Goal: Task Accomplishment & Management: Manage account settings

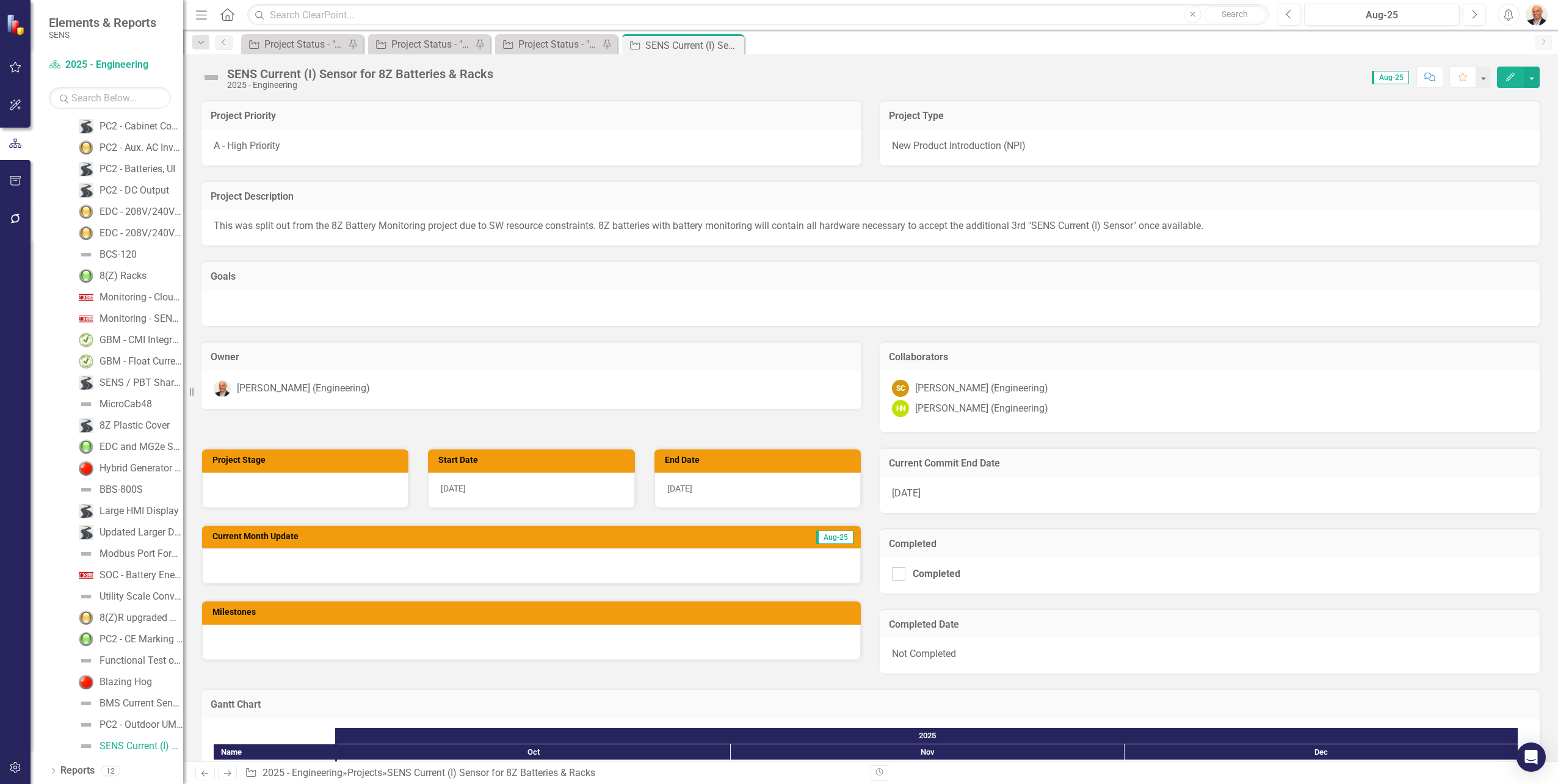
click at [420, 303] on div at bounding box center [870, 308] width 1338 height 35
click at [403, 220] on p "This was split out from the 8Z Battery Monitoring project due to SW resource co…" at bounding box center [870, 226] width 1314 height 14
click at [305, 489] on div at bounding box center [305, 490] width 206 height 35
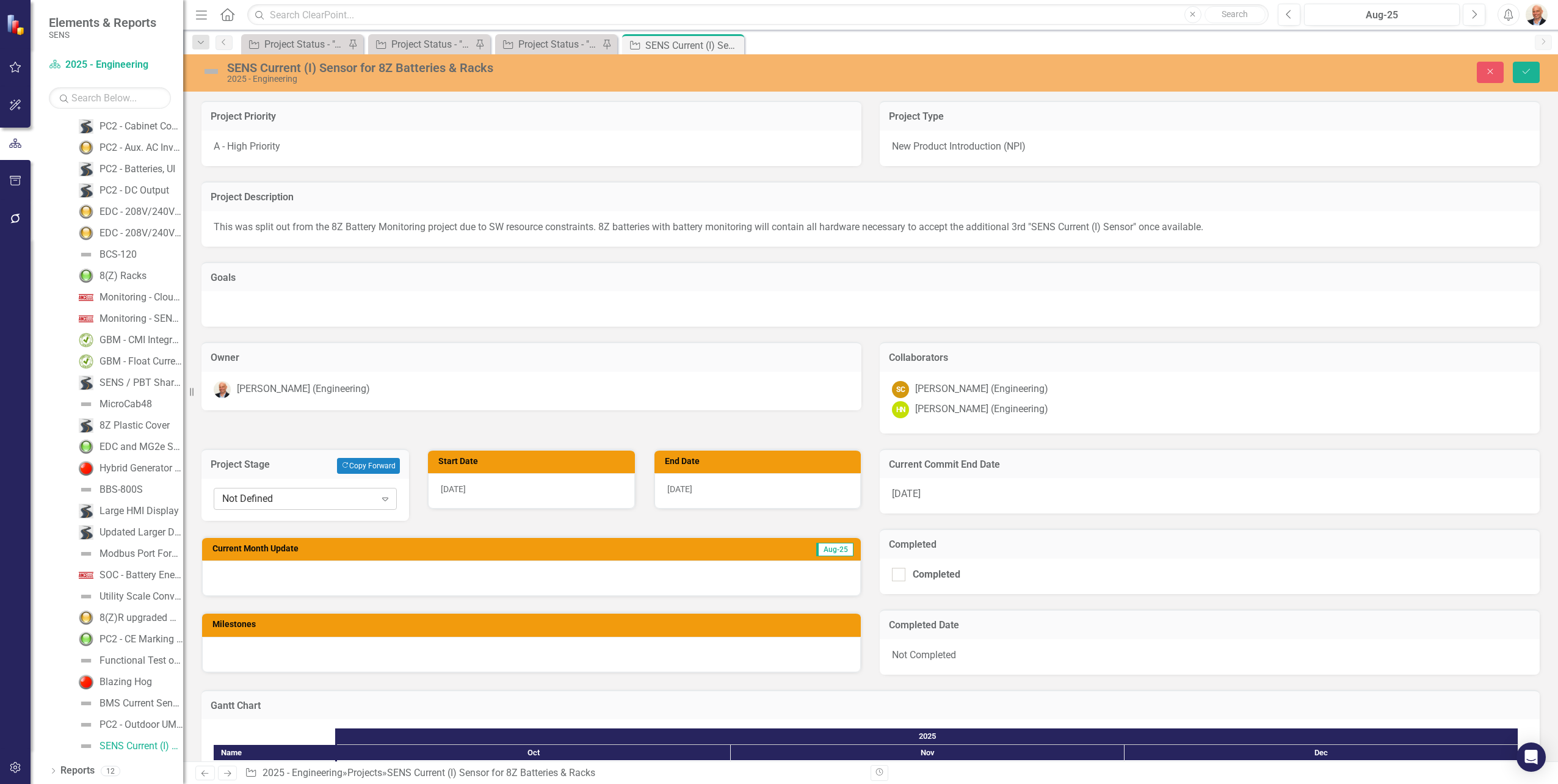
click at [322, 497] on div "Not Defined" at bounding box center [299, 498] width 153 height 14
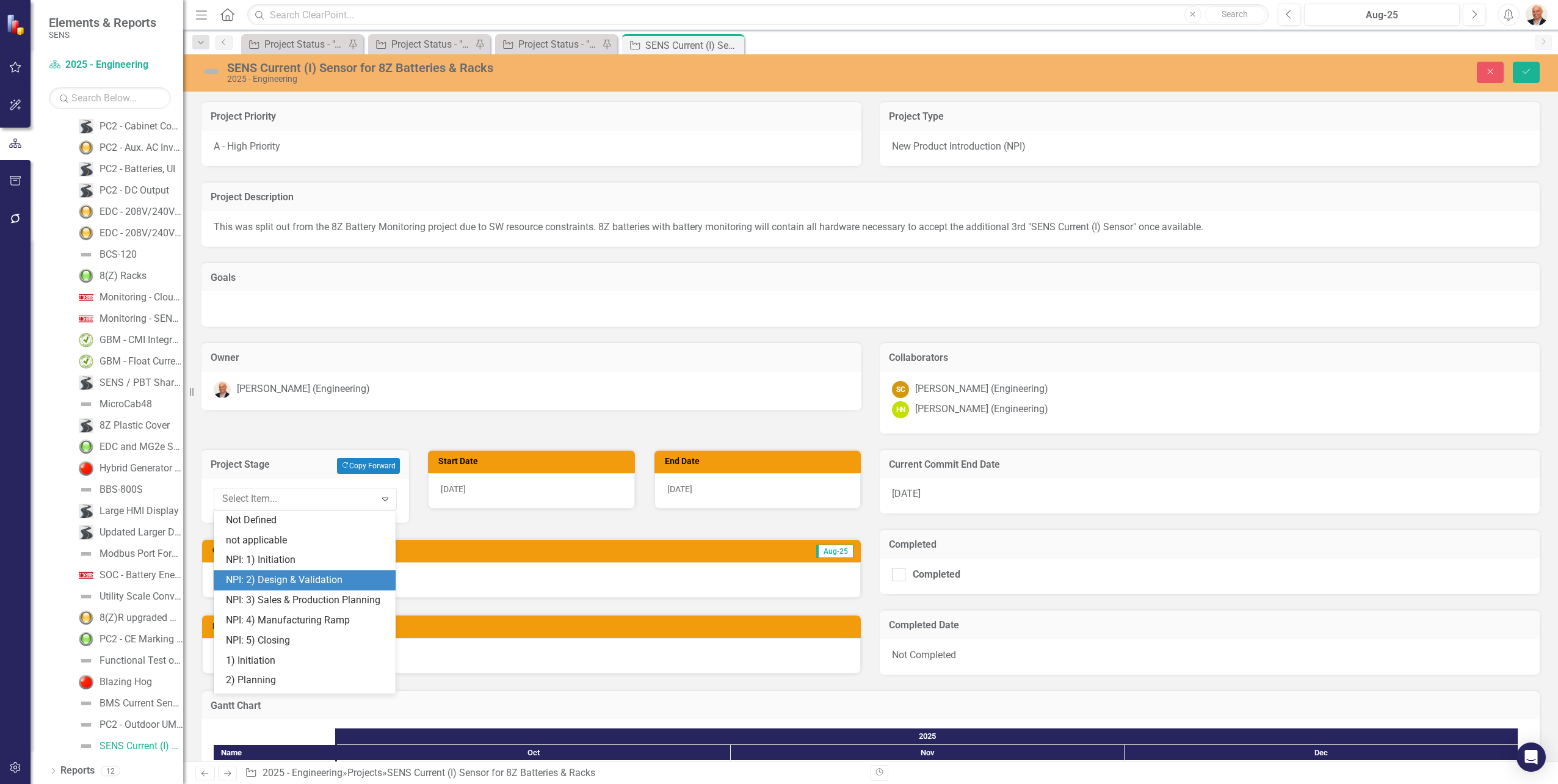
click at [321, 578] on div "NPI: 2) Design & Validation" at bounding box center [307, 580] width 163 height 14
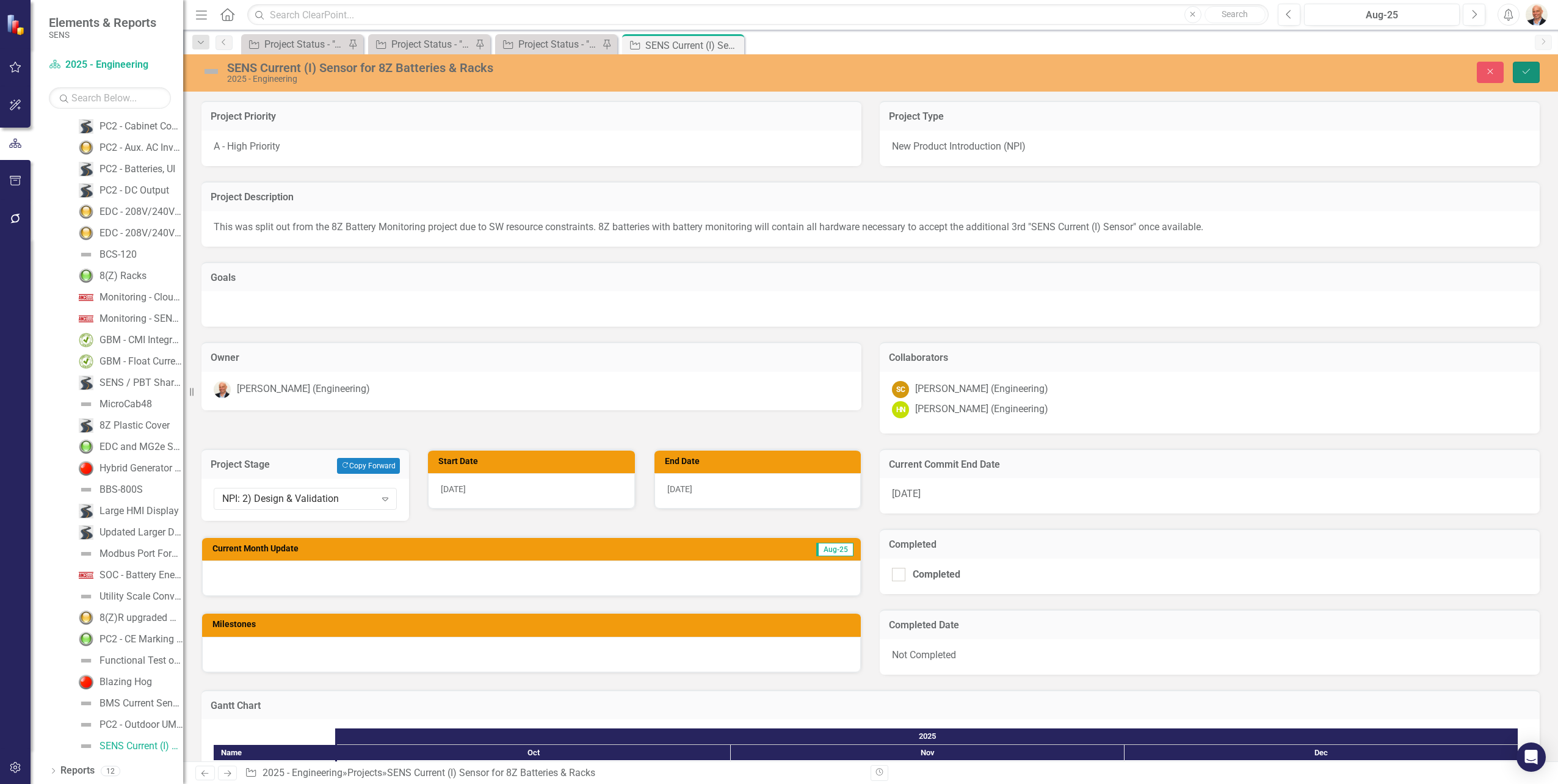
click at [1526, 69] on icon "Save" at bounding box center [1526, 71] width 11 height 8
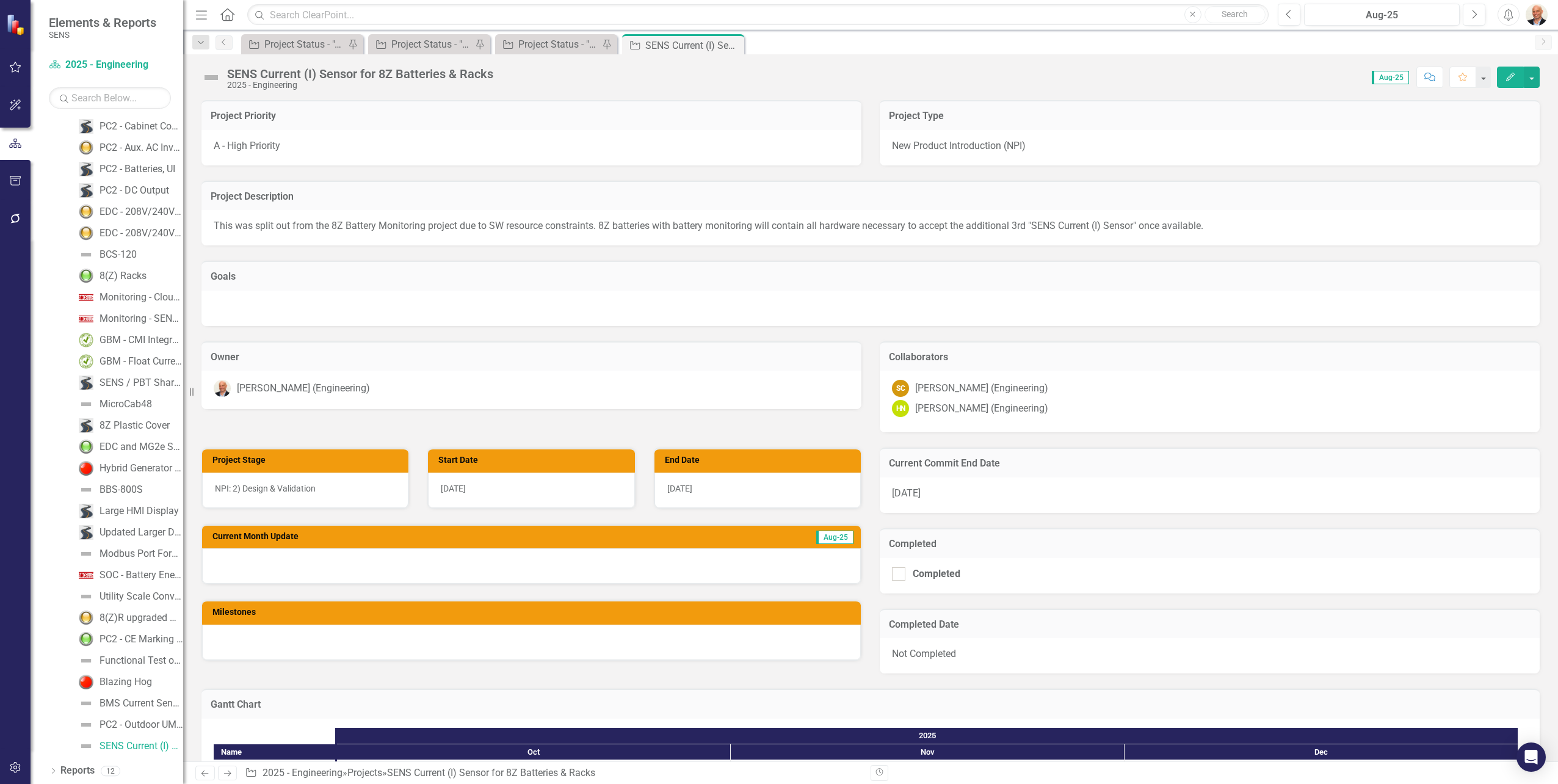
click at [420, 75] on div "SENS Current (I) Sensor for 8Z Batteries & Racks" at bounding box center [360, 73] width 266 height 13
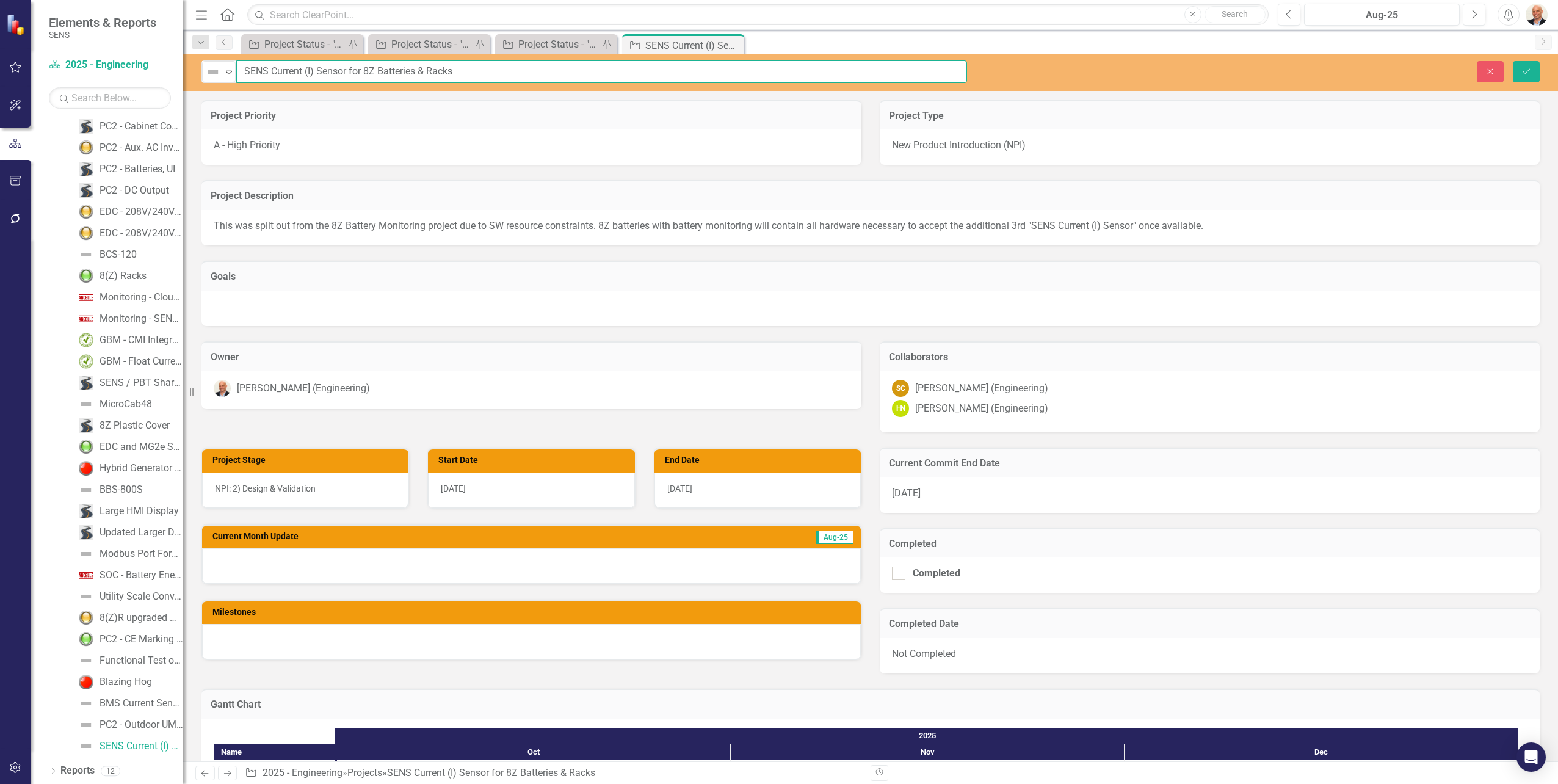
click at [313, 69] on input "SENS Current (I) Sensor for 8Z Batteries & Racks" at bounding box center [601, 71] width 731 height 22
type input "Current (SENS)or for 8Z Batteries & Racks"
click at [1526, 68] on icon "Save" at bounding box center [1526, 71] width 11 height 8
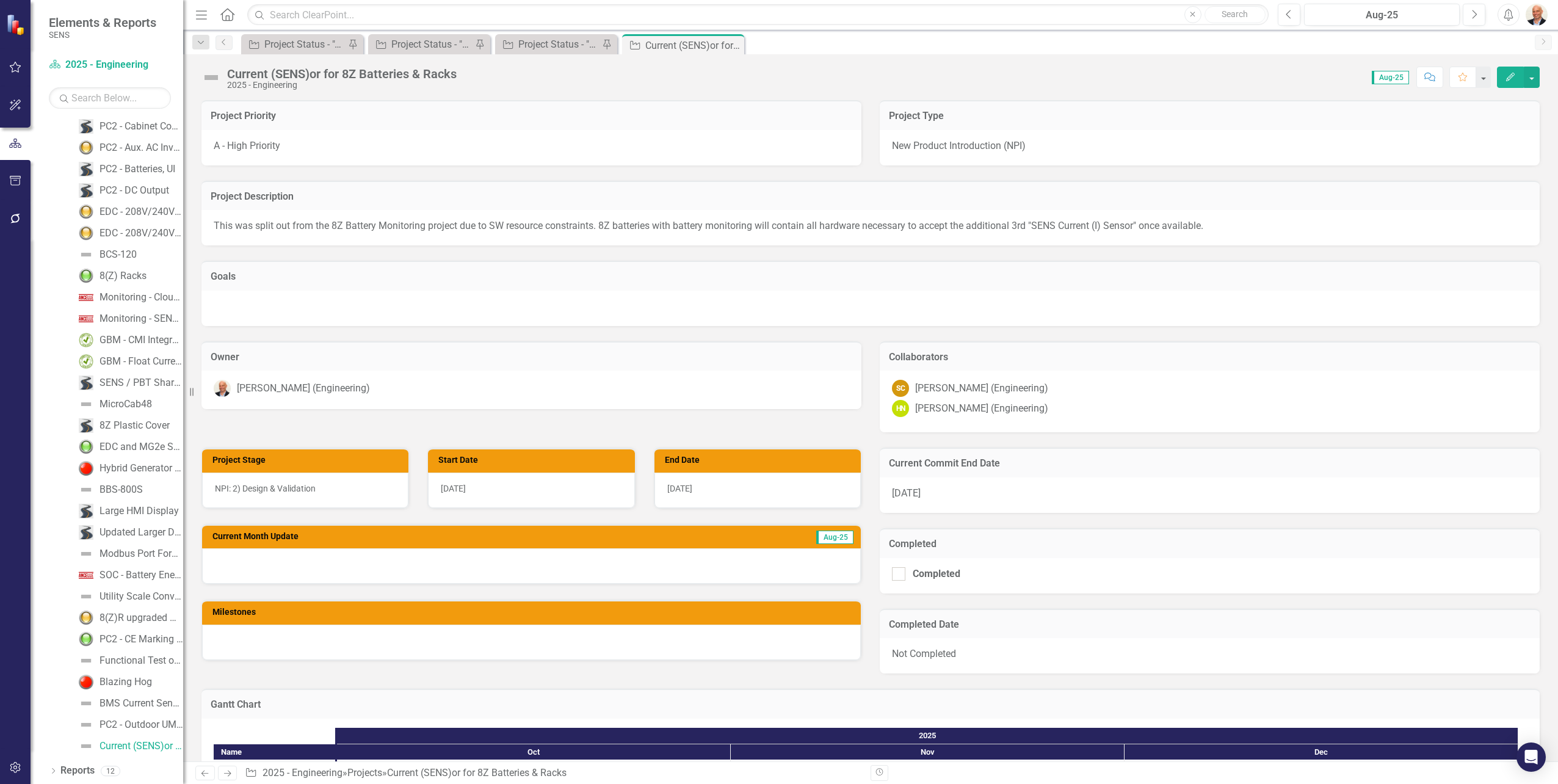
click at [1012, 224] on p "This was split out from the 8Z Battery Monitoring project due to SW resource co…" at bounding box center [870, 226] width 1314 height 14
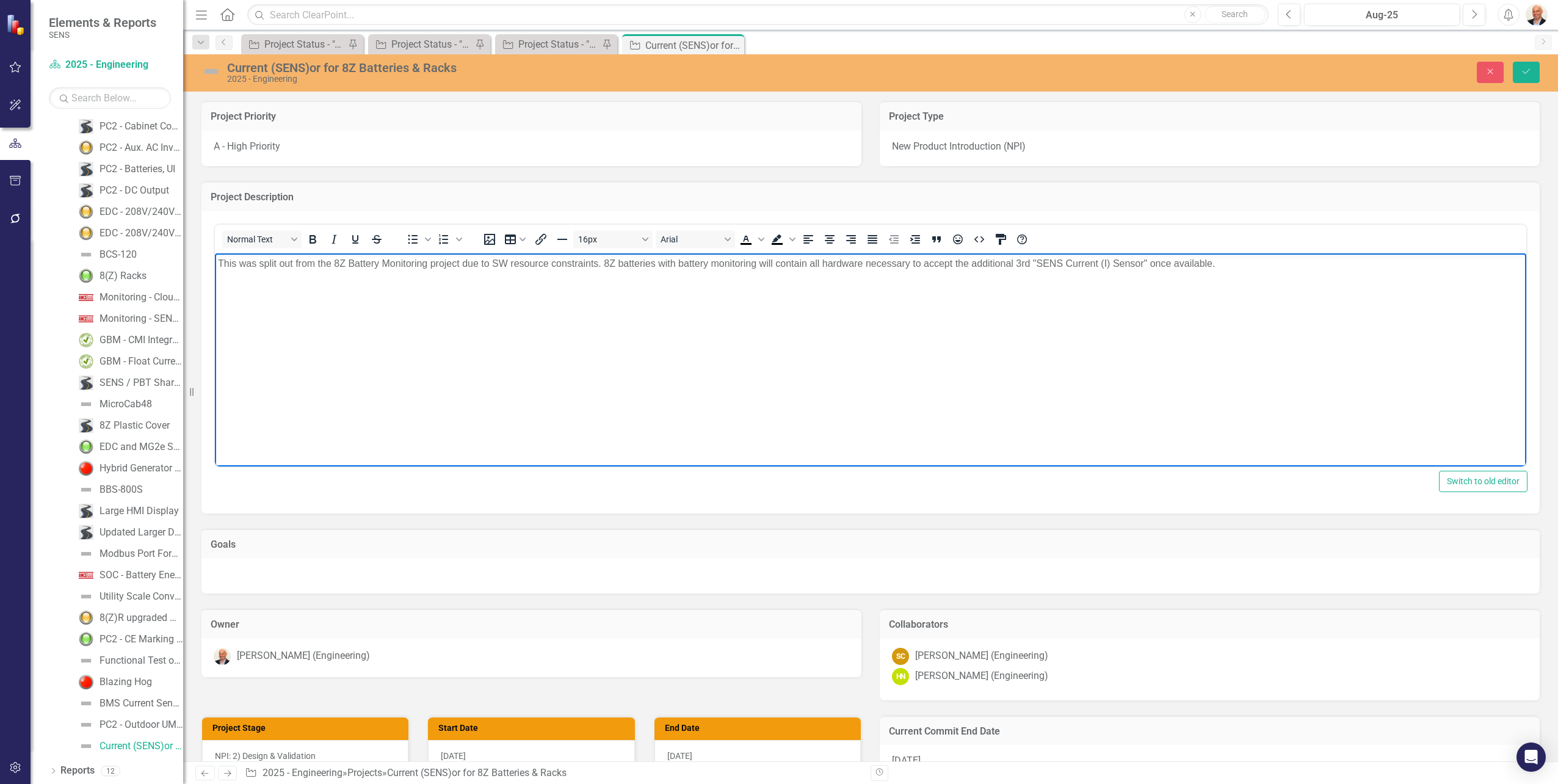
click at [1217, 266] on p "This was split out from the 8Z Battery Monitoring project due to SW resource co…" at bounding box center [870, 263] width 1305 height 15
click at [1223, 267] on p "This was split out from the 8Z Battery Monitoring project due to SW resource co…" at bounding box center [870, 263] width 1305 height 15
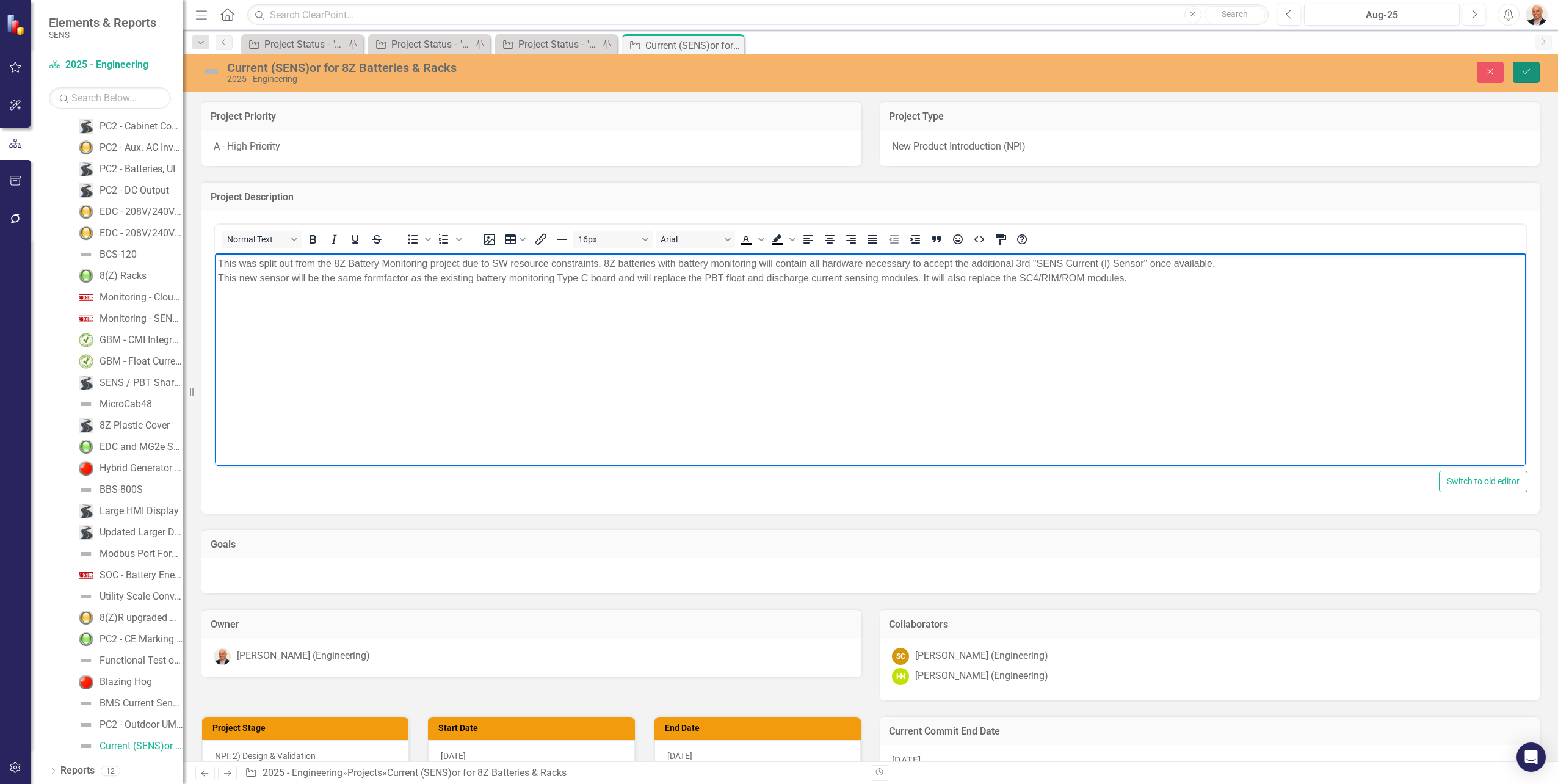
click at [1518, 66] on button "Save" at bounding box center [1526, 72] width 27 height 22
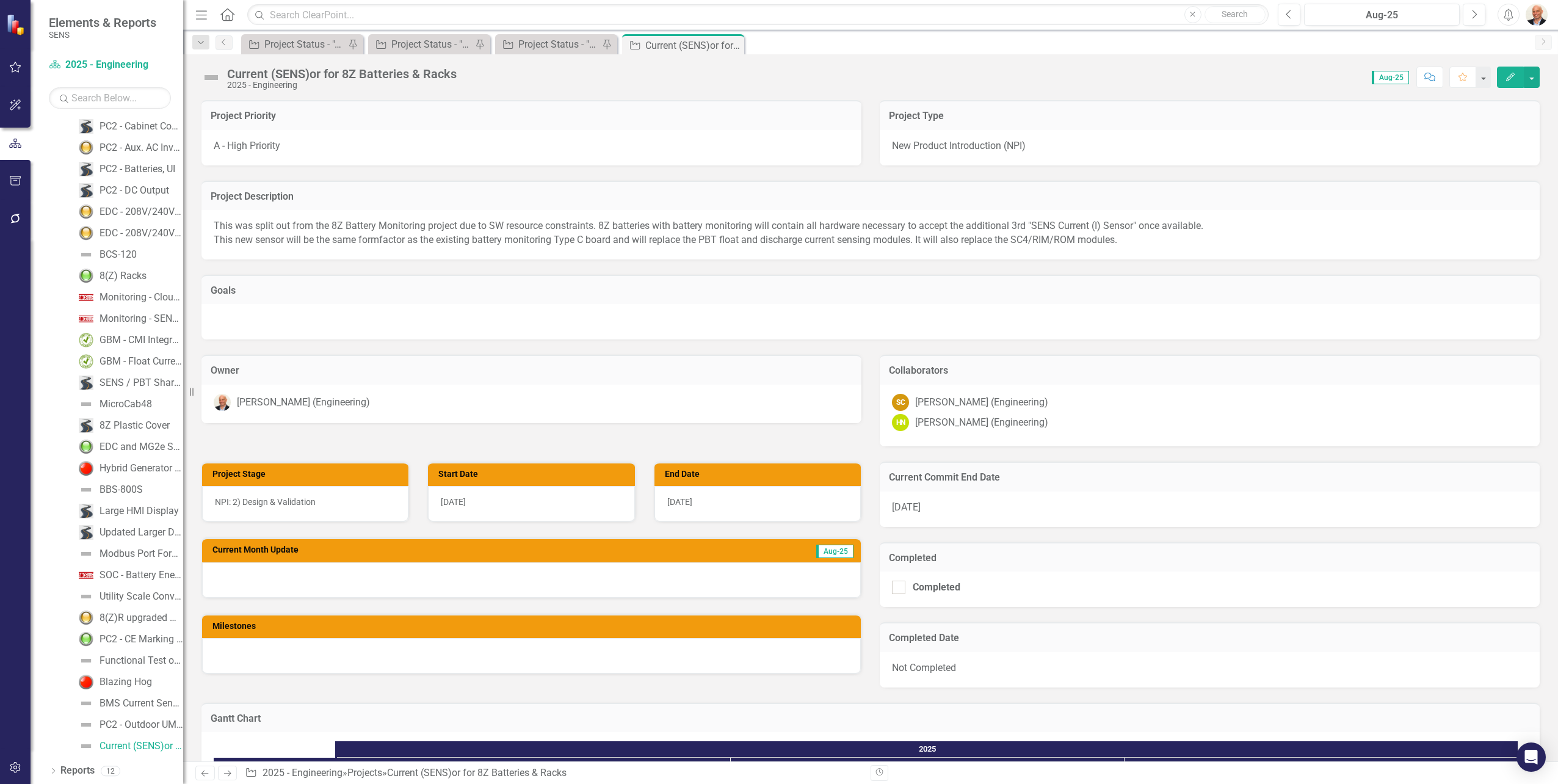
click at [350, 322] on div at bounding box center [870, 322] width 1338 height 35
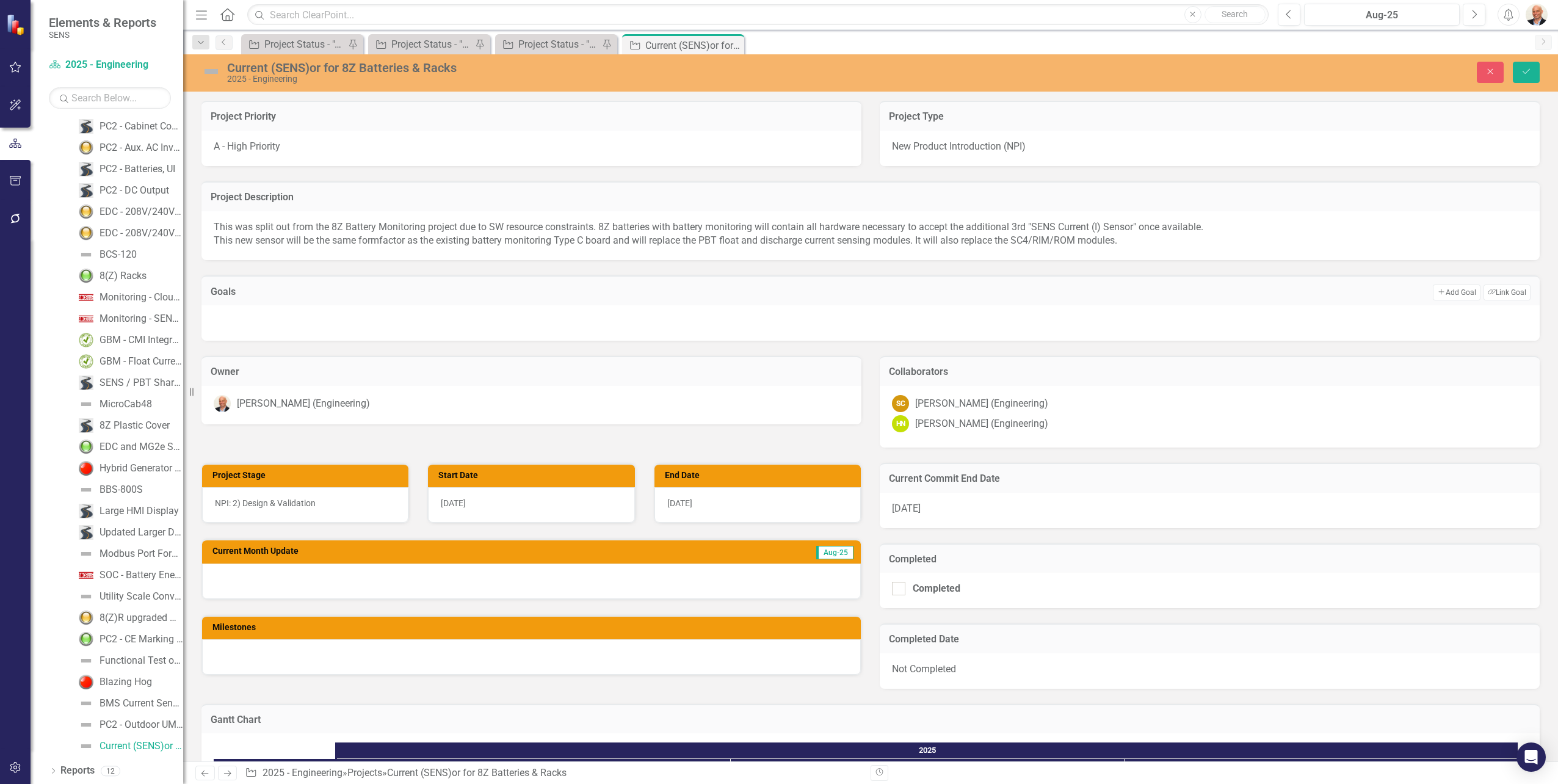
click at [347, 326] on div at bounding box center [870, 323] width 1338 height 35
click at [1445, 293] on button "Add Add Goal" at bounding box center [1456, 292] width 47 height 16
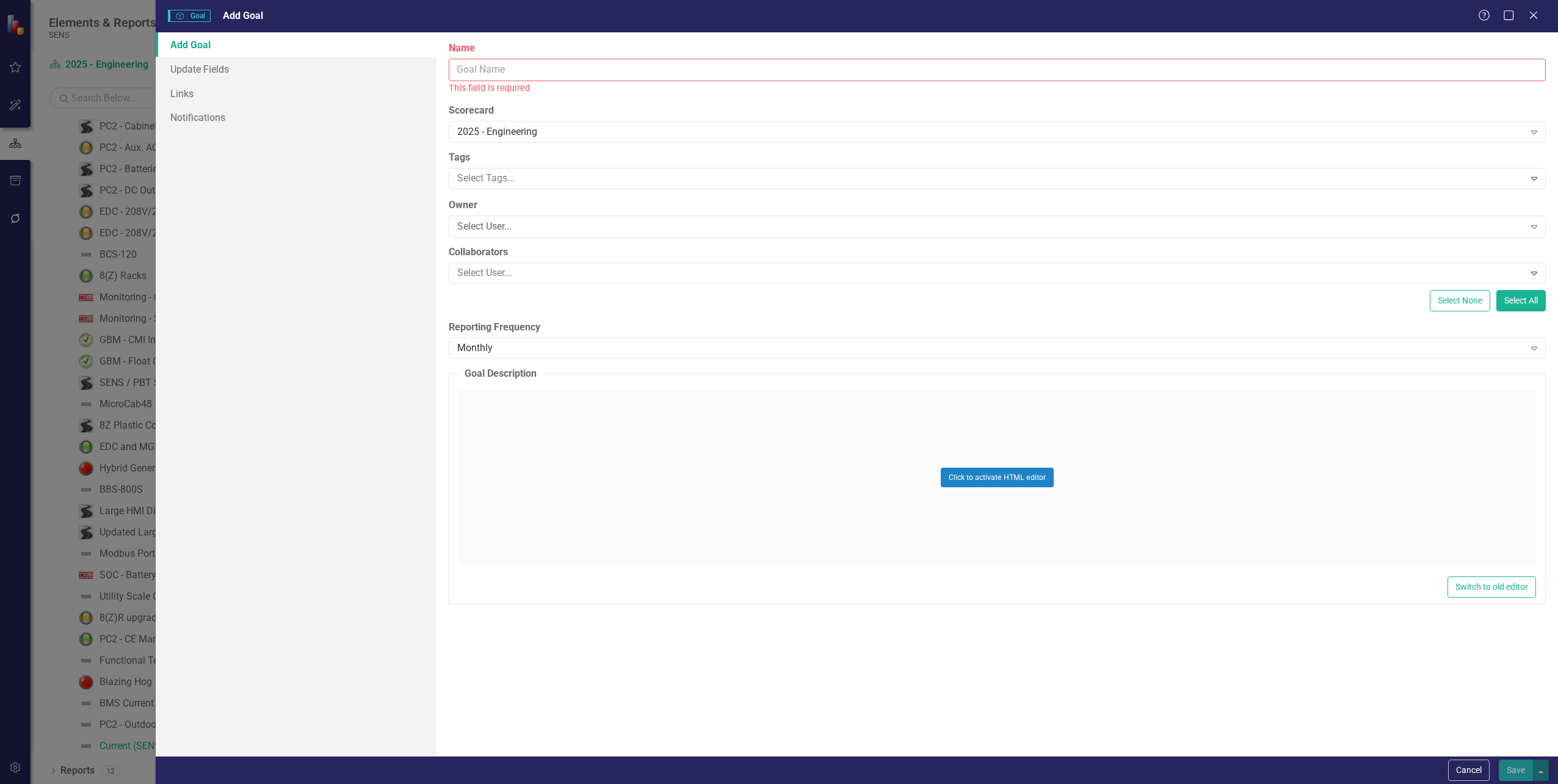
click at [524, 69] on input "Name" at bounding box center [997, 69] width 1097 height 22
click at [793, 250] on label "Collaborators" at bounding box center [997, 253] width 1097 height 14
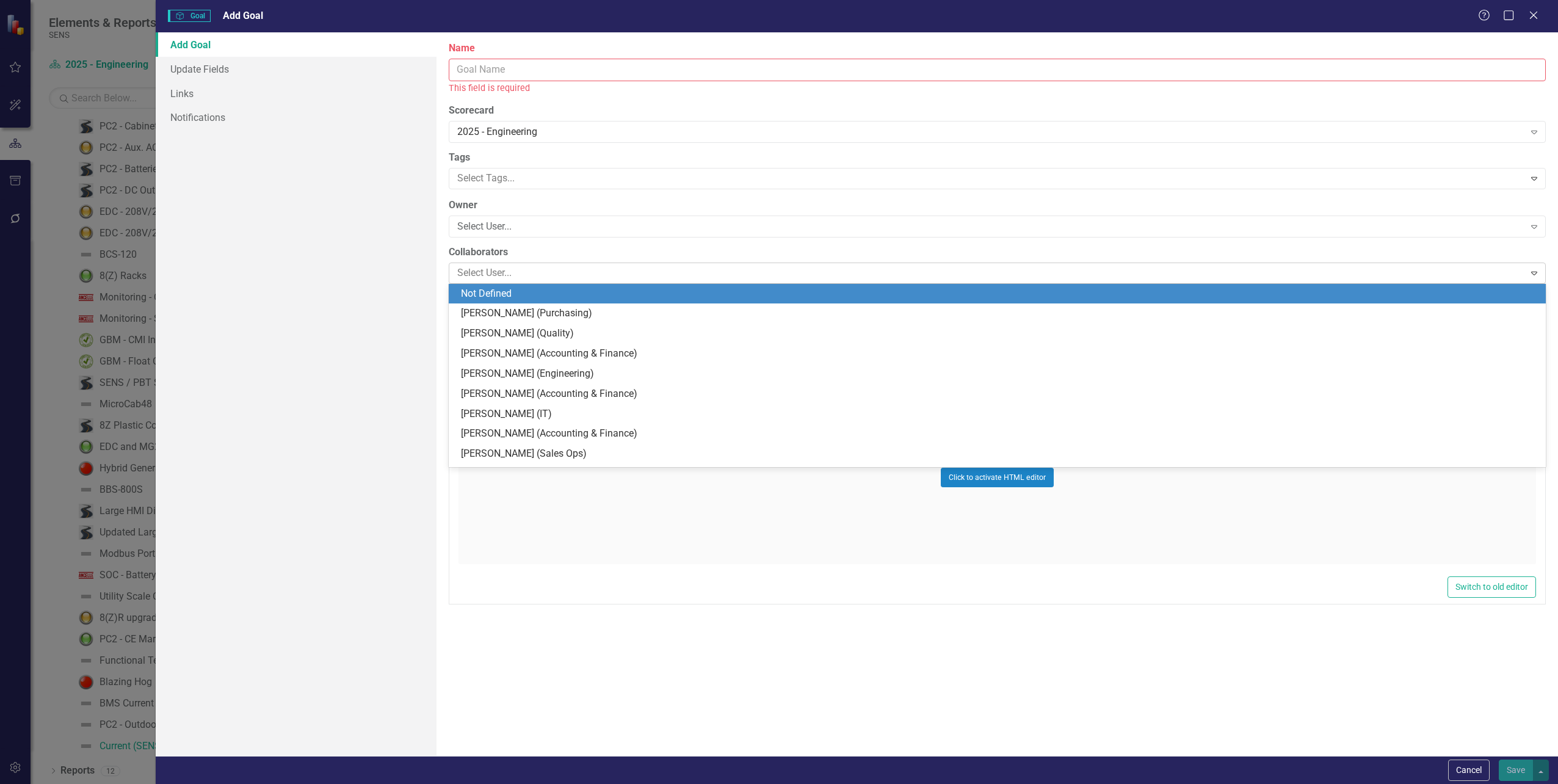
click at [622, 275] on div at bounding box center [988, 273] width 1072 height 16
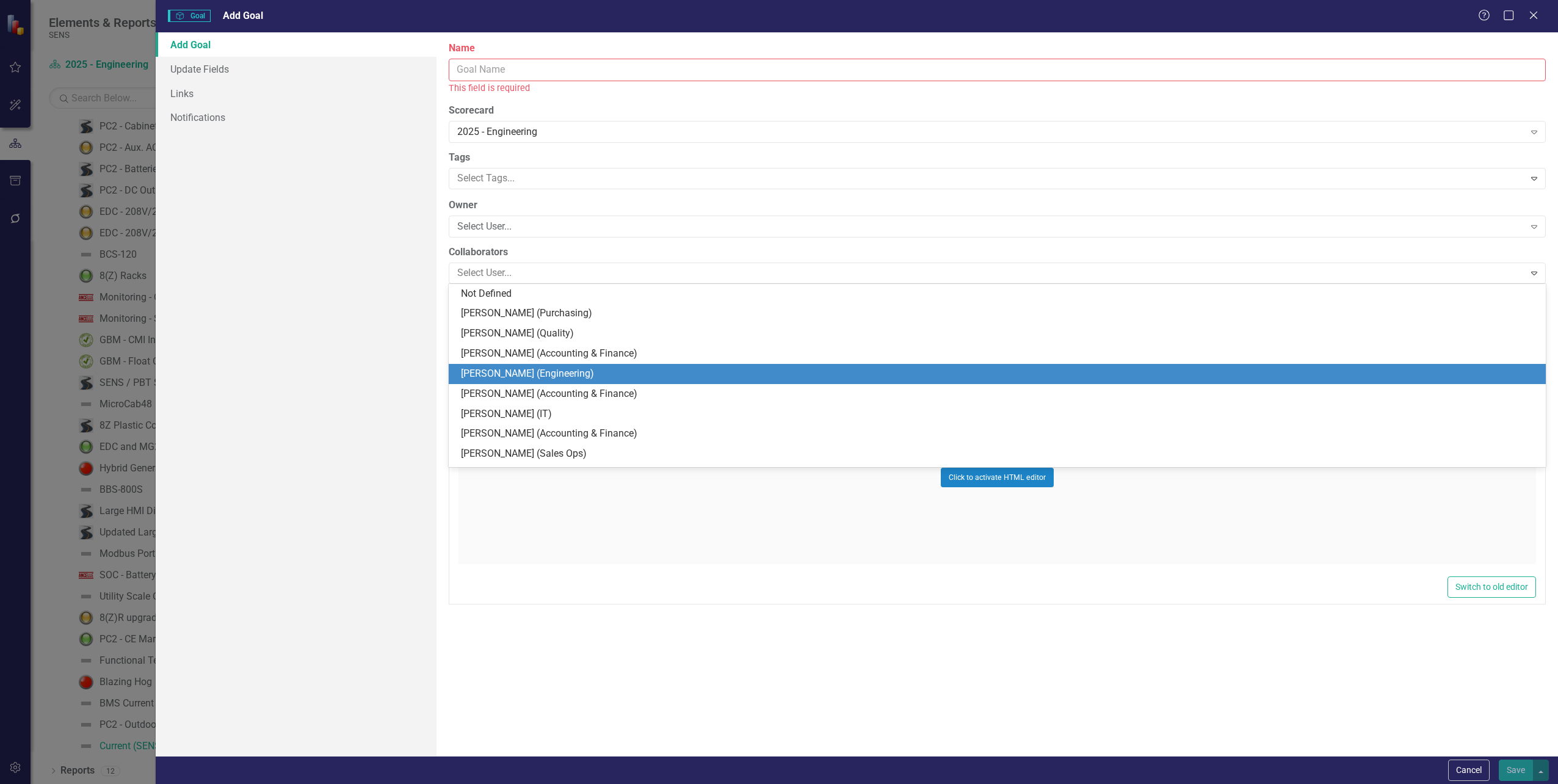
click at [581, 373] on div "[PERSON_NAME] (Engineering)" at bounding box center [999, 374] width 1077 height 14
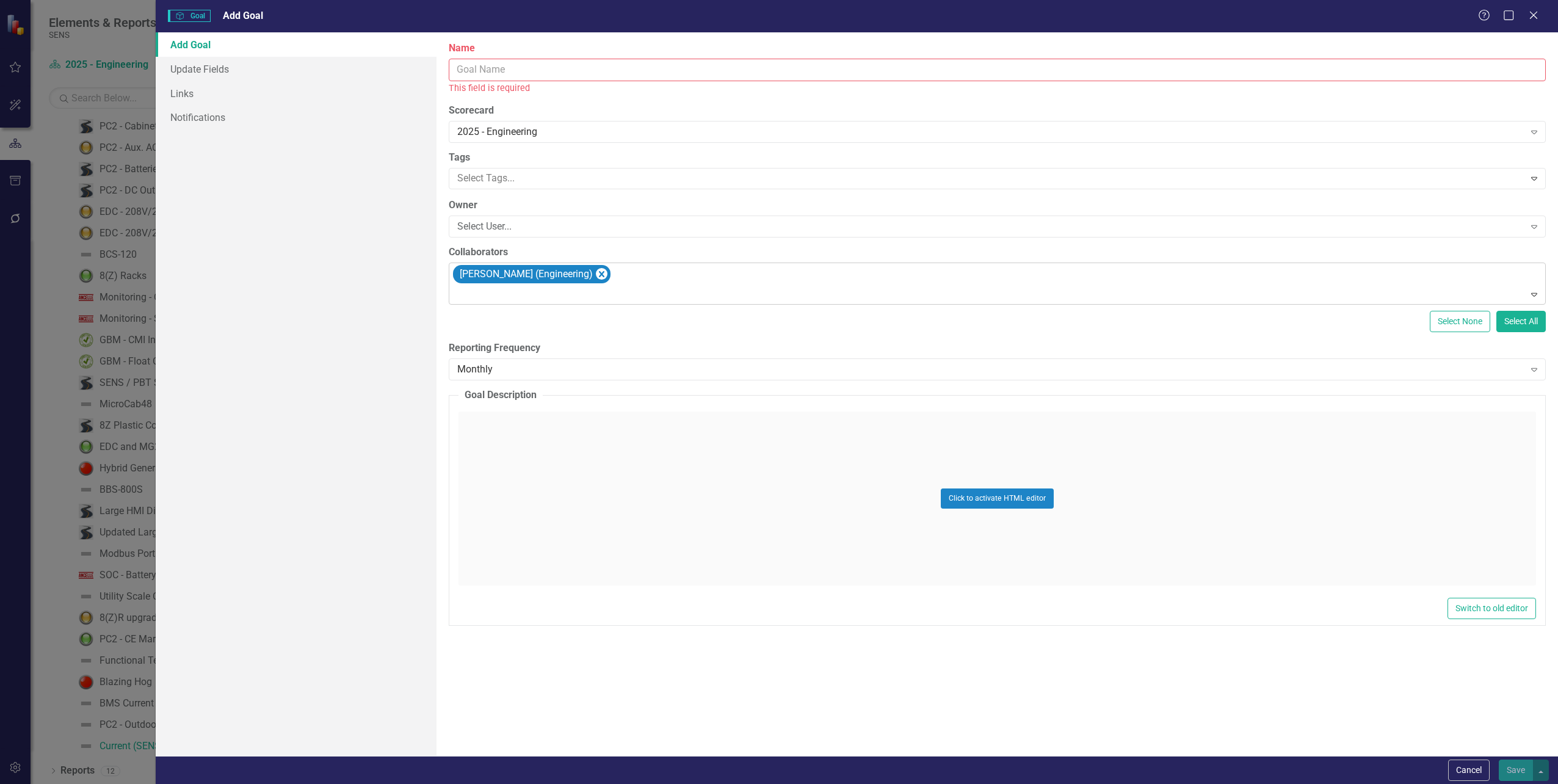
click at [629, 286] on div "[PERSON_NAME] (Engineering)" at bounding box center [998, 284] width 1094 height 42
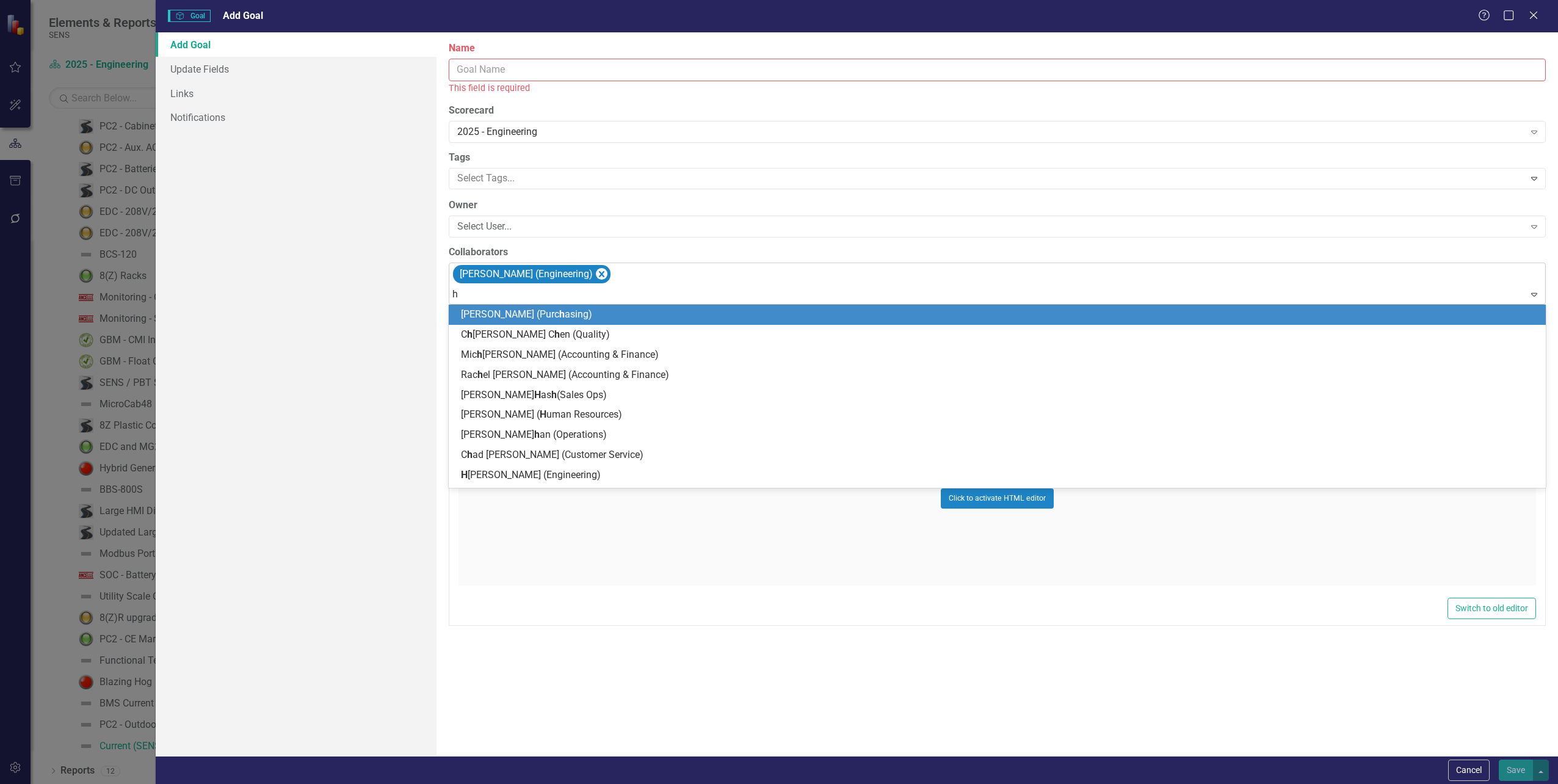
type input "he"
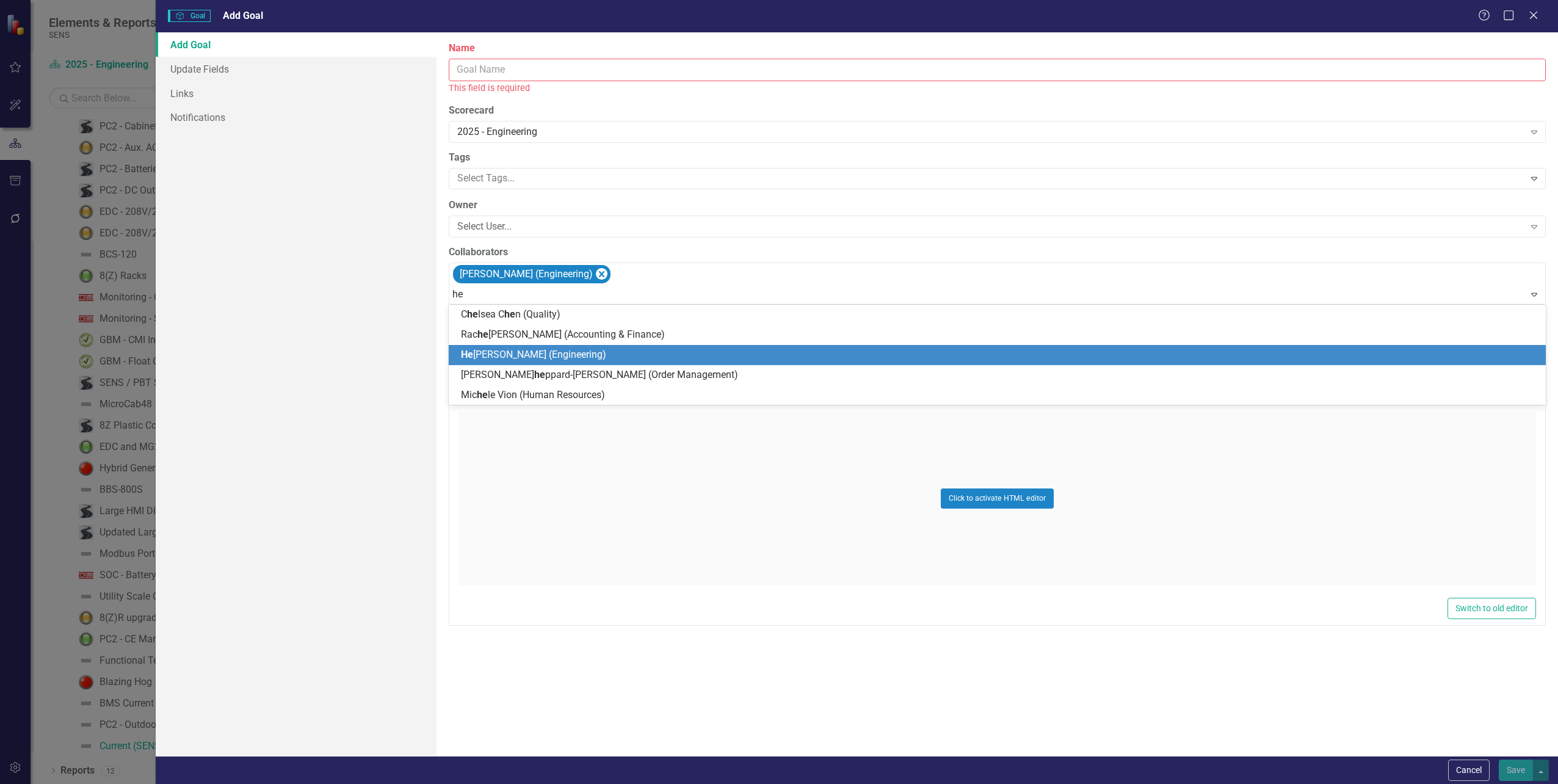
click at [535, 350] on span "He [PERSON_NAME] (Engineering)" at bounding box center [533, 354] width 146 height 12
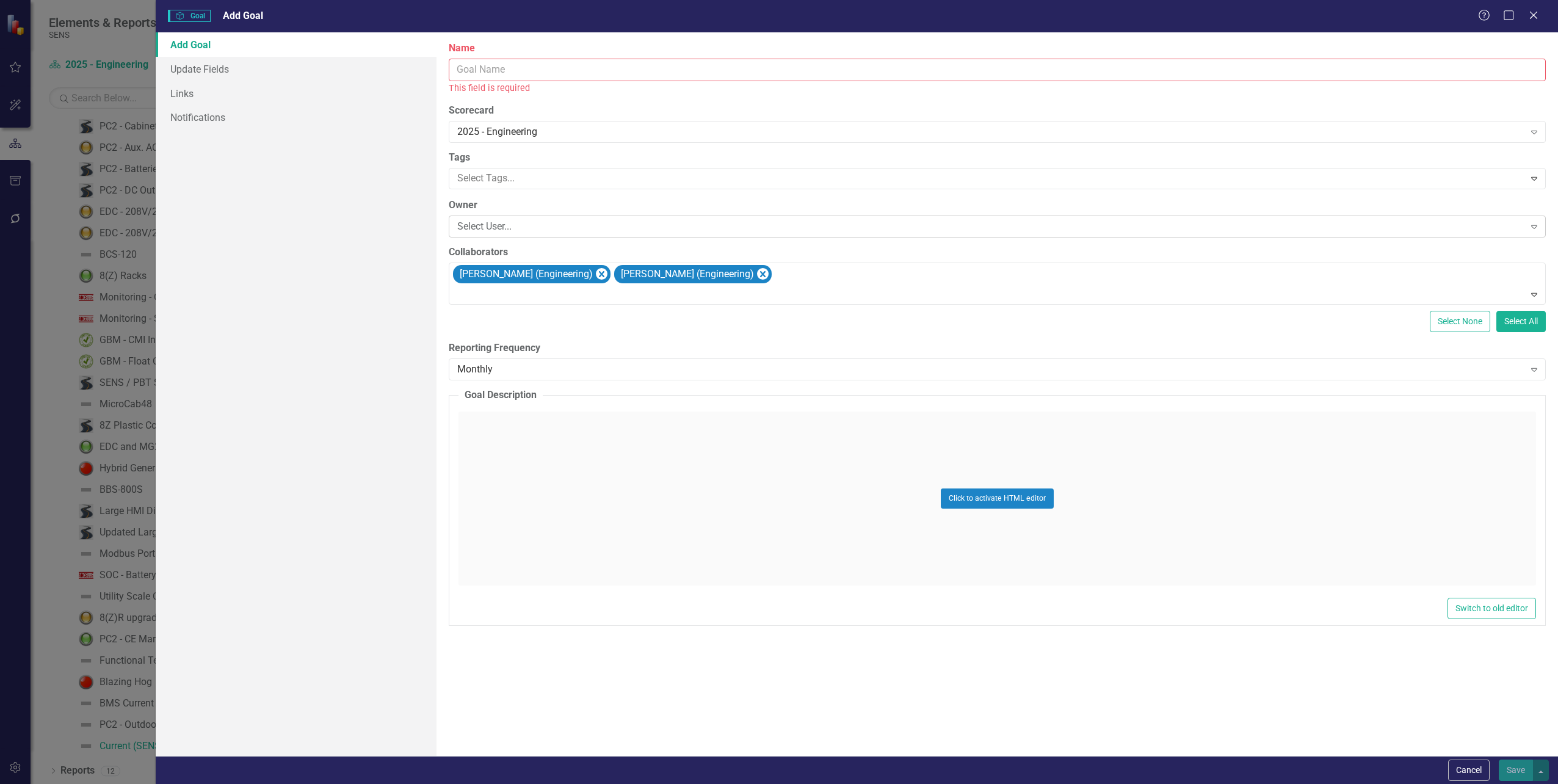
click at [519, 223] on div "Select User..." at bounding box center [990, 226] width 1067 height 14
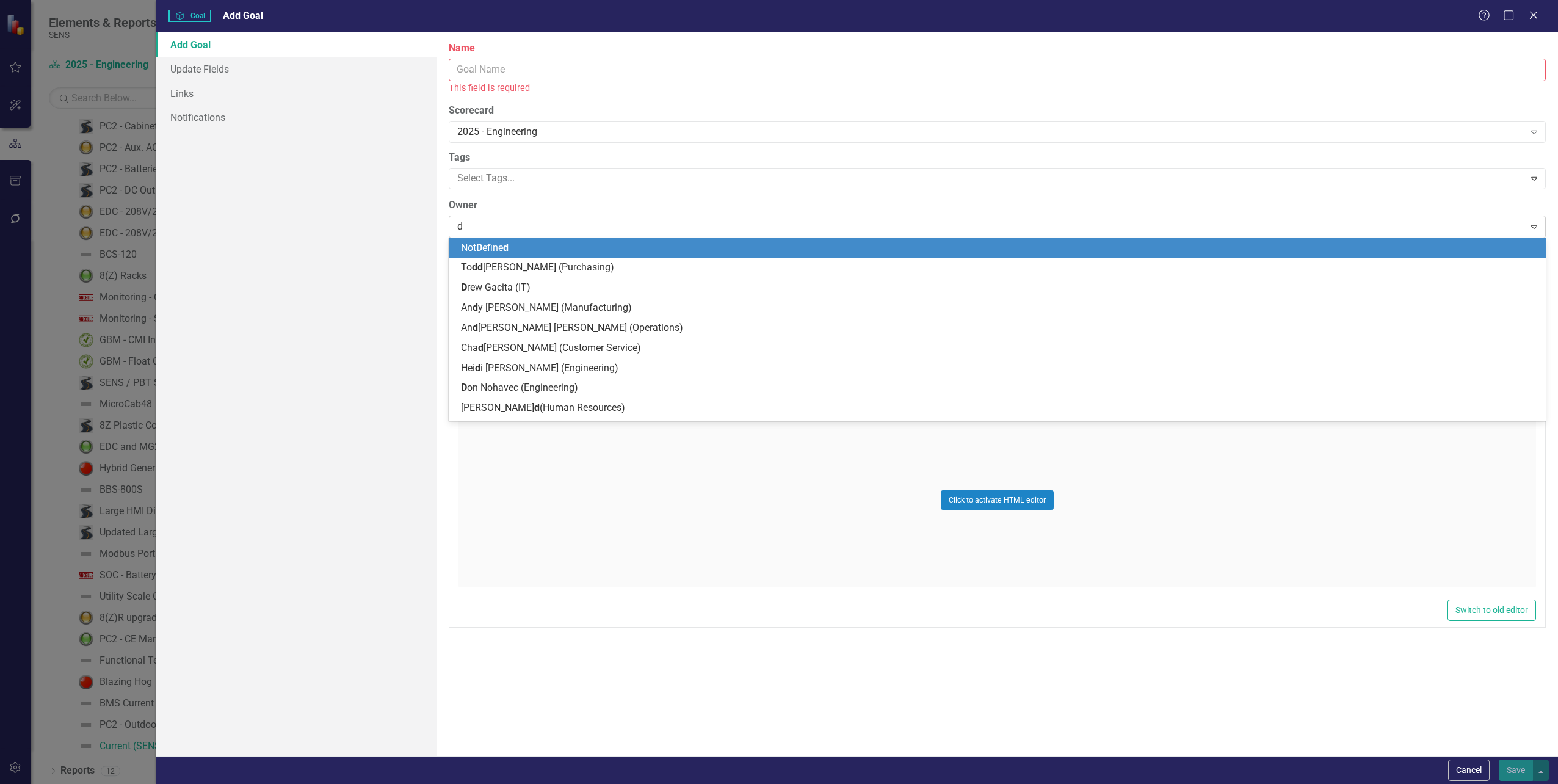
type input "do"
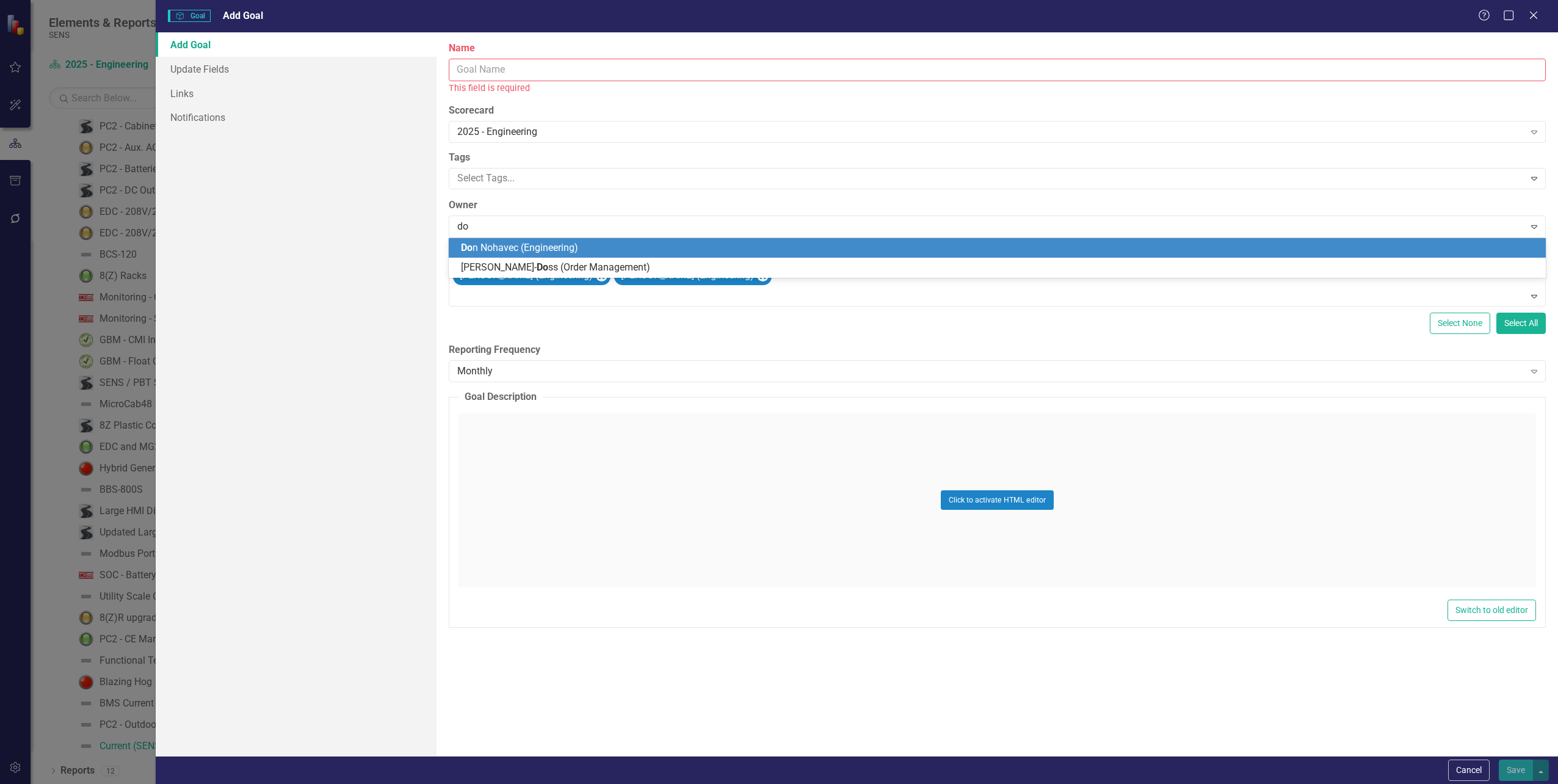
click at [528, 246] on span "Do n Nohavec (Engineering)" at bounding box center [519, 247] width 117 height 12
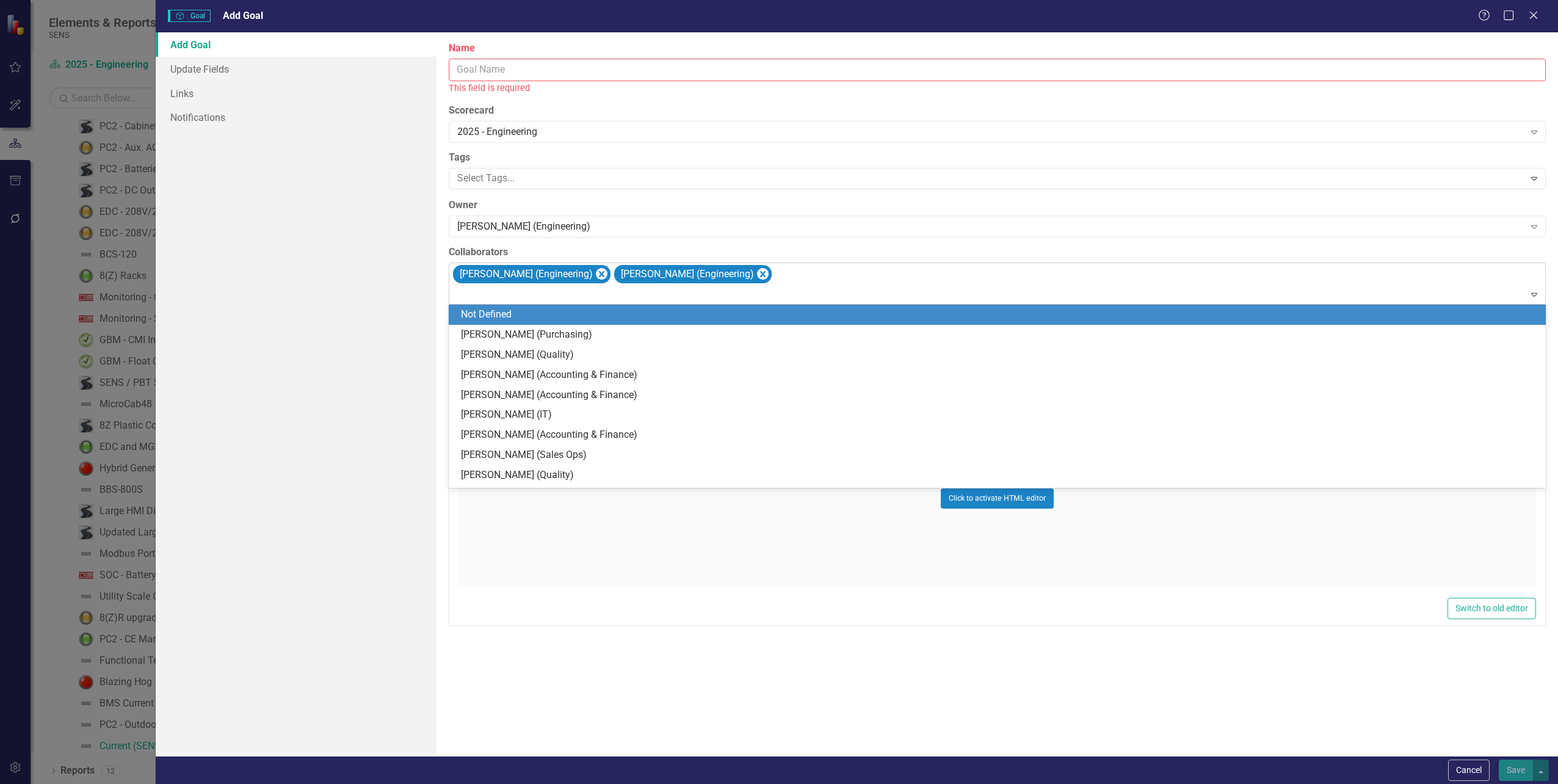
click at [867, 291] on div at bounding box center [997, 294] width 1091 height 16
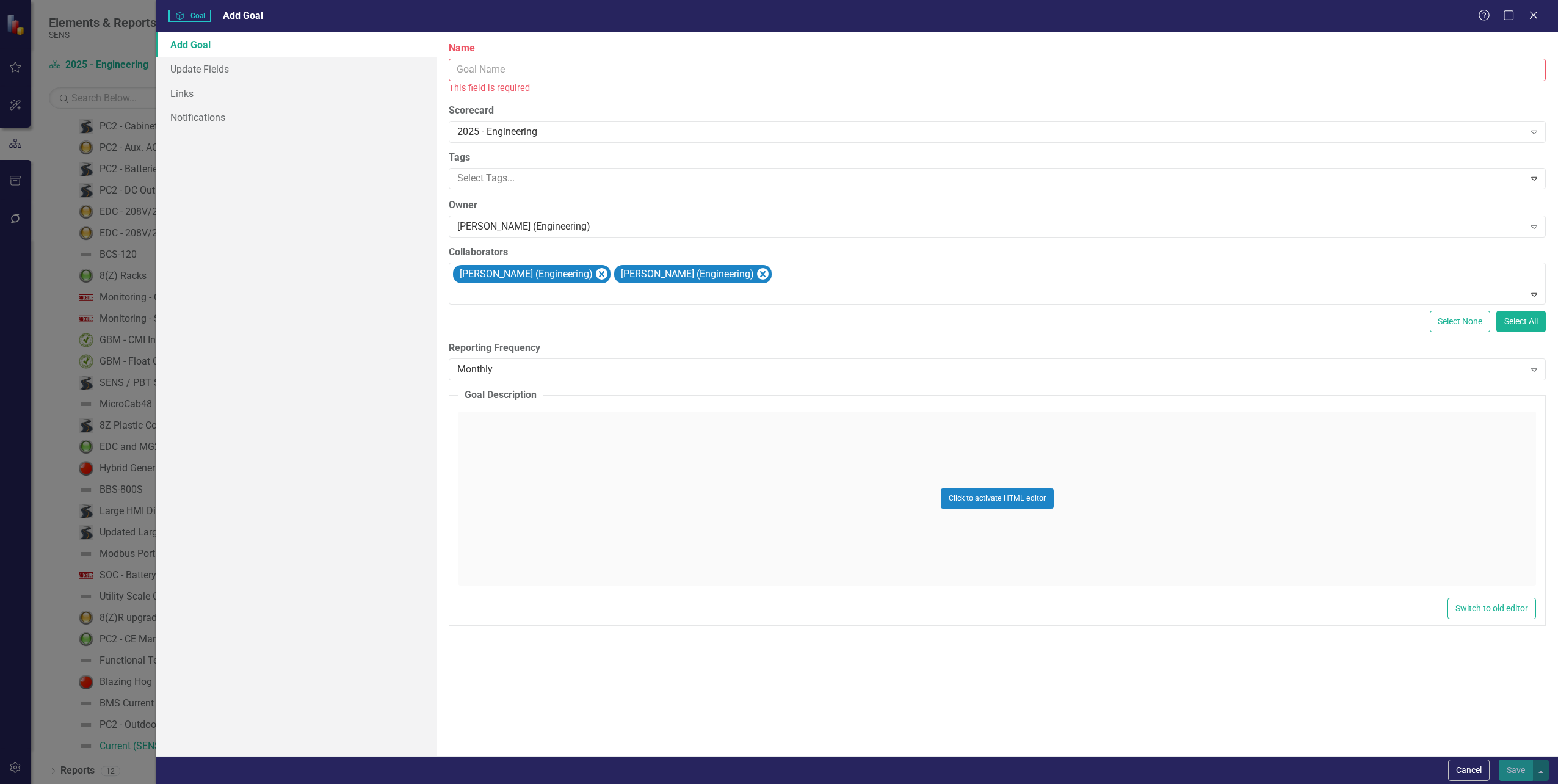
click at [900, 568] on div "Click to activate HTML editor" at bounding box center [997, 498] width 1077 height 174
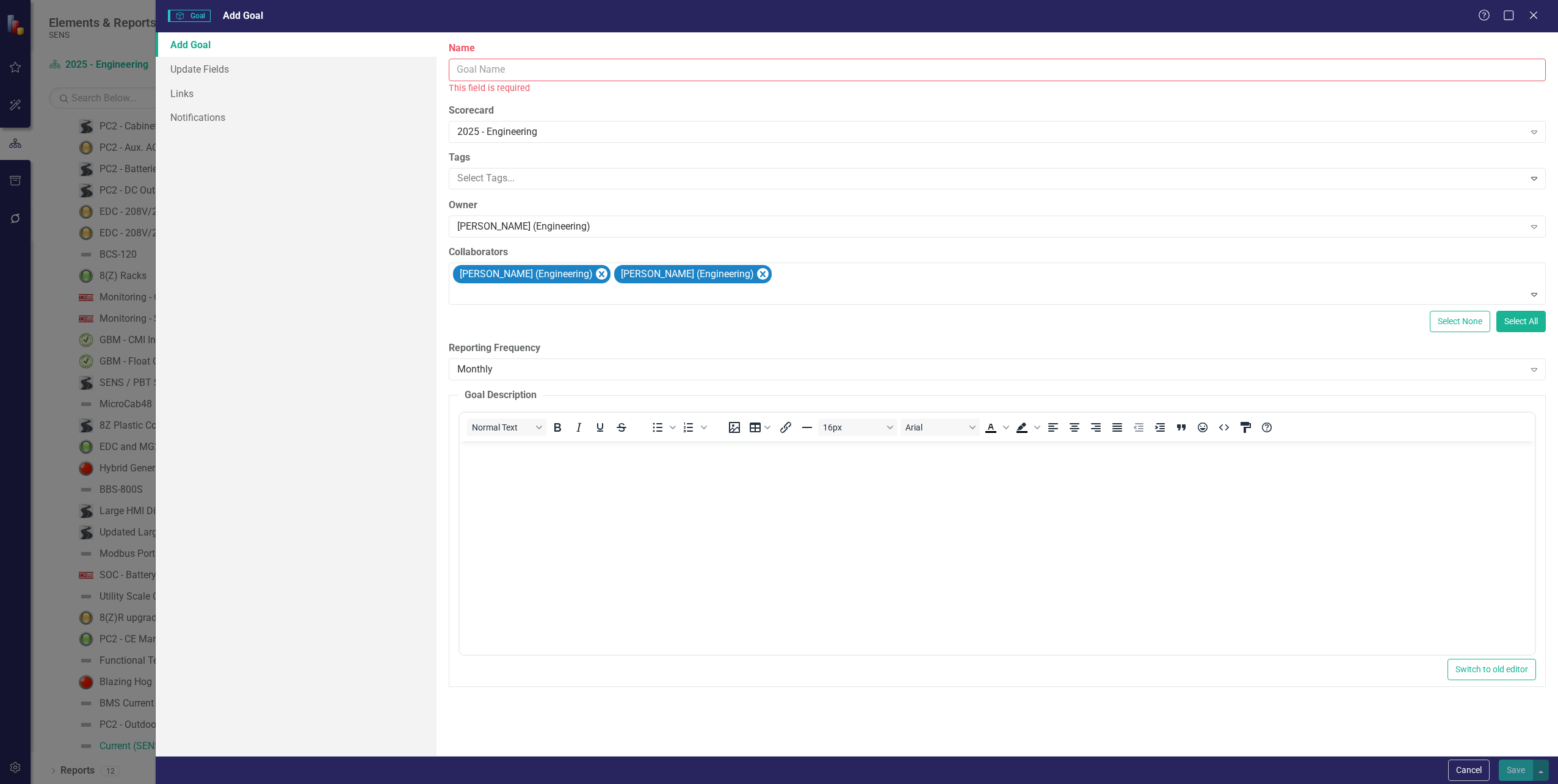
click at [494, 69] on input "Name" at bounding box center [997, 69] width 1097 height 22
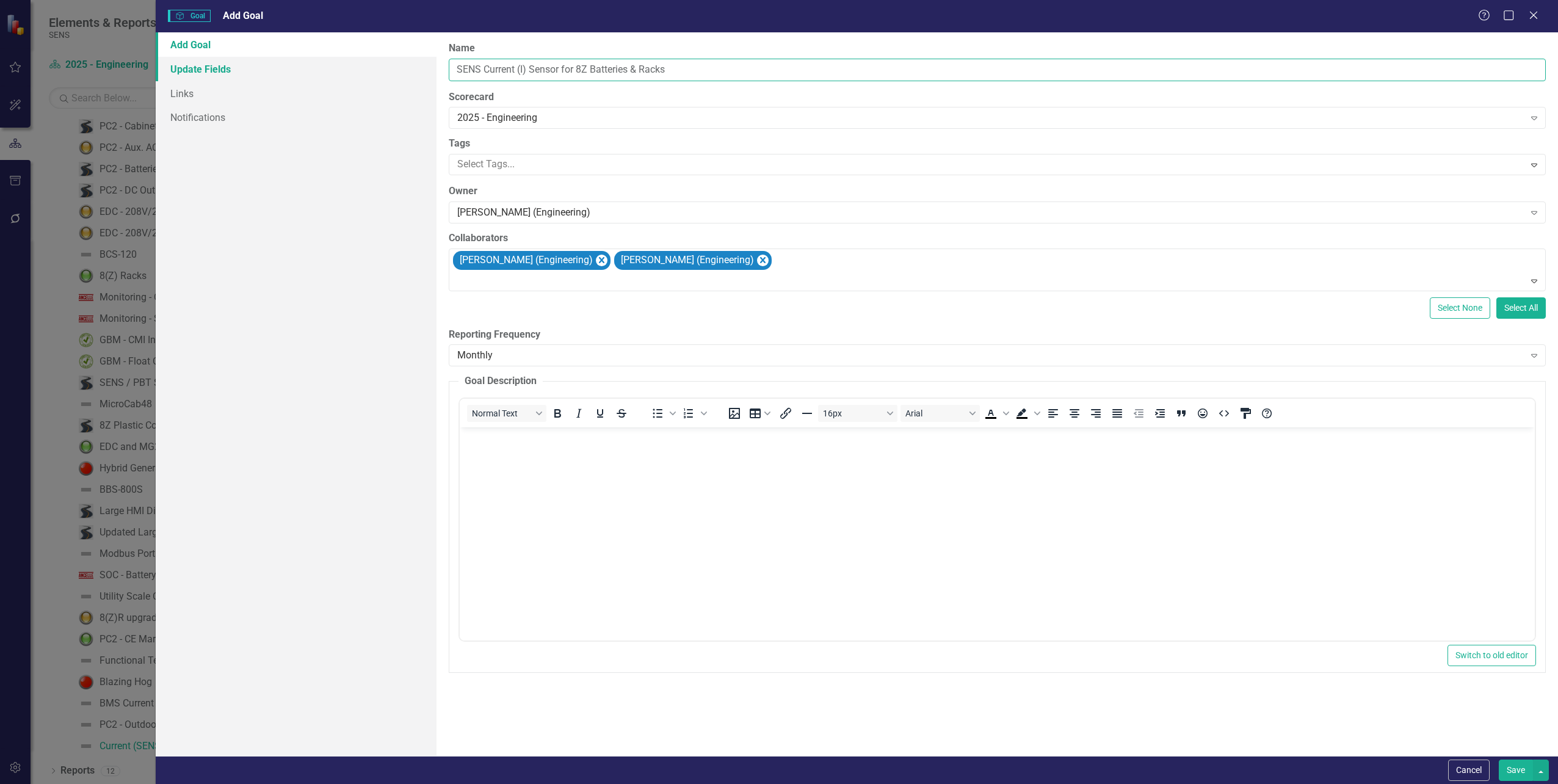
drag, startPoint x: 669, startPoint y: 69, endPoint x: 363, endPoint y: 77, distance: 306.1
click at [363, 77] on div "Add Goal Update Fields Links Notifications ClearPoint Can Do More! How ClearPoi…" at bounding box center [856, 394] width 1402 height 723
click at [632, 69] on input "SENS Current (I) Sensor for 8Z Batteries & Racks" at bounding box center [997, 69] width 1097 height 22
drag, startPoint x: 456, startPoint y: 72, endPoint x: 528, endPoint y: 69, distance: 72.1
click at [528, 69] on input "SENS Current (I) Sensor for 8Z Batteries & Racks" at bounding box center [997, 69] width 1097 height 22
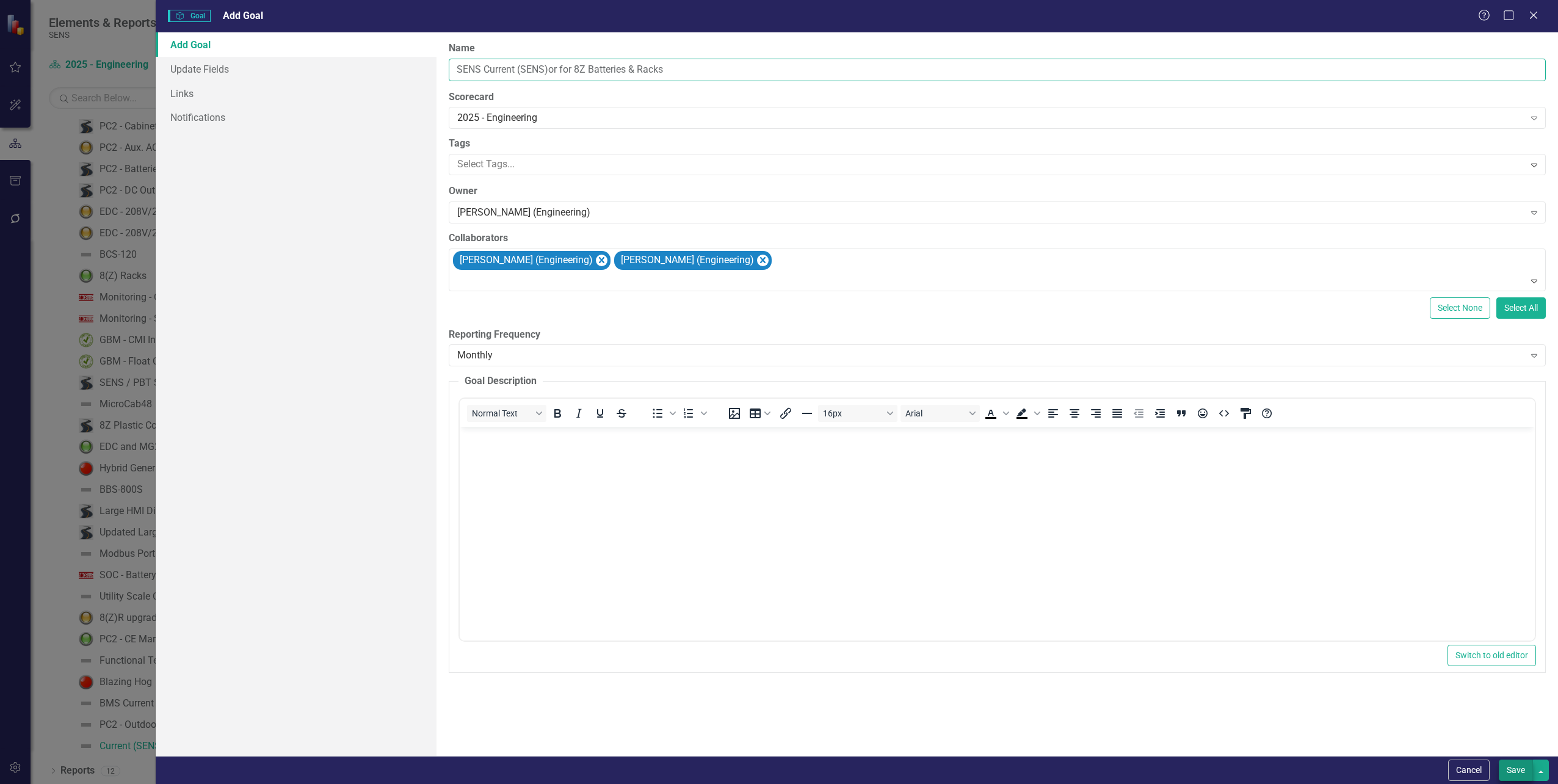
type input "SENS Current (SENS)or for 8Z Batteries & Racks"
click at [1517, 770] on button "Save" at bounding box center [1516, 770] width 34 height 22
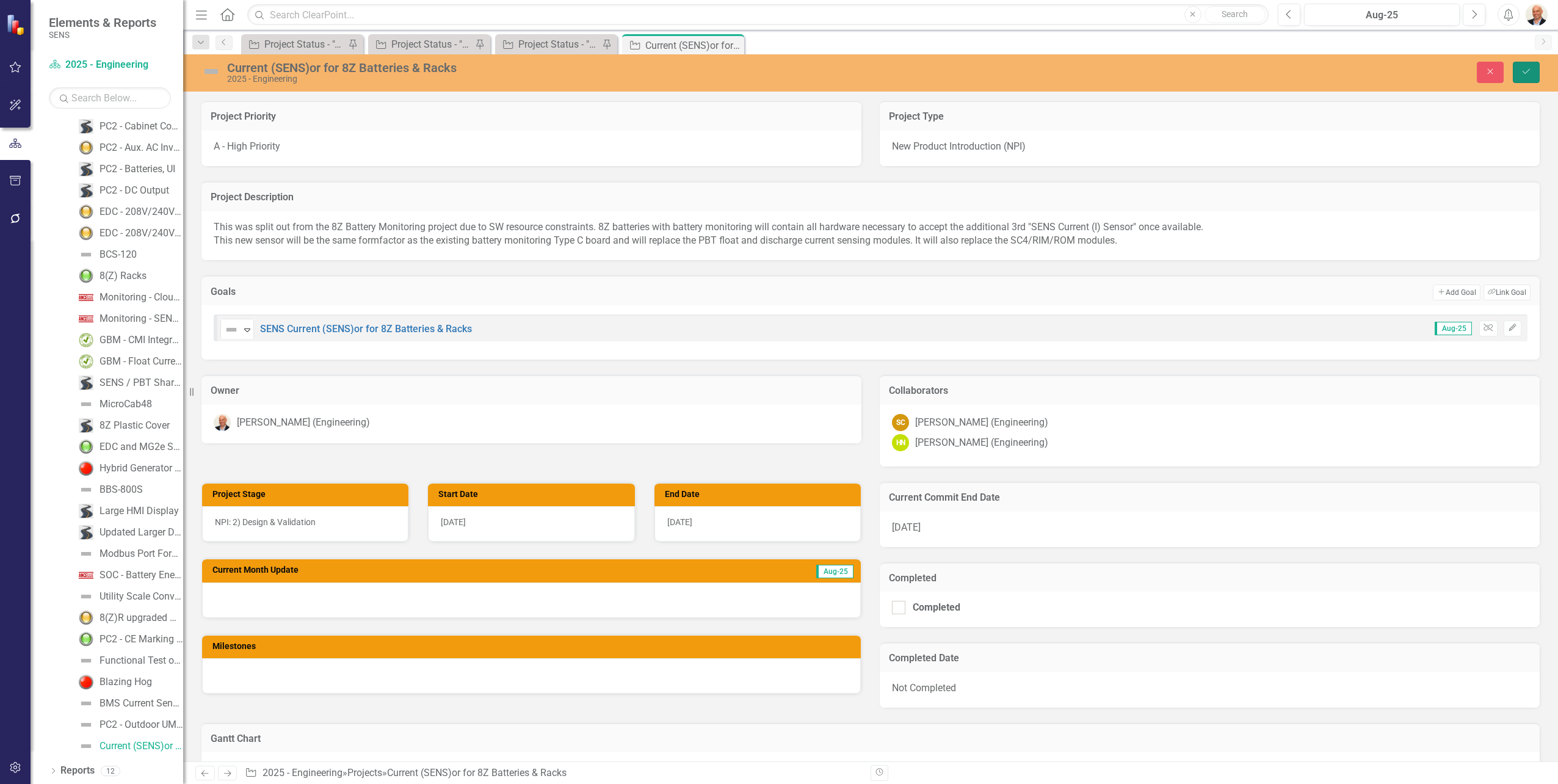
click at [1530, 71] on icon "Save" at bounding box center [1526, 71] width 11 height 8
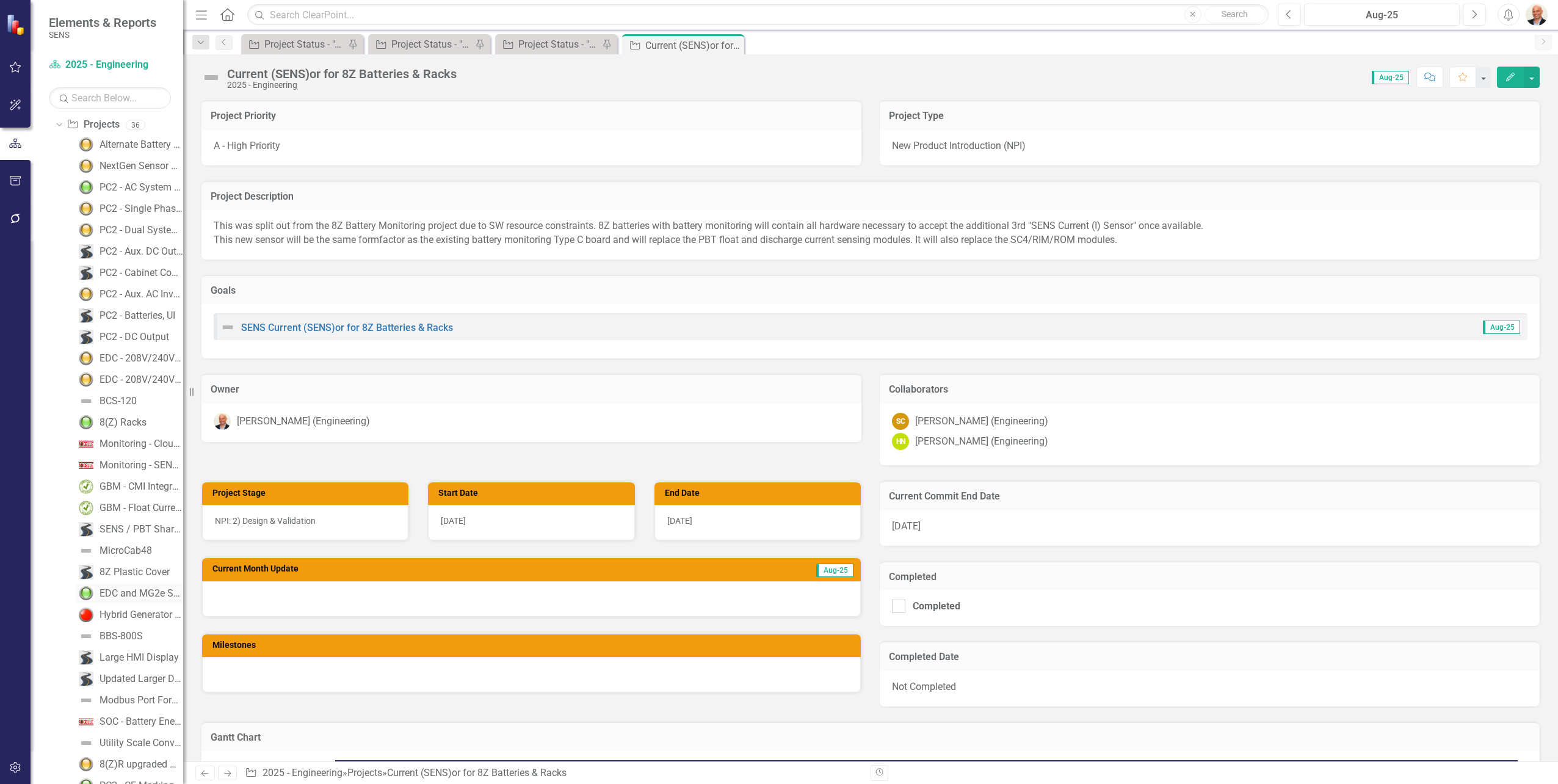
scroll to position [242, 0]
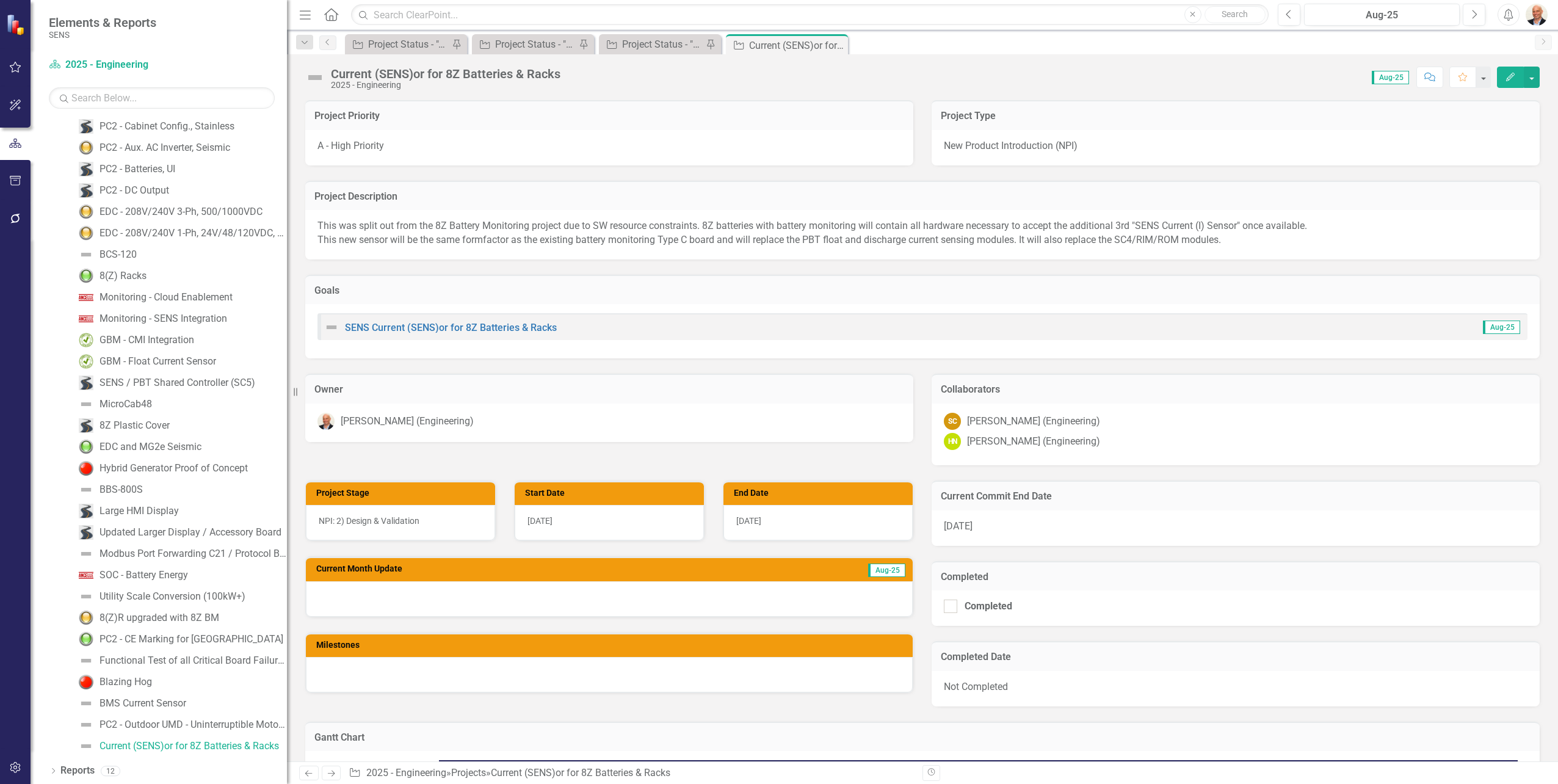
drag, startPoint x: 184, startPoint y: 724, endPoint x: 287, endPoint y: 725, distance: 103.0
click at [287, 725] on div "Resize" at bounding box center [292, 392] width 10 height 784
click at [420, 41] on div "Project Status - "A" Priorities" at bounding box center [408, 45] width 81 height 15
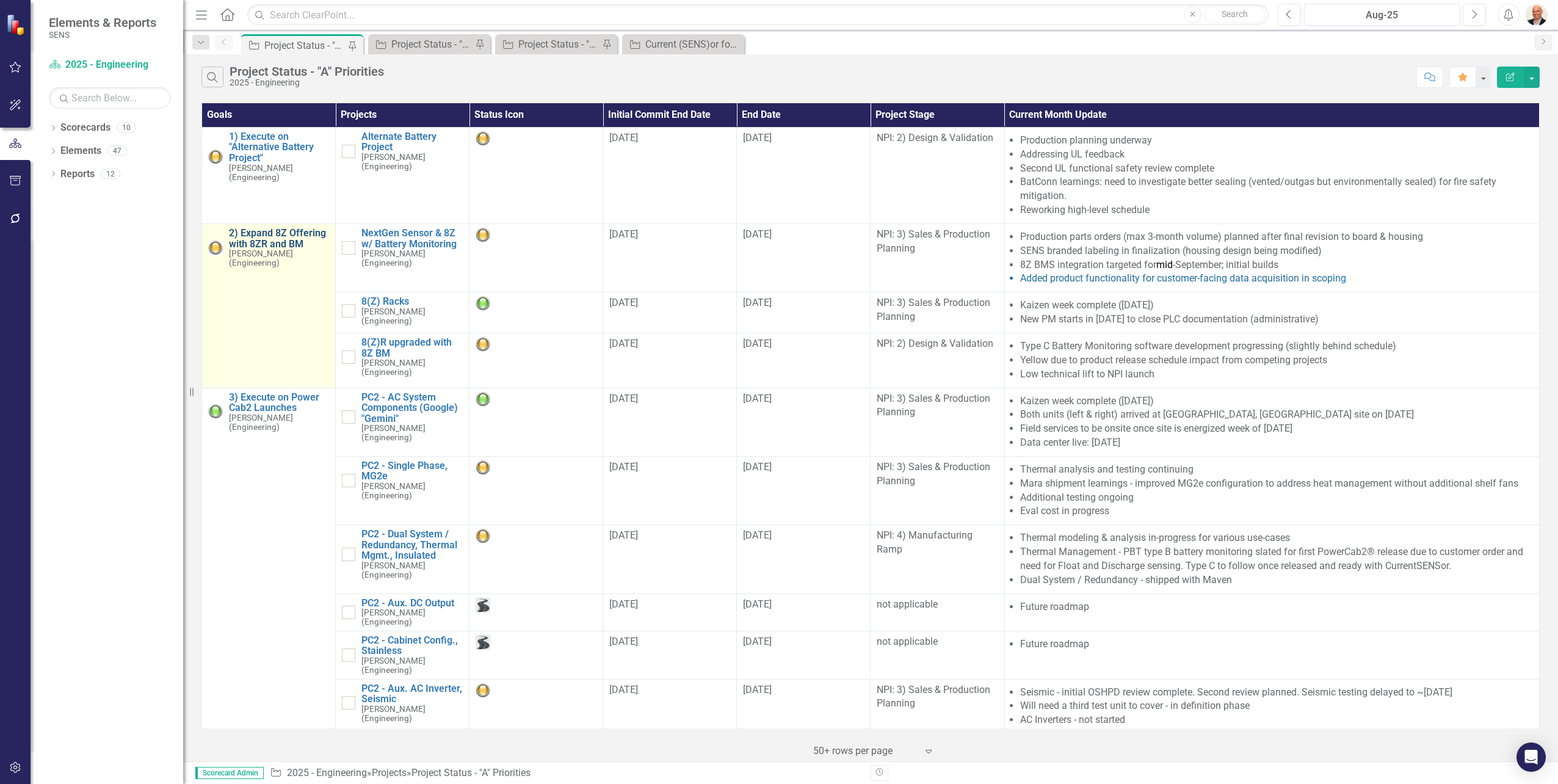
click at [278, 239] on link "2) Expand 8Z Offering with 8ZR and BM" at bounding box center [279, 239] width 100 height 22
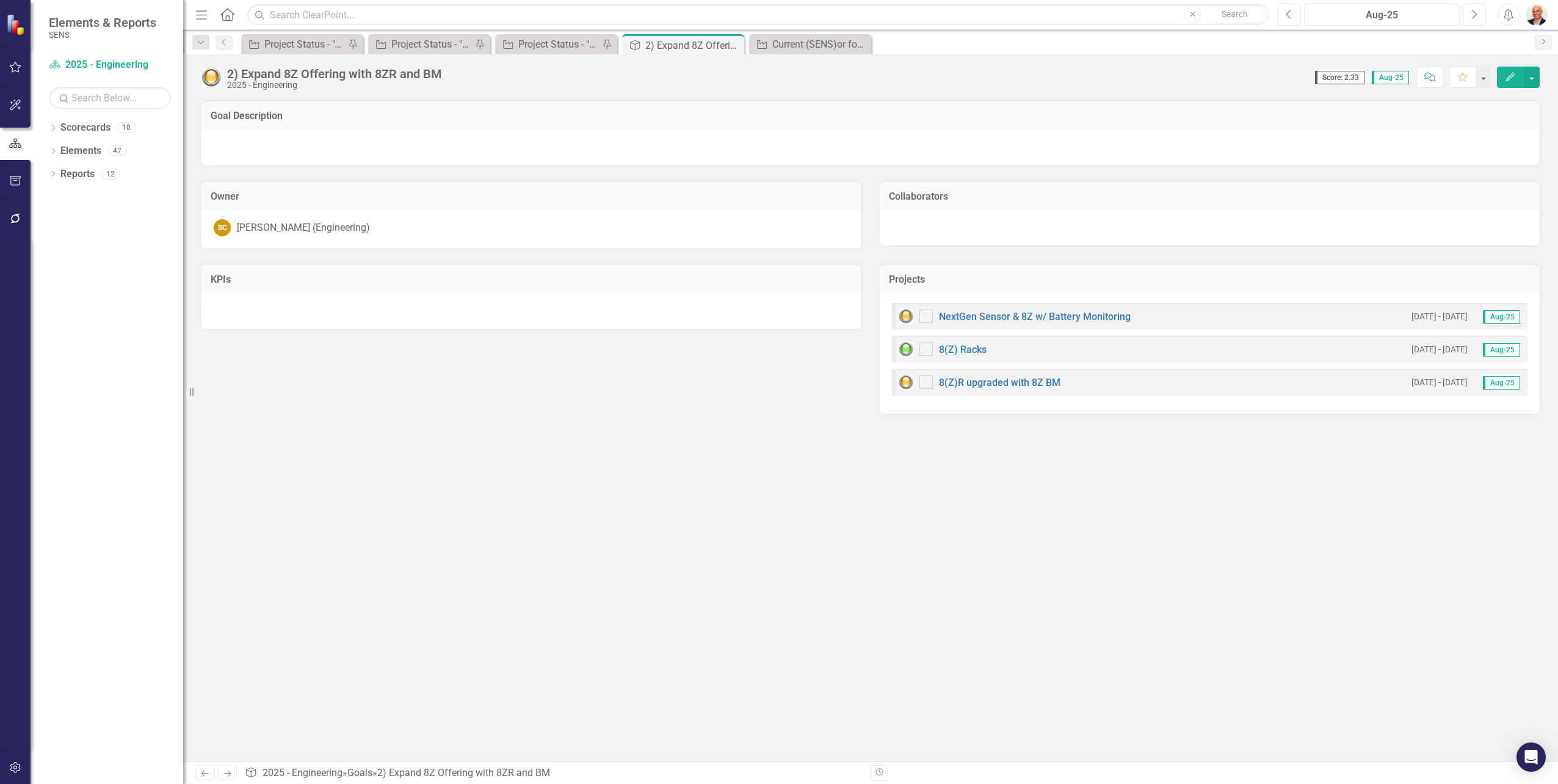
click at [417, 75] on div "2) Expand 8Z Offering with 8ZR and BM" at bounding box center [334, 73] width 215 height 13
click at [1516, 78] on button "Edit" at bounding box center [1509, 77] width 27 height 22
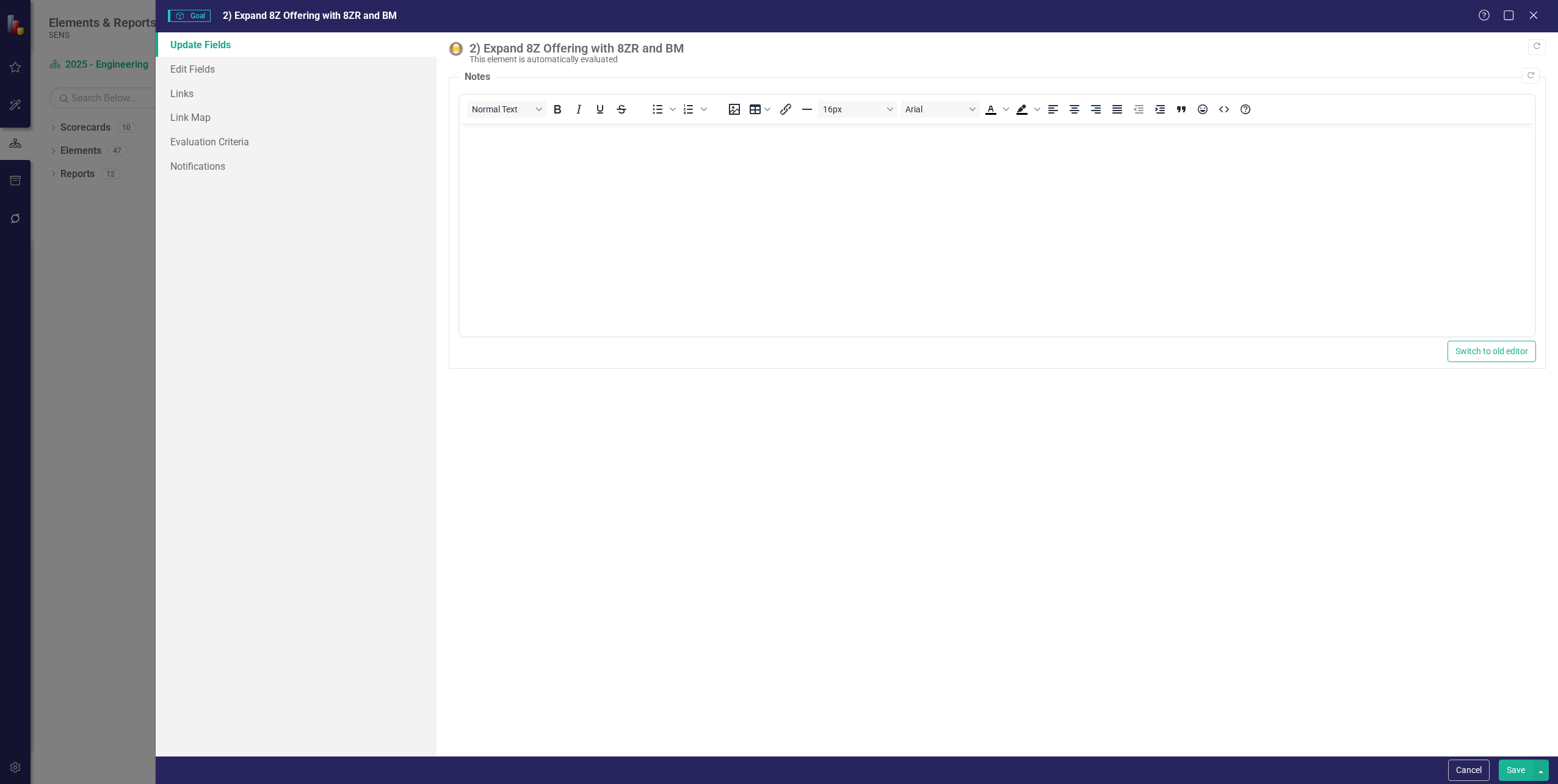
click at [661, 48] on div "2) Expand 8Z Offering with 8ZR and BM" at bounding box center [1003, 48] width 1070 height 13
drag, startPoint x: 683, startPoint y: 47, endPoint x: 454, endPoint y: 52, distance: 229.1
click at [454, 52] on div "2) Expand 8Z Offering with 8ZR and BM This element is automatically evaluated" at bounding box center [997, 52] width 1097 height 22
click at [1465, 765] on button "Cancel" at bounding box center [1469, 770] width 42 height 22
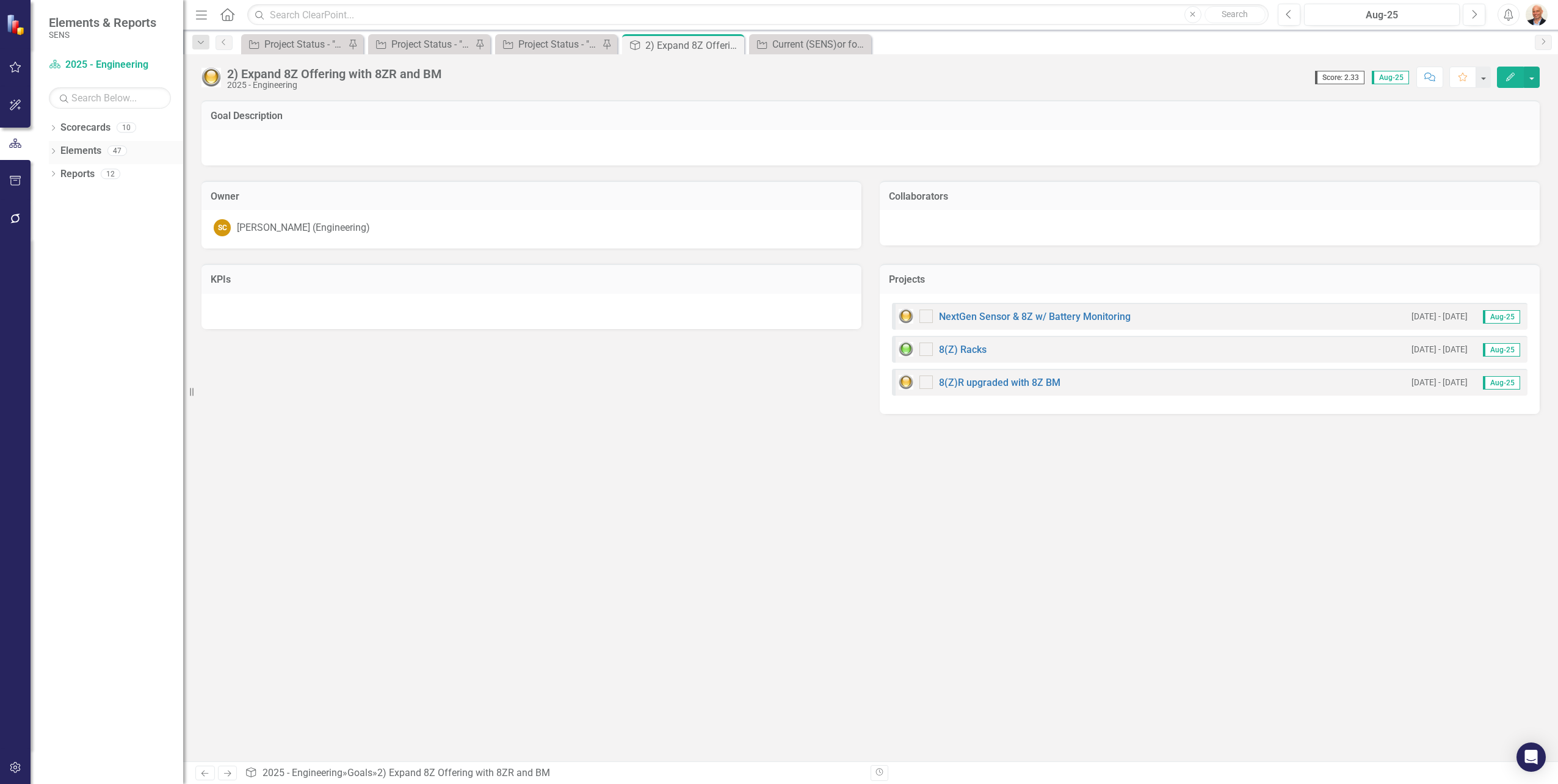
click at [52, 153] on icon "Dropdown" at bounding box center [52, 152] width 8 height 7
click at [60, 173] on icon "Dropdown" at bounding box center [59, 175] width 8 height 7
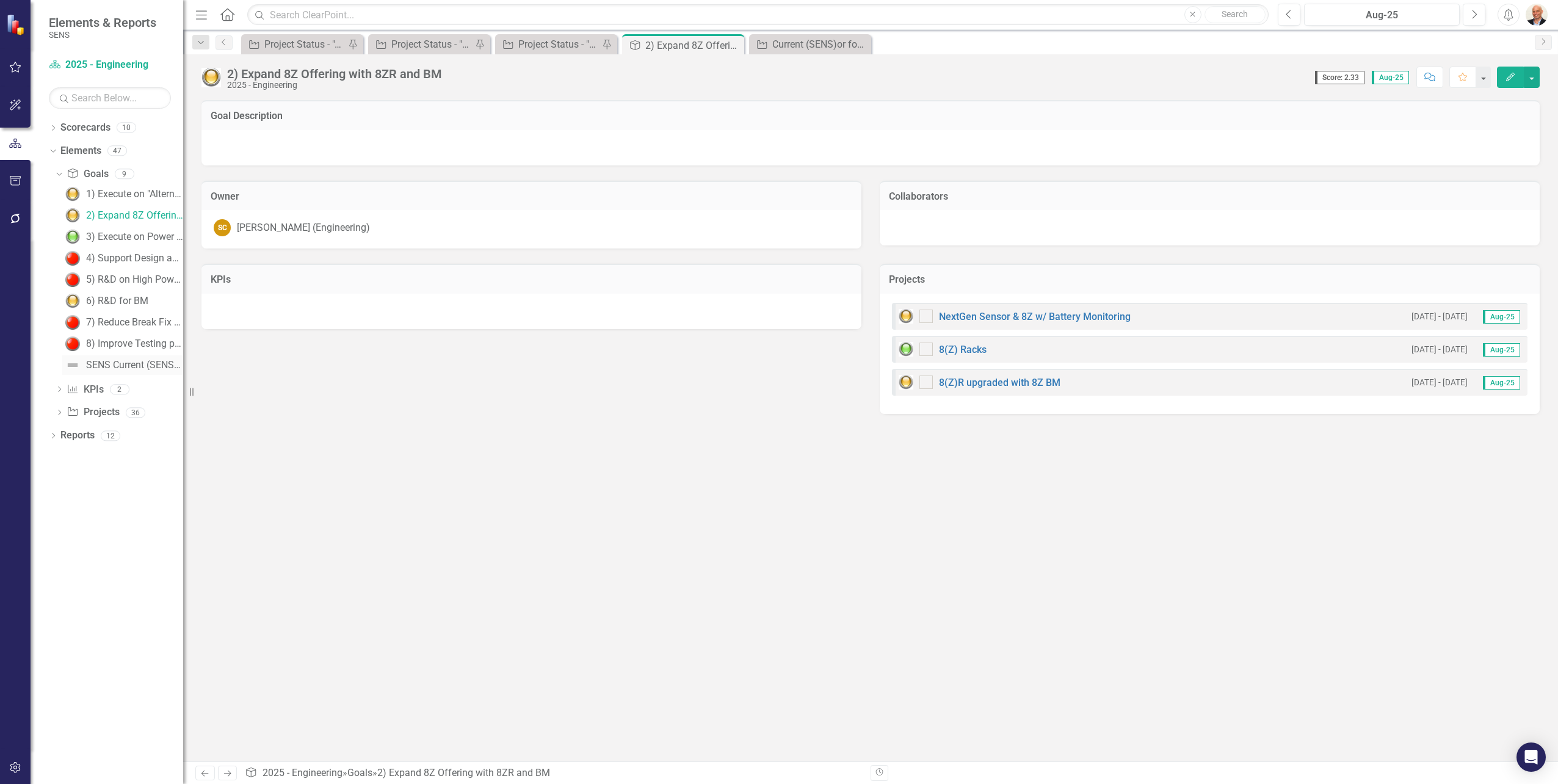
click at [134, 365] on div "SENS Current (SENS)or for 8Z Batteries & Racks" at bounding box center [135, 365] width 97 height 11
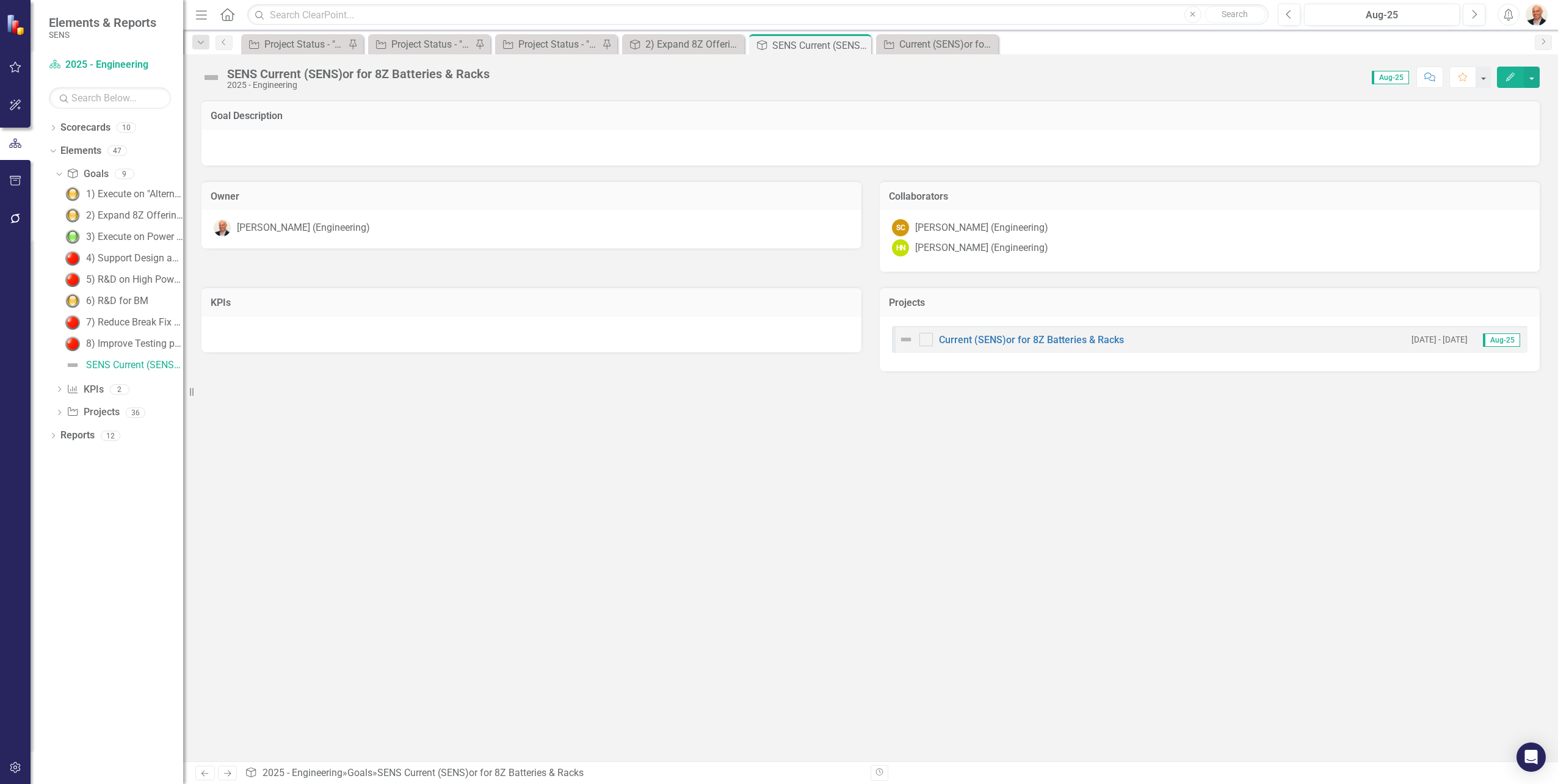
drag, startPoint x: 118, startPoint y: 214, endPoint x: 49, endPoint y: 213, distance: 69.0
click at [49, 213] on div "Dropdown Goal Goals 9 1) Execute on "Alternative Battery Project" 2) Expand 8Z …" at bounding box center [116, 295] width 134 height 262
click at [122, 492] on div "Dropdown Scorecards 10 Dropdown 2025 - Company Scorecard 2025 - Accounting & Fi…" at bounding box center [107, 451] width 152 height 666
click at [59, 407] on div "Dropdown Project Projects 36" at bounding box center [119, 414] width 128 height 23
click at [59, 410] on icon "Dropdown" at bounding box center [59, 414] width 8 height 7
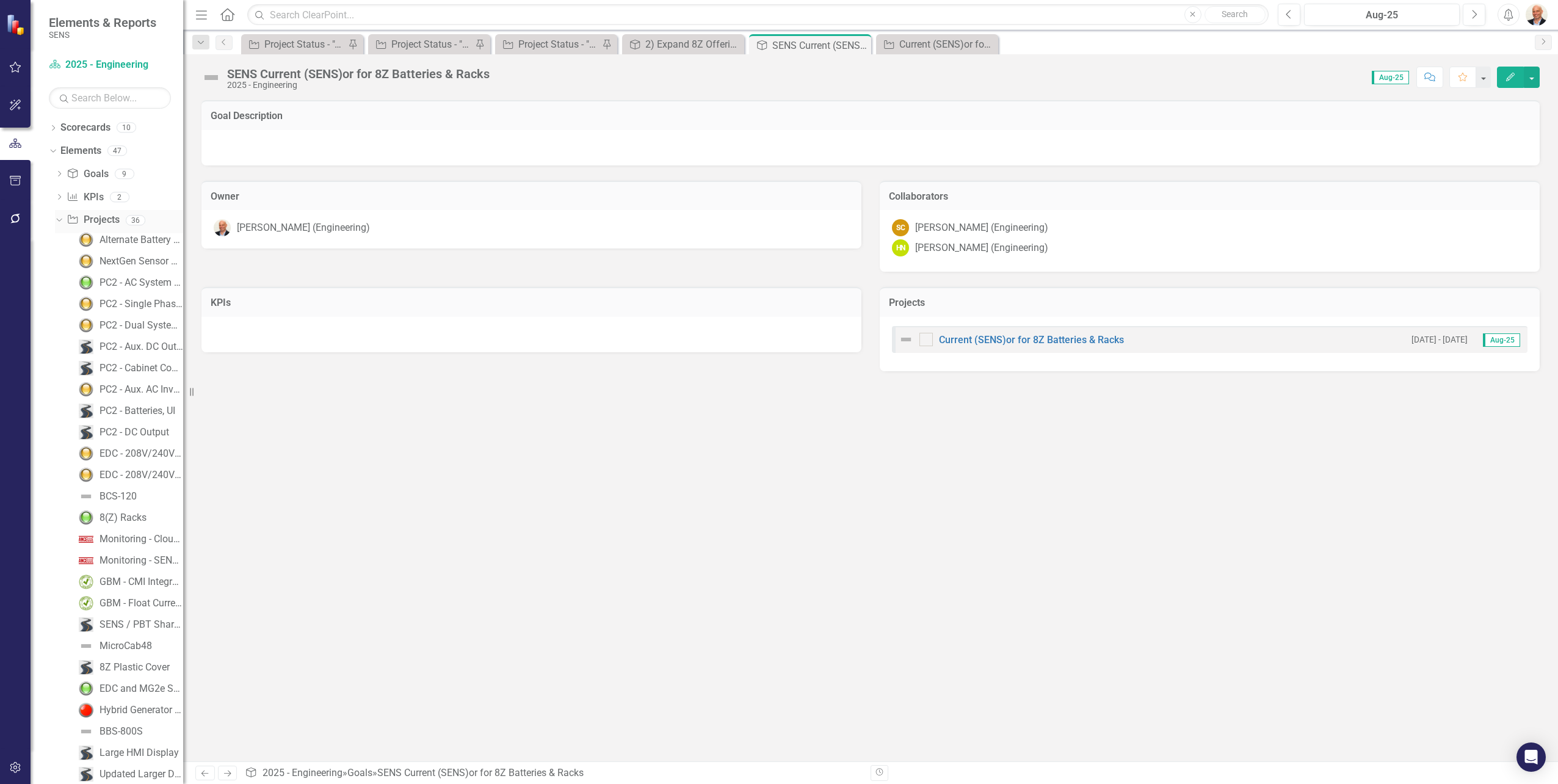
click at [60, 219] on icon at bounding box center [59, 220] width 5 height 3
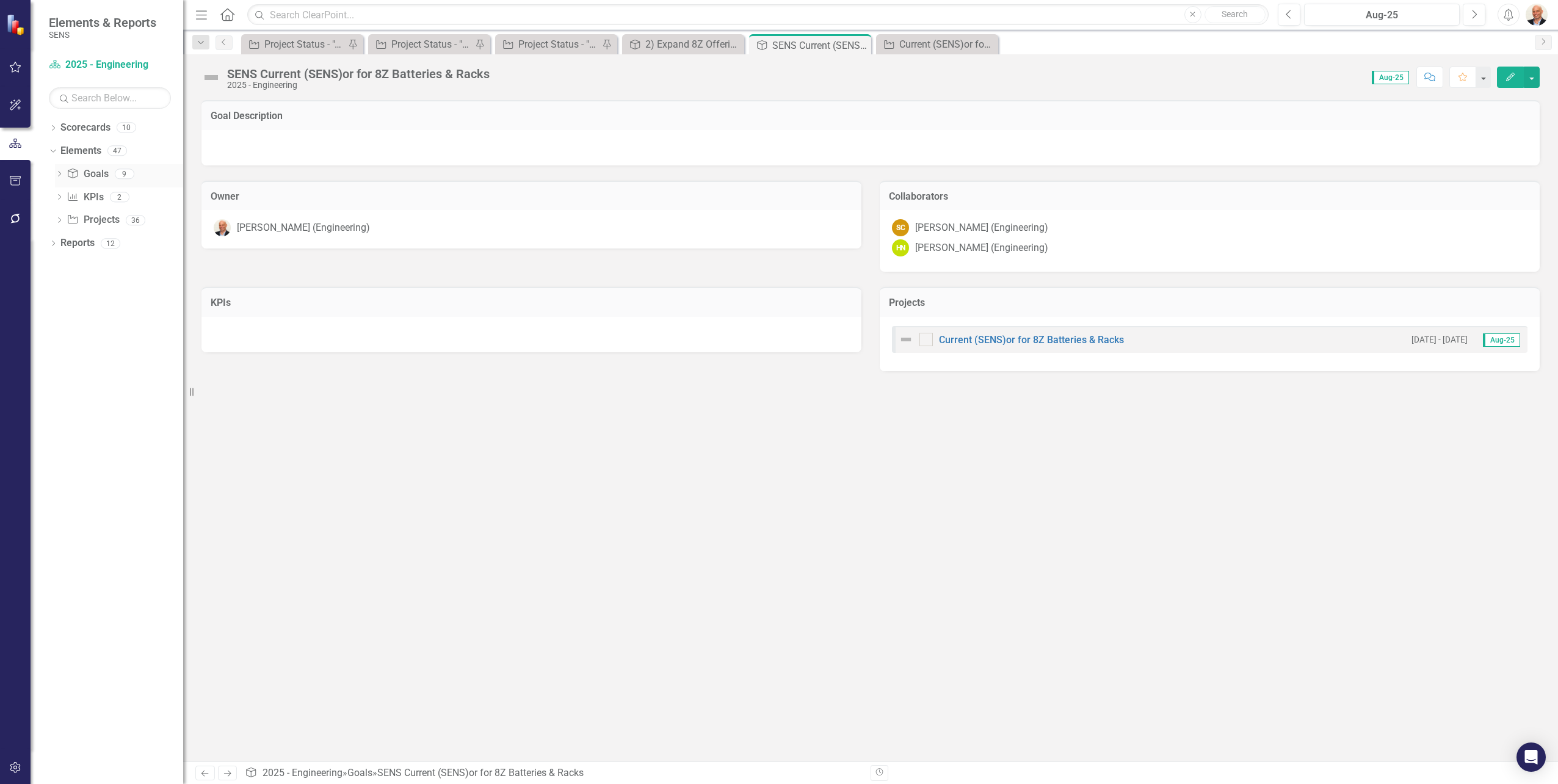
click at [58, 174] on icon "Dropdown" at bounding box center [59, 175] width 8 height 7
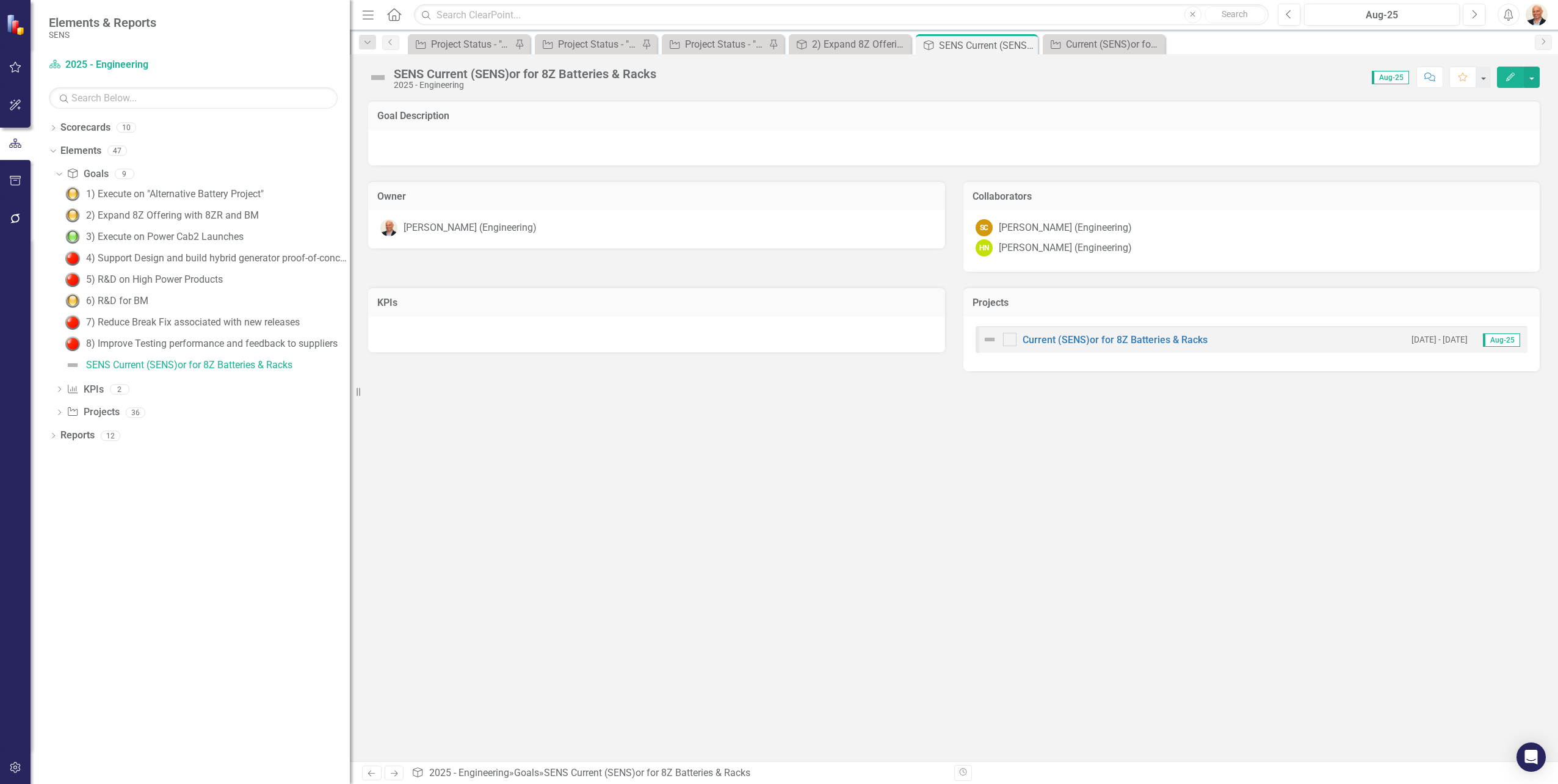
drag, startPoint x: 186, startPoint y: 223, endPoint x: 350, endPoint y: 241, distance: 165.0
click at [350, 241] on div "Resize" at bounding box center [354, 392] width 10 height 784
drag, startPoint x: 270, startPoint y: 218, endPoint x: 84, endPoint y: 222, distance: 186.0
click at [84, 222] on div "2) Expand 8Z Offering with 8ZR and BM" at bounding box center [206, 215] width 287 height 19
copy div "2) Expand 8Z Offering with 8ZR and BM"
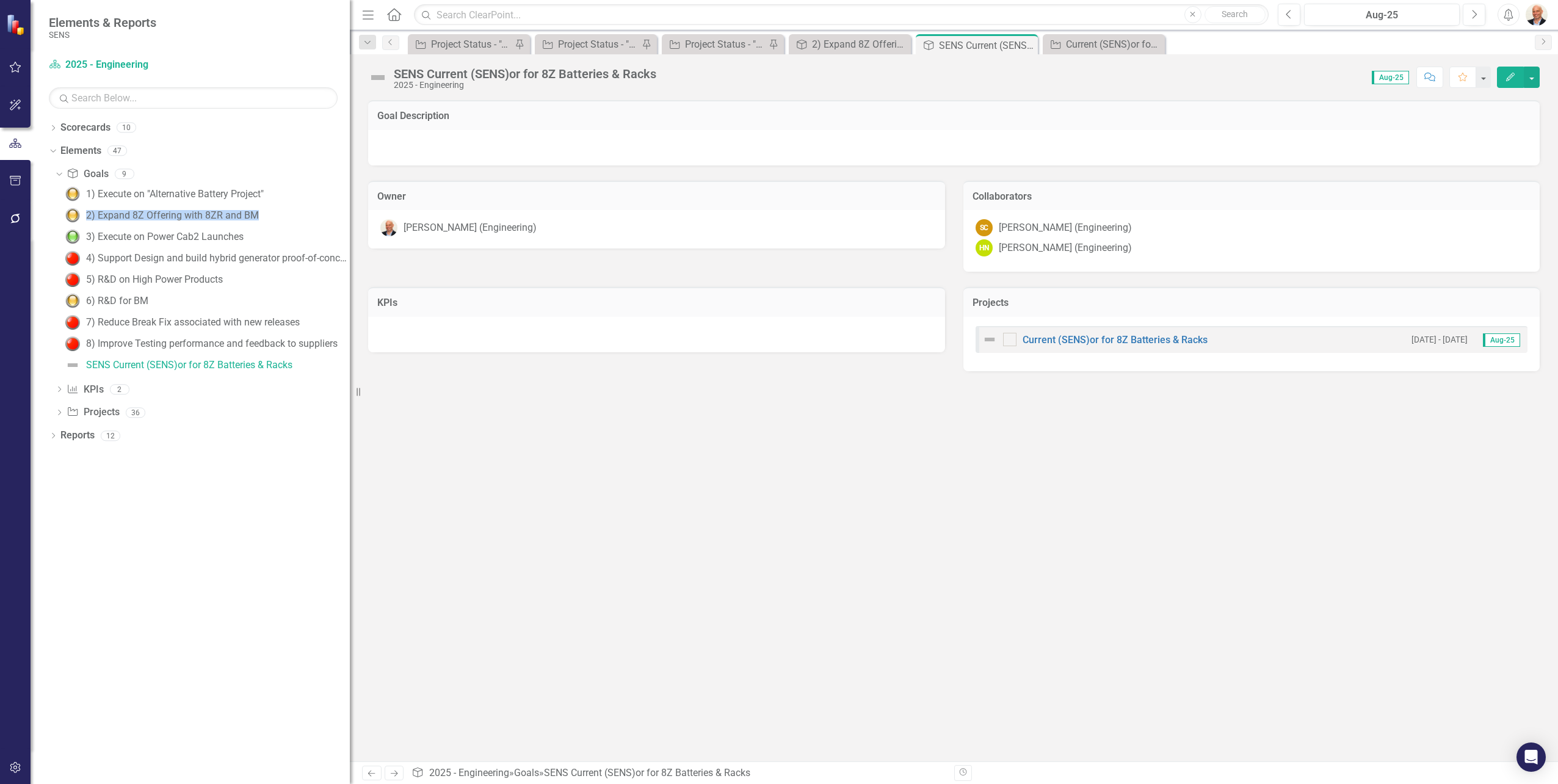
click at [1515, 72] on button "Edit" at bounding box center [1509, 77] width 27 height 22
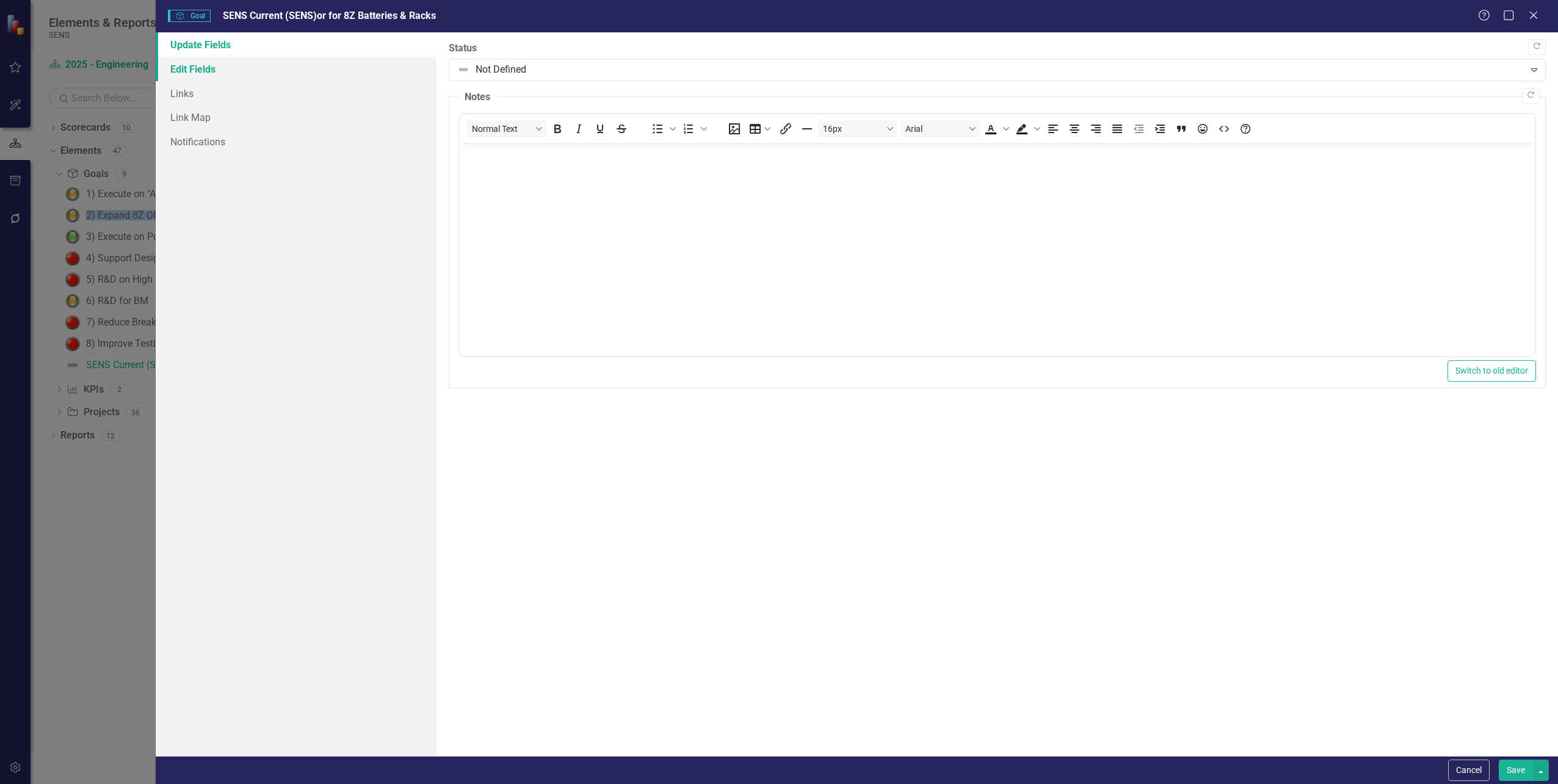
click at [196, 71] on link "Edit Fields" at bounding box center [296, 69] width 280 height 25
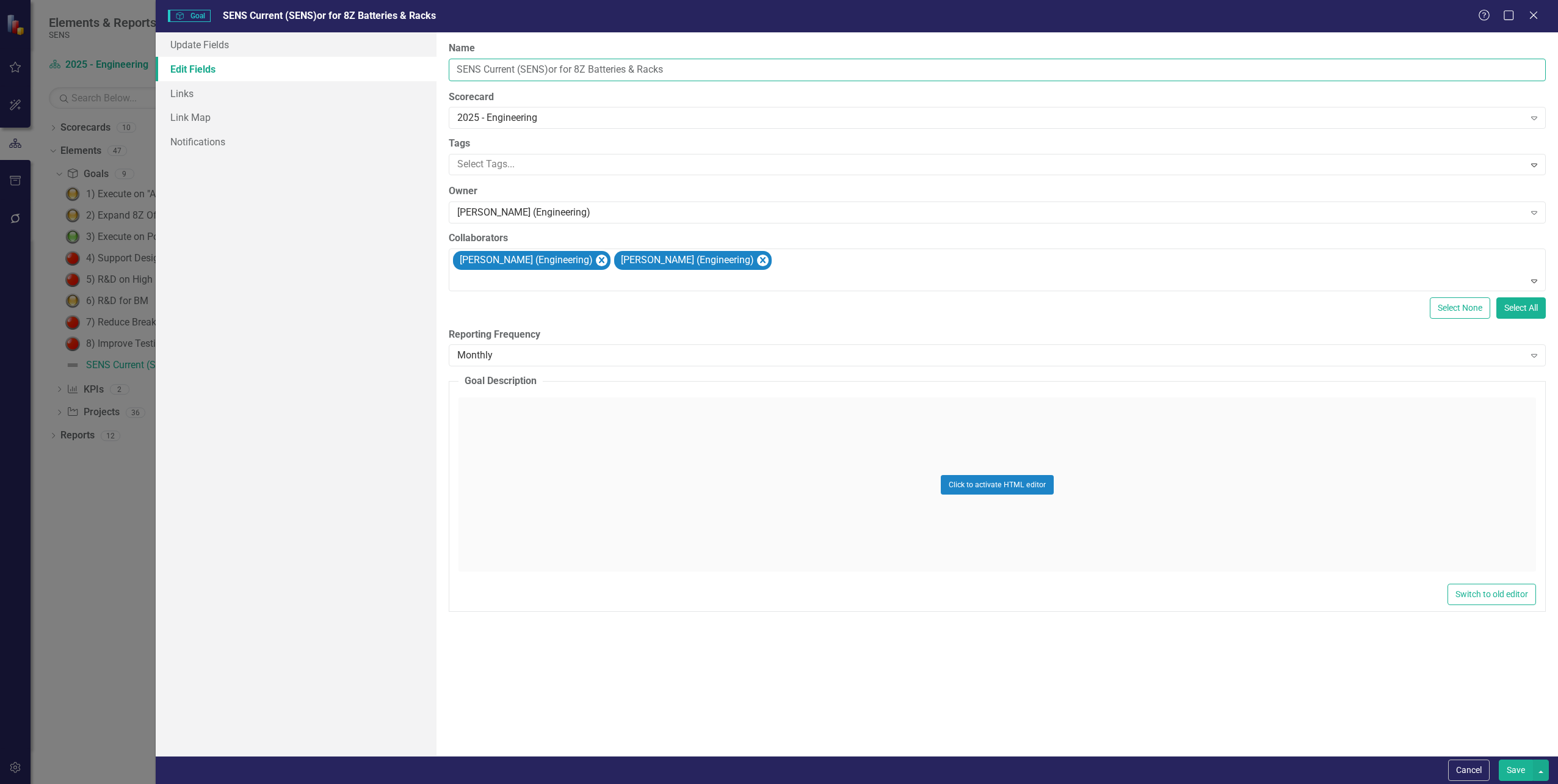
click at [712, 75] on input "SENS Current (SENS)or for 8Z Batteries & Racks" at bounding box center [997, 69] width 1097 height 22
drag, startPoint x: 699, startPoint y: 68, endPoint x: 444, endPoint y: 72, distance: 255.0
click at [444, 72] on div "ClearPoint Can Do More! How ClearPoint Can Help Close Enterprise plans can auto…" at bounding box center [997, 394] width 1121 height 723
paste input "2) Expand 8Z Offering with 8ZR and BM"
type input "2) Expand 8Z Offering with 8ZR and BM"
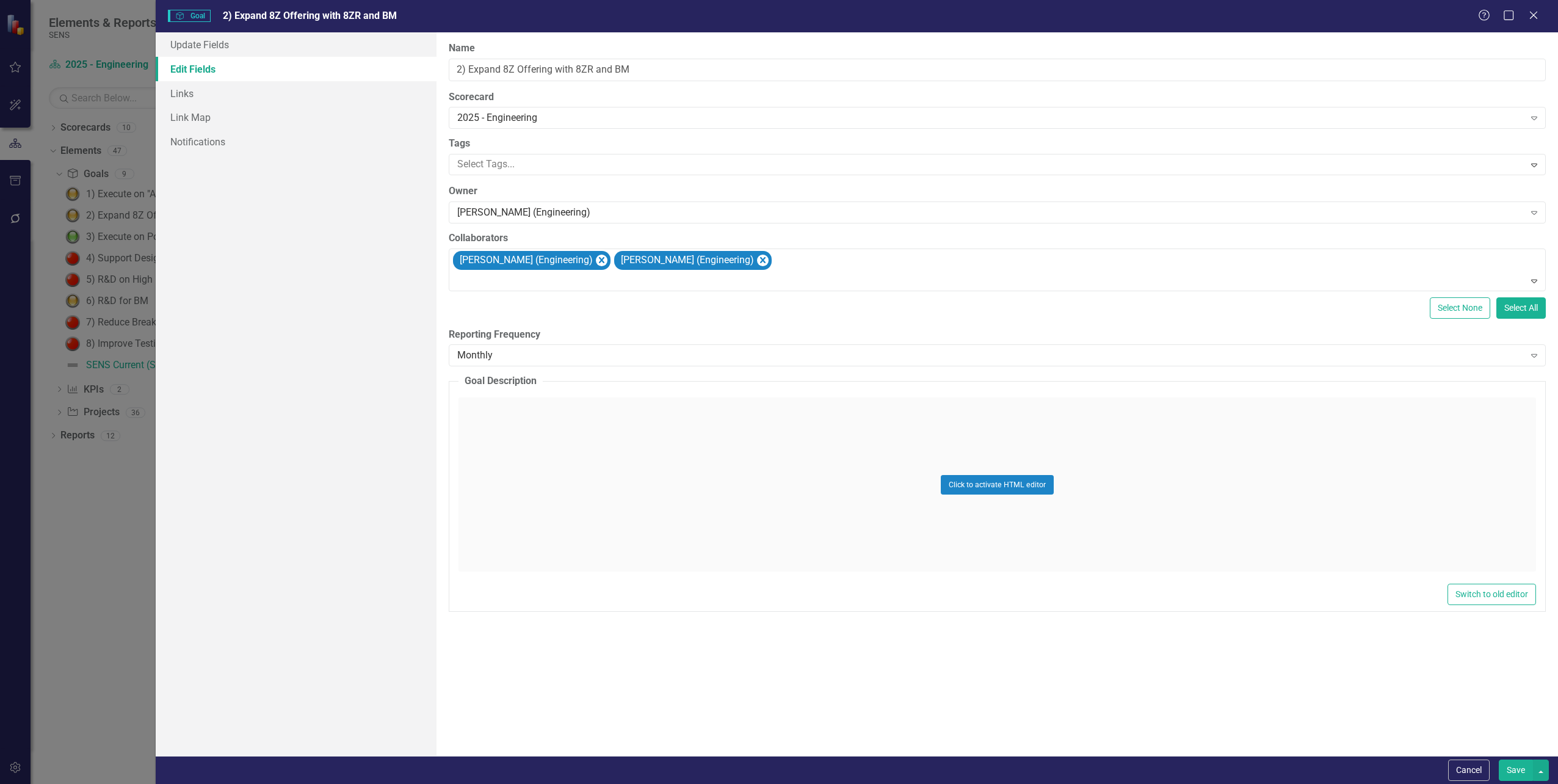
click at [1509, 767] on button "Save" at bounding box center [1516, 770] width 34 height 22
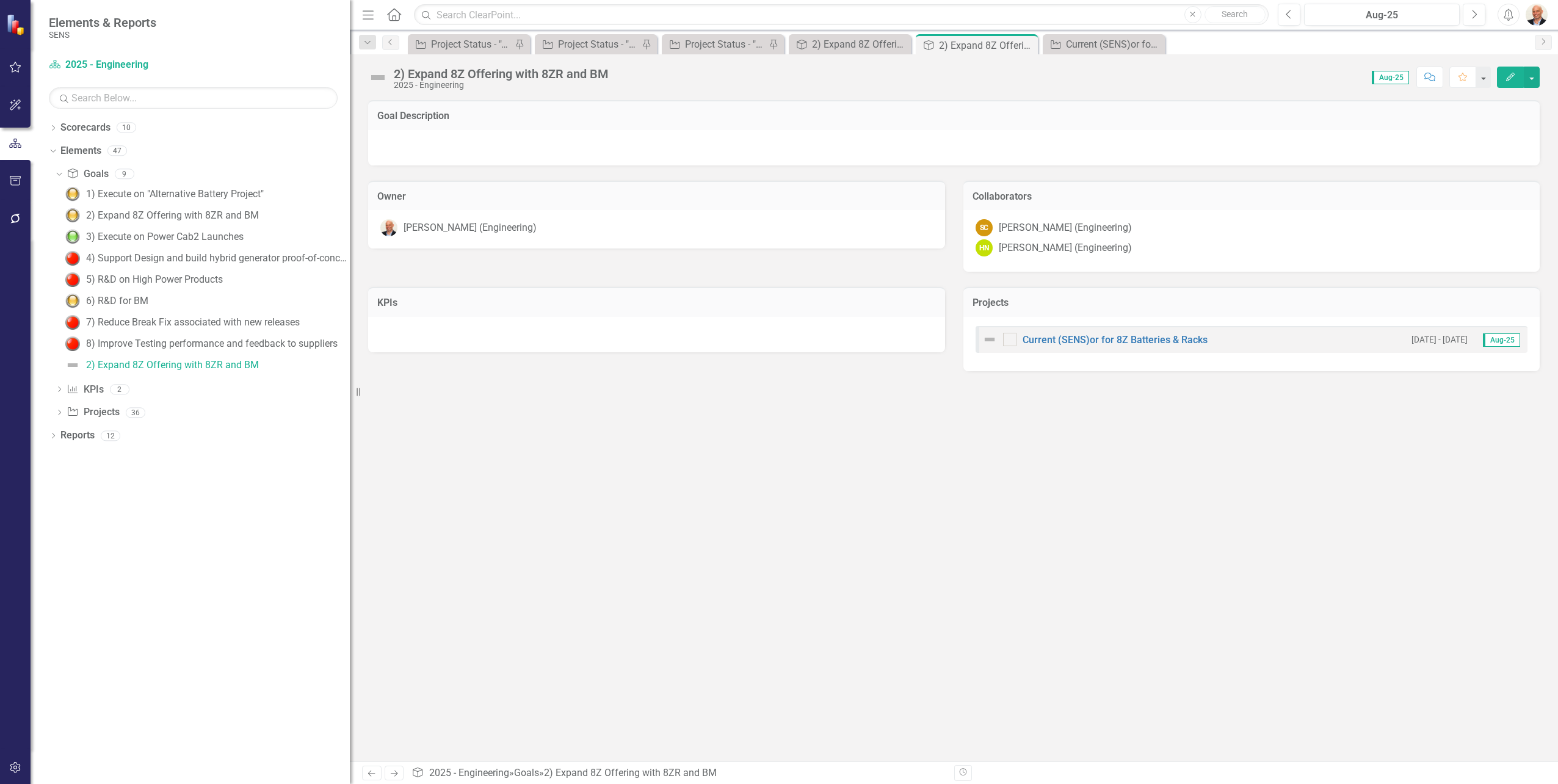
click at [1510, 72] on icon "Edit" at bounding box center [1510, 76] width 11 height 8
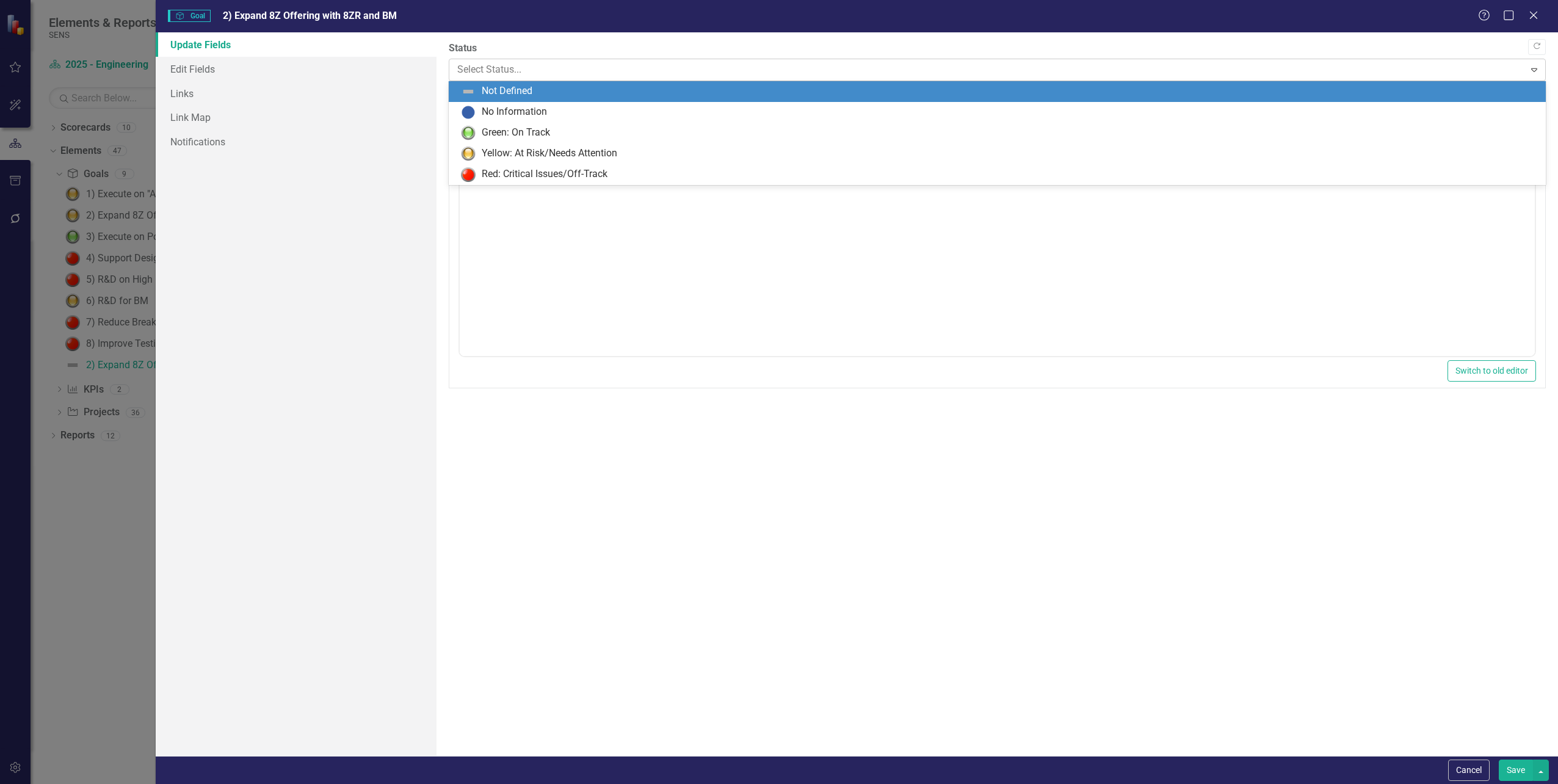
click at [534, 68] on div at bounding box center [987, 69] width 1060 height 16
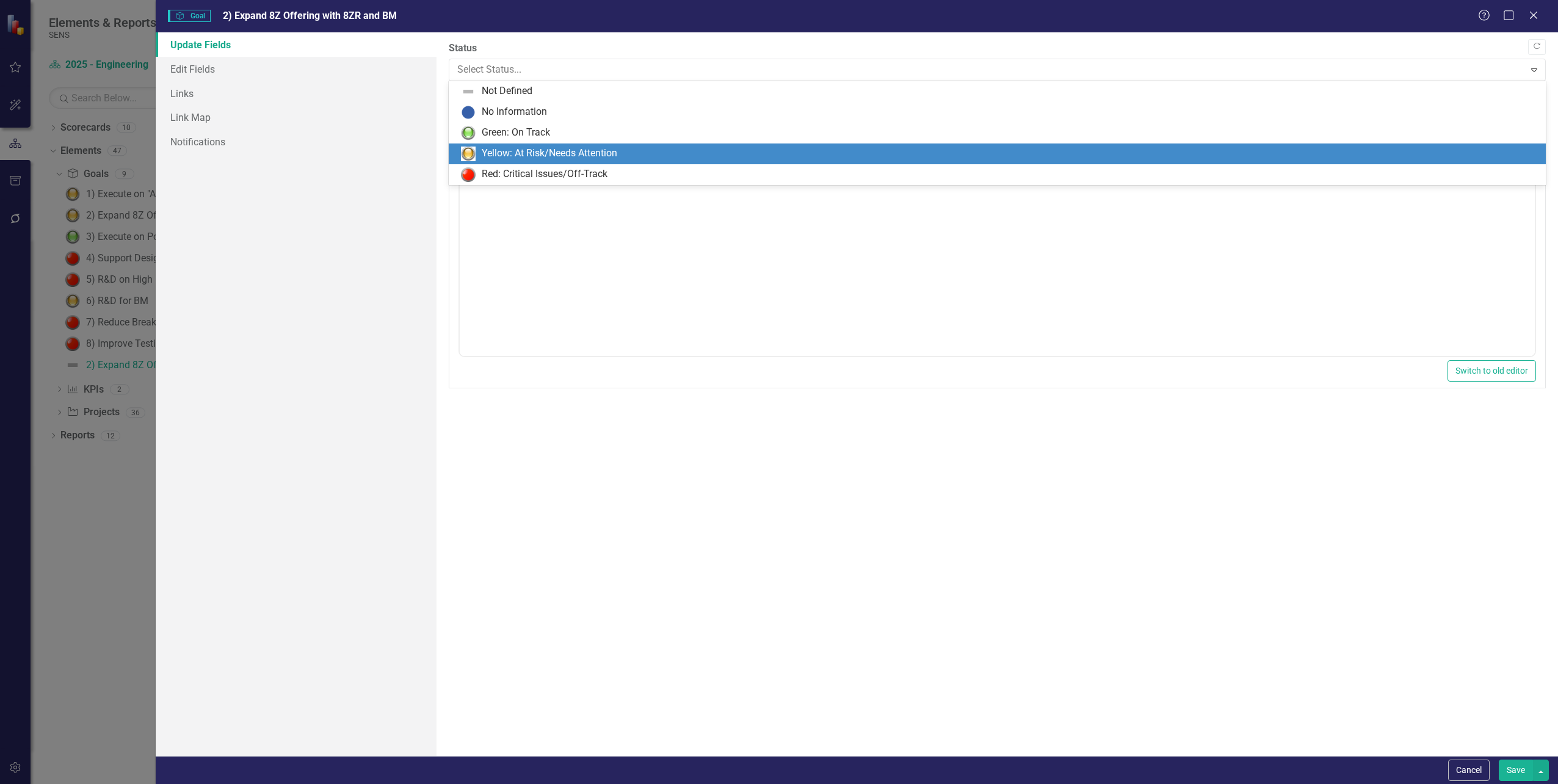
click at [546, 148] on div "Yellow: At Risk/Needs Attention" at bounding box center [549, 153] width 136 height 14
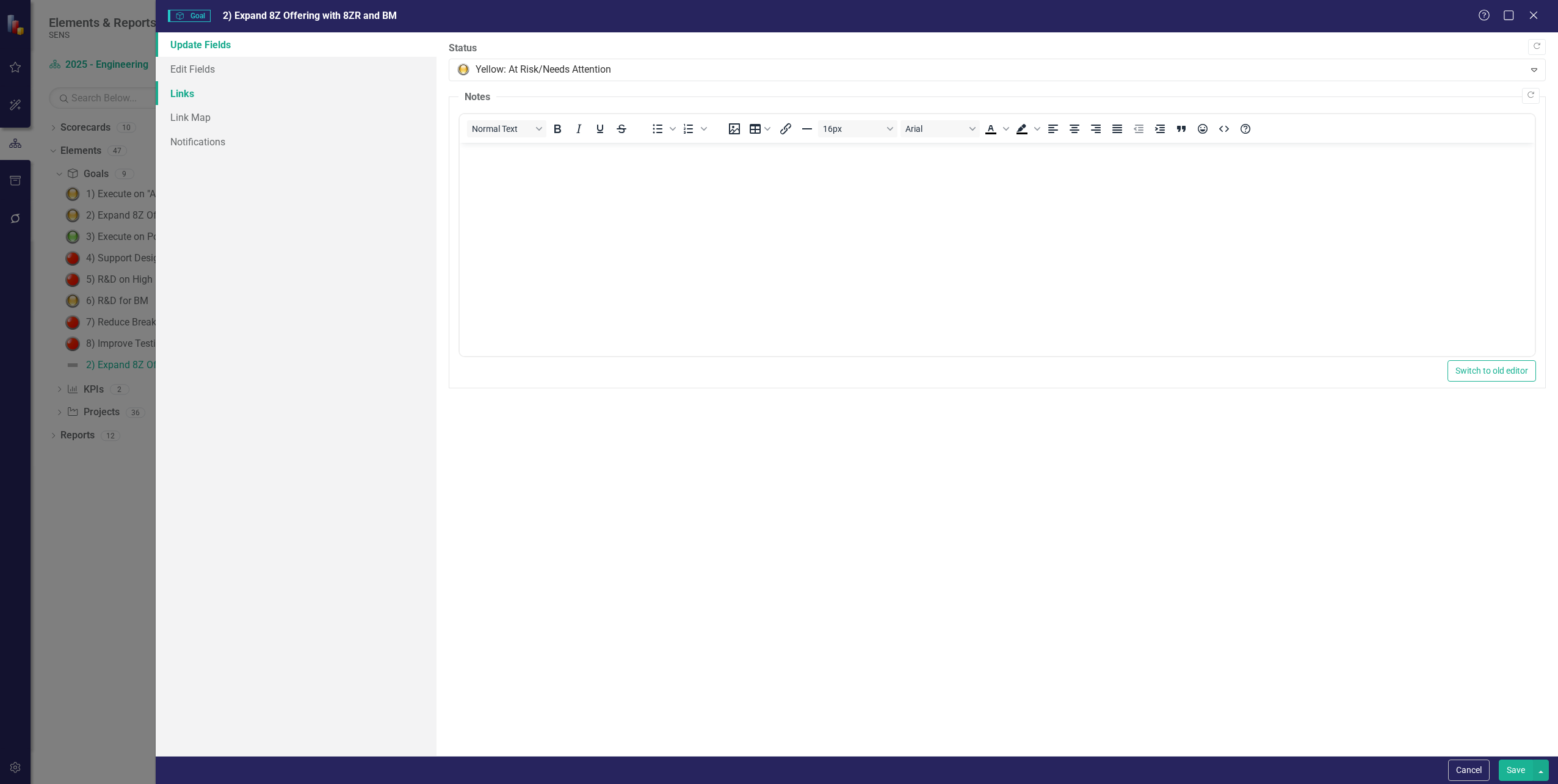
click at [189, 94] on link "Links" at bounding box center [296, 93] width 280 height 25
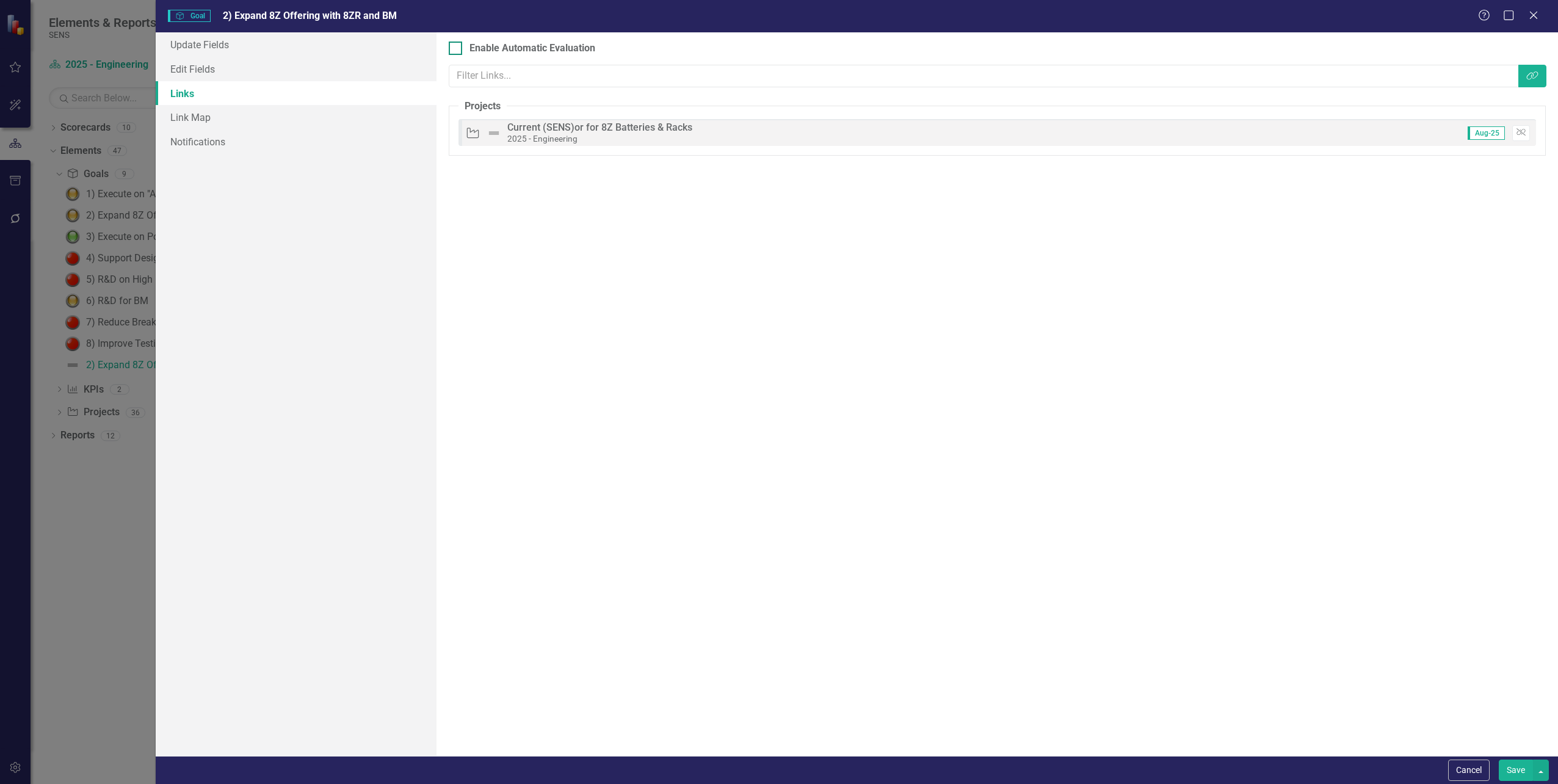
click at [463, 48] on div "Enable Automatic Evaluation" at bounding box center [997, 49] width 1097 height 14
click at [457, 48] on input "Enable Automatic Evaluation" at bounding box center [453, 45] width 8 height 8
checkbox input "true"
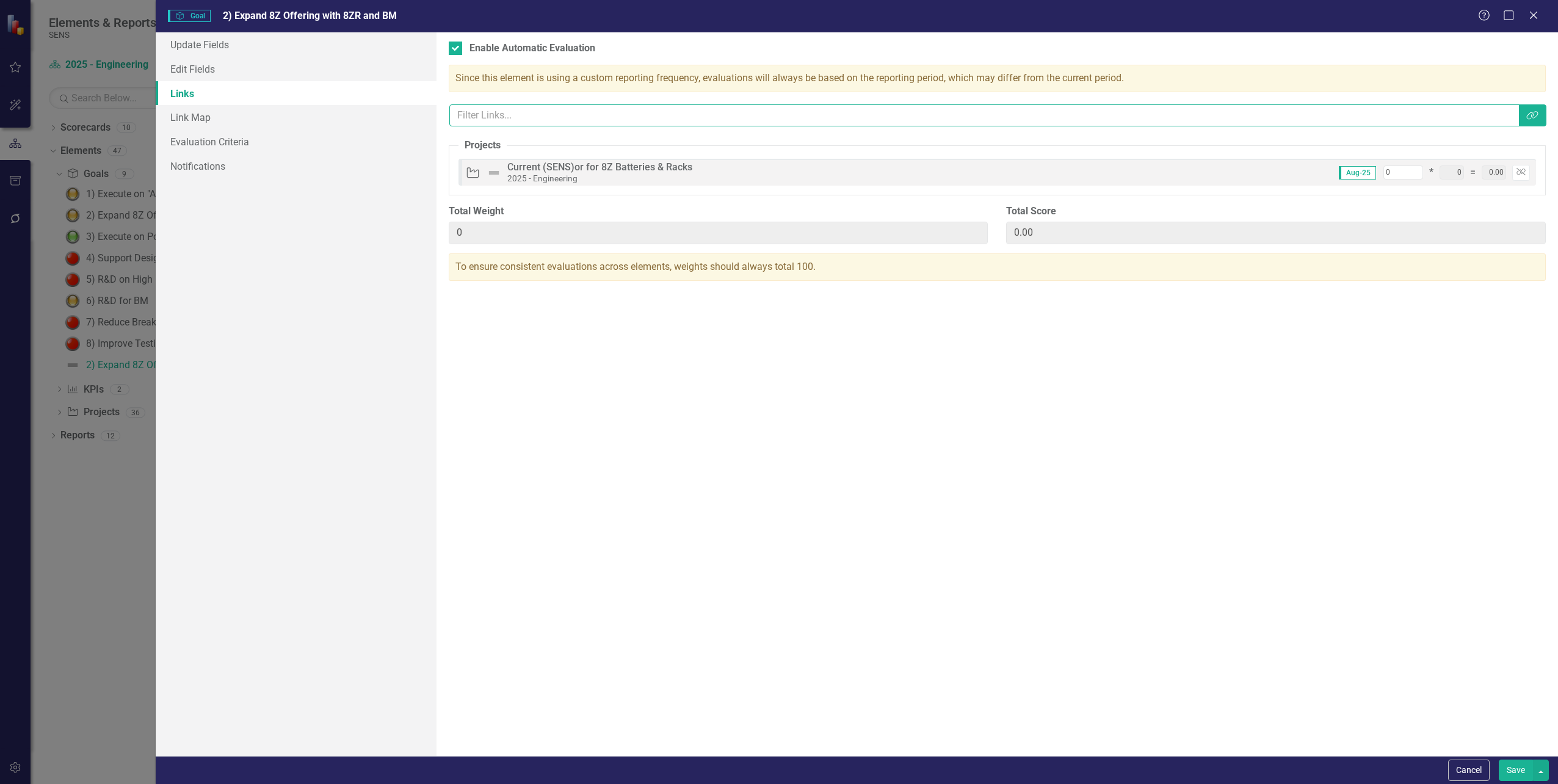
click at [622, 113] on input "text" at bounding box center [983, 116] width 1070 height 22
paste input "2) Expand 8Z Offering with 8ZR and BM"
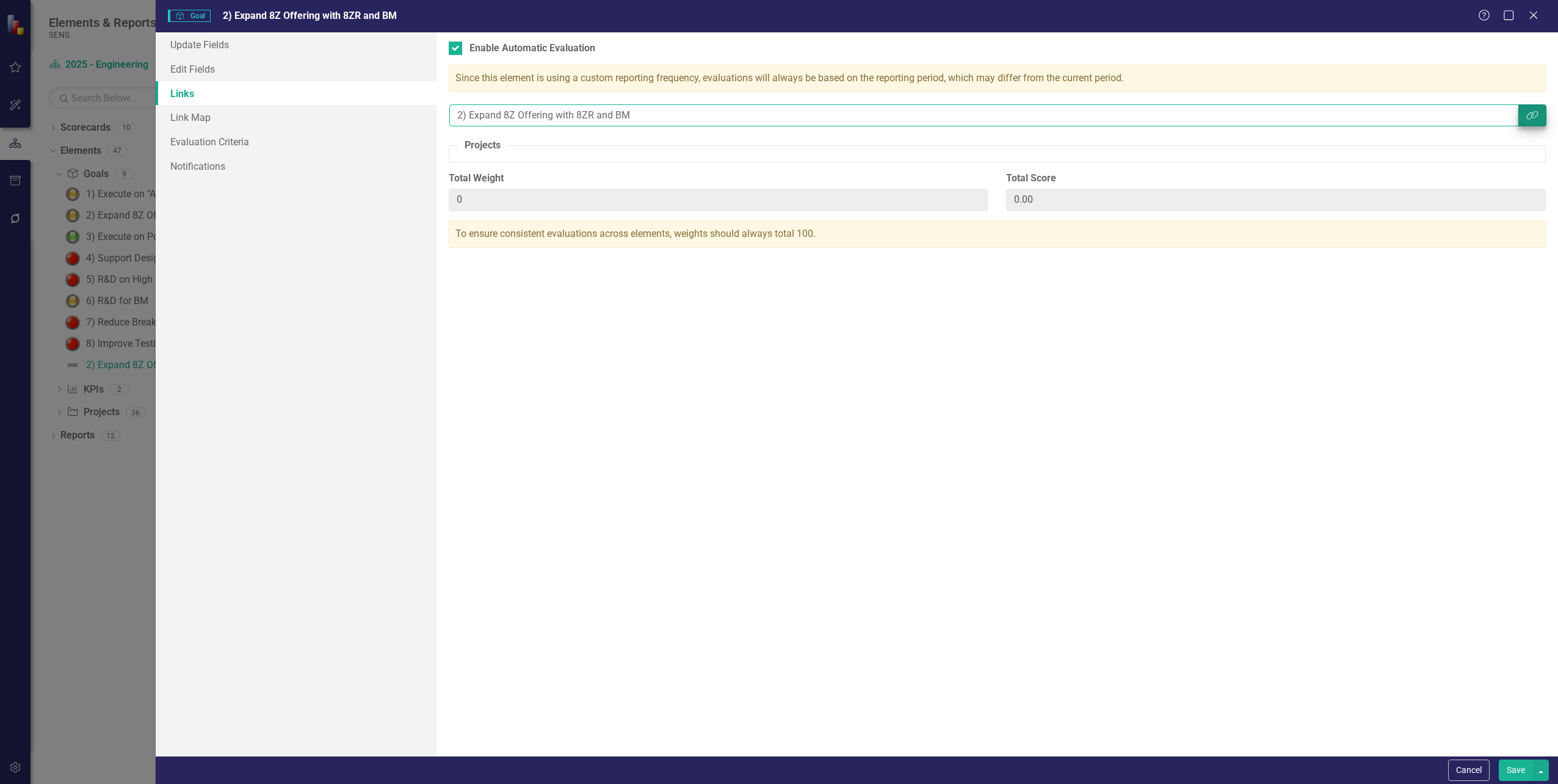
type input "2) Expand 8Z Offering with 8ZR and BM"
click at [1535, 113] on icon "Link Tag" at bounding box center [1532, 115] width 12 height 10
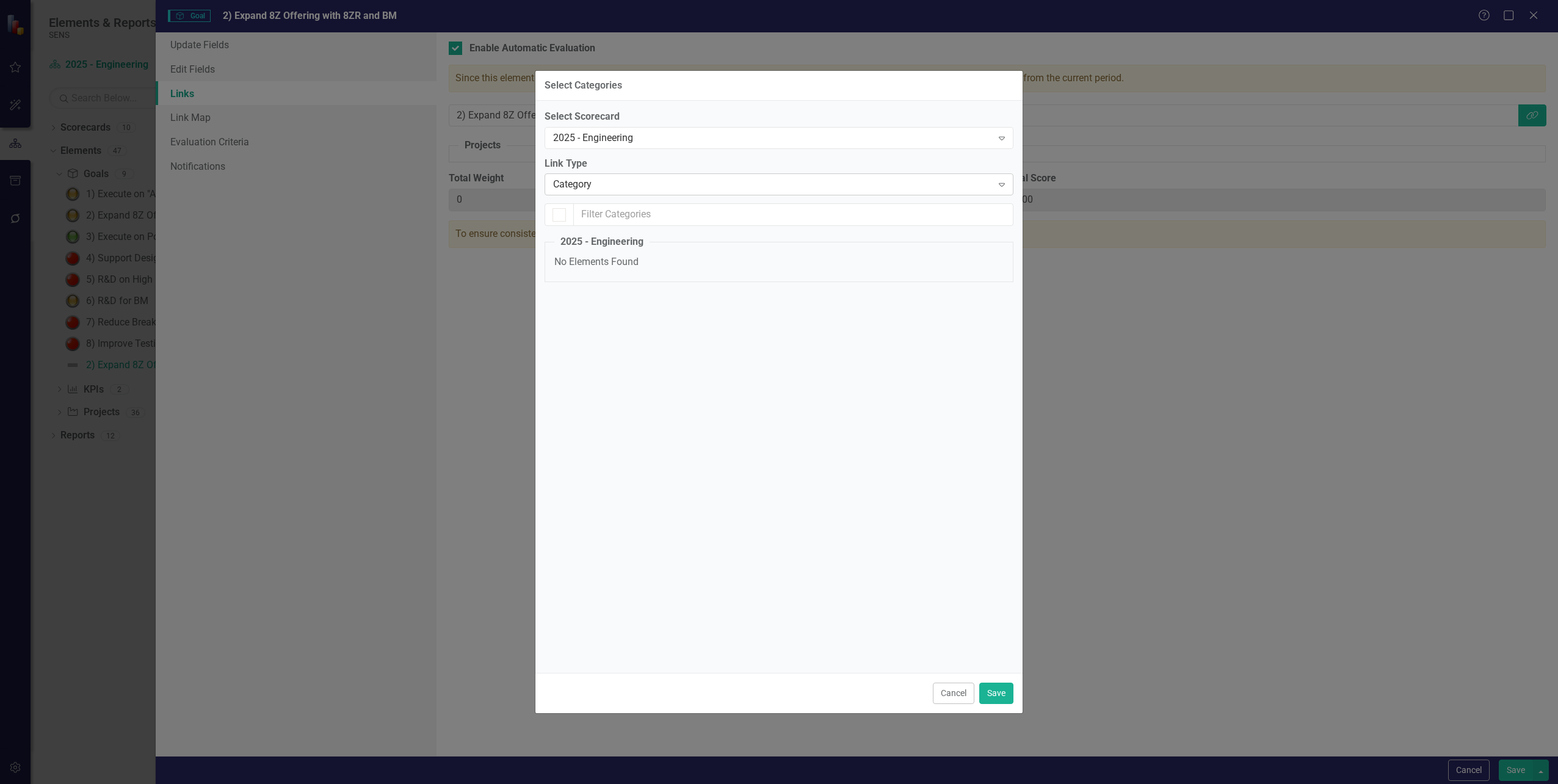
click at [1000, 184] on icon "Expand" at bounding box center [1002, 184] width 12 height 10
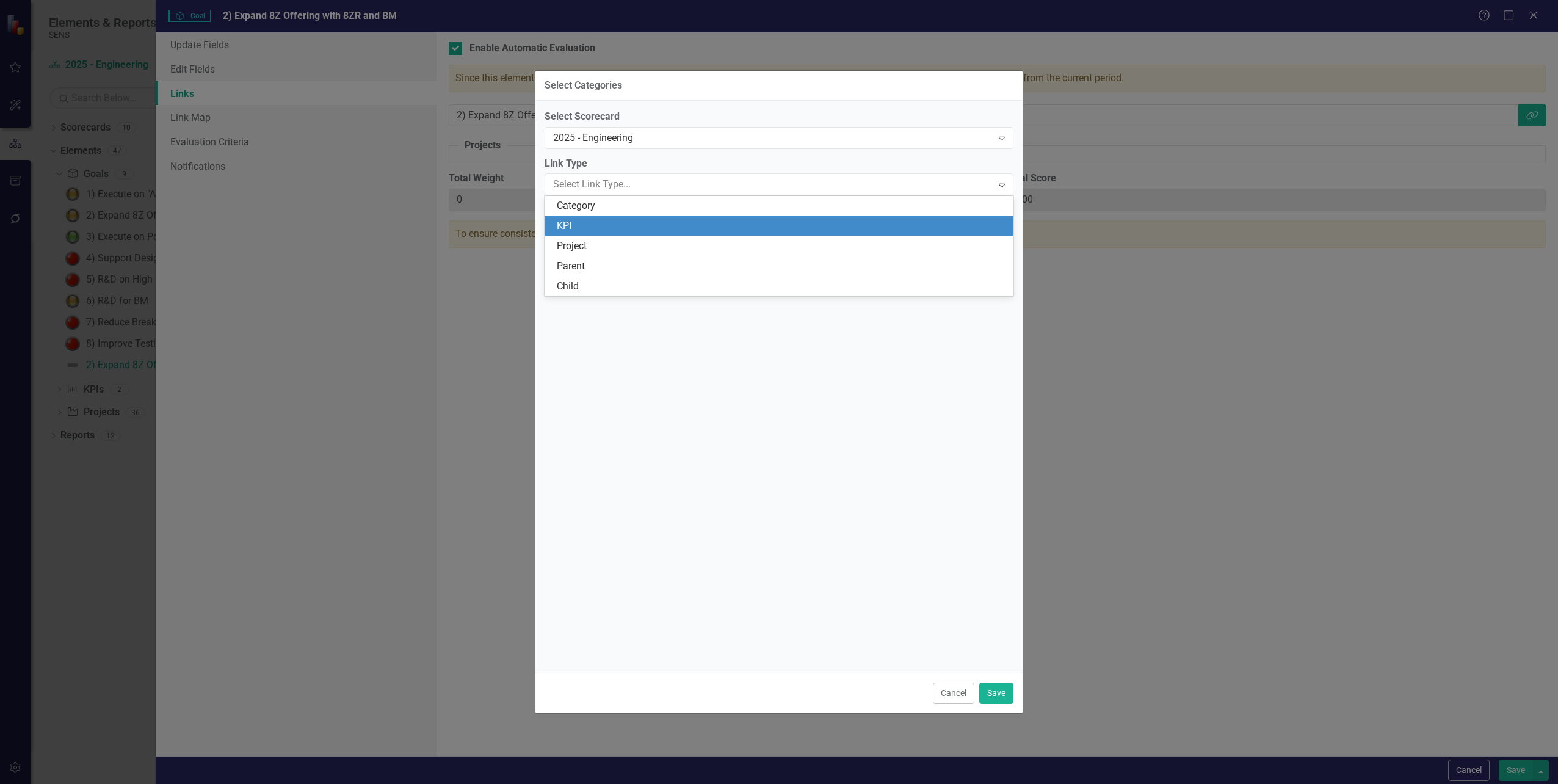
click at [689, 231] on div "KPI" at bounding box center [781, 226] width 449 height 14
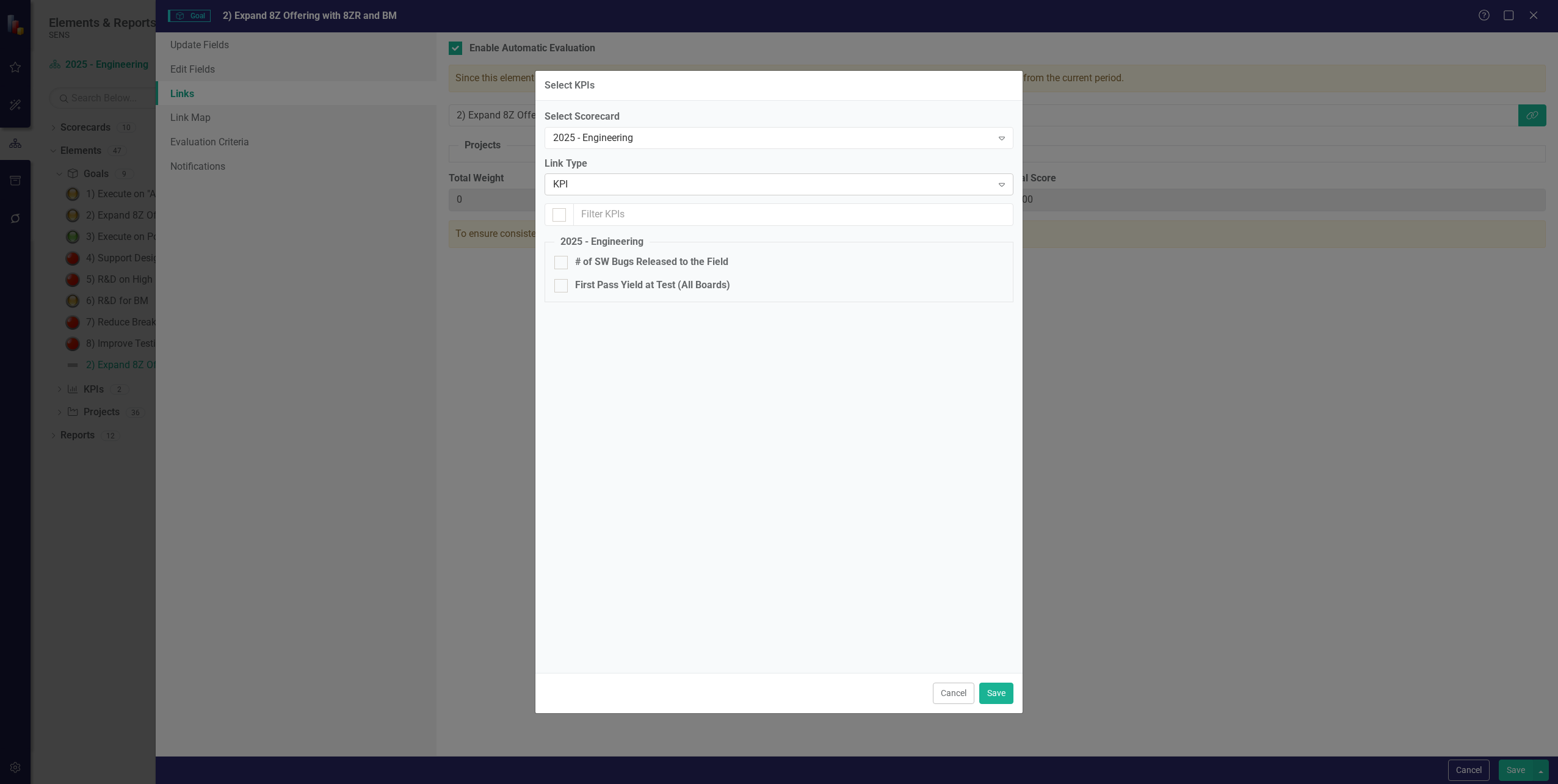
click at [1000, 182] on icon "Expand" at bounding box center [1002, 184] width 12 height 10
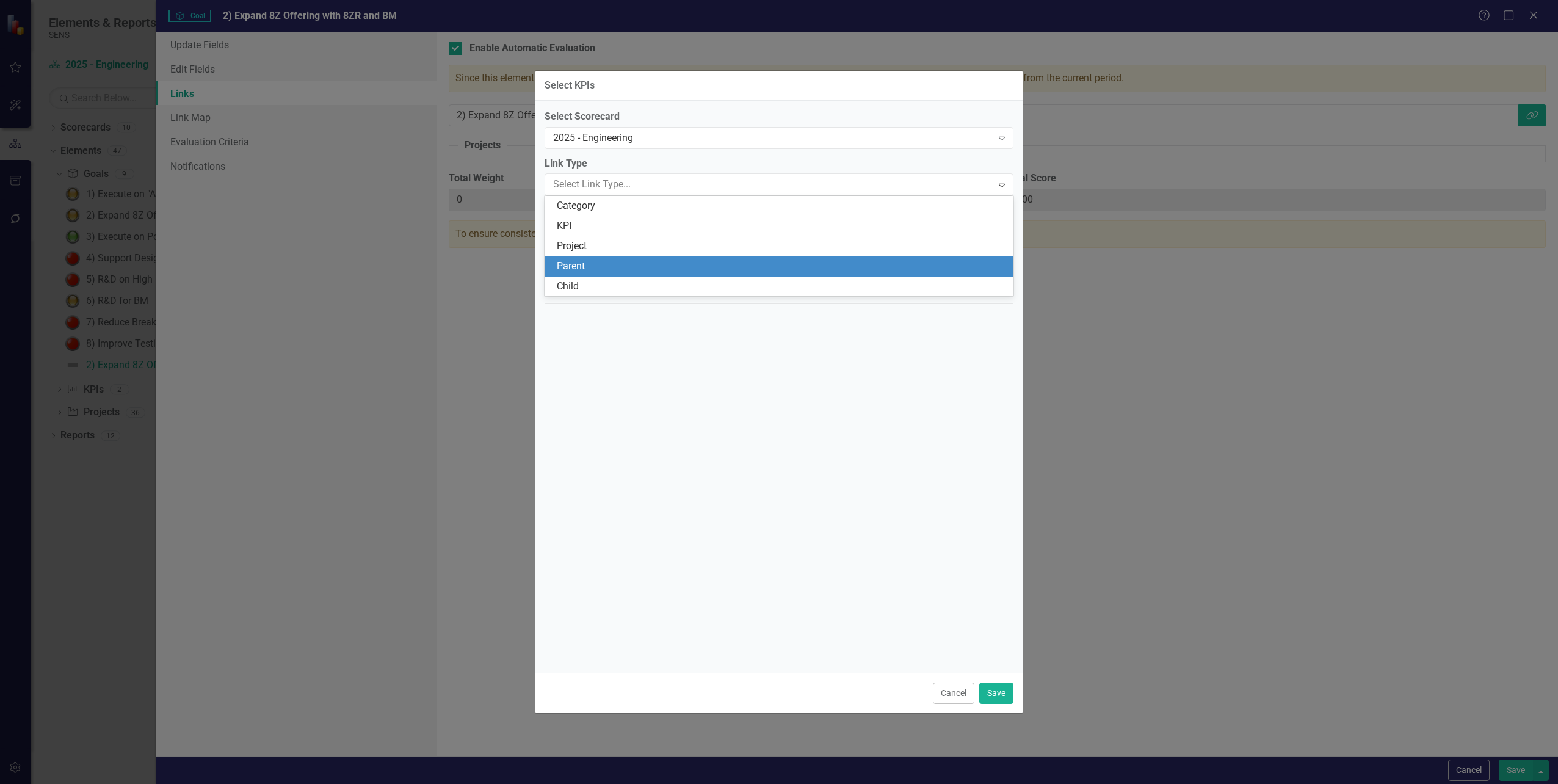
click at [675, 263] on div "Parent" at bounding box center [781, 266] width 449 height 14
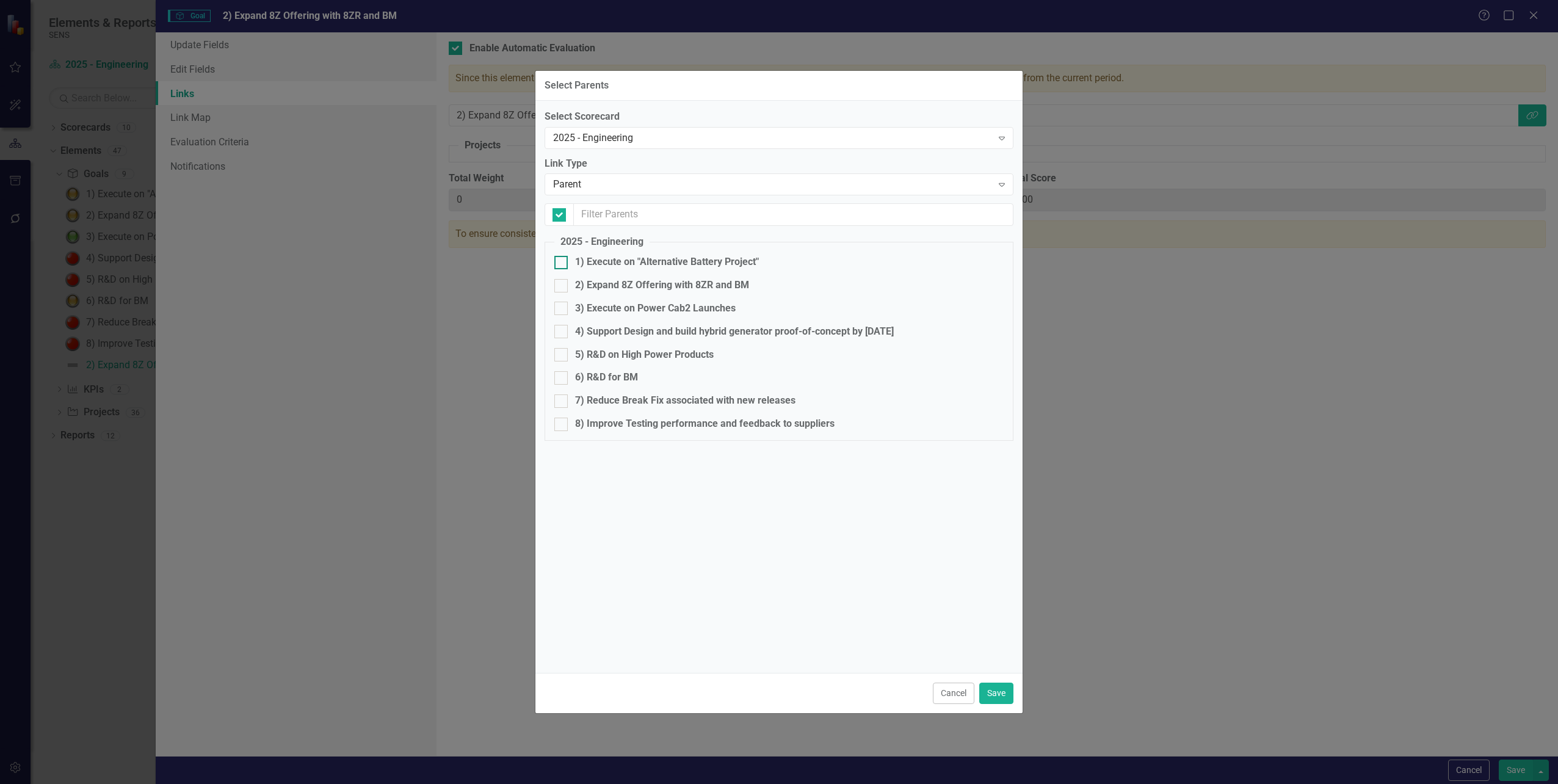
checkbox input "false"
click at [618, 281] on div "2) Expand 8Z Offering with 8ZR and BM" at bounding box center [662, 285] width 174 height 14
click at [562, 281] on input "2) Expand 8Z Offering with 8ZR and BM" at bounding box center [558, 283] width 8 height 8
checkbox input "true"
click at [1000, 695] on button "Save" at bounding box center [996, 693] width 34 height 22
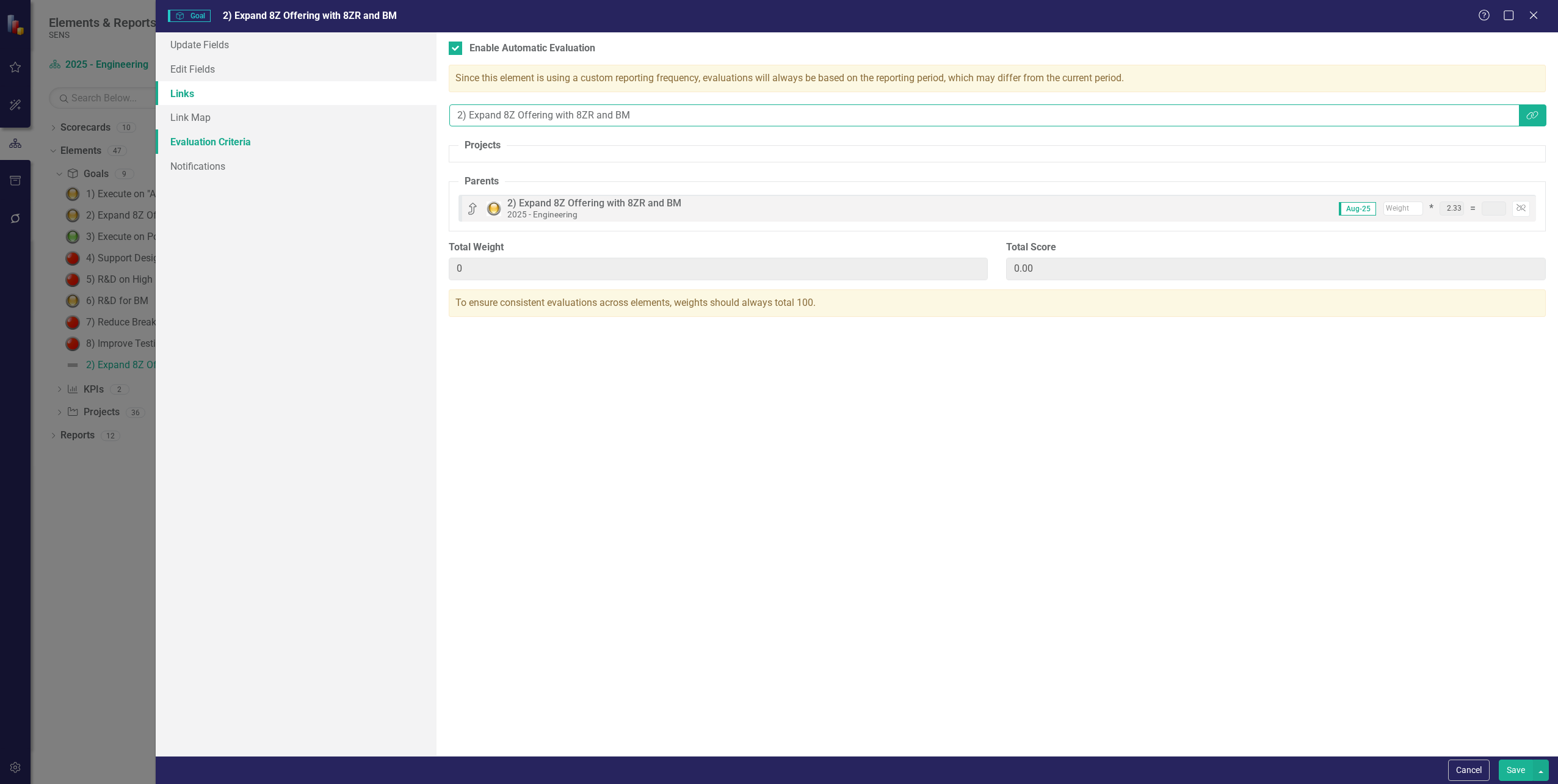
drag, startPoint x: 635, startPoint y: 115, endPoint x: 382, endPoint y: 152, distance: 255.7
click at [396, 140] on div "Update Fields Edit Fields Links Link Map Evaluation Criteria Notifications "Upd…" at bounding box center [856, 394] width 1402 height 723
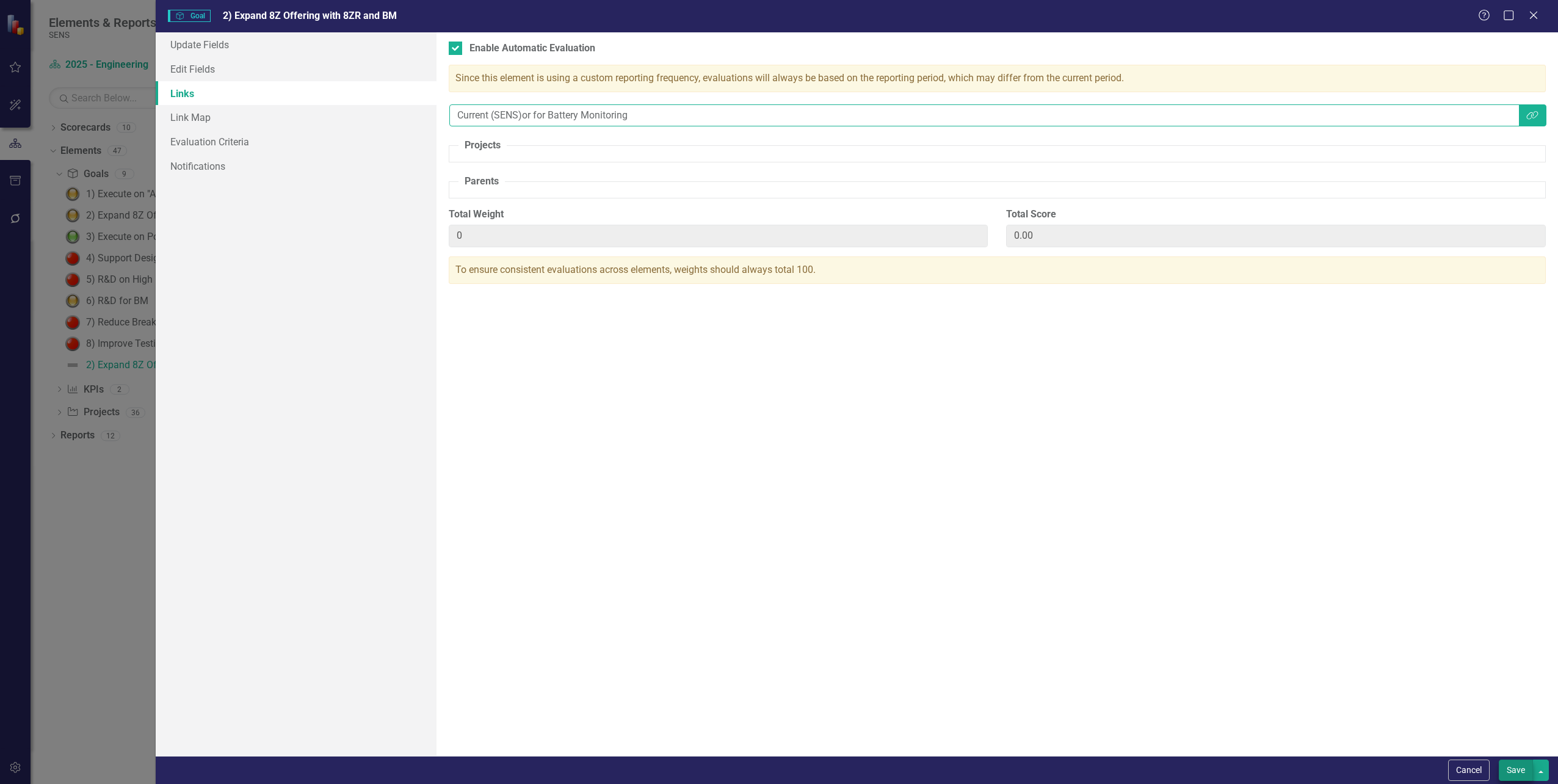
type input "Current (SENS)or for Battery Monitoring"
click at [1518, 770] on button "Save" at bounding box center [1516, 770] width 34 height 22
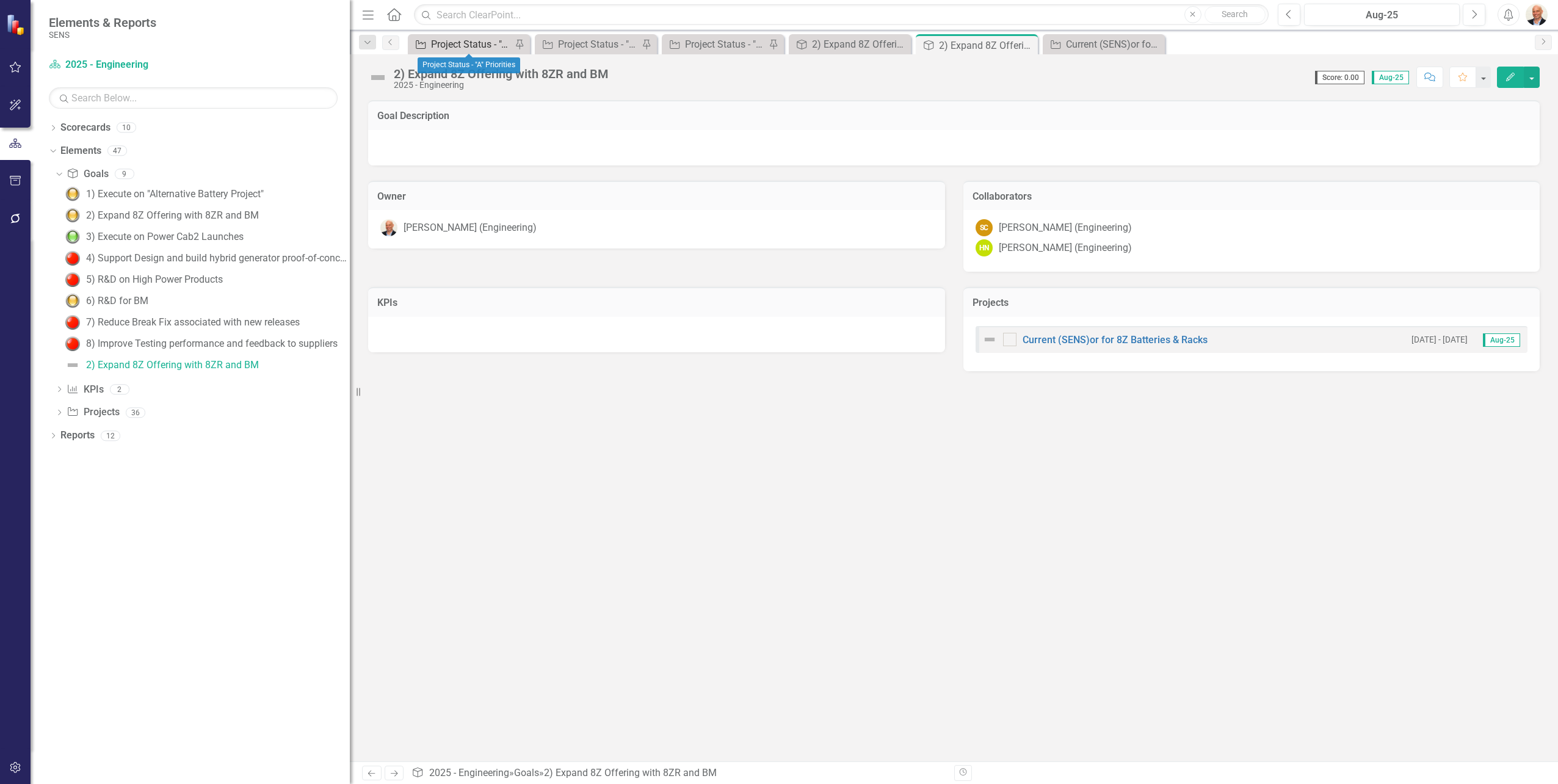
click at [431, 41] on div "Project Status - "A" Priorities" at bounding box center [471, 45] width 81 height 15
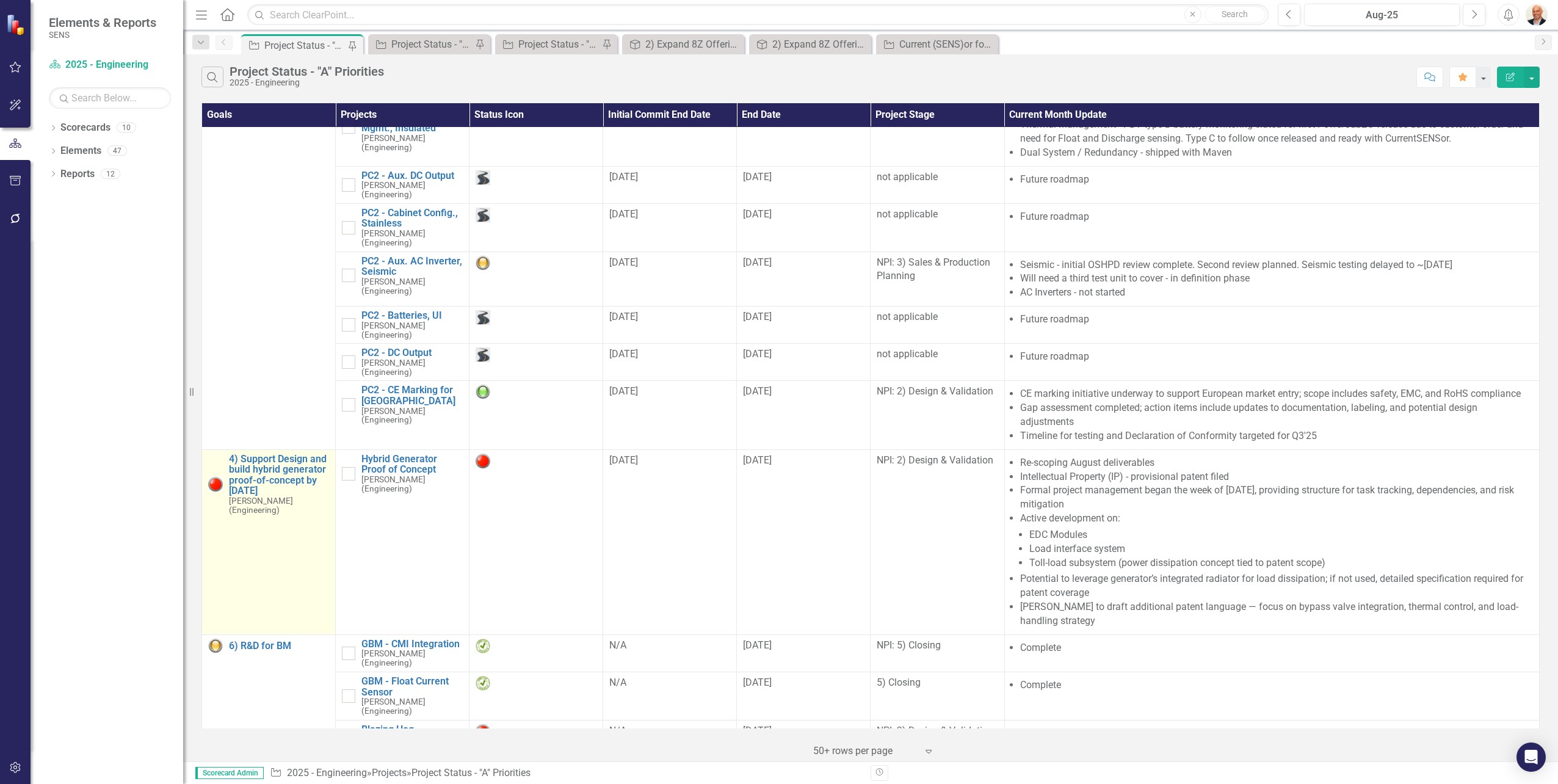
scroll to position [469, 0]
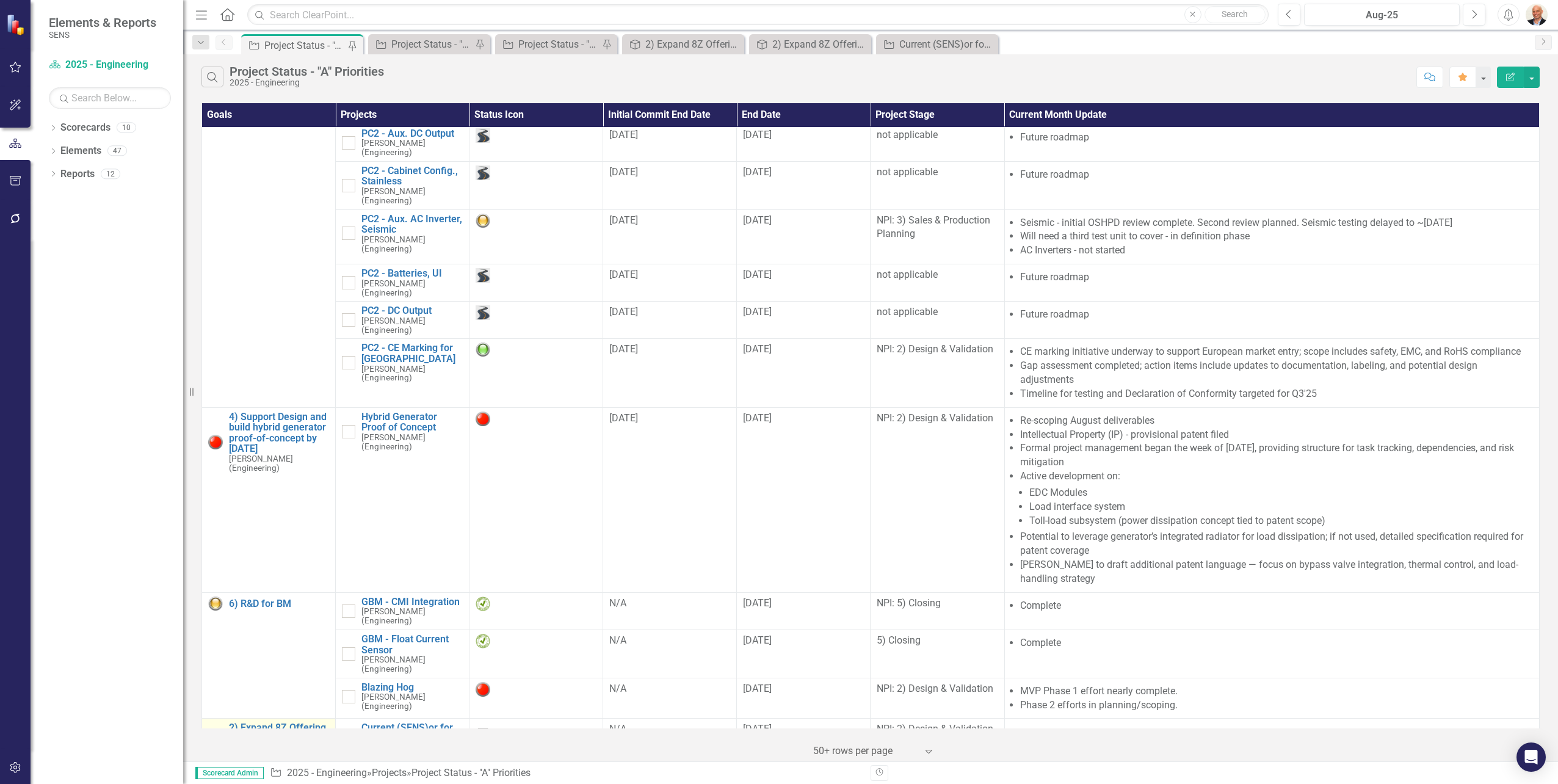
click at [212, 735] on img at bounding box center [215, 742] width 15 height 15
click at [263, 722] on link "2) Expand 8Z Offering with 8ZR and BM" at bounding box center [279, 733] width 100 height 22
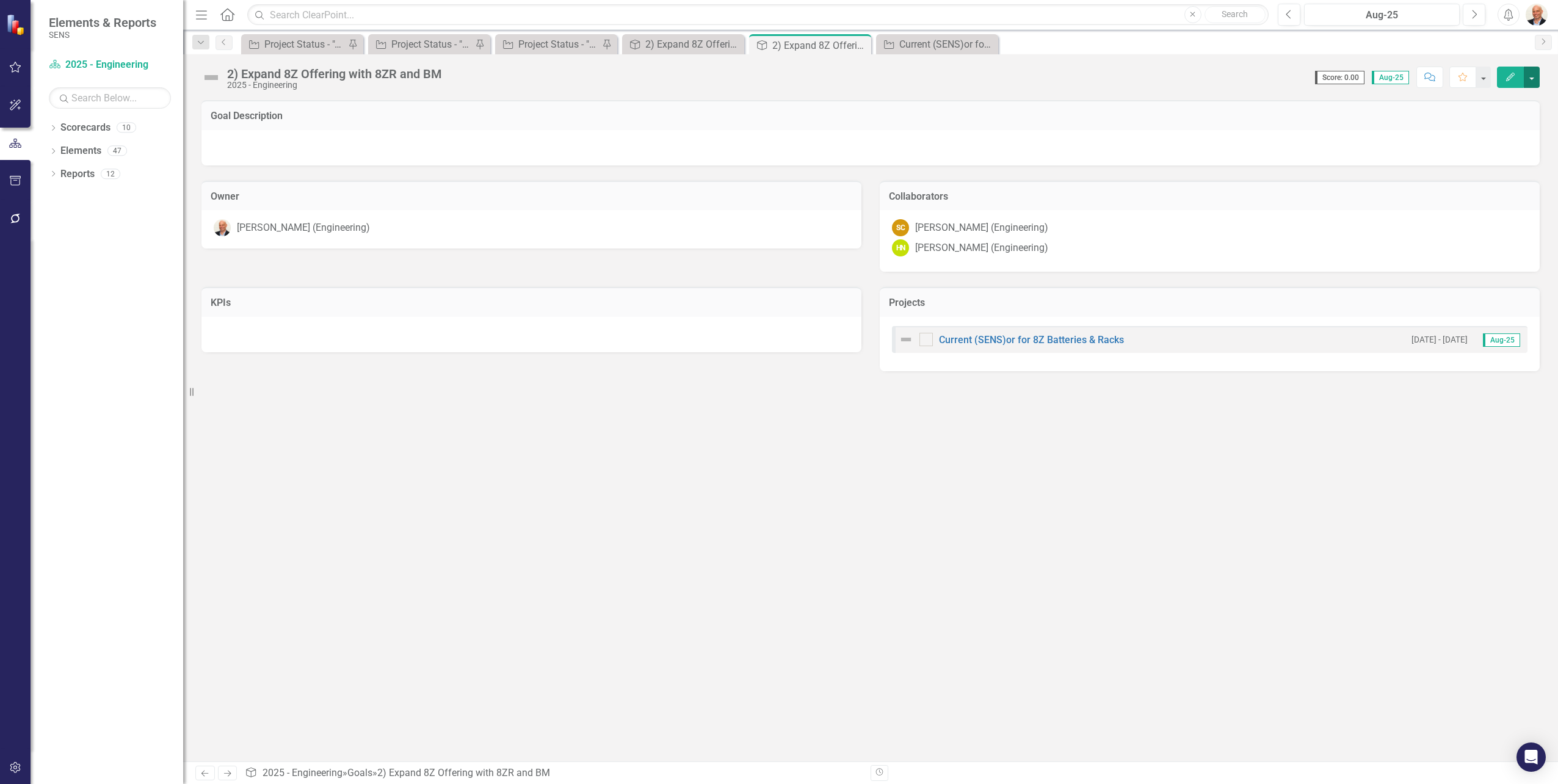
click at [1534, 76] on button "button" at bounding box center [1531, 77] width 16 height 22
click at [1492, 97] on link "Edit Edit Goal" at bounding box center [1489, 99] width 99 height 22
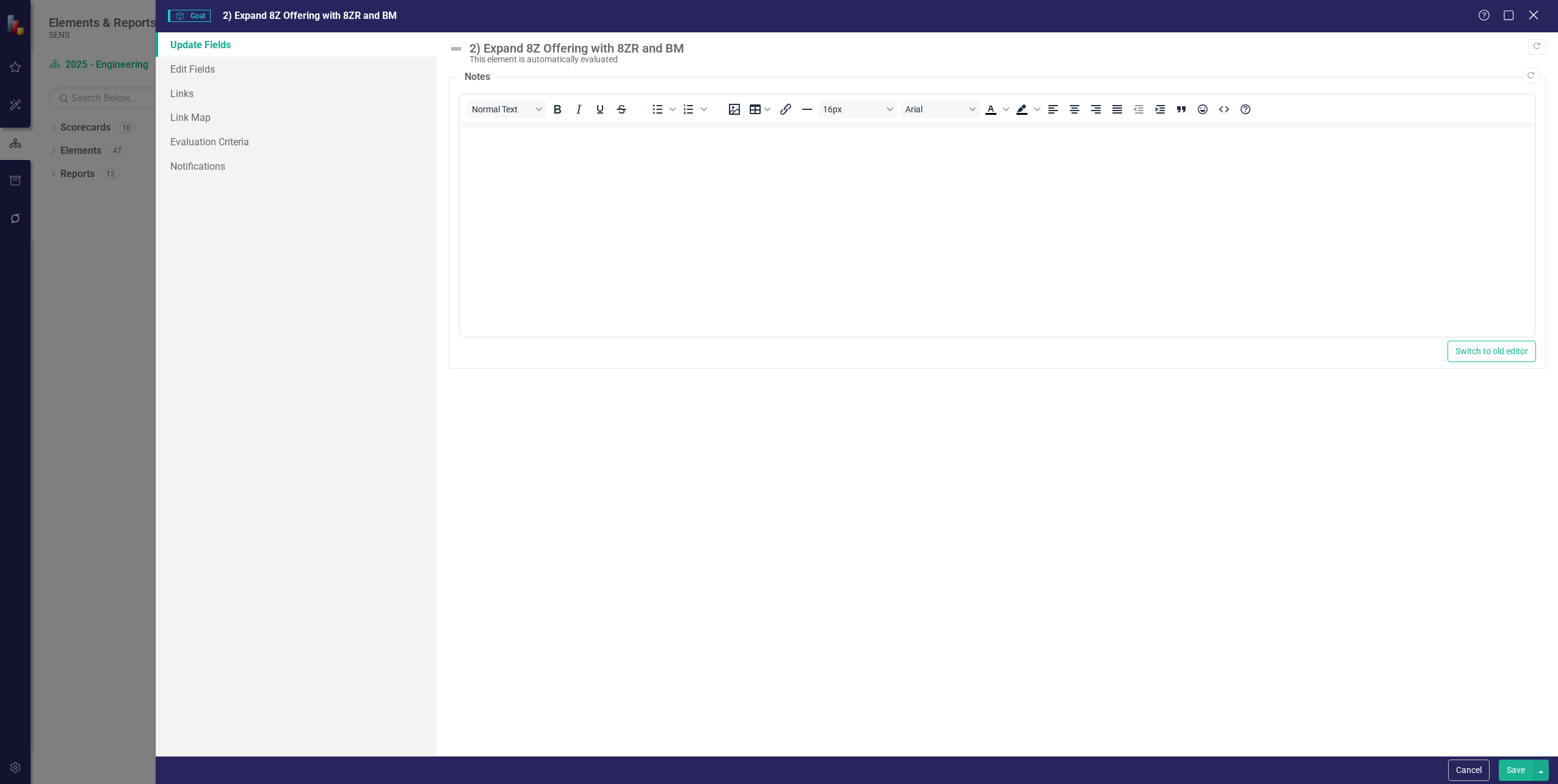
click at [1533, 16] on icon at bounding box center [1533, 15] width 9 height 9
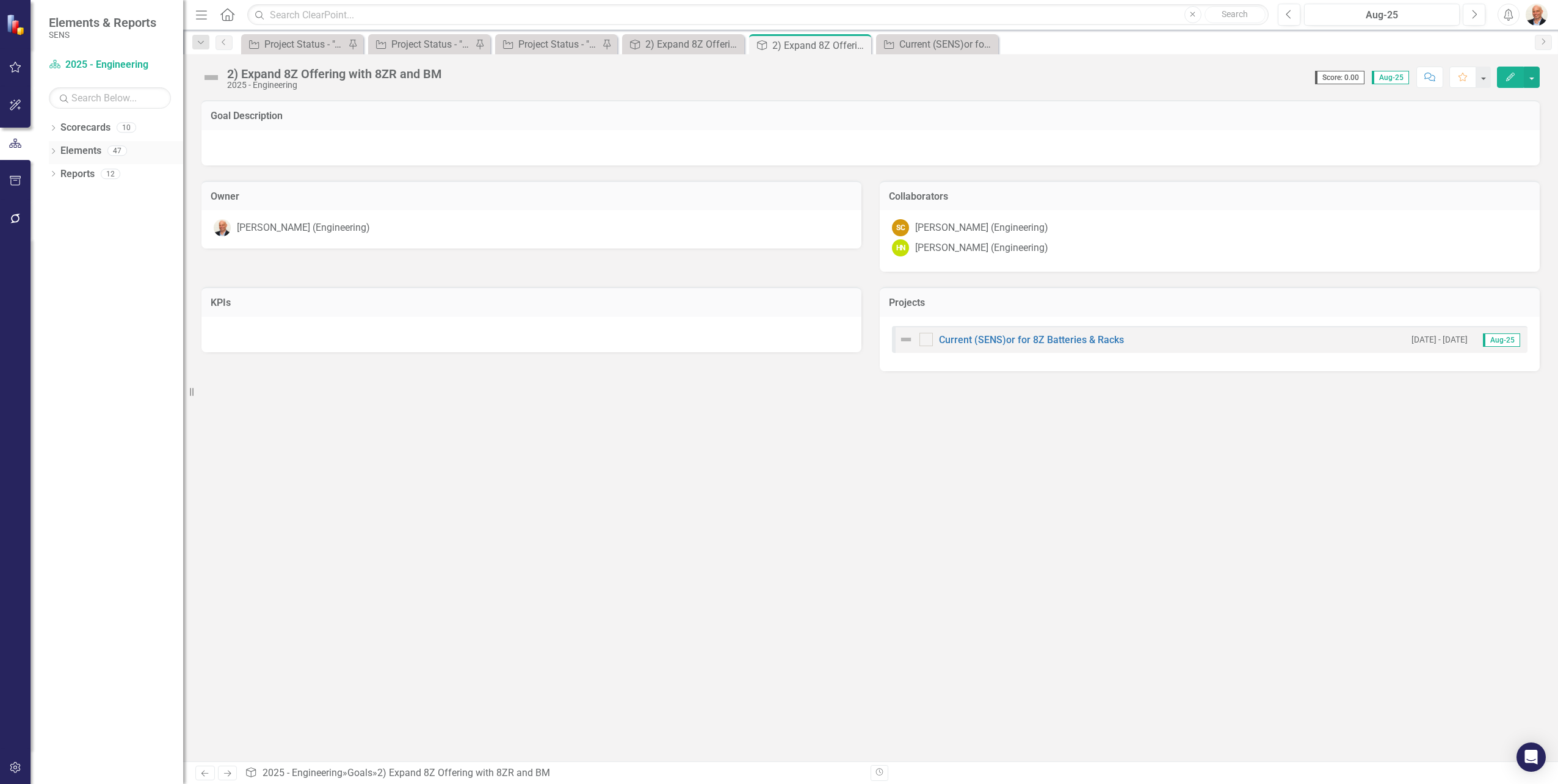
click at [57, 147] on div "Dropdown" at bounding box center [52, 152] width 8 height 10
click at [65, 169] on div "Dropdown Goal Goals 9" at bounding box center [119, 176] width 128 height 23
click at [62, 173] on icon "Dropdown" at bounding box center [59, 175] width 8 height 7
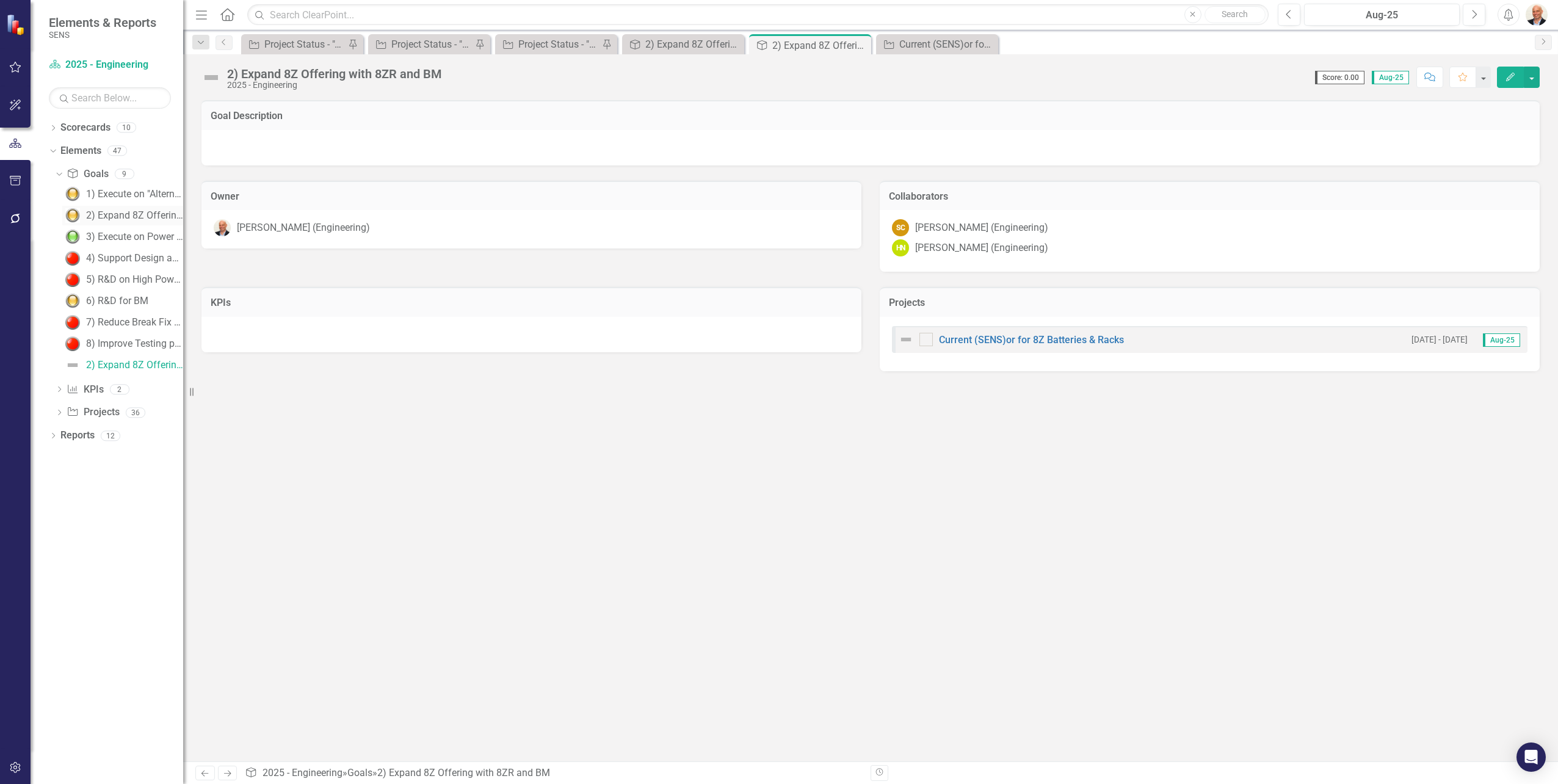
click at [119, 213] on div "2) Expand 8Z Offering with 8ZR and BM" at bounding box center [135, 216] width 97 height 11
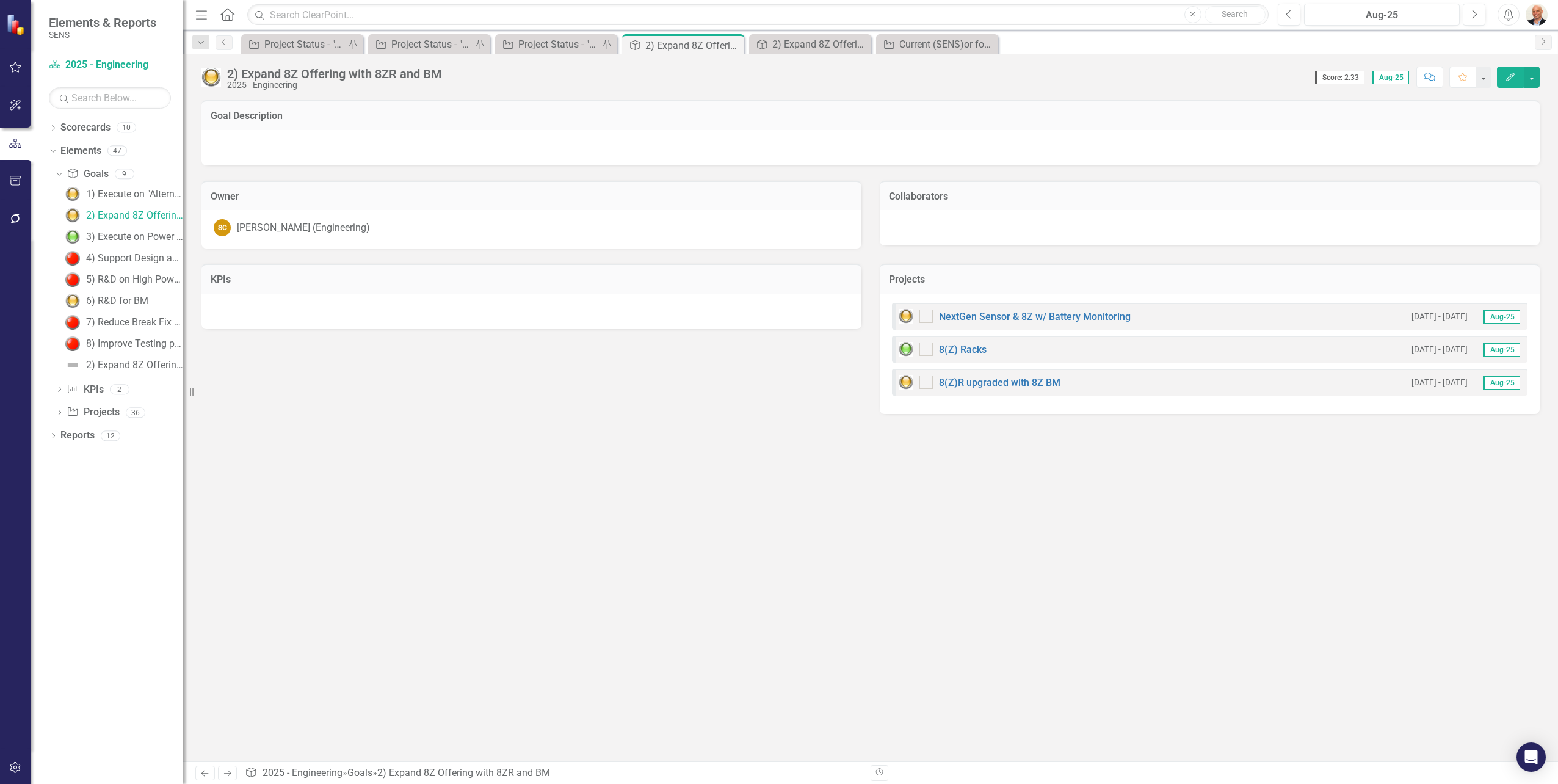
click at [1509, 71] on button "Edit" at bounding box center [1509, 77] width 27 height 22
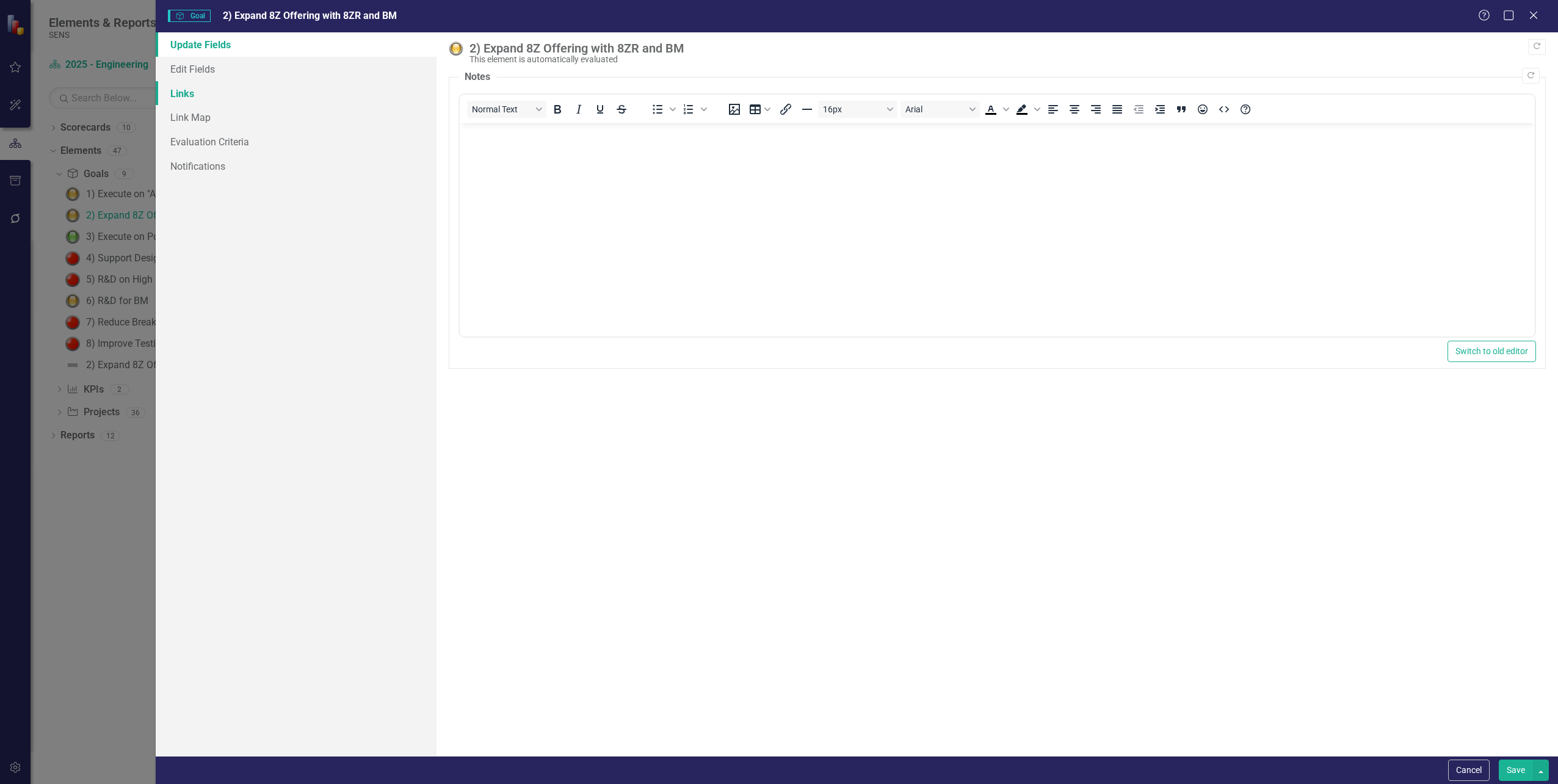
click at [184, 89] on link "Links" at bounding box center [296, 93] width 280 height 25
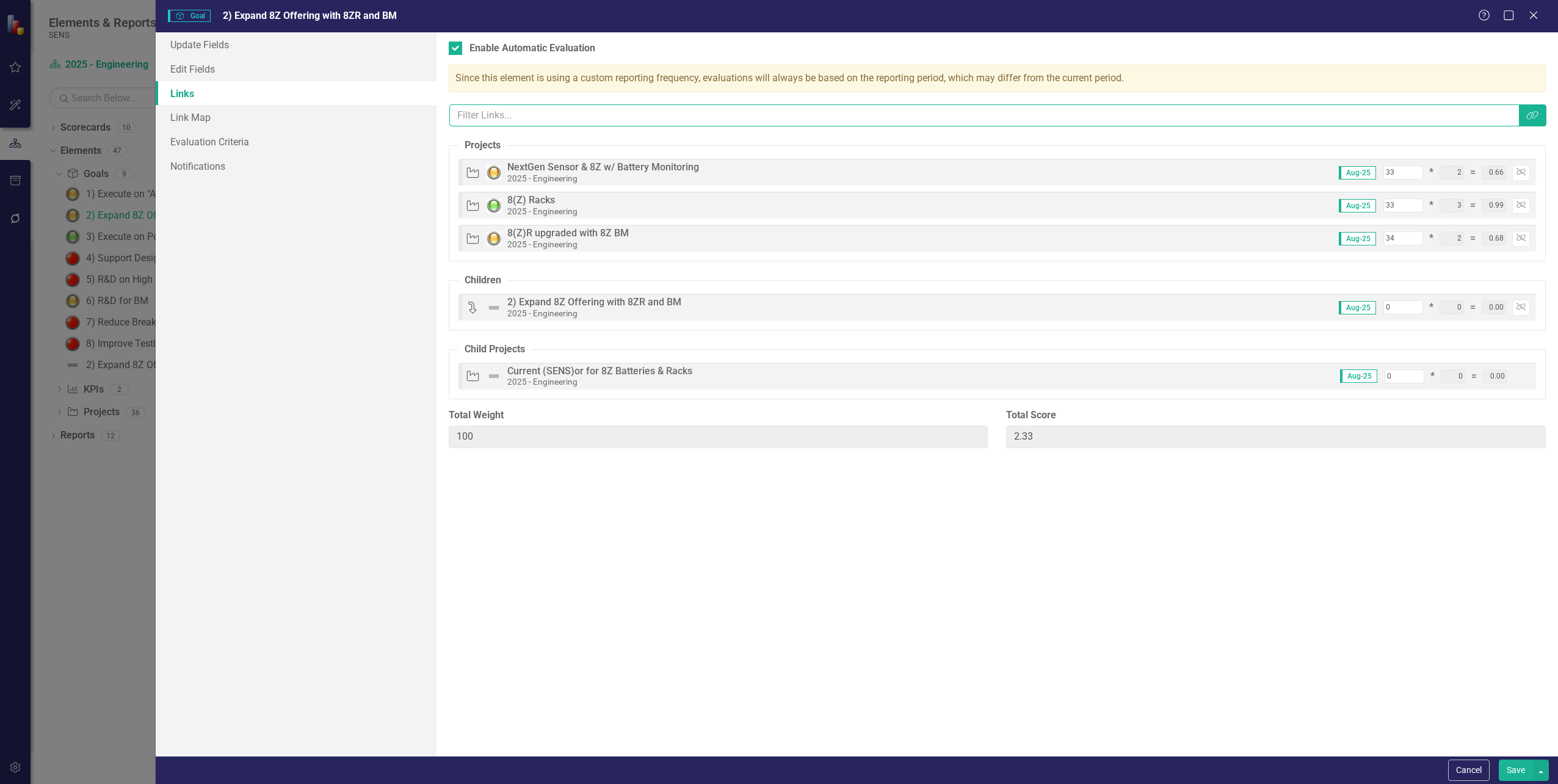
click at [967, 115] on input "text" at bounding box center [983, 116] width 1070 height 22
click at [1528, 119] on icon "Link Tag" at bounding box center [1532, 115] width 12 height 10
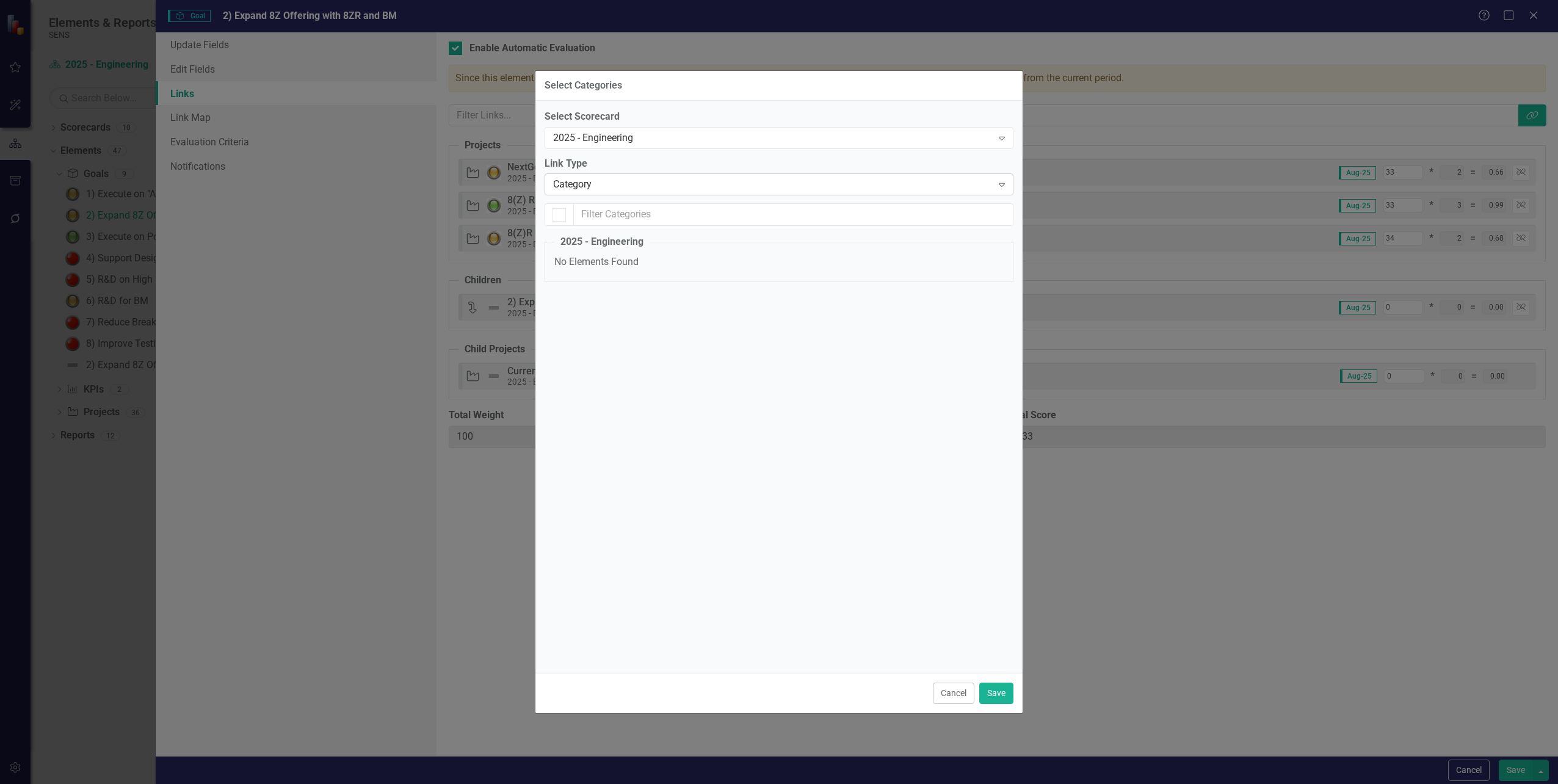
click at [893, 186] on div "Category" at bounding box center [772, 185] width 439 height 14
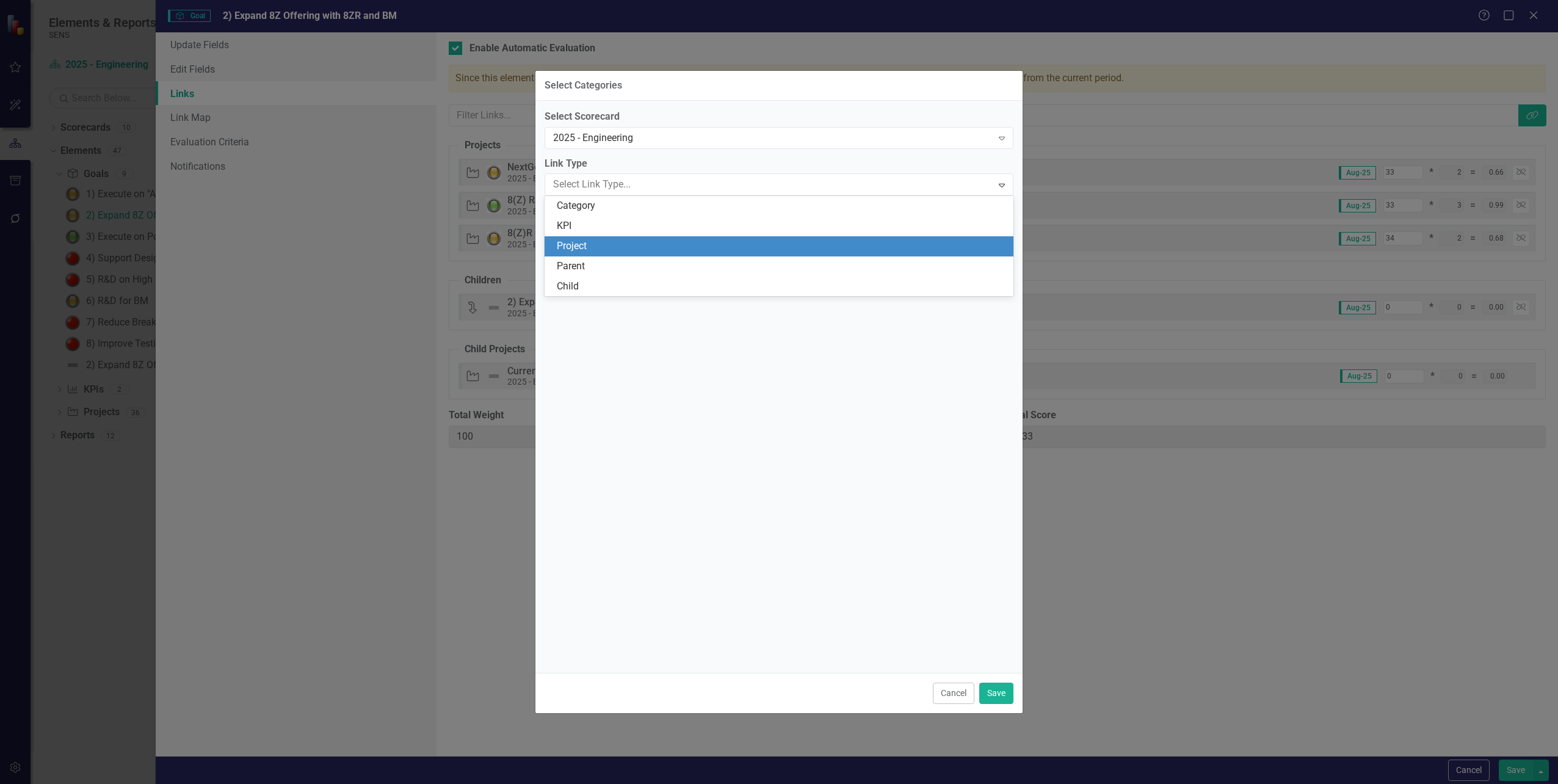
click at [888, 243] on div "Project" at bounding box center [781, 246] width 449 height 14
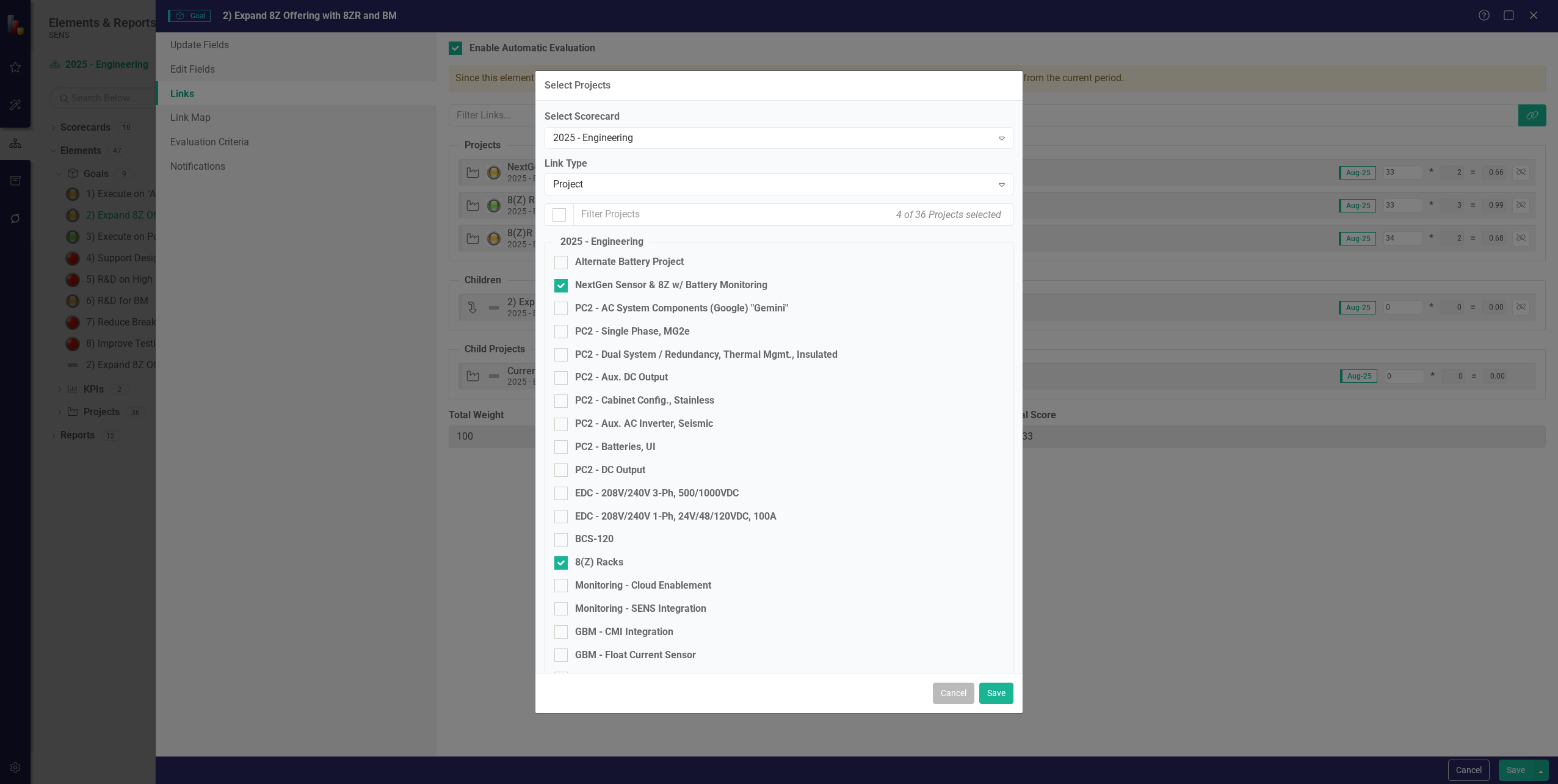
click at [967, 693] on button "Cancel" at bounding box center [953, 693] width 42 height 22
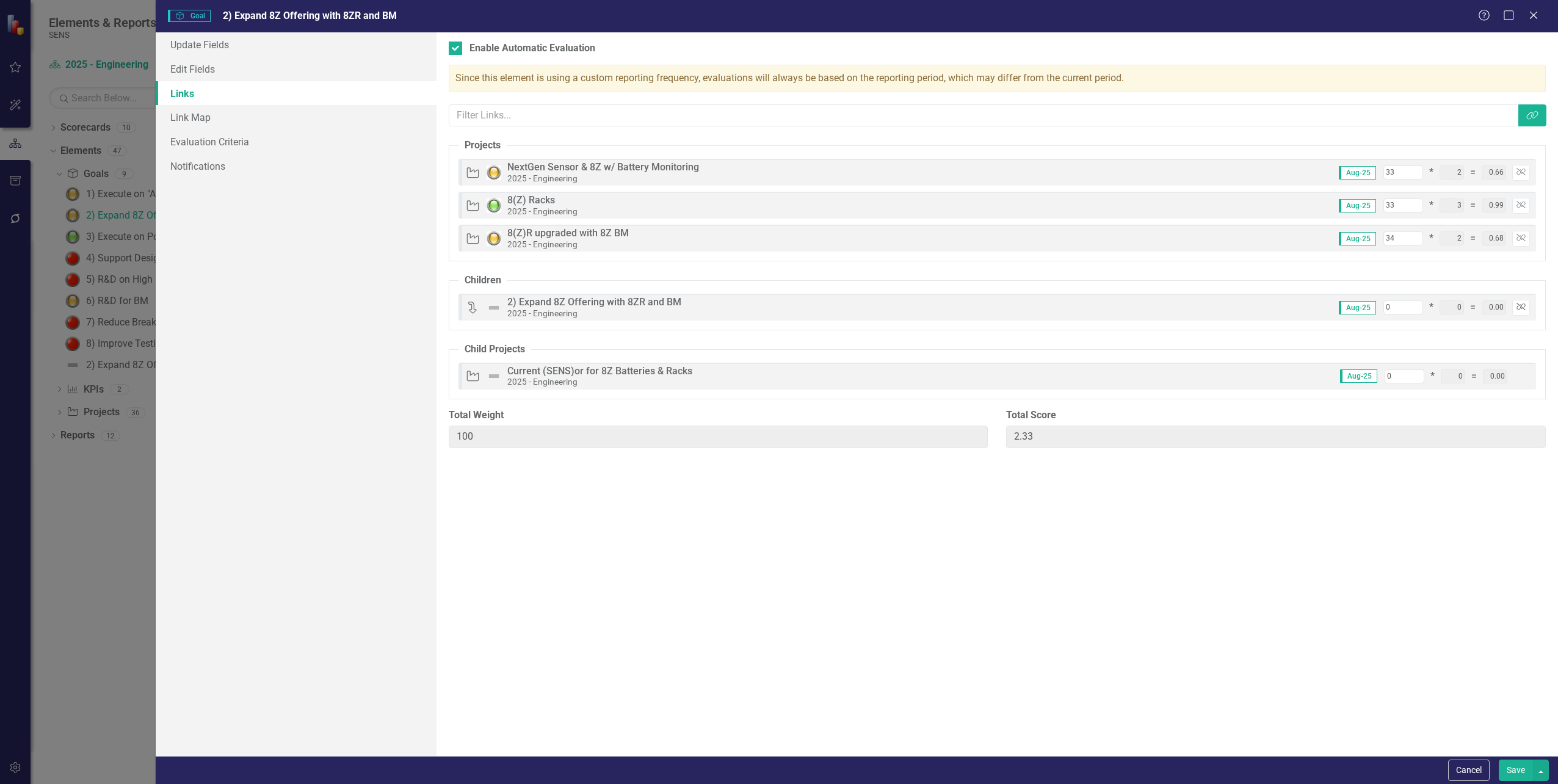
click at [1517, 305] on icon "Unlink" at bounding box center [1521, 307] width 9 height 8
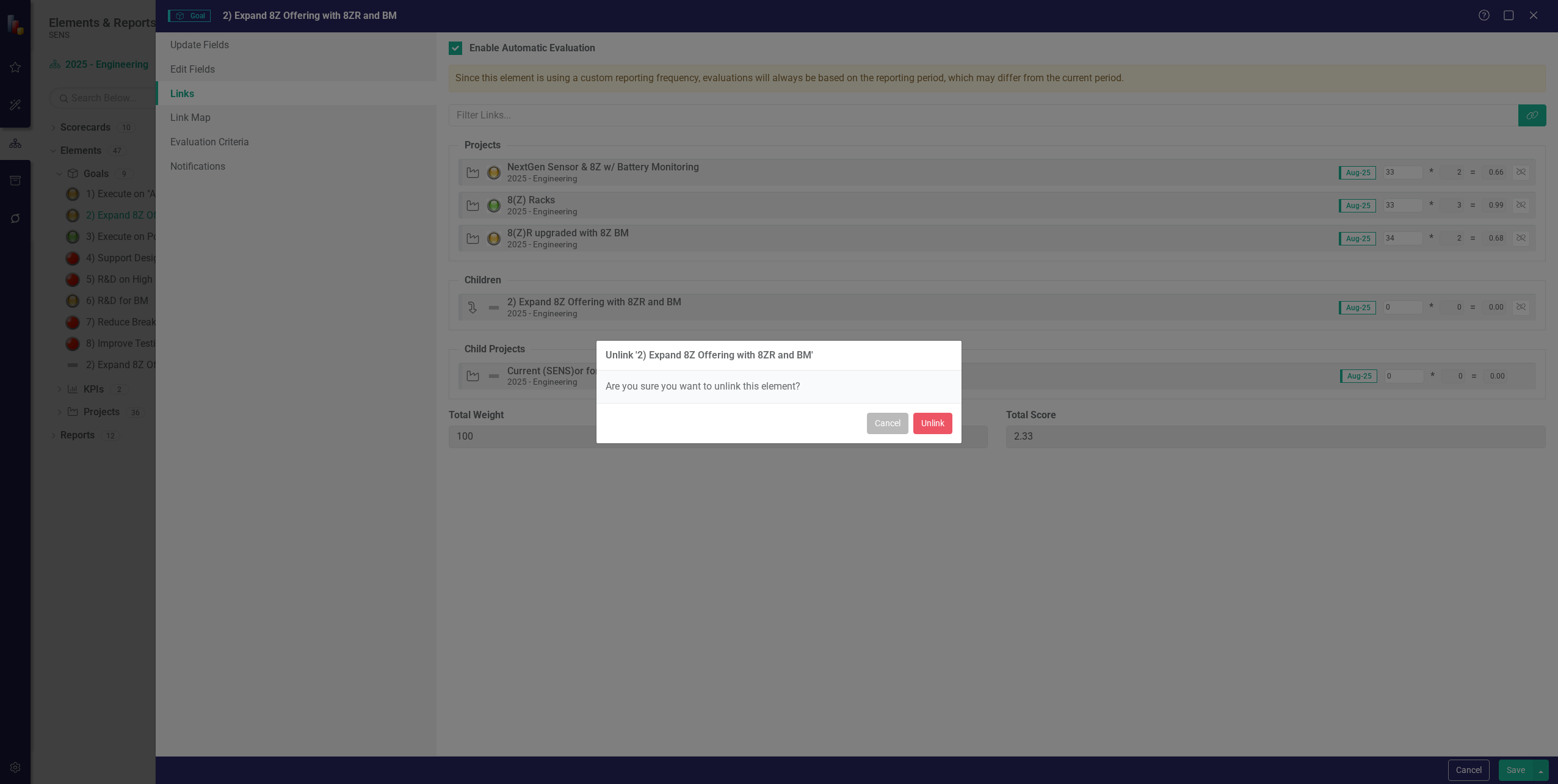
click at [873, 420] on button "Cancel" at bounding box center [887, 424] width 42 height 22
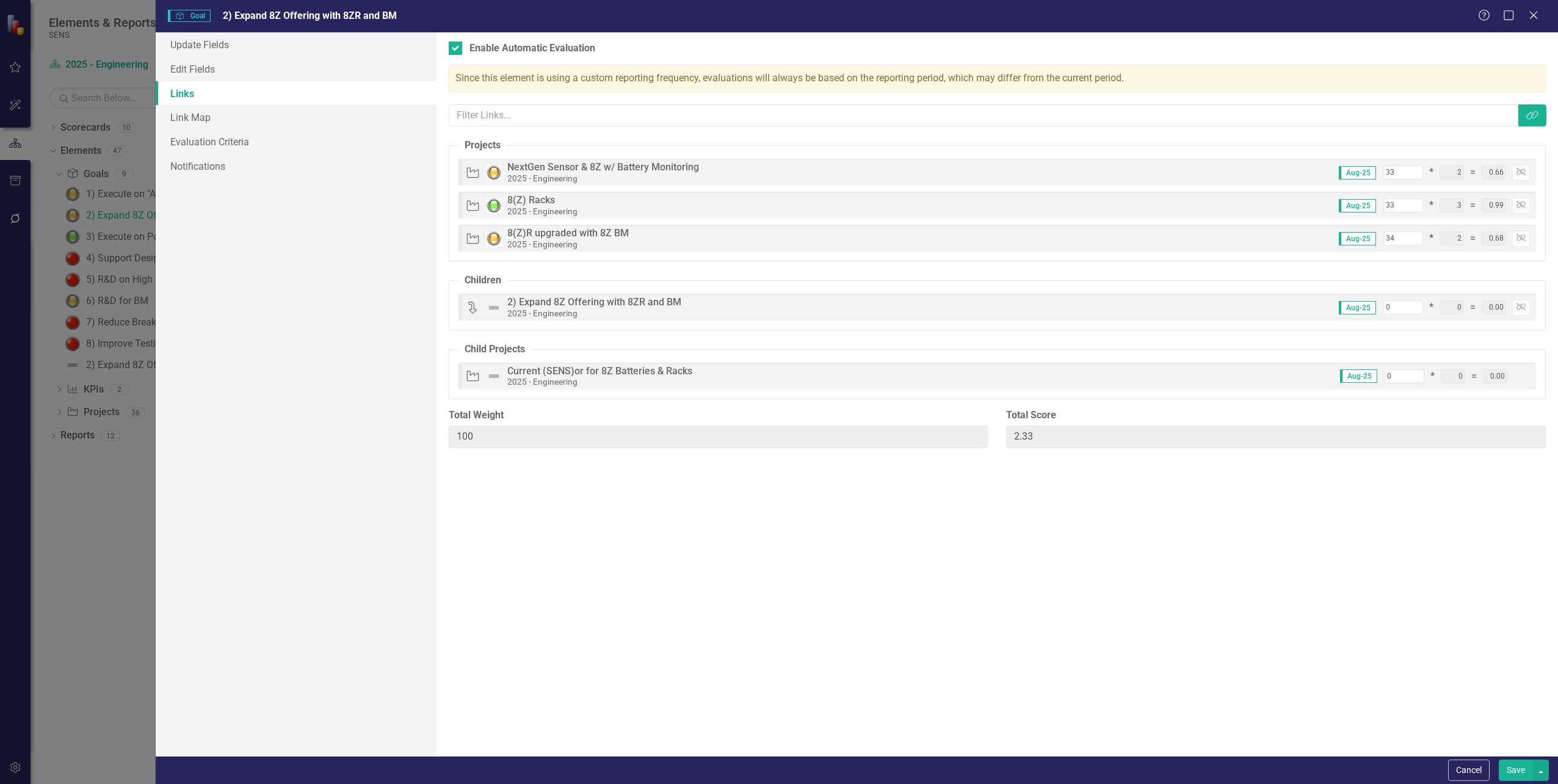
click at [1517, 372] on div "Aug-25 0 * 0 = 0.00" at bounding box center [1430, 377] width 199 height 14
click at [657, 361] on fieldset "Child Projects Child Projects Current (SENS)or for 8Z Batteries & Racks 2025 - …" at bounding box center [997, 371] width 1097 height 57
click at [655, 367] on div "Current (SENS)or for 8Z Batteries & Racks" at bounding box center [600, 371] width 185 height 11
click at [766, 500] on div "Objectives are unique in ClearPoint as they can be evaluated based on the statu…" at bounding box center [997, 394] width 1121 height 723
click at [1509, 771] on button "Save" at bounding box center [1516, 770] width 34 height 22
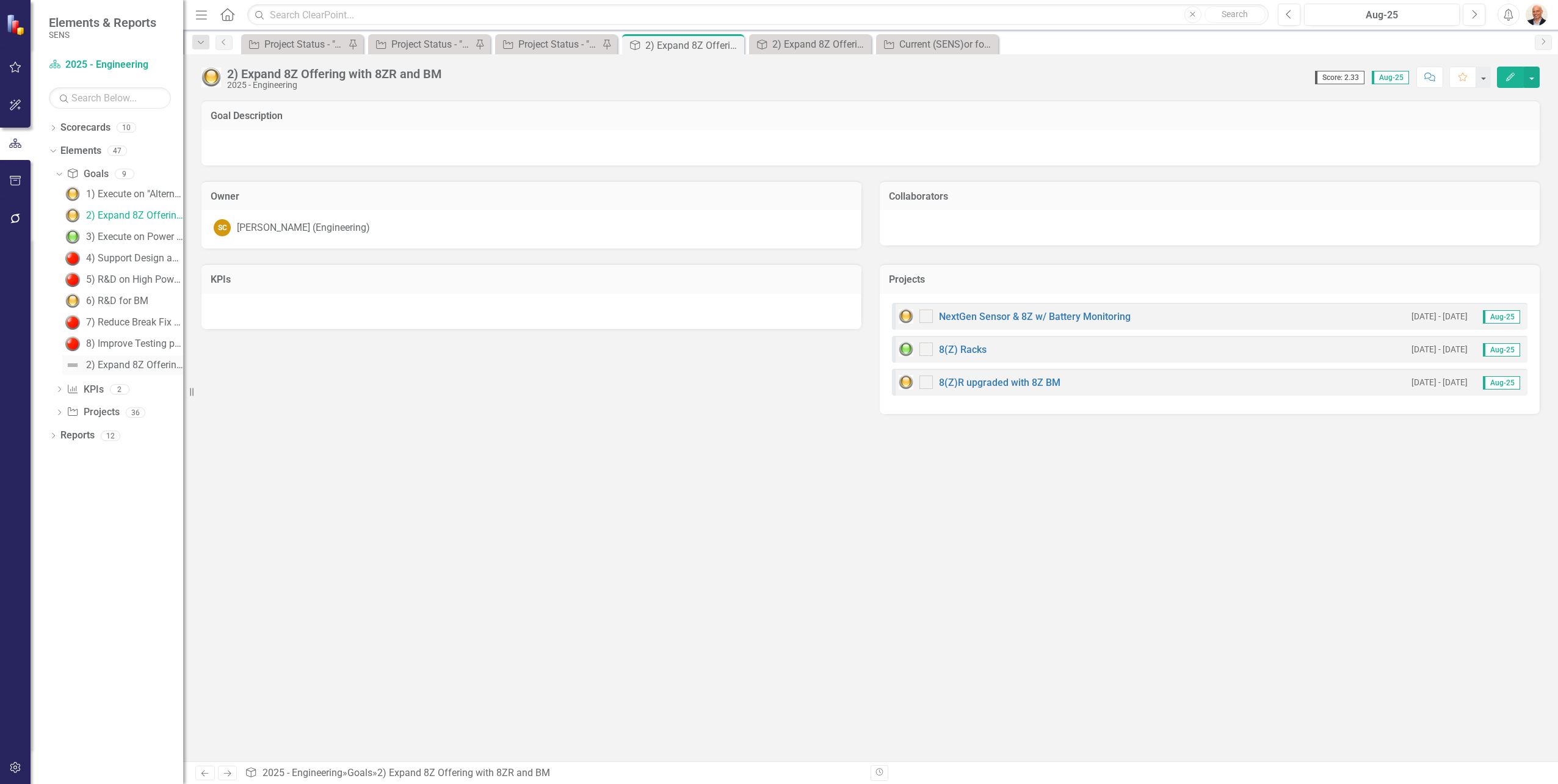
click at [96, 365] on div "2) Expand 8Z Offering with 8ZR and BM" at bounding box center [135, 365] width 97 height 11
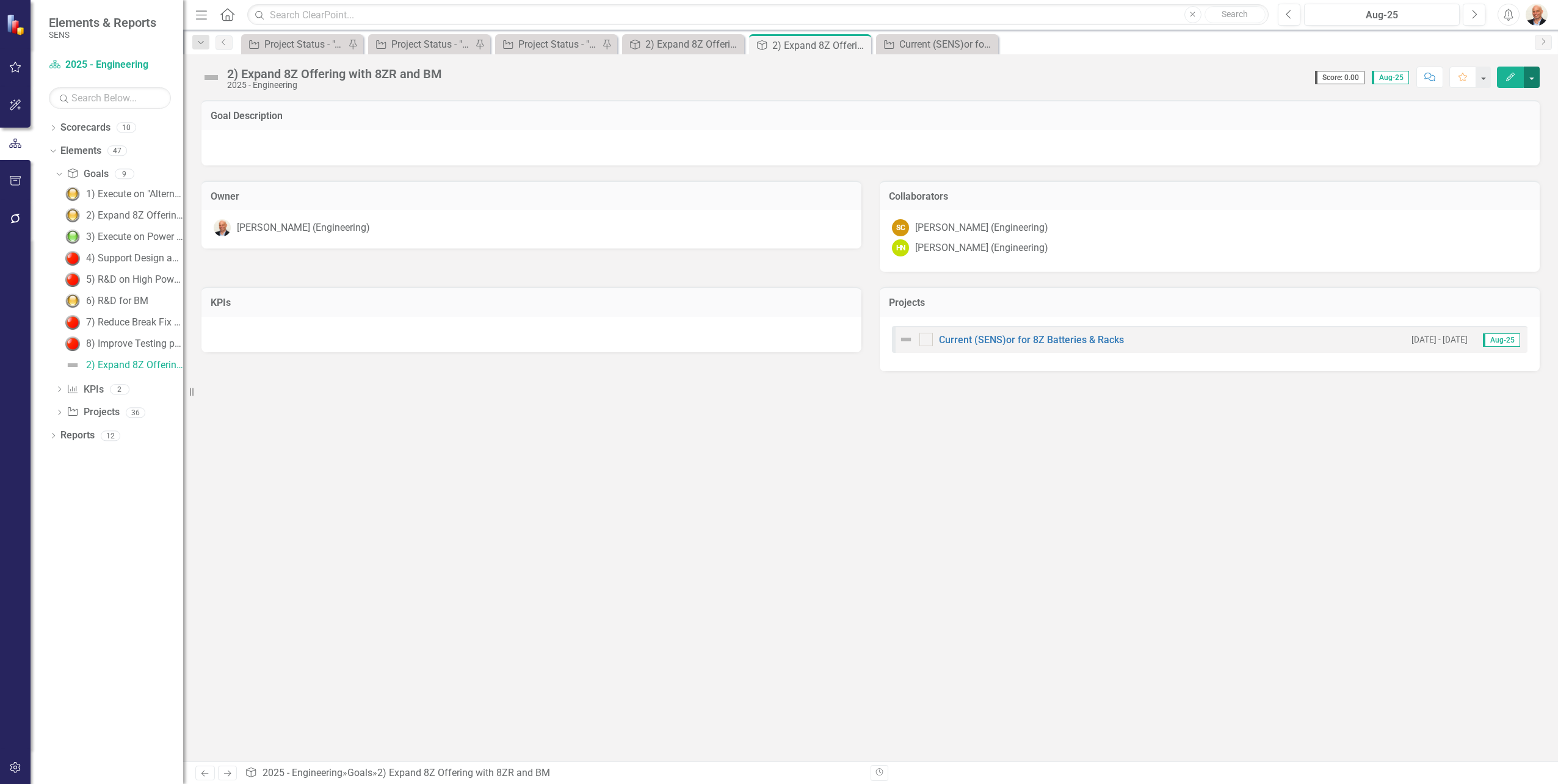
click at [1533, 74] on button "button" at bounding box center [1531, 77] width 16 height 22
click at [1479, 98] on link "Edit Edit Goal" at bounding box center [1489, 99] width 99 height 22
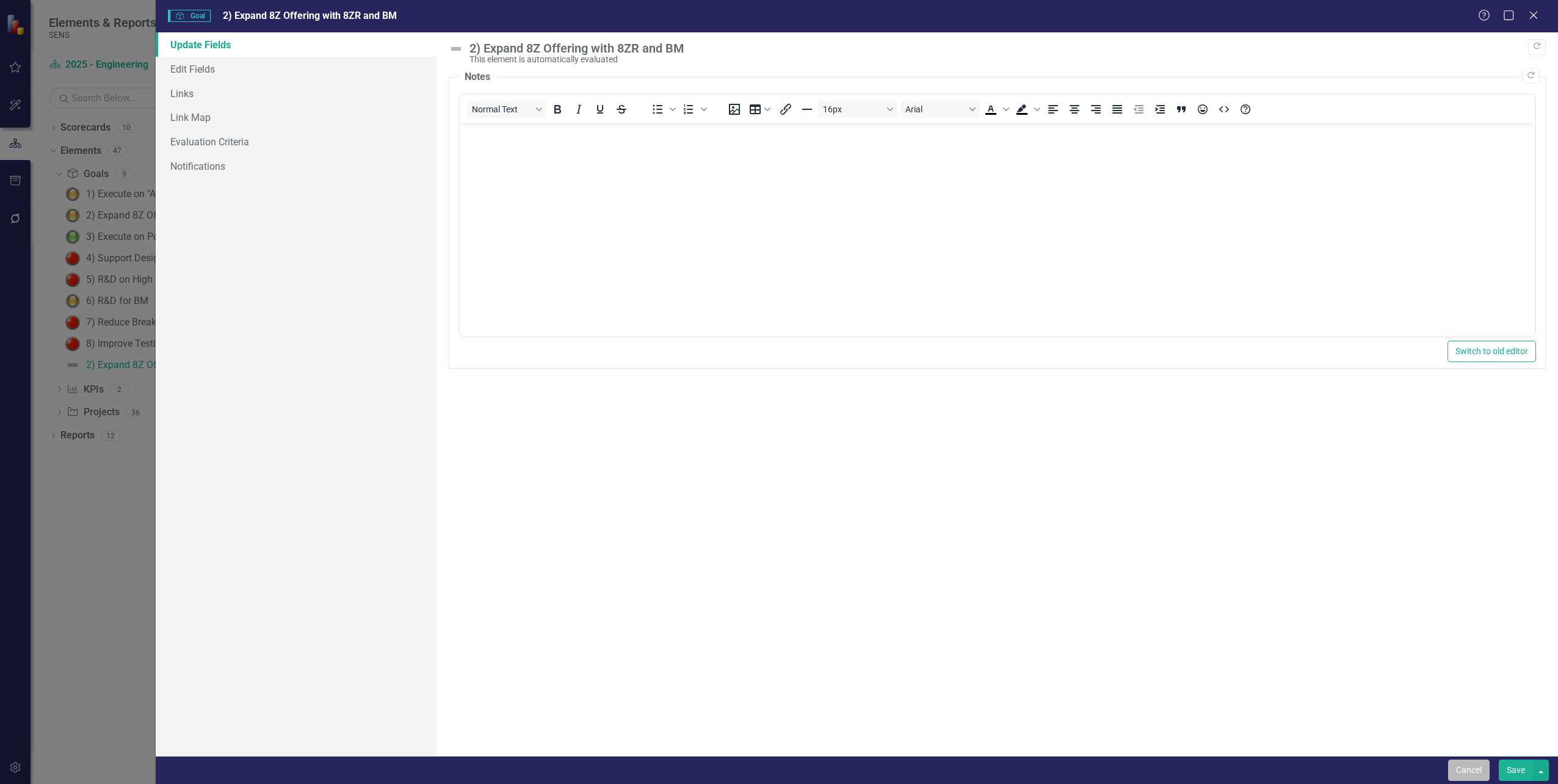
click at [1475, 776] on button "Cancel" at bounding box center [1469, 770] width 42 height 22
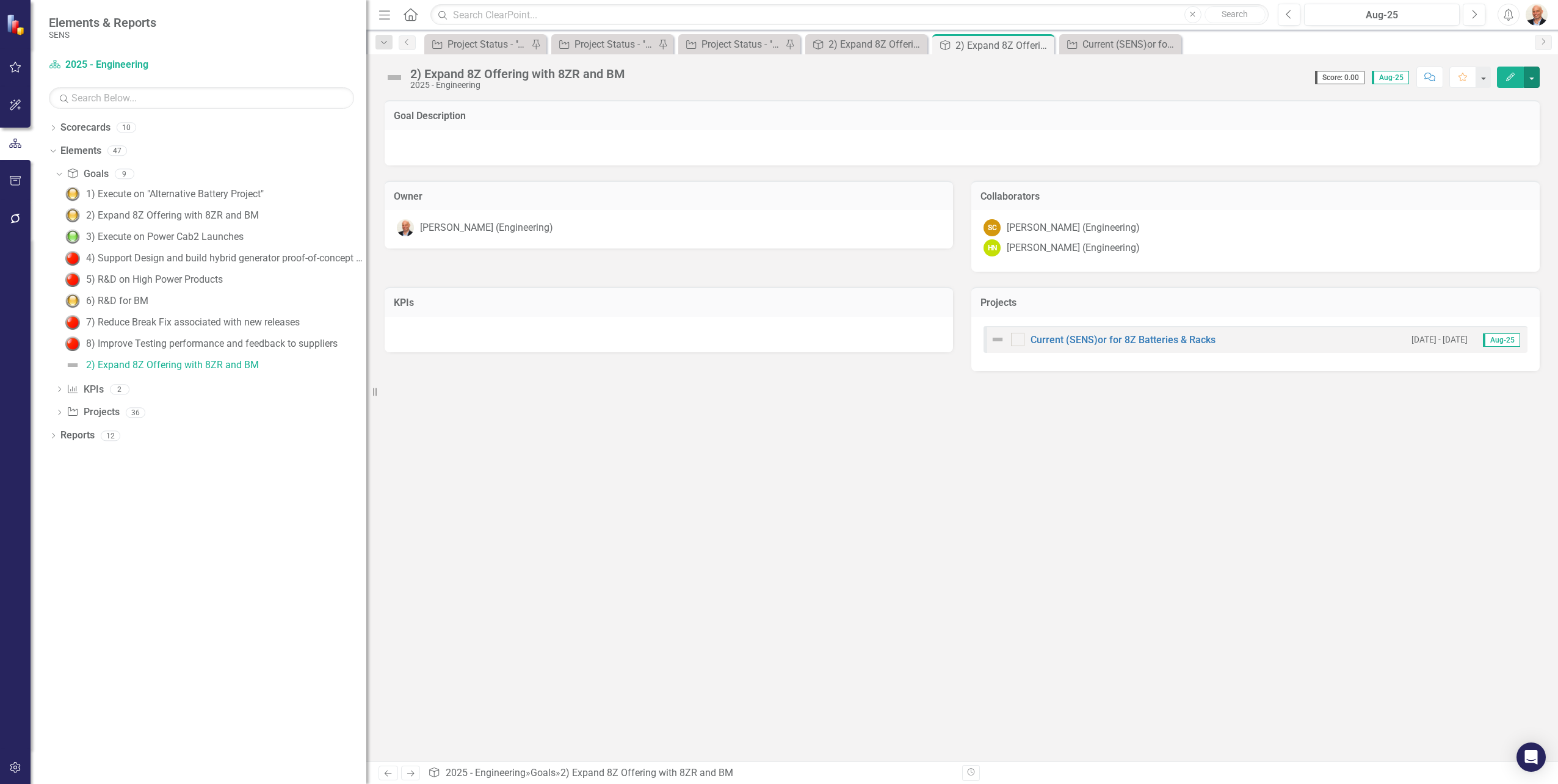
drag, startPoint x: 184, startPoint y: 387, endPoint x: 446, endPoint y: 402, distance: 262.4
click at [454, 402] on div "Elements & Reports SENS Scorecard 2025 - Engineering Search Dropdown Scorecards…" at bounding box center [779, 392] width 1558 height 784
drag, startPoint x: 128, startPoint y: 367, endPoint x: 125, endPoint y: 611, distance: 244.0
click at [123, 611] on div "Dropdown Scorecards 10 Dropdown 2025 - Company Scorecard 2025 - Accounting & Fi…" at bounding box center [199, 451] width 336 height 666
click at [97, 173] on link "Goal Goals" at bounding box center [87, 174] width 42 height 14
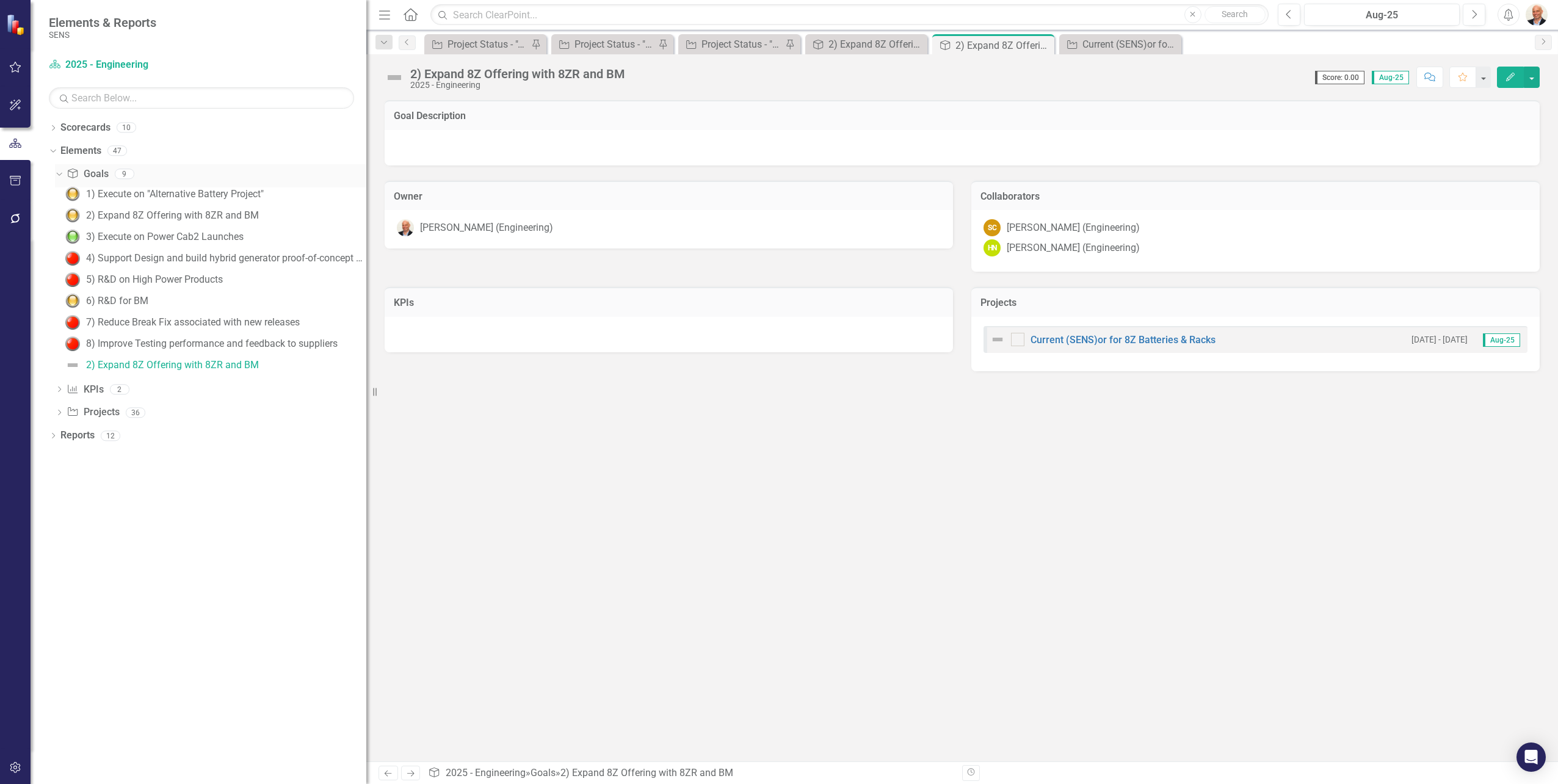
click at [92, 173] on link "Goal Goals" at bounding box center [87, 174] width 42 height 14
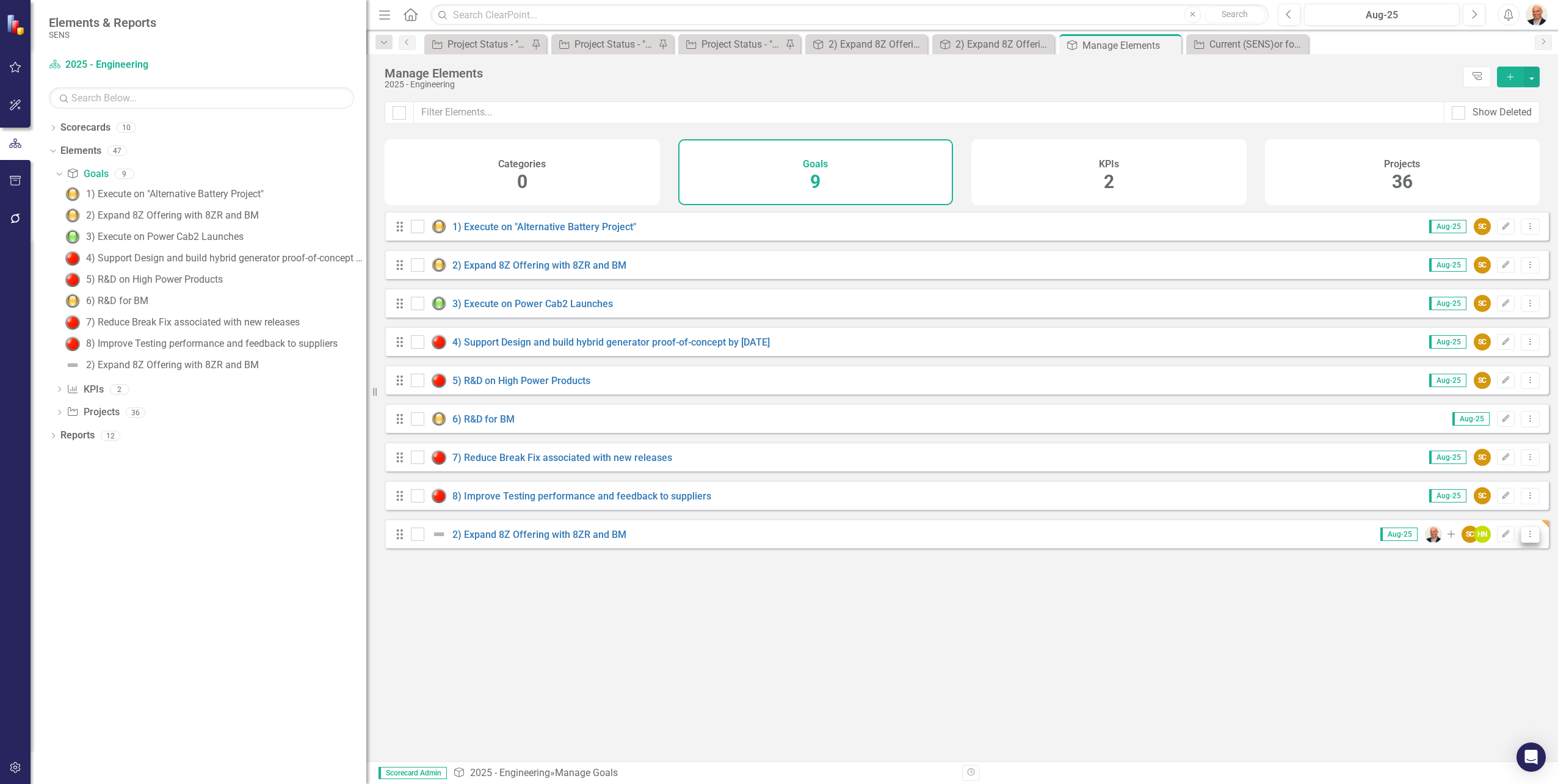
click at [1525, 538] on icon "Dropdown Menu" at bounding box center [1530, 534] width 10 height 8
click at [1493, 635] on link "Trash Delete Goal" at bounding box center [1481, 631] width 96 height 22
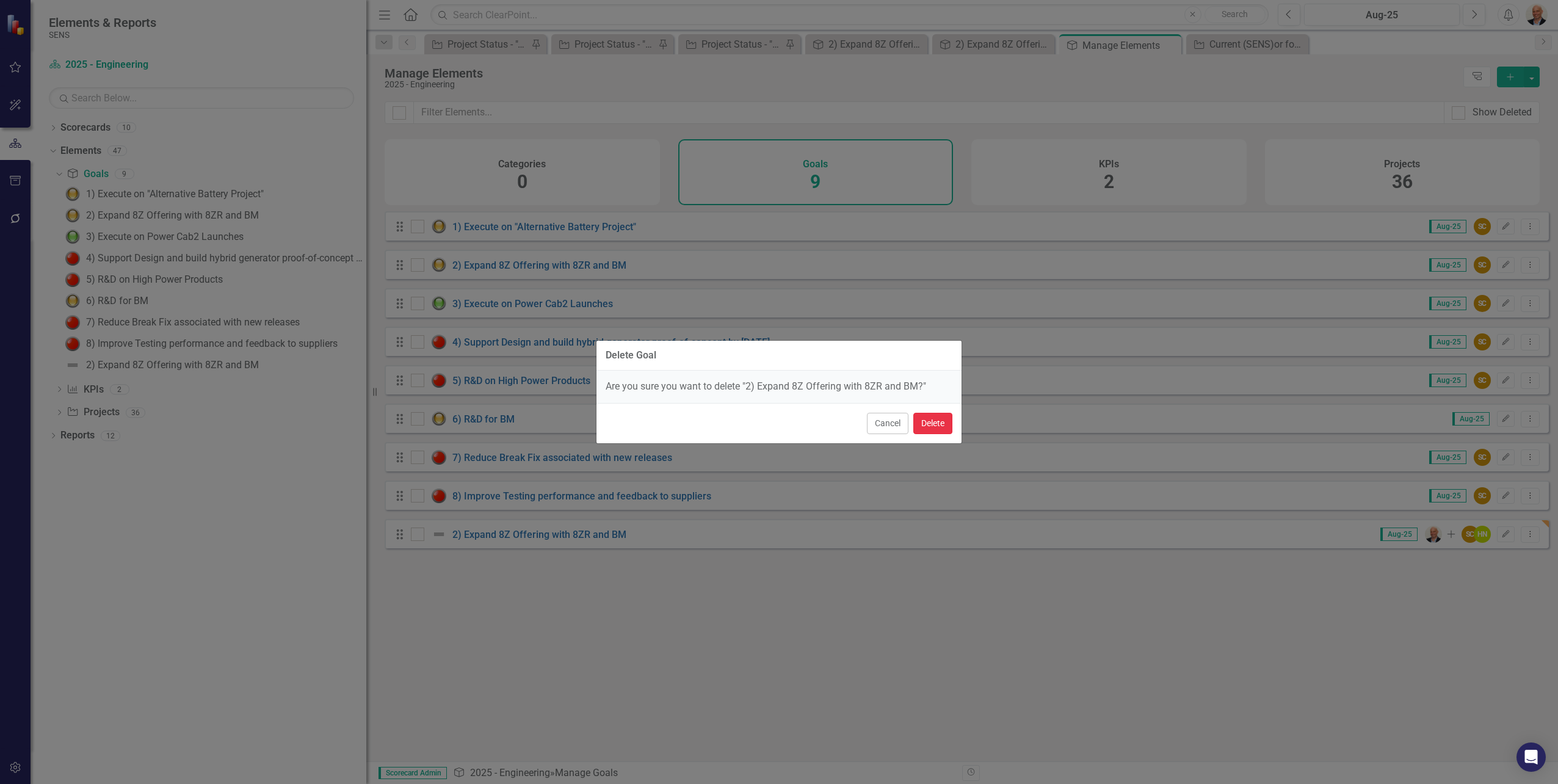
click at [927, 429] on button "Delete" at bounding box center [933, 424] width 39 height 22
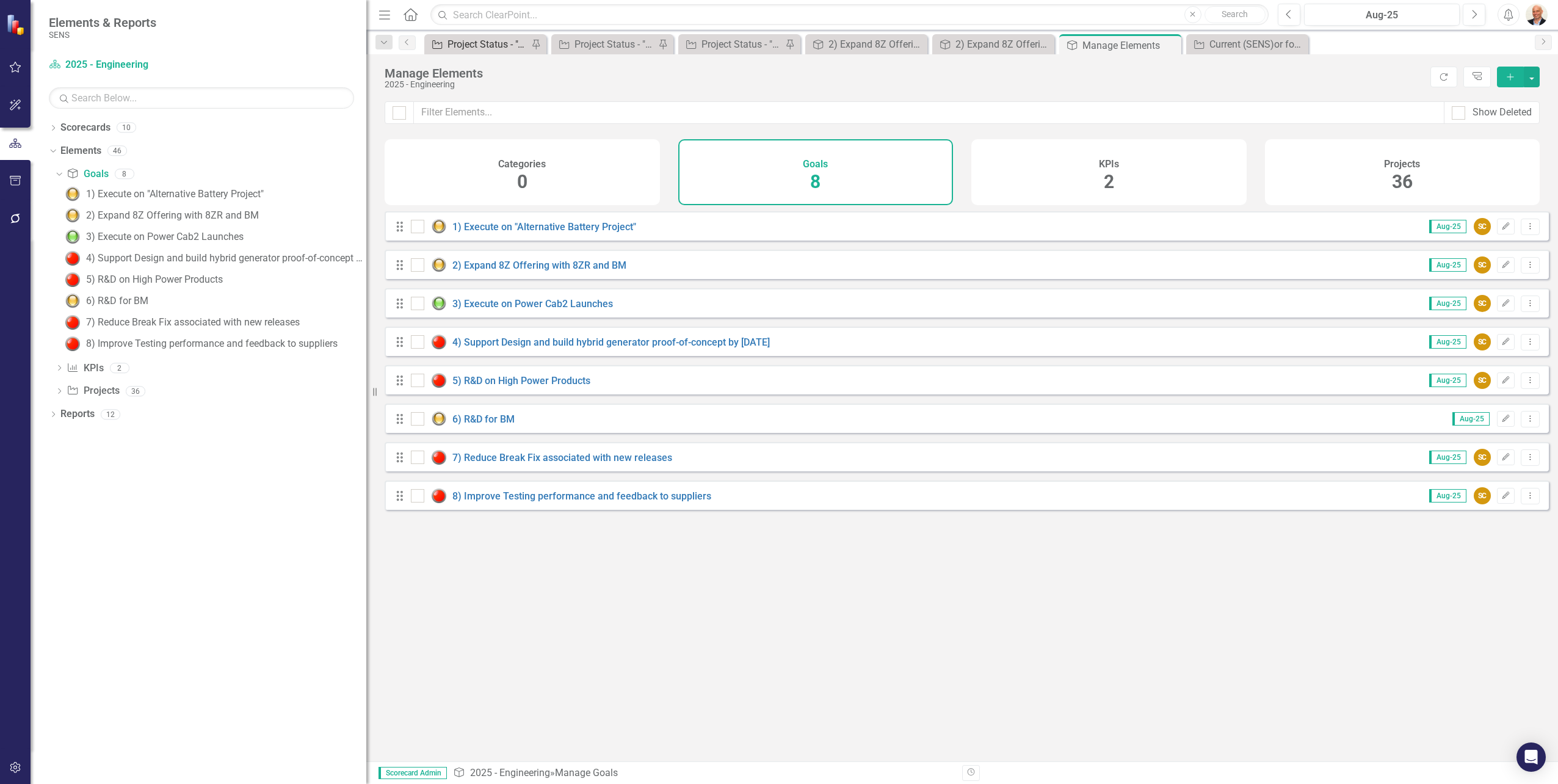
click at [454, 40] on div "Project Status - "A" Priorities" at bounding box center [488, 45] width 81 height 15
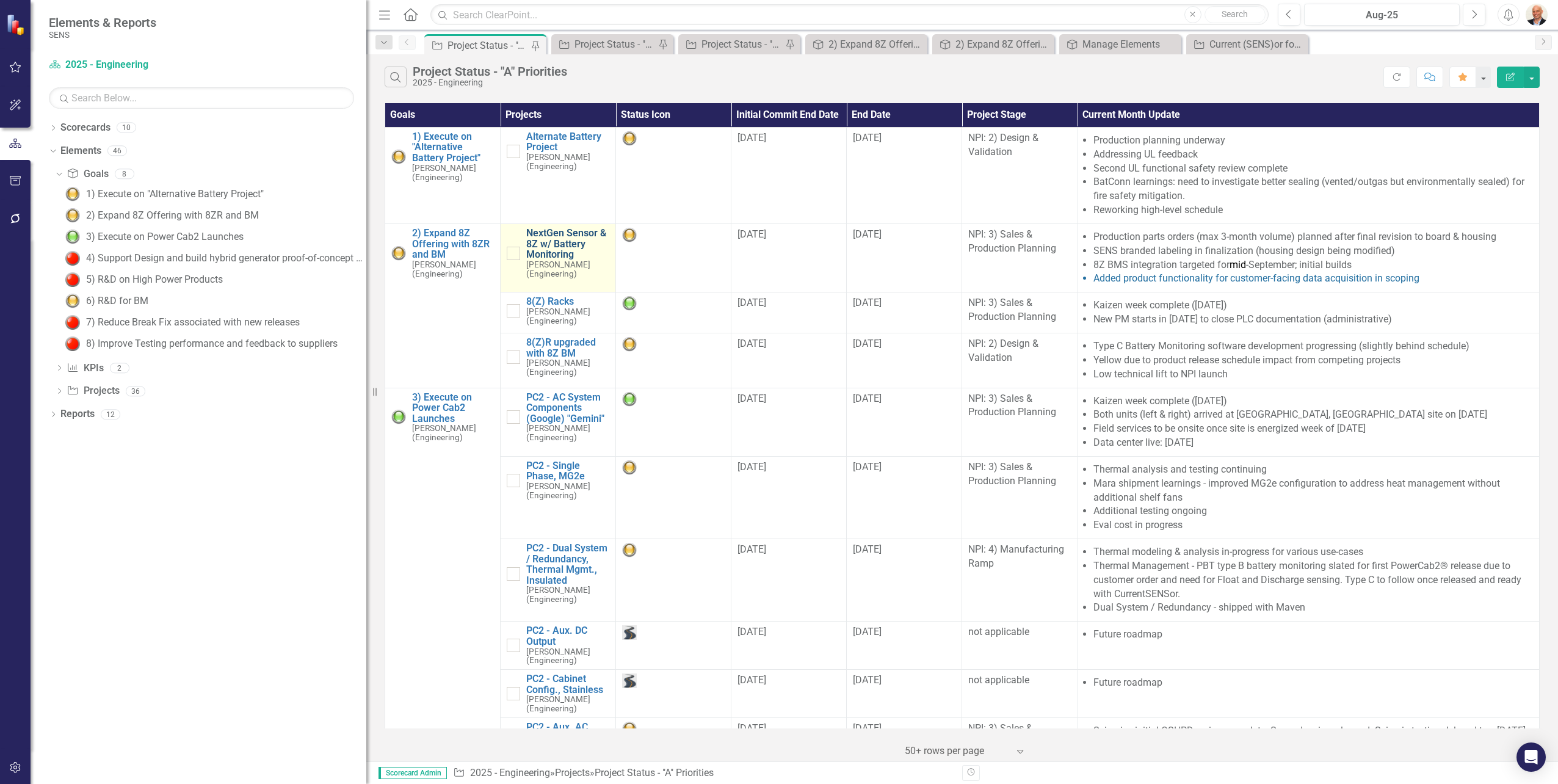
click at [557, 247] on link "NextGen Sensor & 8Z w/ Battery Monitoring" at bounding box center [568, 244] width 83 height 32
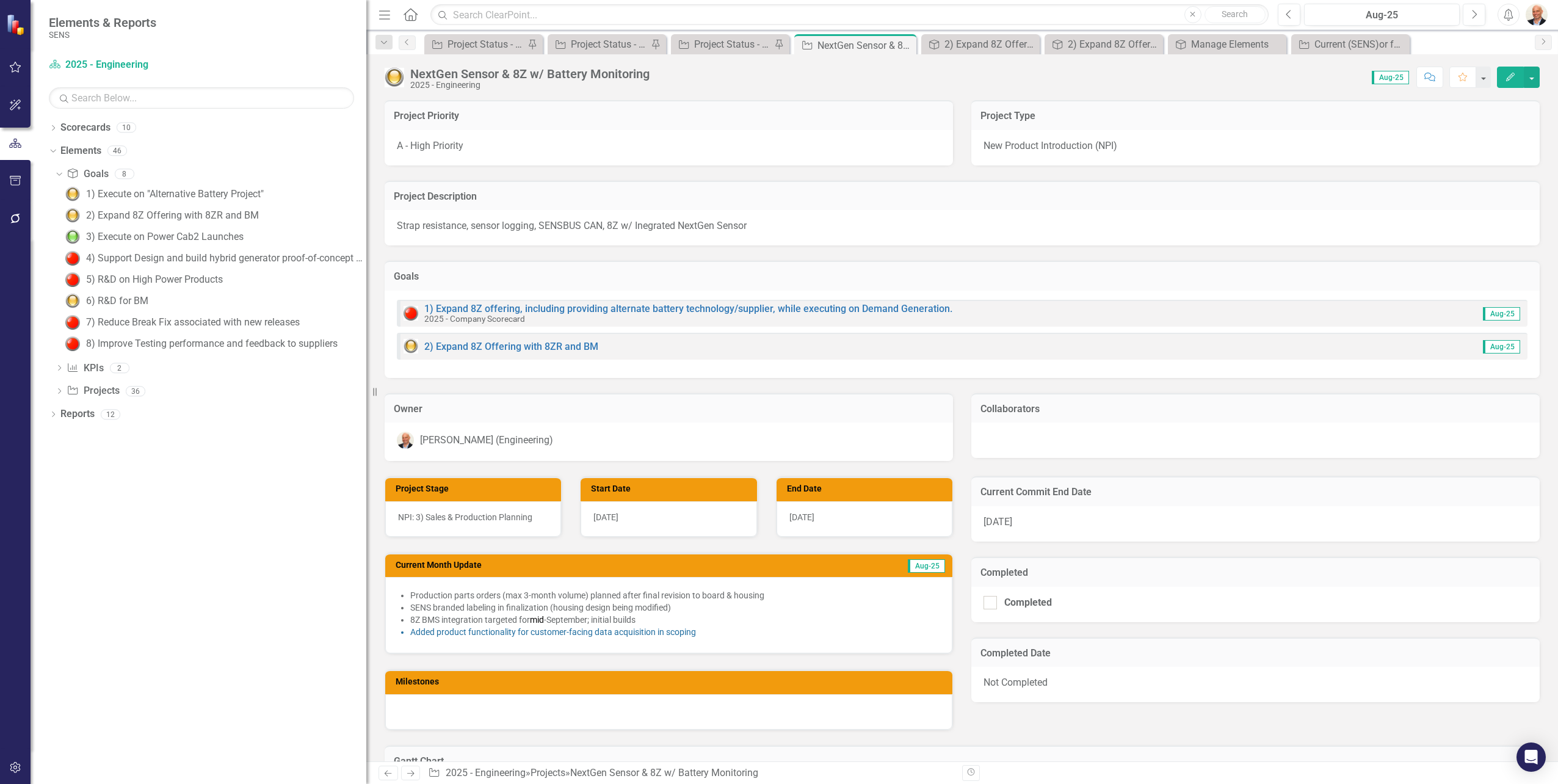
click at [614, 75] on div "NextGen Sensor & 8Z w/ Battery Monitoring" at bounding box center [530, 73] width 240 height 13
click at [484, 73] on div "NextGen Sensor & 8Z w/ Battery Monitoring" at bounding box center [530, 73] width 240 height 13
click at [1511, 70] on button "Edit" at bounding box center [1509, 77] width 27 height 22
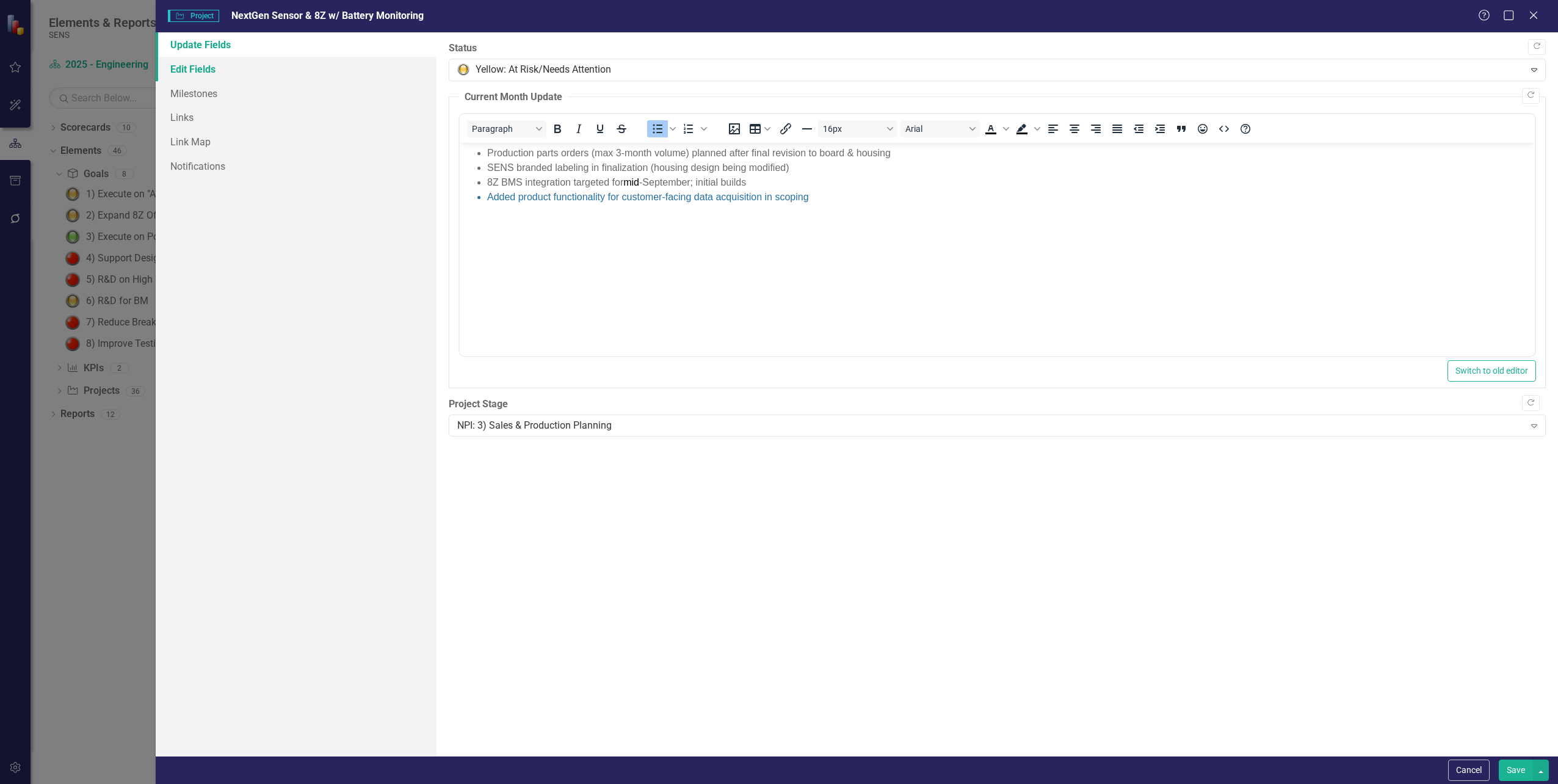
click at [192, 69] on link "Edit Fields" at bounding box center [296, 69] width 280 height 25
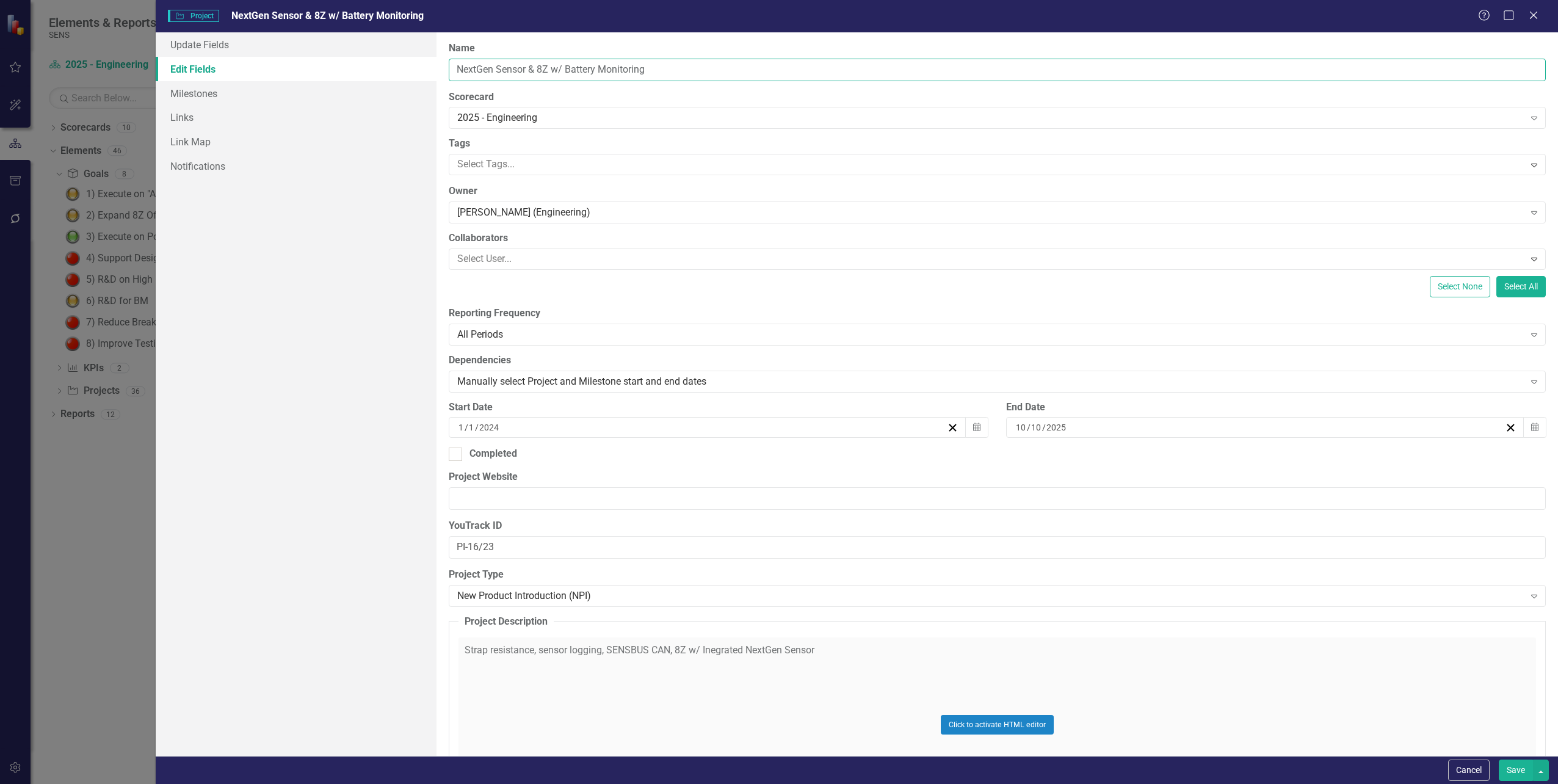
click at [528, 70] on input "NextGen Sensor & 8Z w/ Battery Monitoring" at bounding box center [997, 69] width 1097 height 22
click at [498, 68] on input "NextGen Sensor & 8Z w/ Battery Monitoring" at bounding box center [997, 69] width 1097 height 22
type input "NextGen Type C Sensor & 8Z w/ Battery Monitoring"
click at [1520, 768] on button "Save" at bounding box center [1516, 770] width 34 height 22
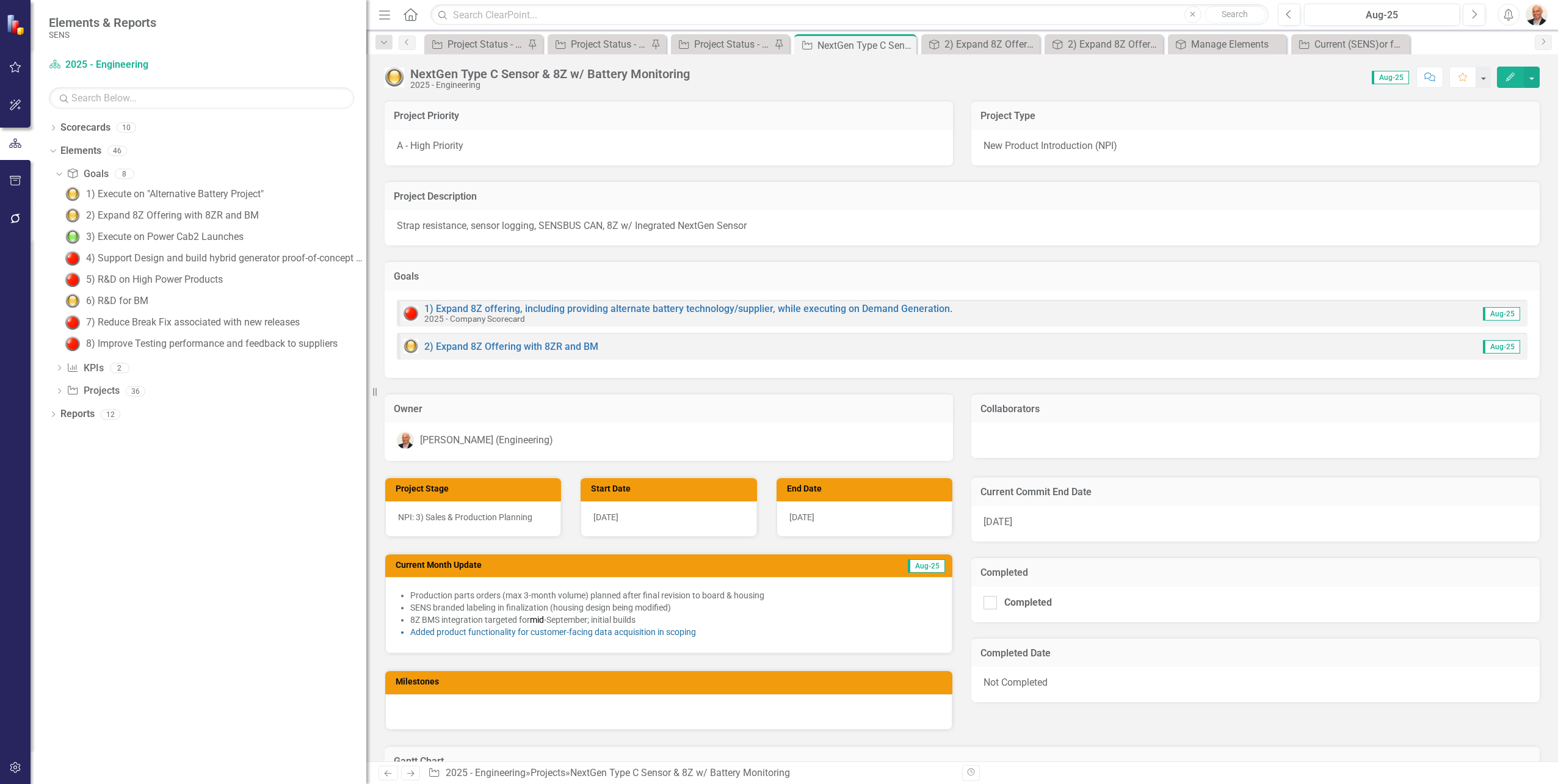
click at [1122, 431] on div at bounding box center [1255, 440] width 568 height 35
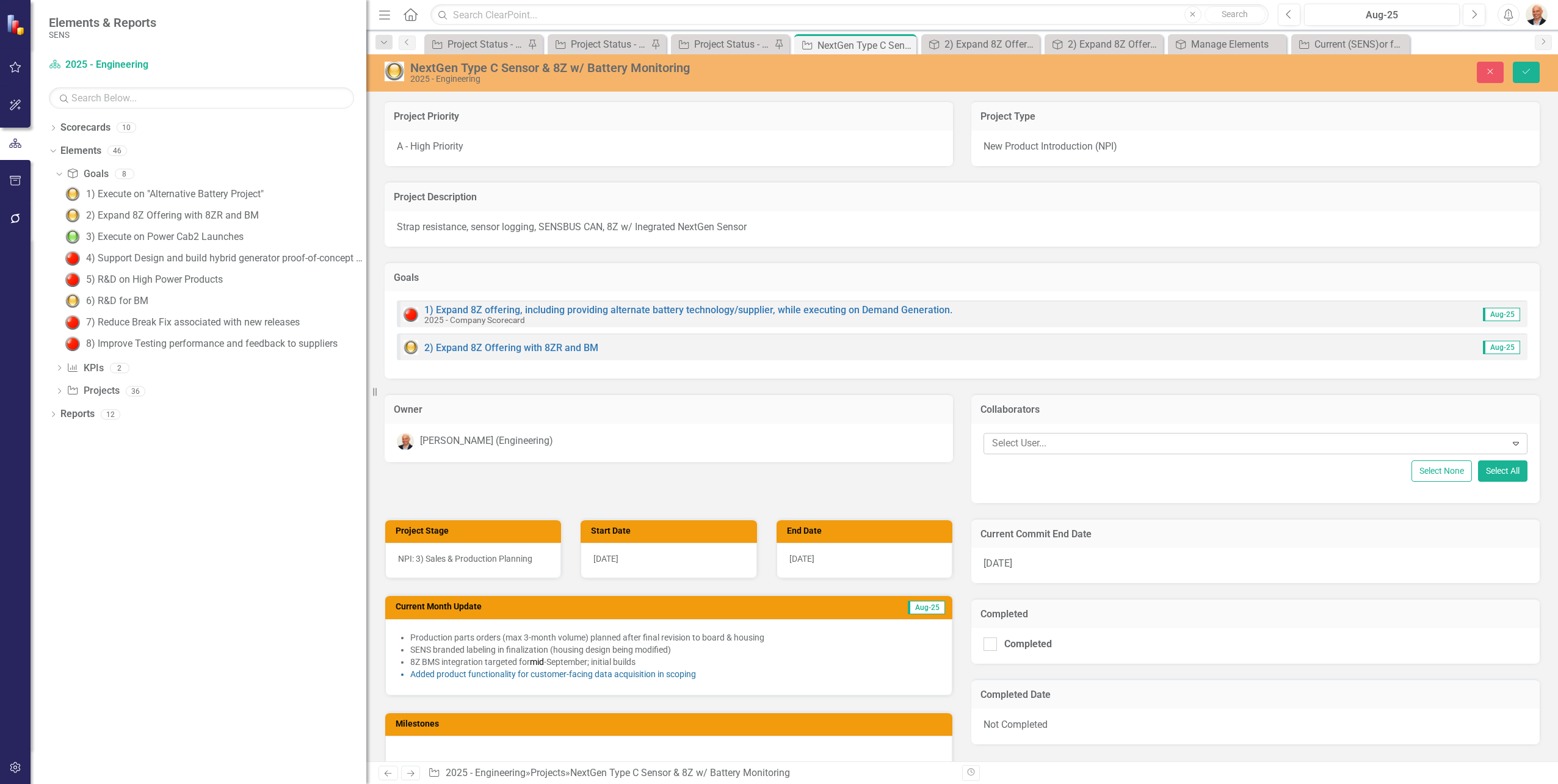
click at [1446, 447] on div at bounding box center [1247, 443] width 519 height 16
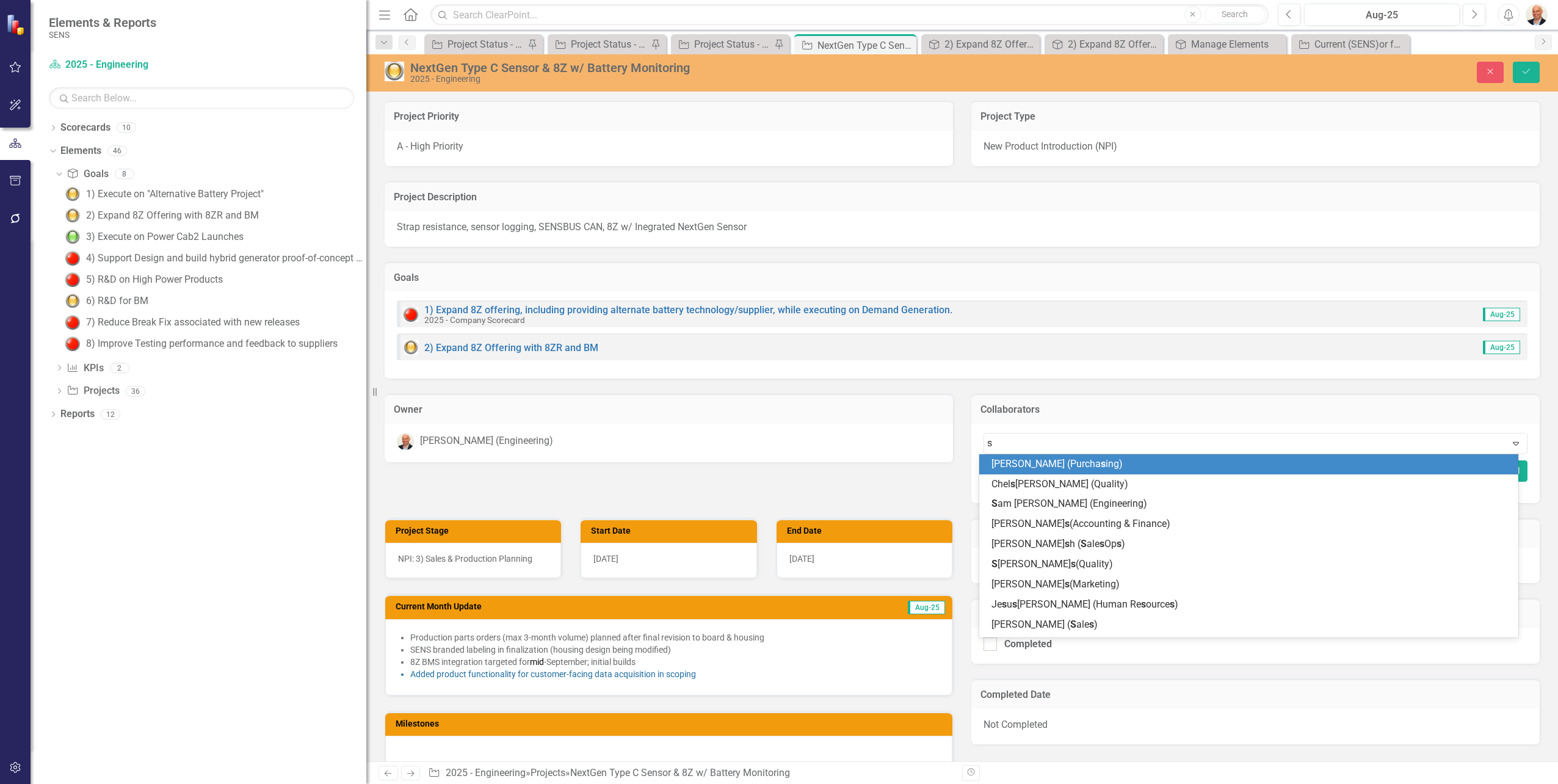
type input "sa"
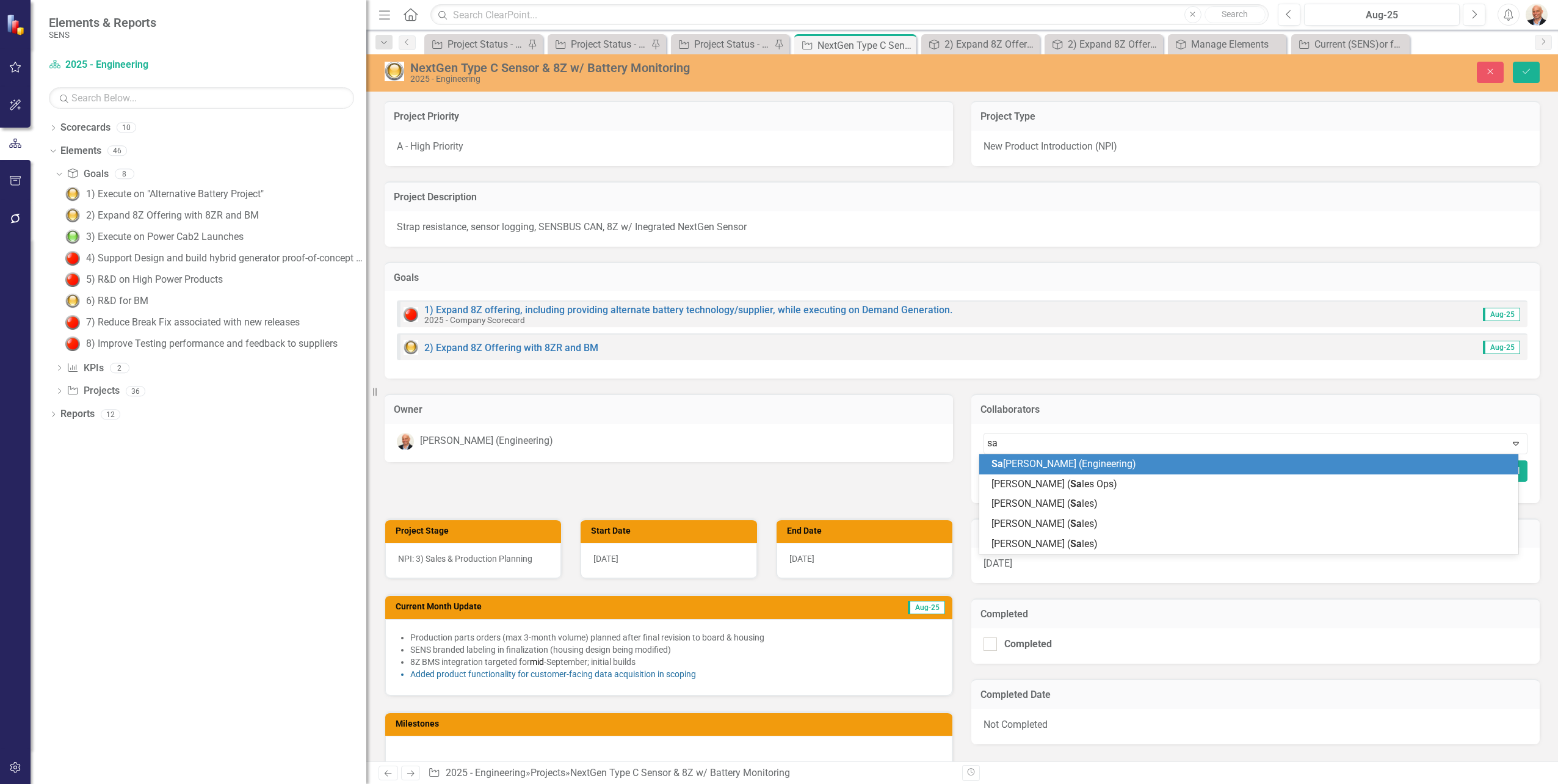
click at [1107, 468] on span "[PERSON_NAME] (Engineering)" at bounding box center [1064, 463] width 145 height 12
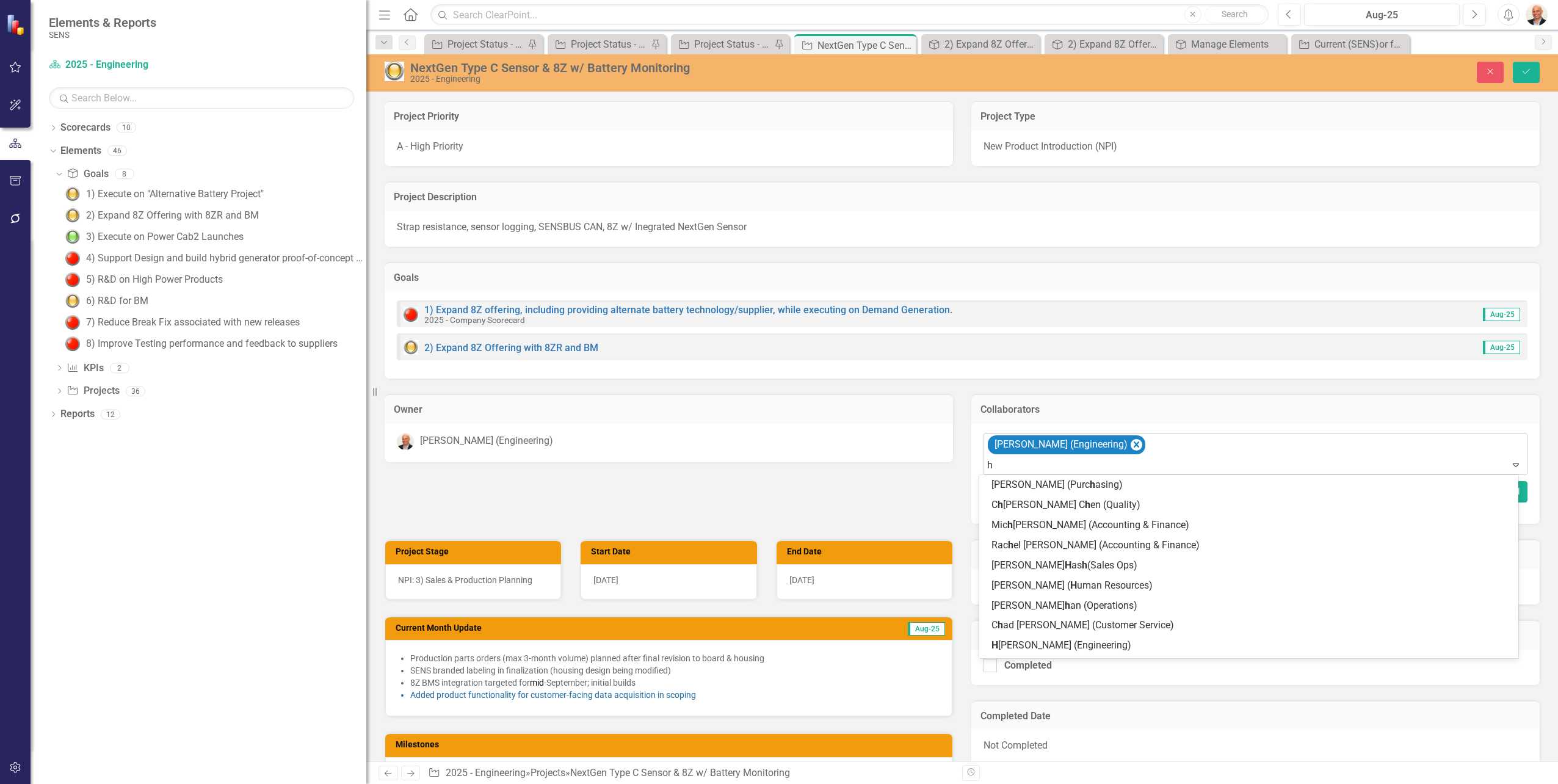
type input "he"
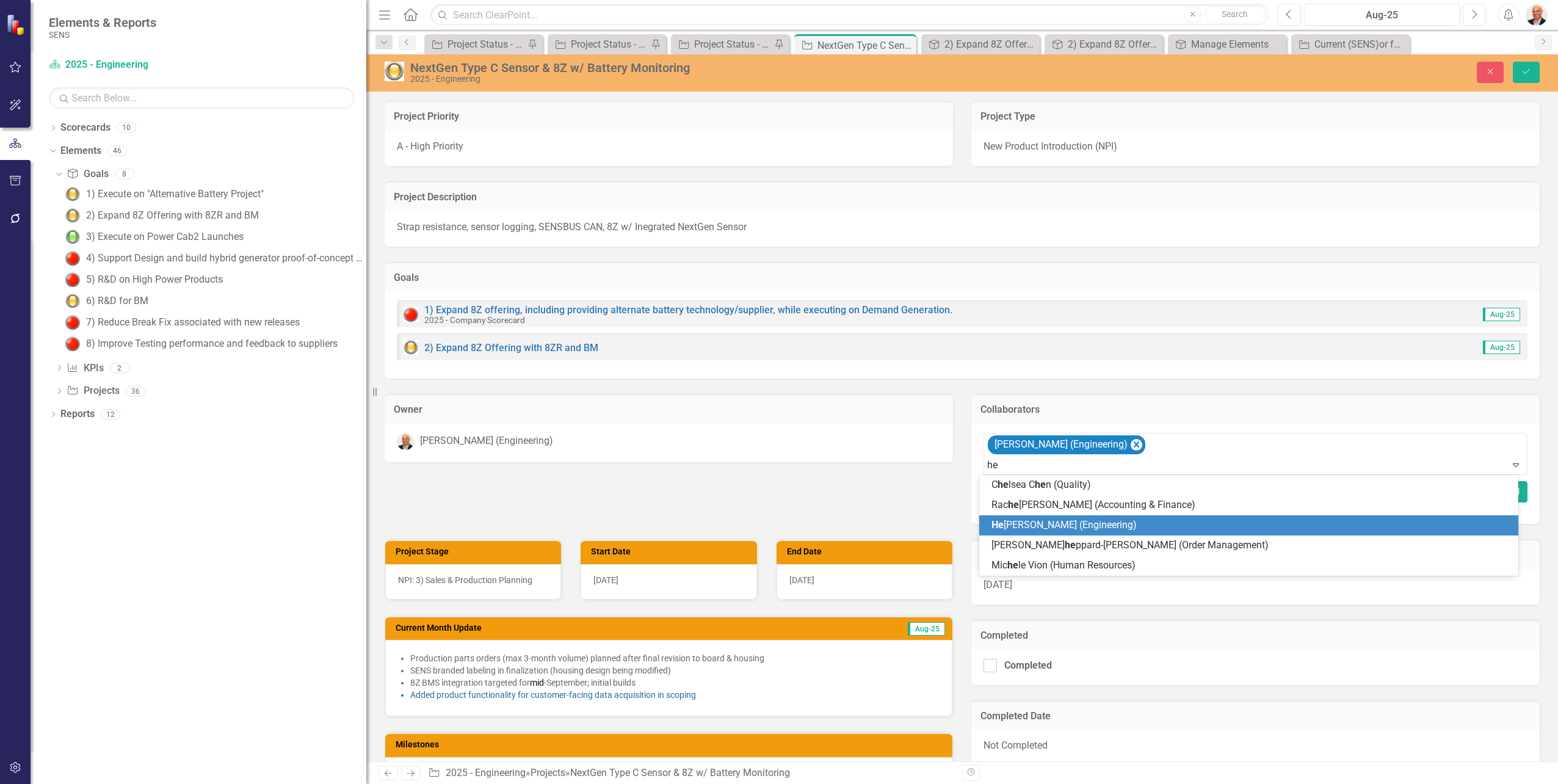
click at [1113, 531] on div "He [PERSON_NAME] (Engineering)" at bounding box center [1251, 525] width 520 height 14
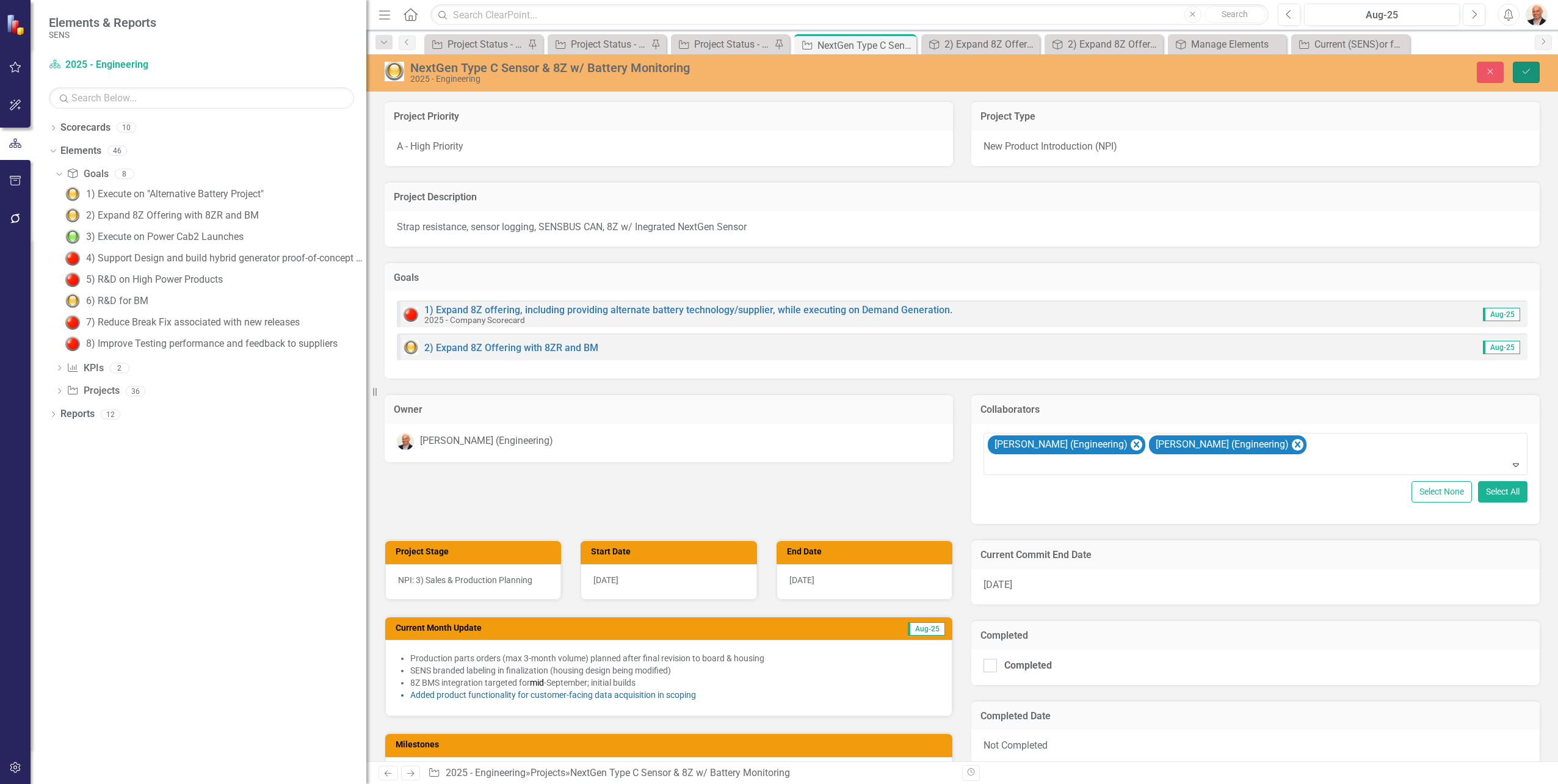
click at [1531, 67] on icon "Save" at bounding box center [1526, 71] width 11 height 8
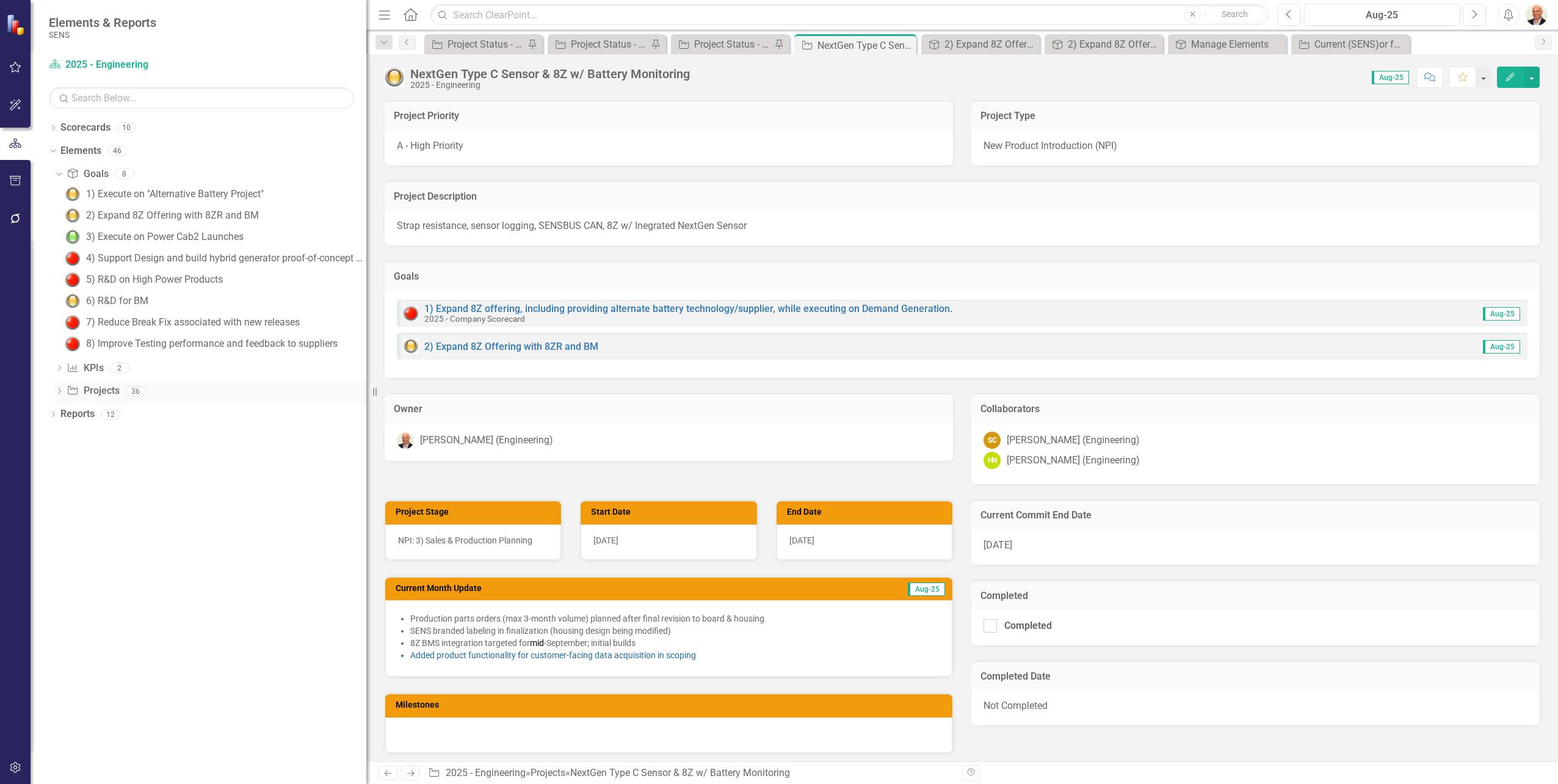
click at [59, 391] on icon "Dropdown" at bounding box center [59, 392] width 8 height 7
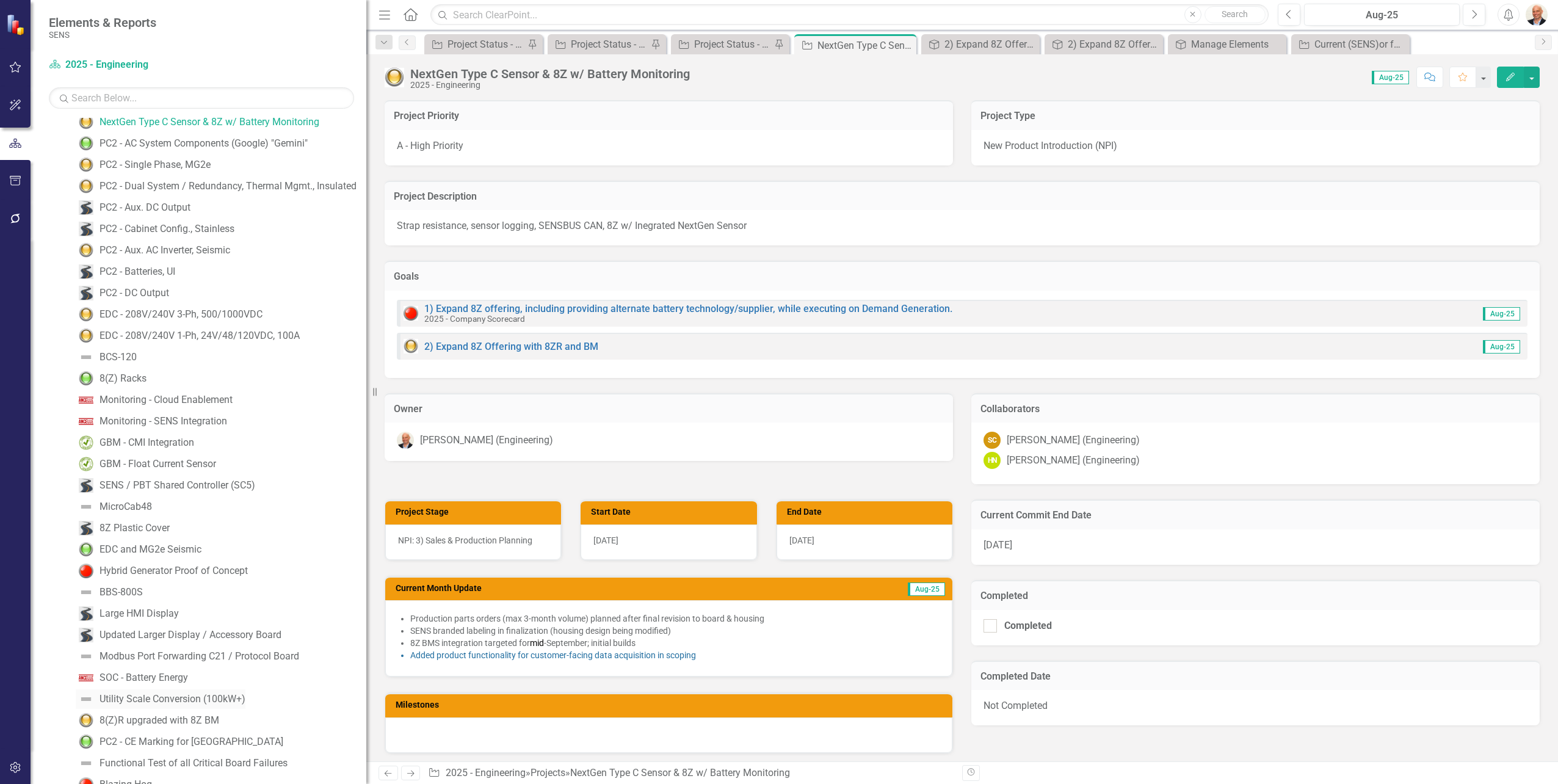
scroll to position [242, 0]
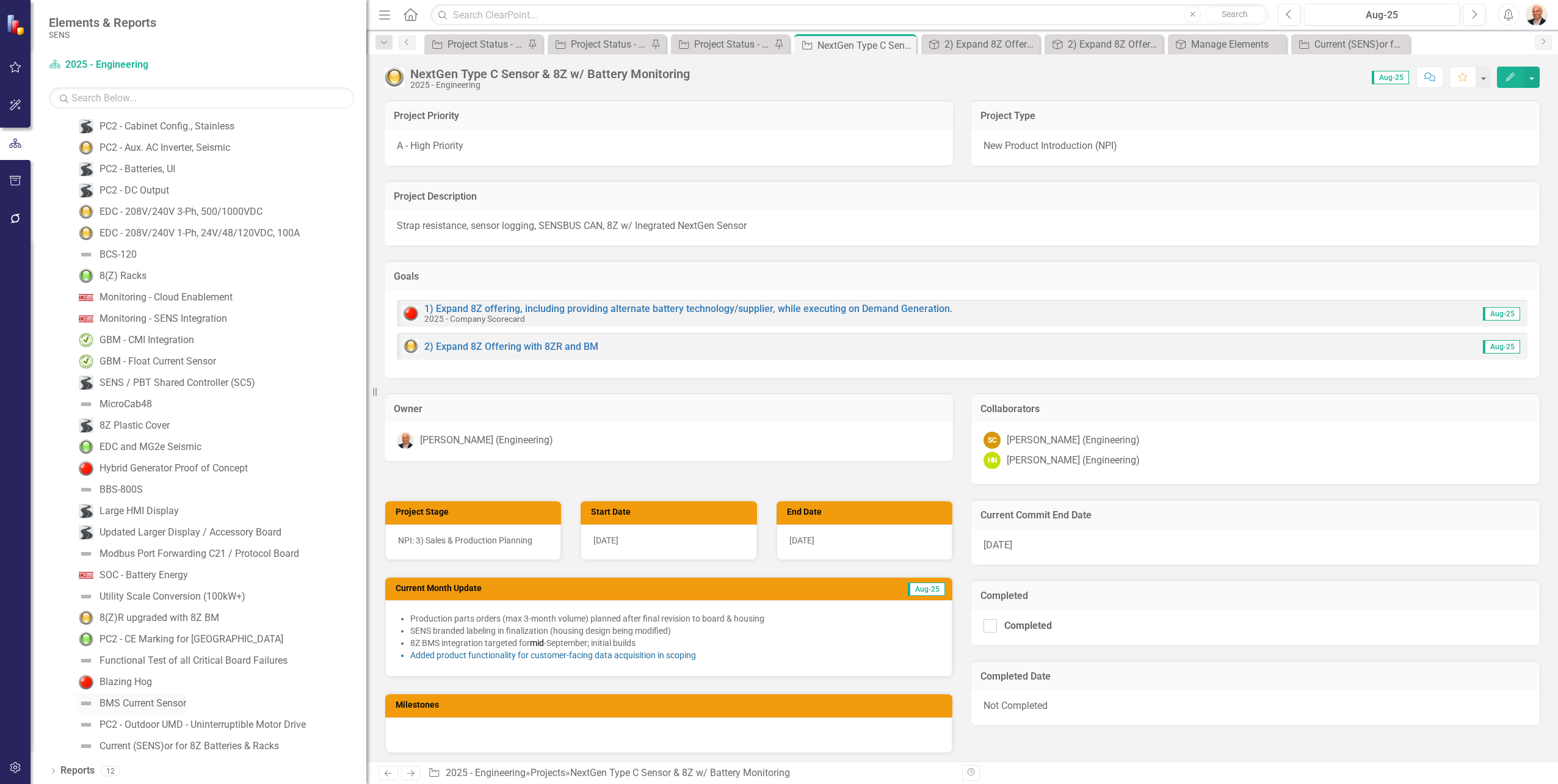
click at [155, 705] on div "BMS Current Sensor" at bounding box center [142, 703] width 87 height 11
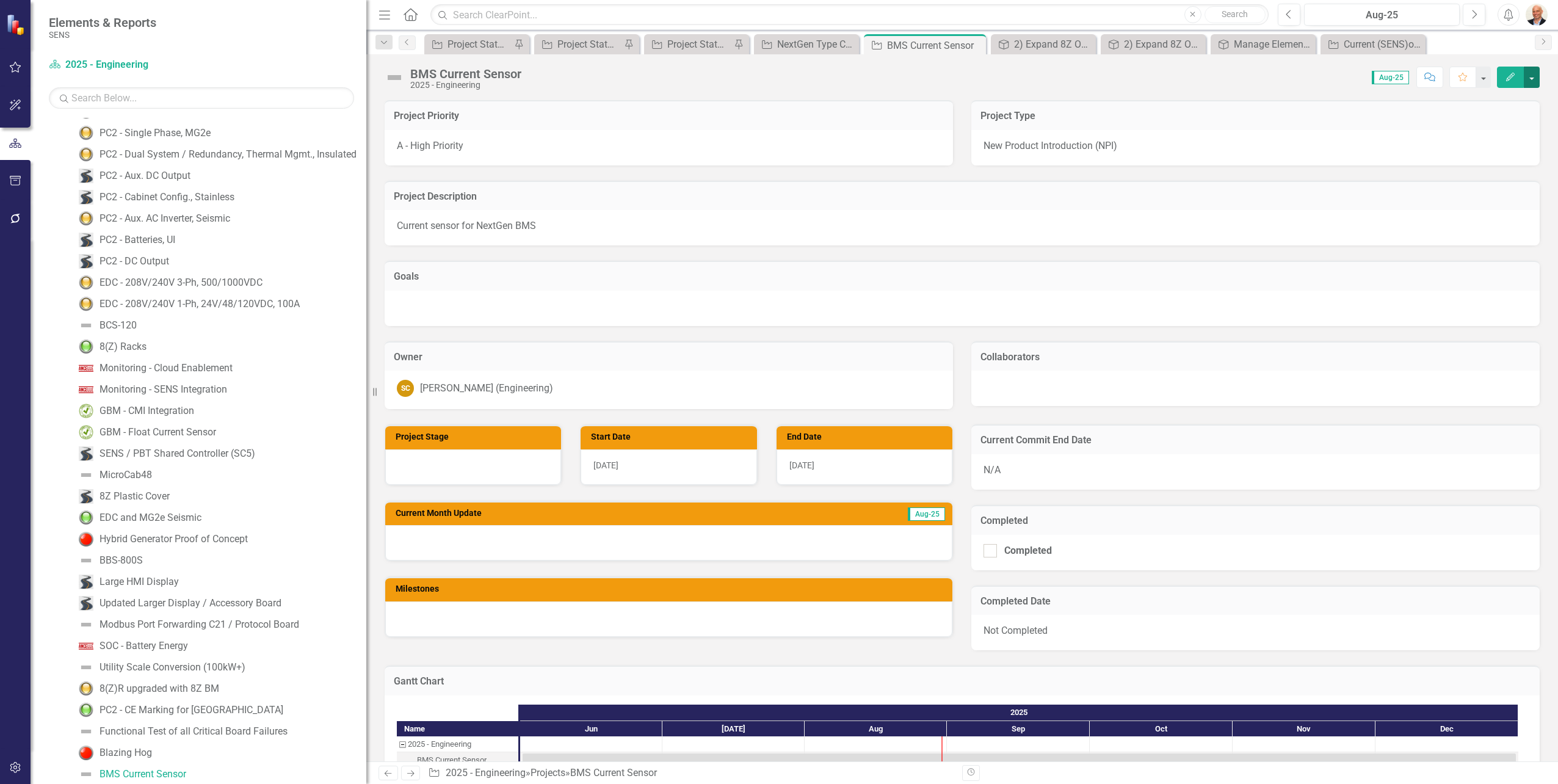
click at [1534, 77] on button "button" at bounding box center [1531, 77] width 16 height 22
click at [1444, 103] on link "Edit Edit Project" at bounding box center [1465, 99] width 149 height 22
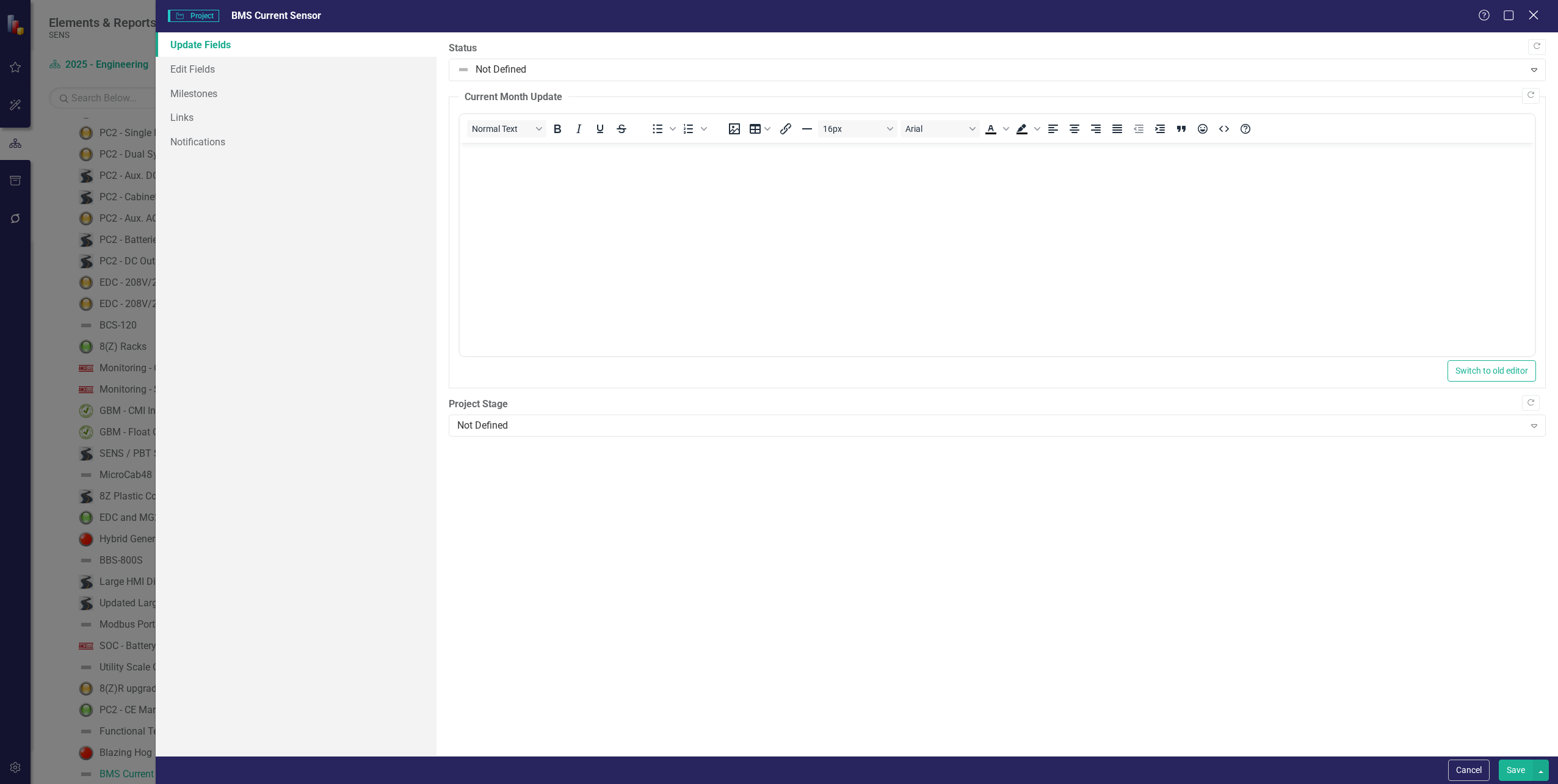
click at [1531, 15] on icon "Close" at bounding box center [1533, 15] width 15 height 12
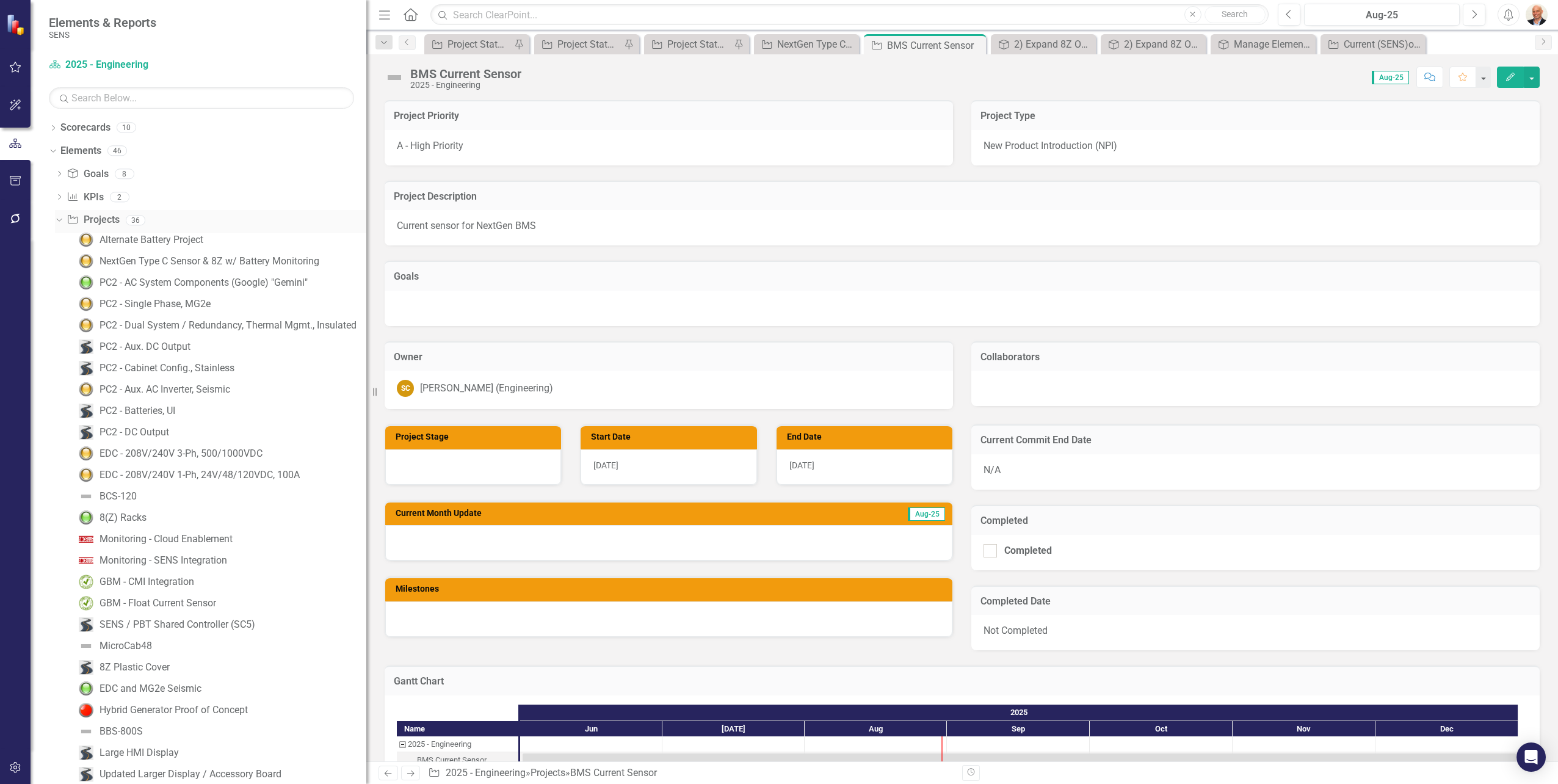
click at [99, 216] on link "Project Projects" at bounding box center [92, 220] width 52 height 14
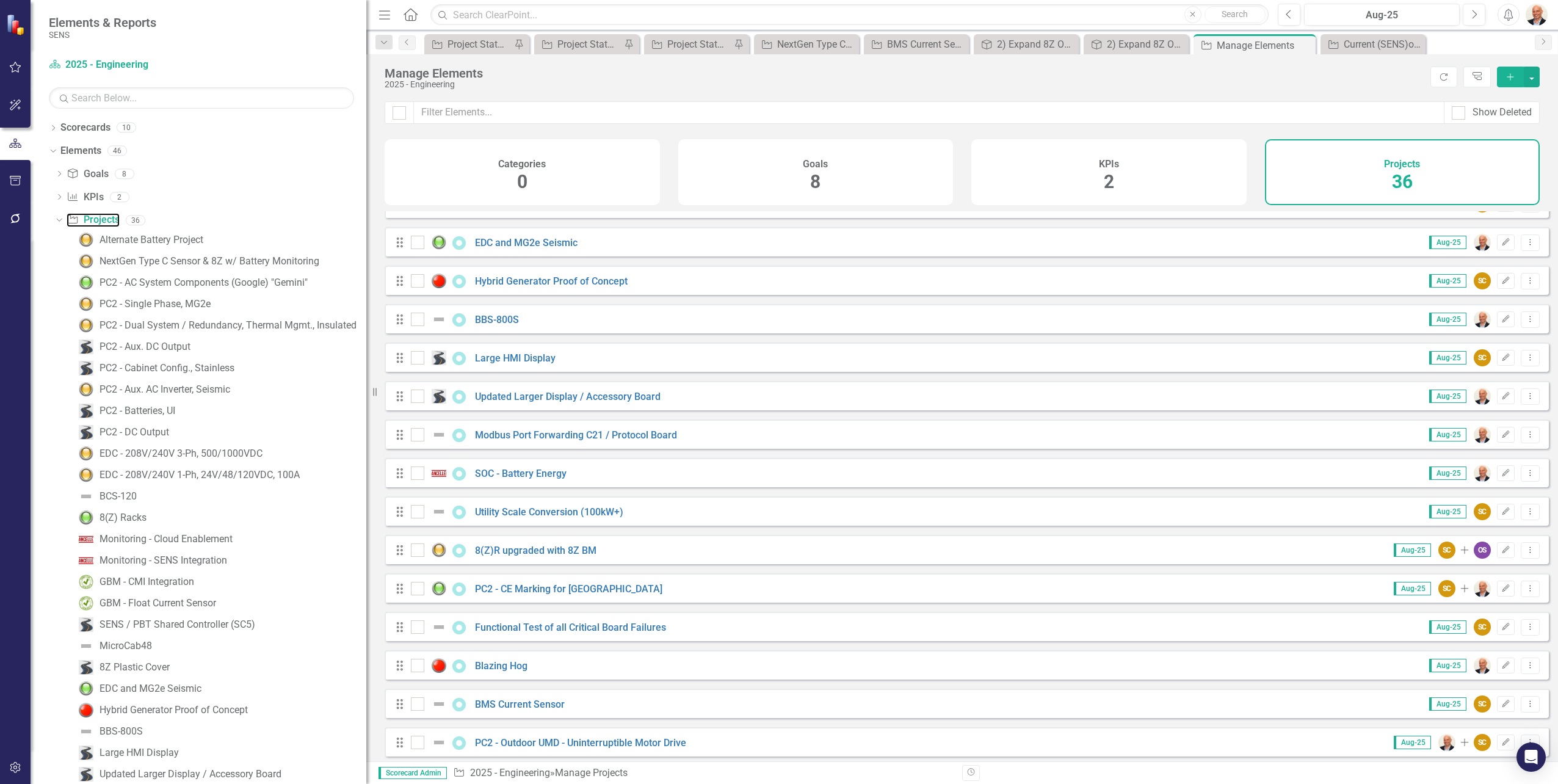
scroll to position [843, 0]
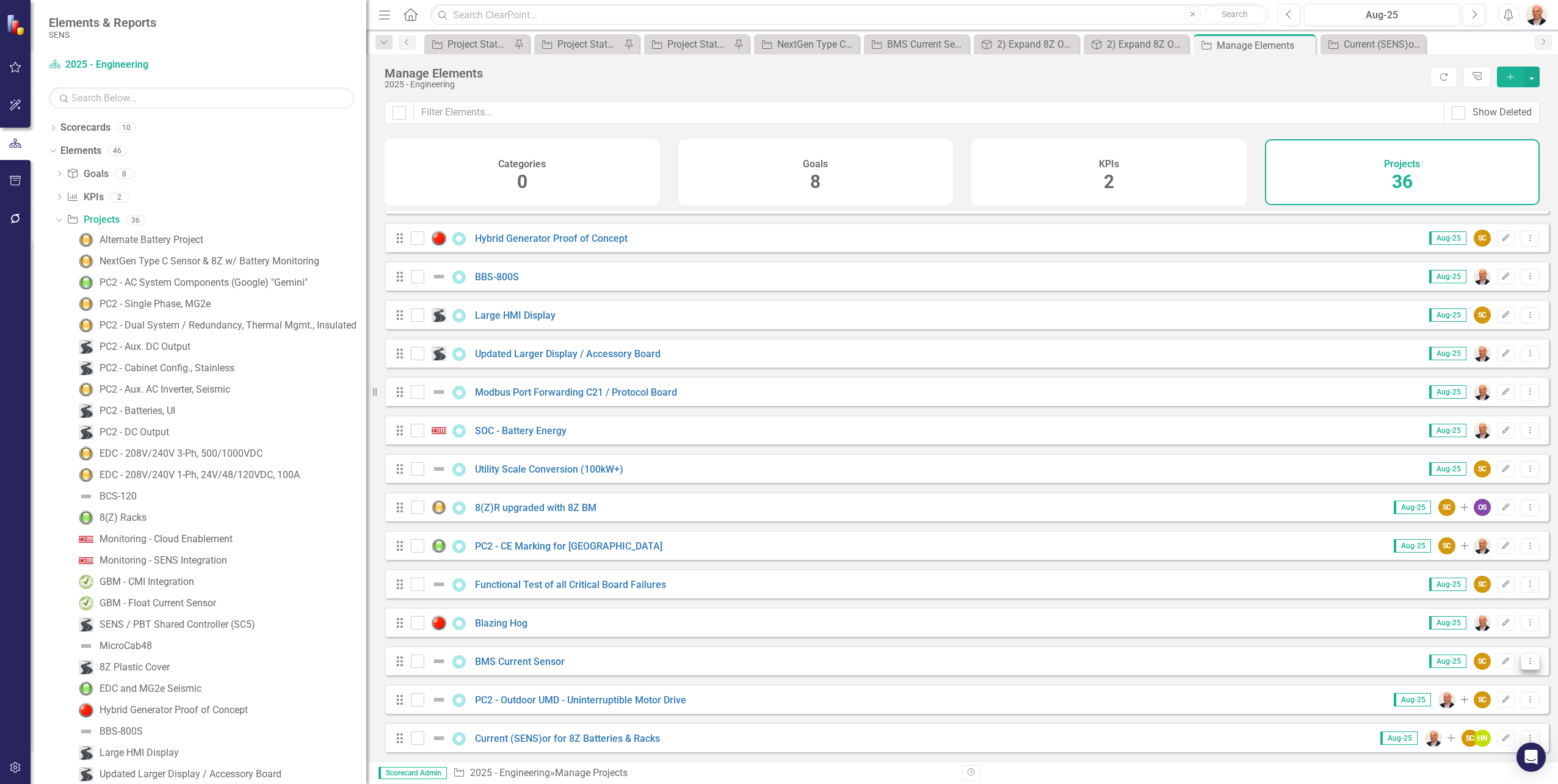
click at [1525, 658] on icon "Dropdown Menu" at bounding box center [1530, 661] width 10 height 8
click at [1474, 745] on link "Trash Delete Project" at bounding box center [1478, 749] width 102 height 22
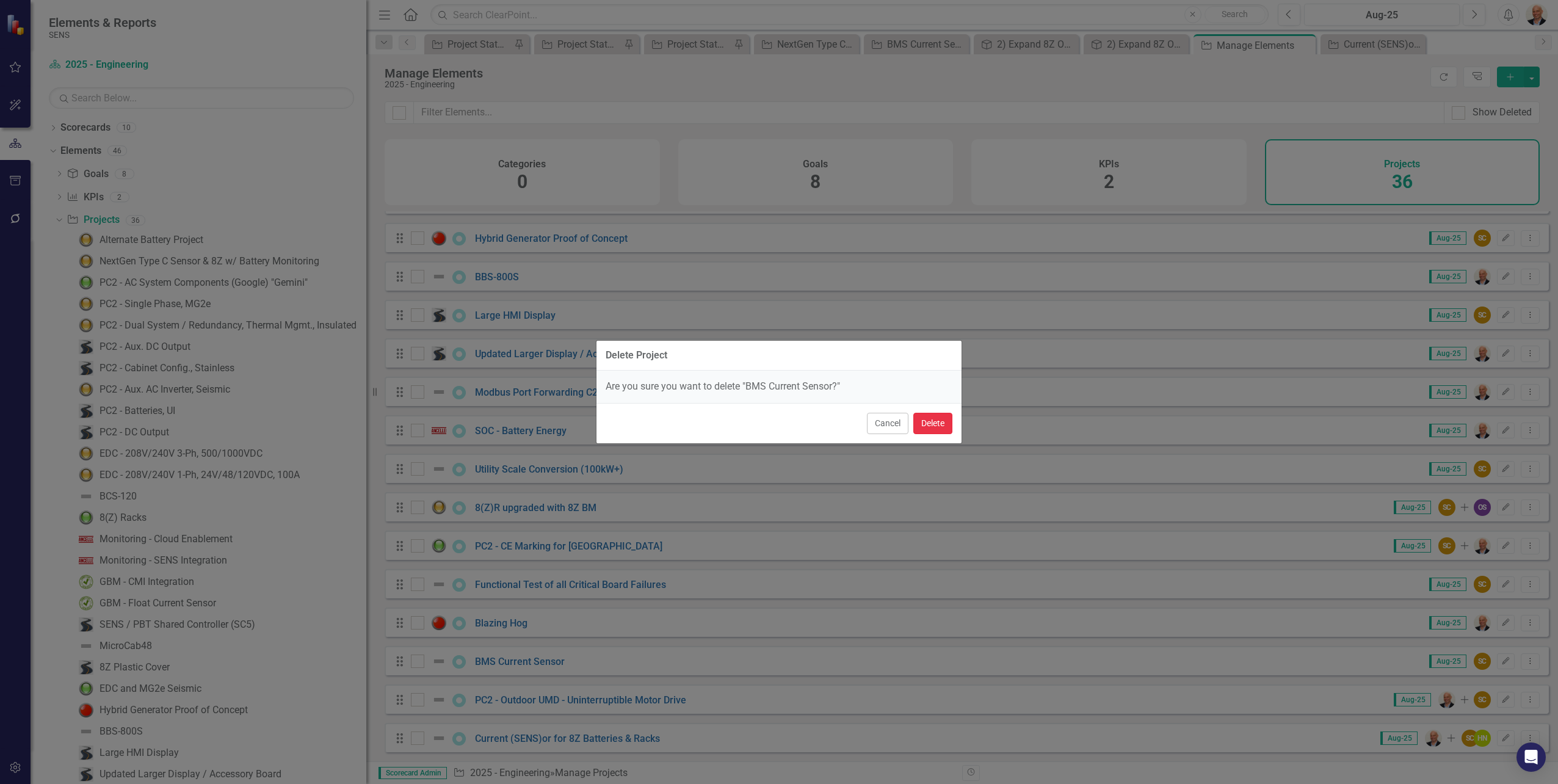
click at [930, 418] on button "Delete" at bounding box center [933, 424] width 39 height 22
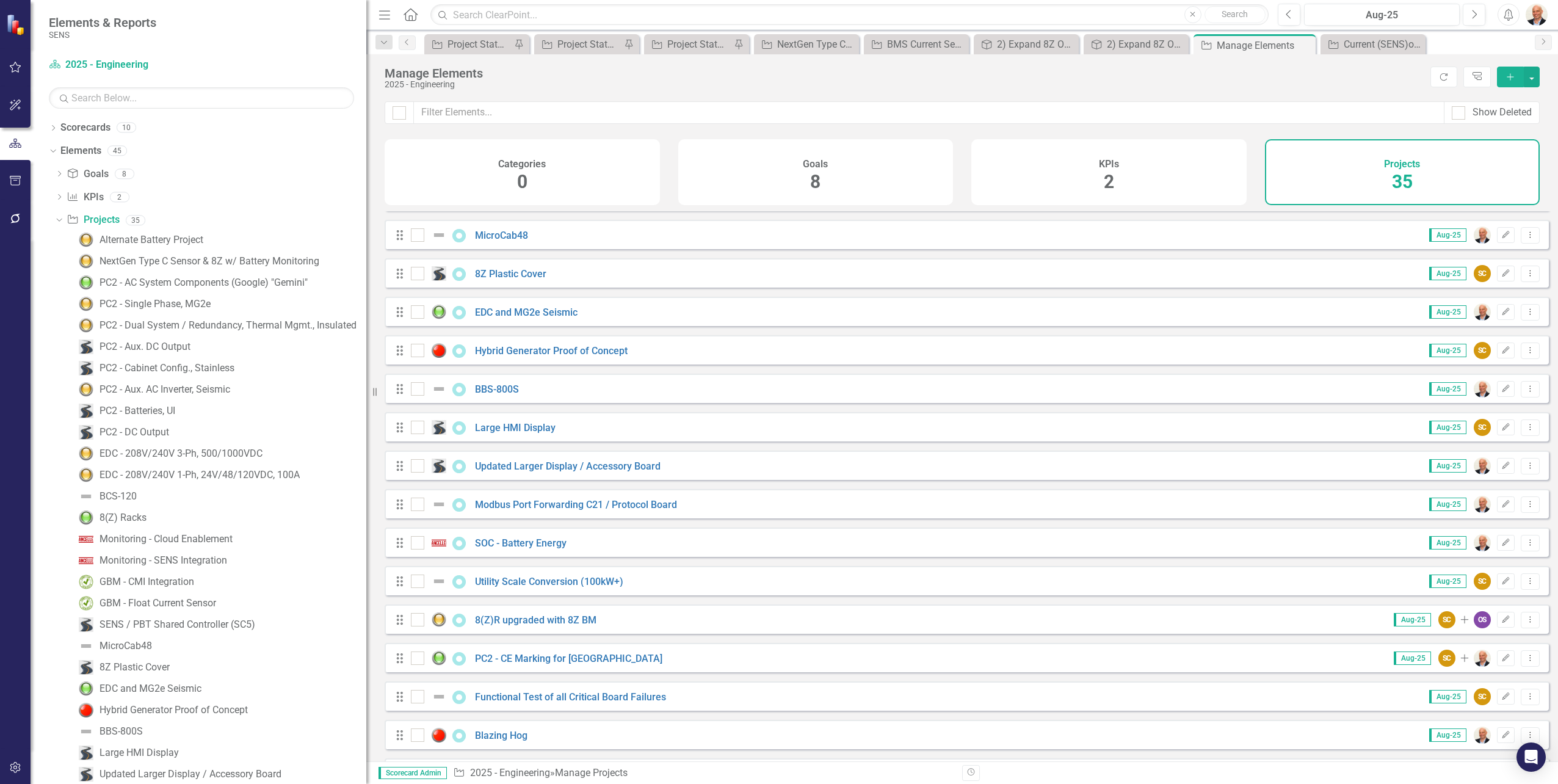
scroll to position [805, 0]
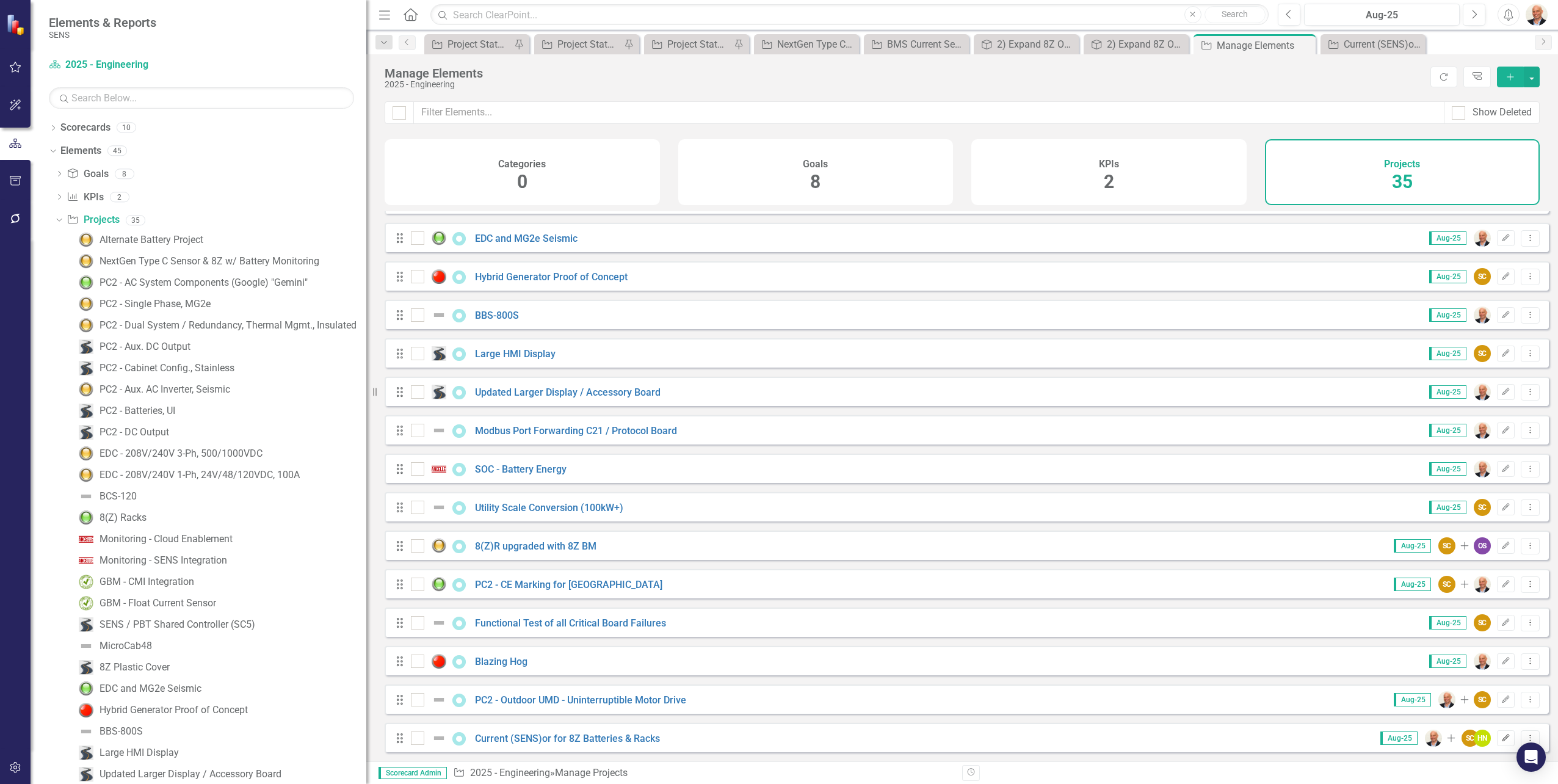
click at [1501, 736] on icon "Edit" at bounding box center [1506, 738] width 9 height 8
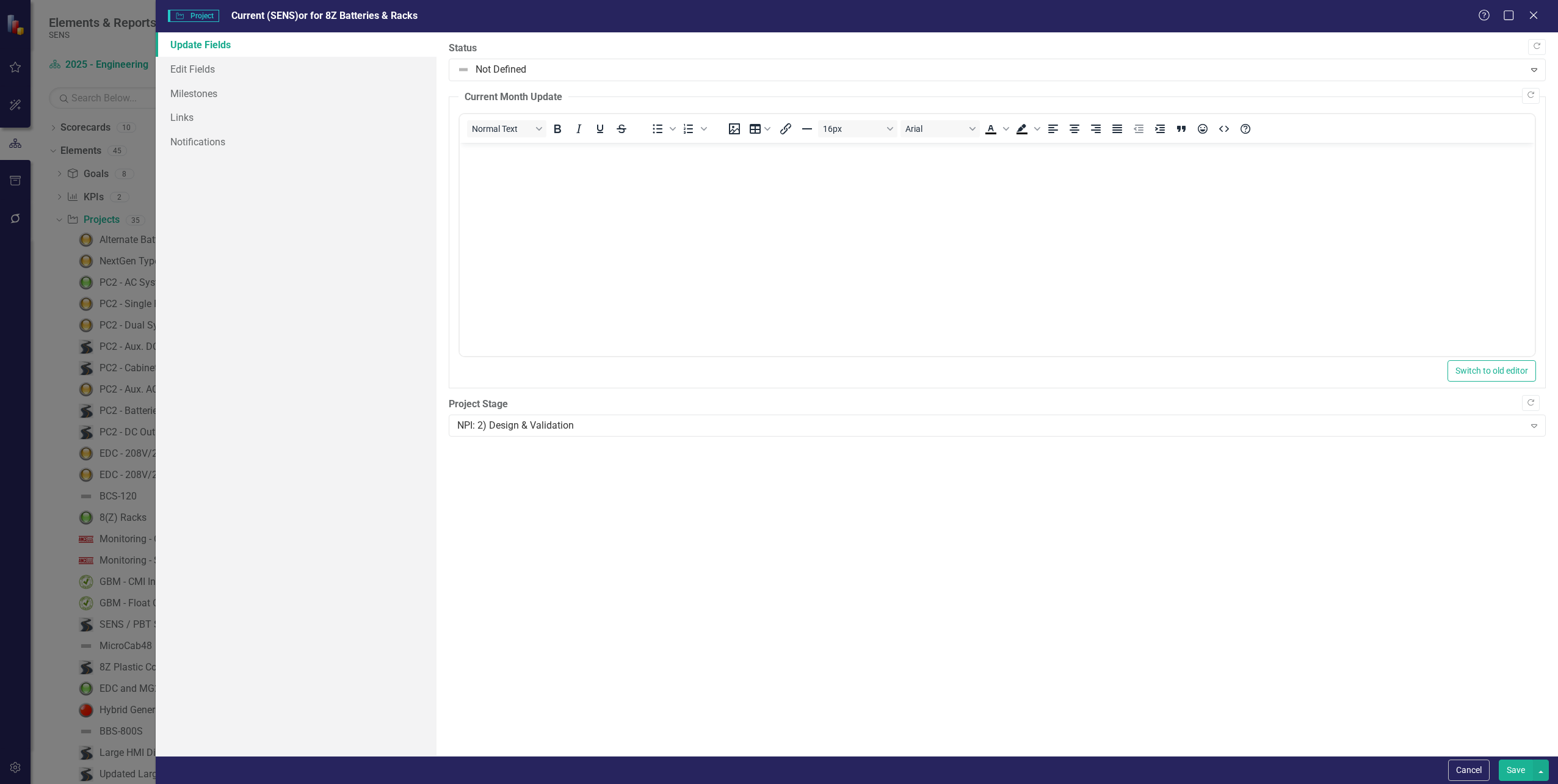
scroll to position [0, 0]
click at [257, 72] on link "Edit Fields" at bounding box center [296, 69] width 280 height 25
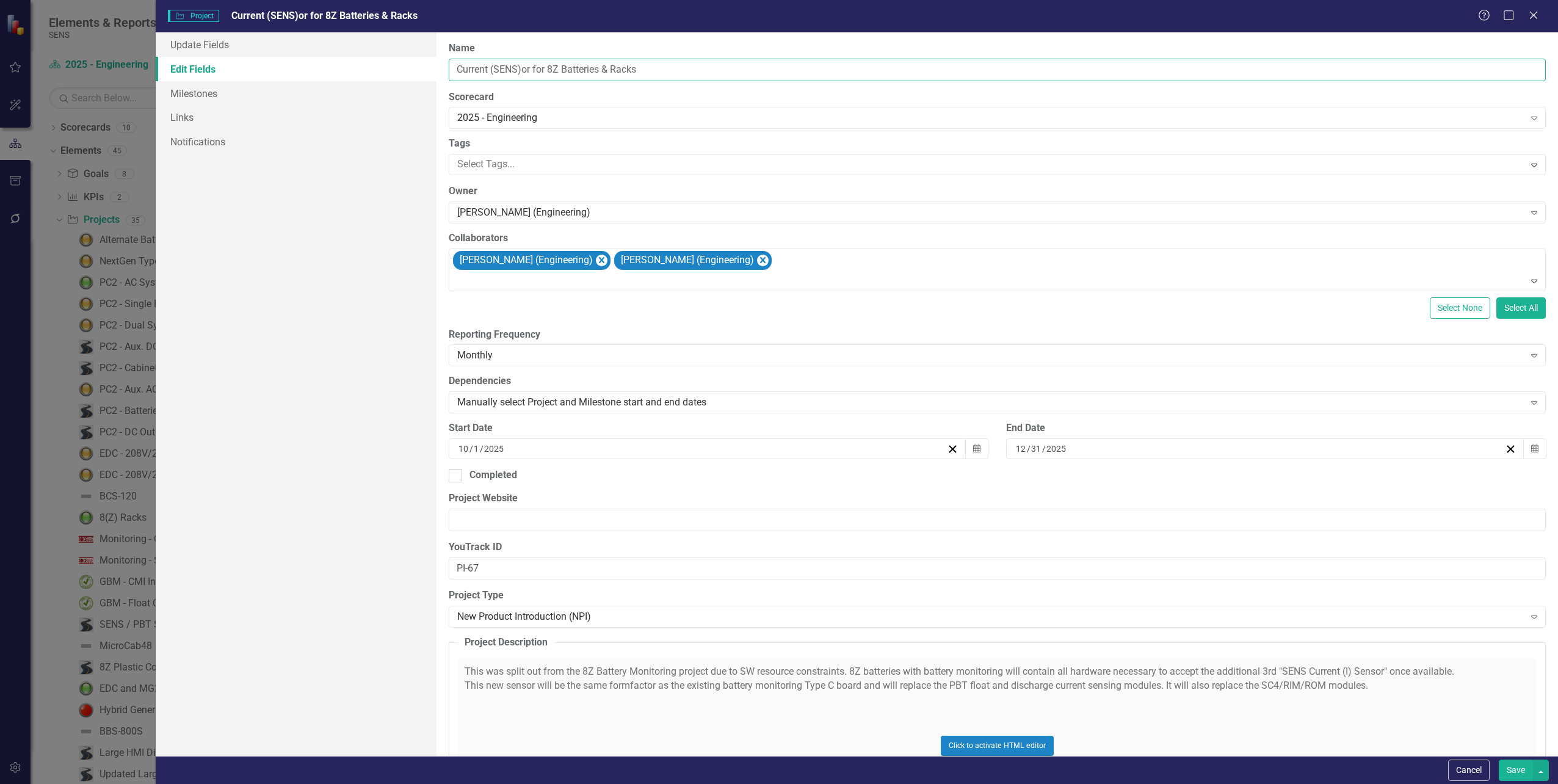
click at [554, 74] on input "Current (SENS)or for 8Z Batteries & Racks" at bounding box center [997, 69] width 1097 height 22
drag, startPoint x: 454, startPoint y: 69, endPoint x: 463, endPoint y: 70, distance: 9.1
click at [457, 69] on input "Current (SENS)or for 8Z Batteries & Racks" at bounding box center [997, 69] width 1097 height 22
type input "BMS Current (SENS)or for 8Z Batteries & Racks"
click at [1517, 769] on button "Save" at bounding box center [1516, 770] width 34 height 22
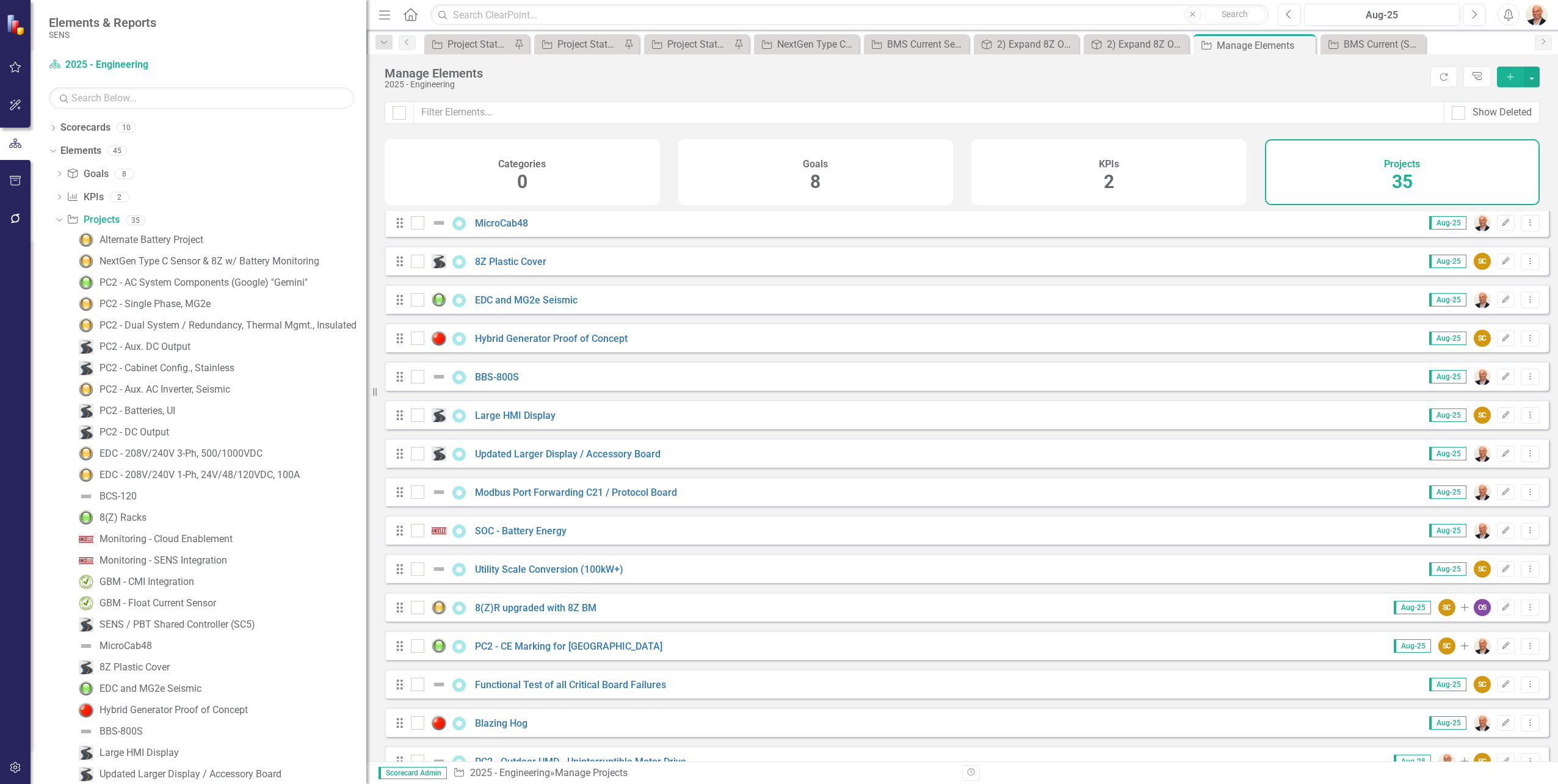
scroll to position [805, 0]
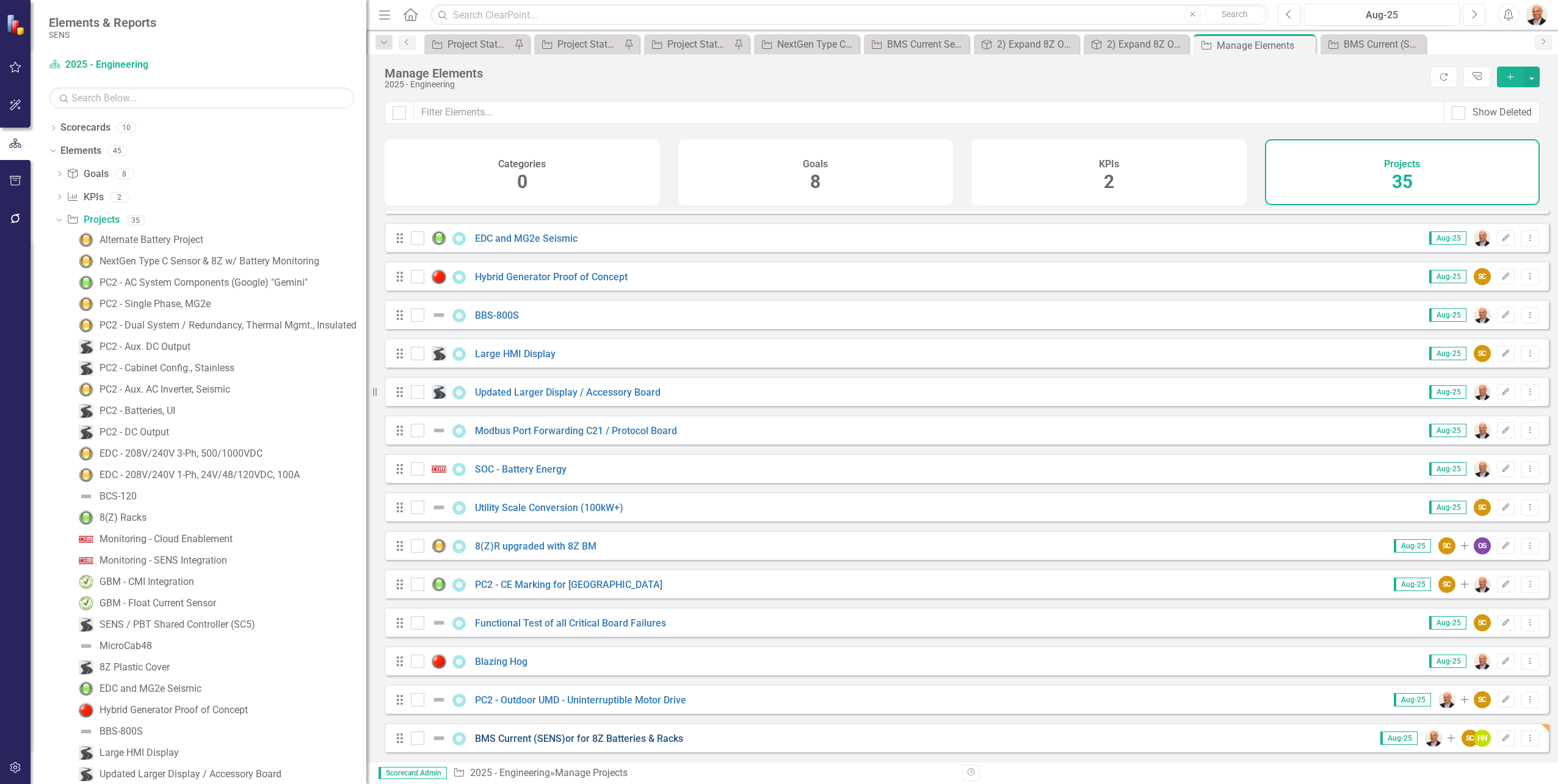
click at [534, 735] on link "BMS Current (SENS)or for 8Z Batteries & Racks" at bounding box center [579, 738] width 208 height 12
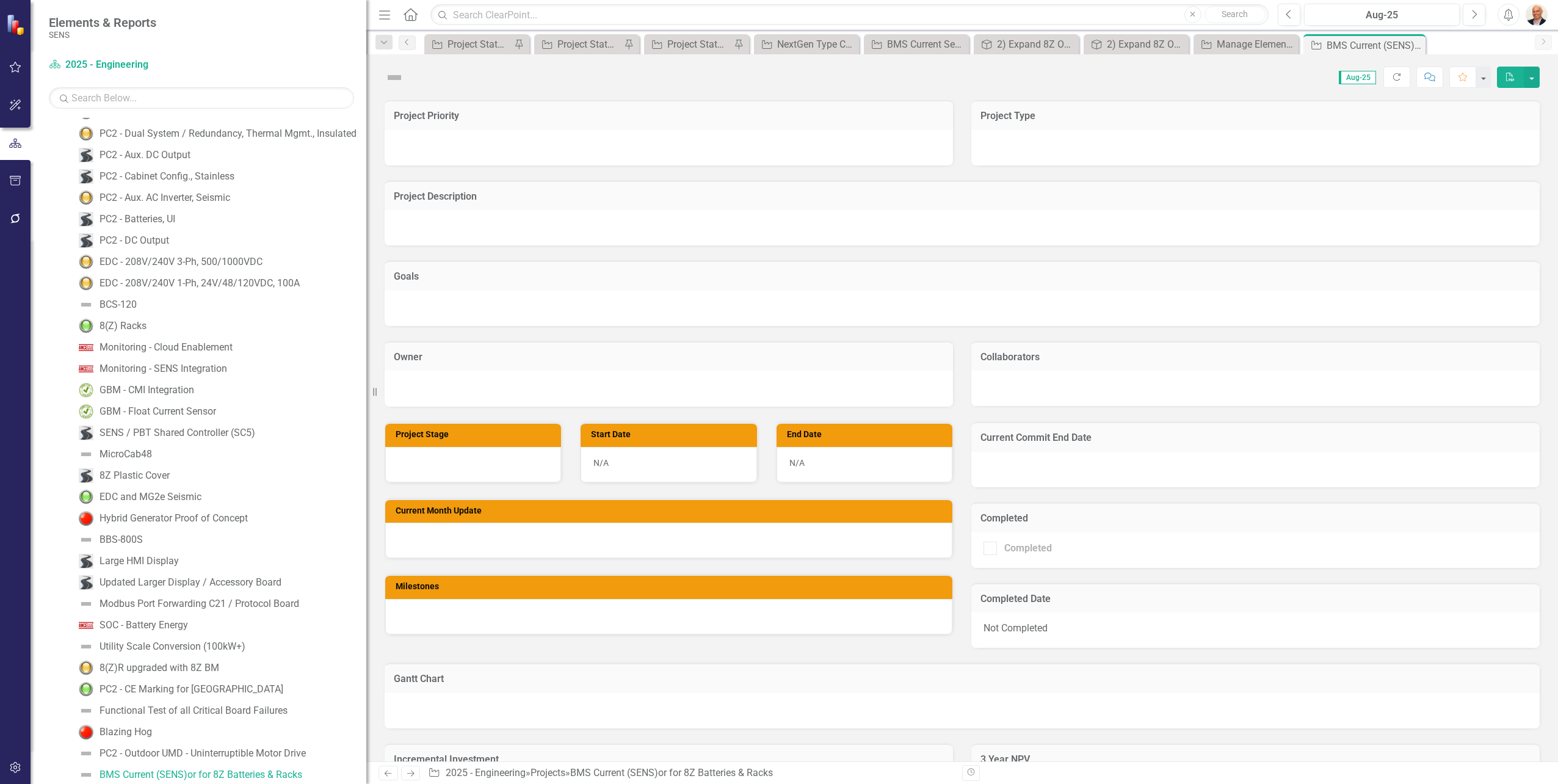
scroll to position [193, 0]
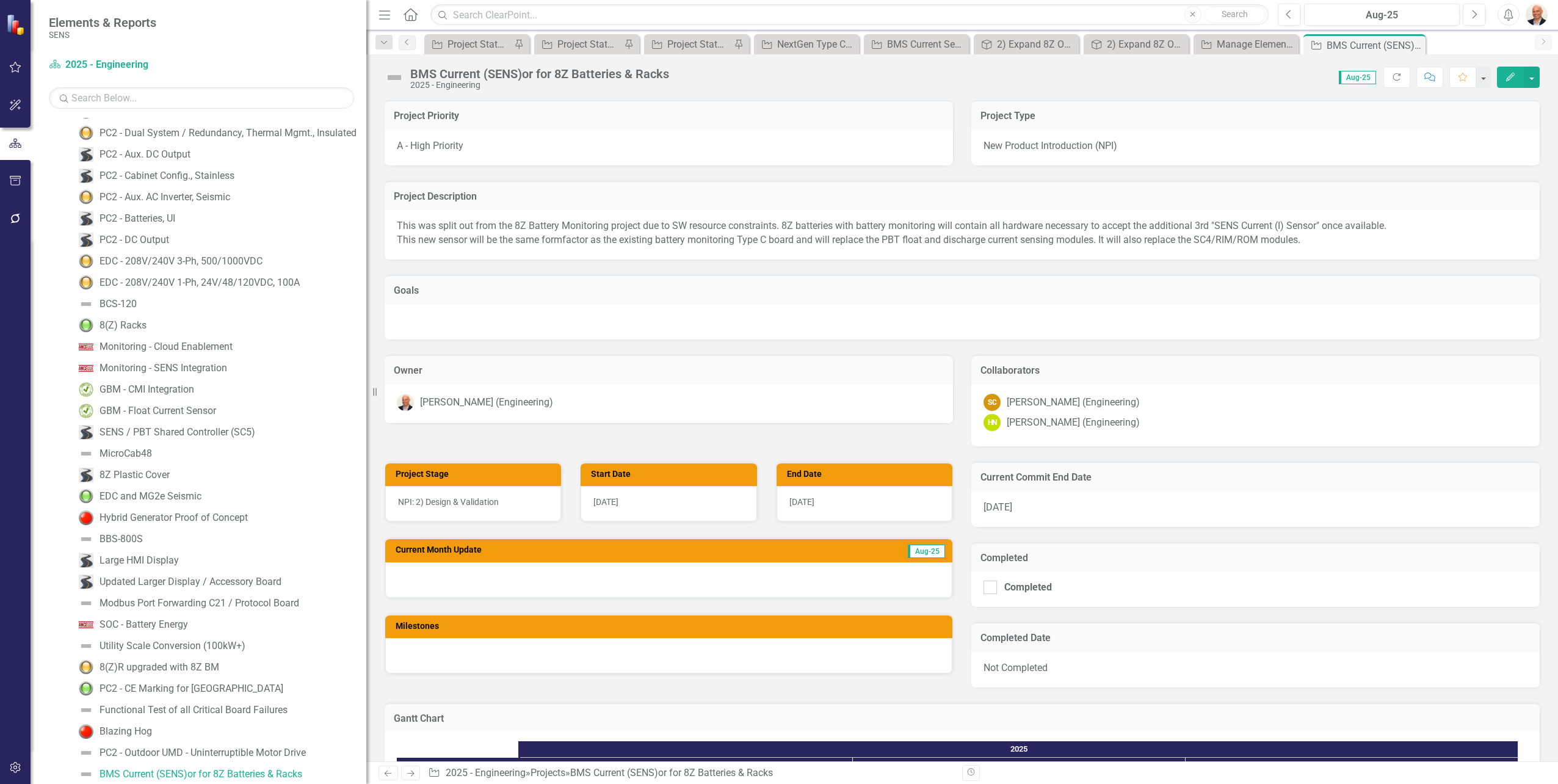
click at [1506, 78] on icon "Edit" at bounding box center [1510, 76] width 11 height 8
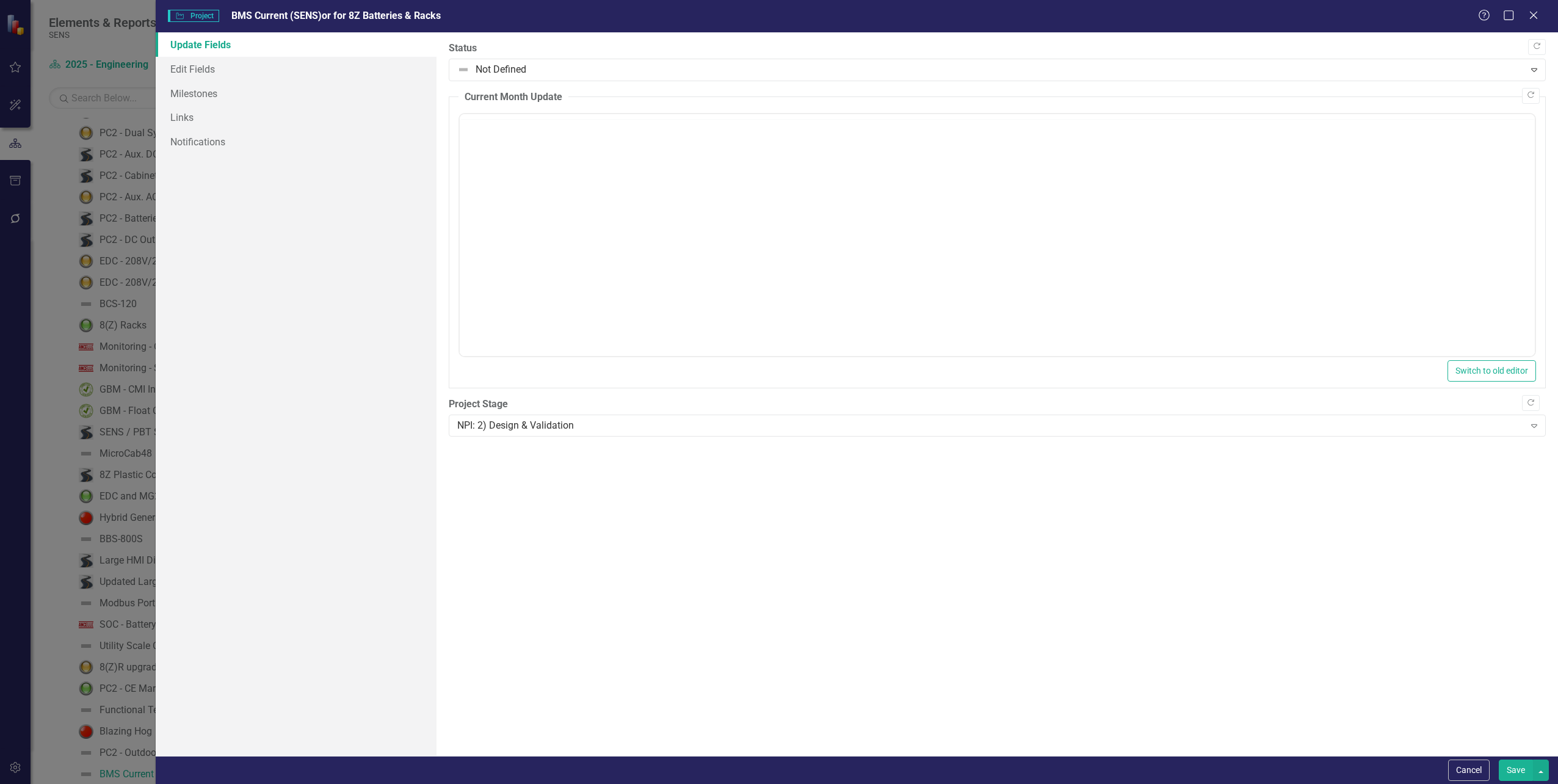
scroll to position [0, 0]
click at [187, 120] on link "Links" at bounding box center [296, 117] width 280 height 25
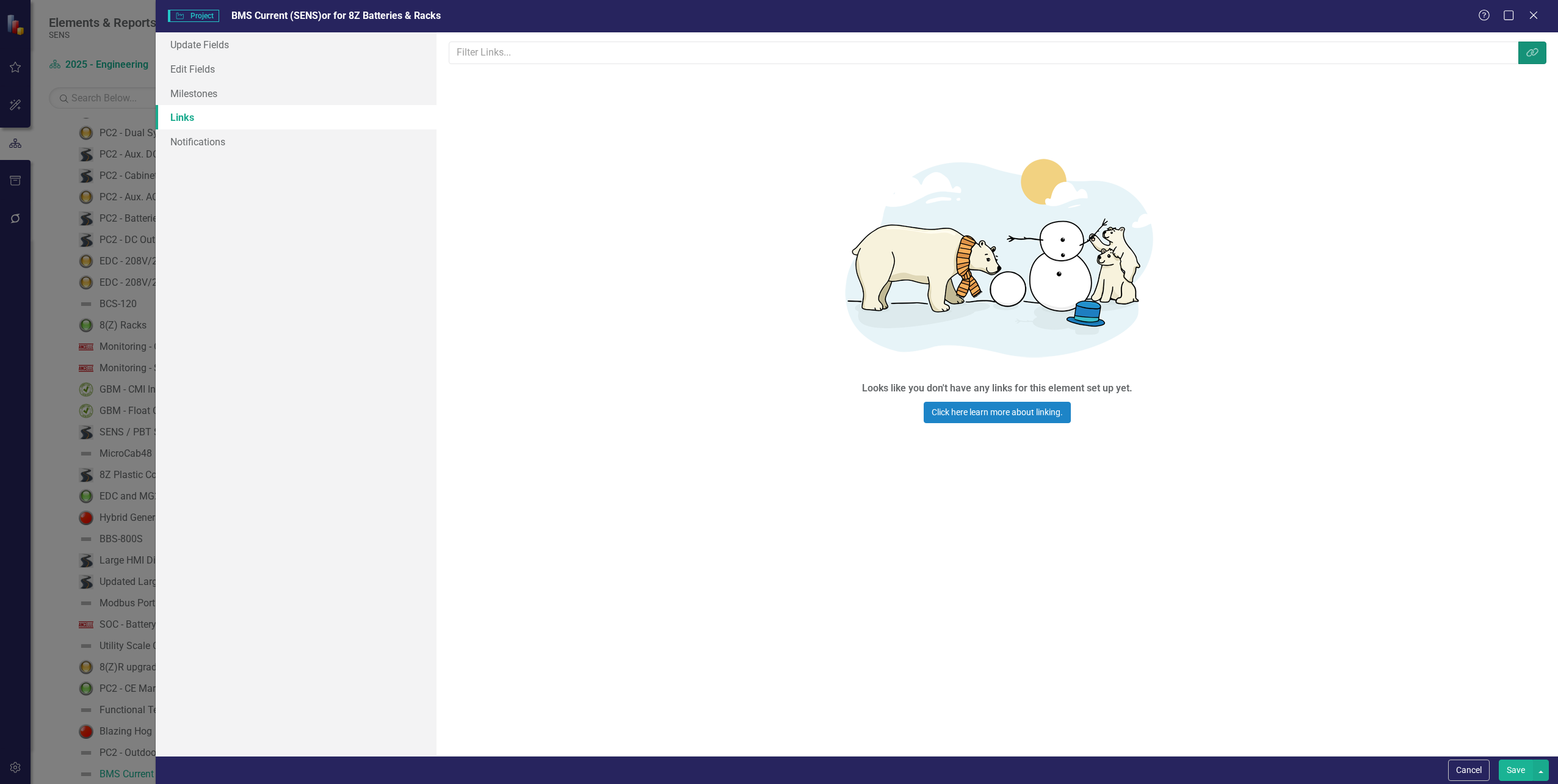
click at [1533, 52] on icon "Link Tag" at bounding box center [1532, 52] width 12 height 10
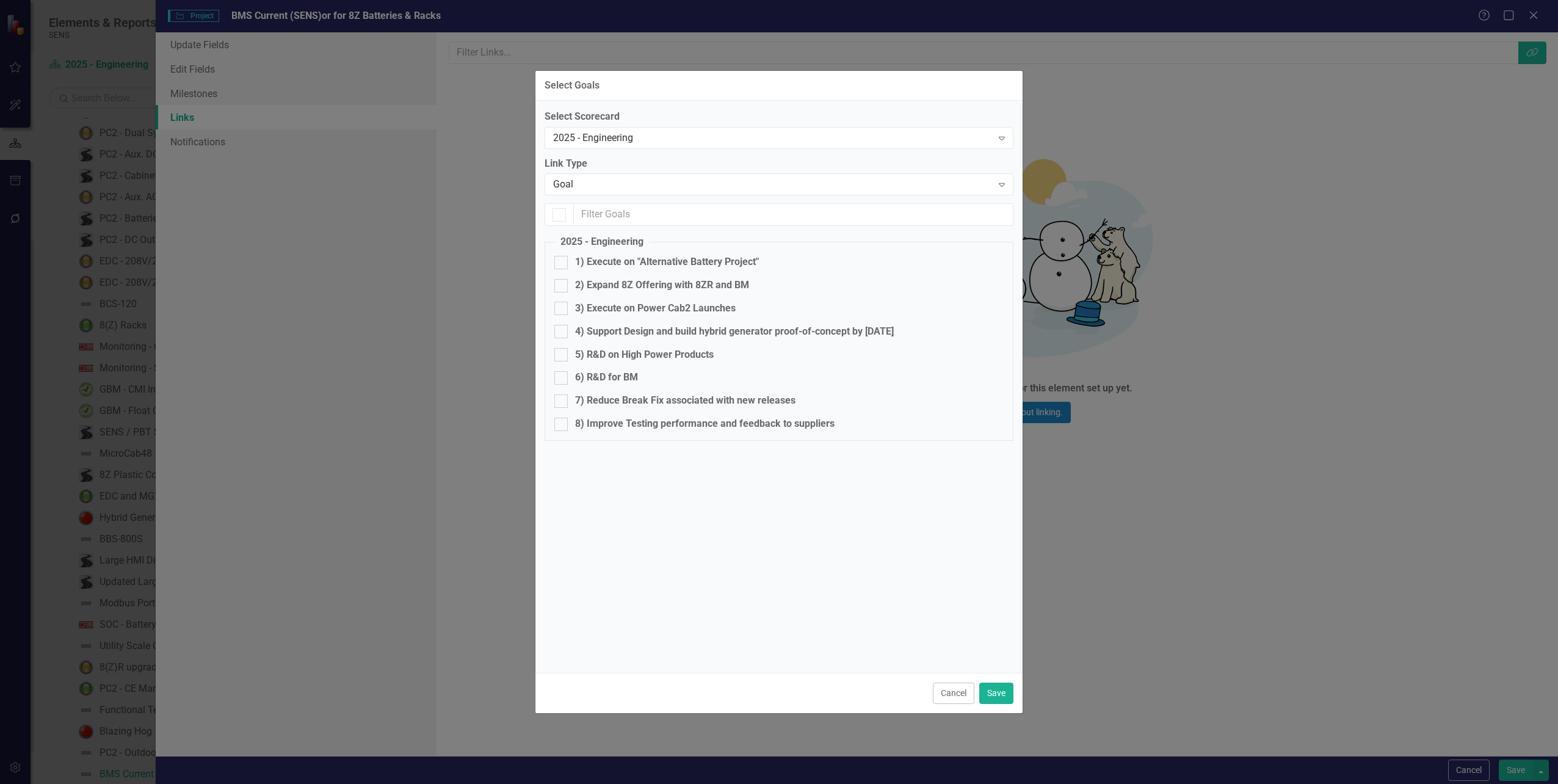
checkbox input "false"
click at [563, 288] on div at bounding box center [561, 285] width 13 height 13
click at [562, 287] on input "2) Expand 8Z Offering with 8ZR and BM" at bounding box center [558, 283] width 8 height 8
checkbox input "true"
click at [997, 695] on button "Save" at bounding box center [996, 693] width 34 height 22
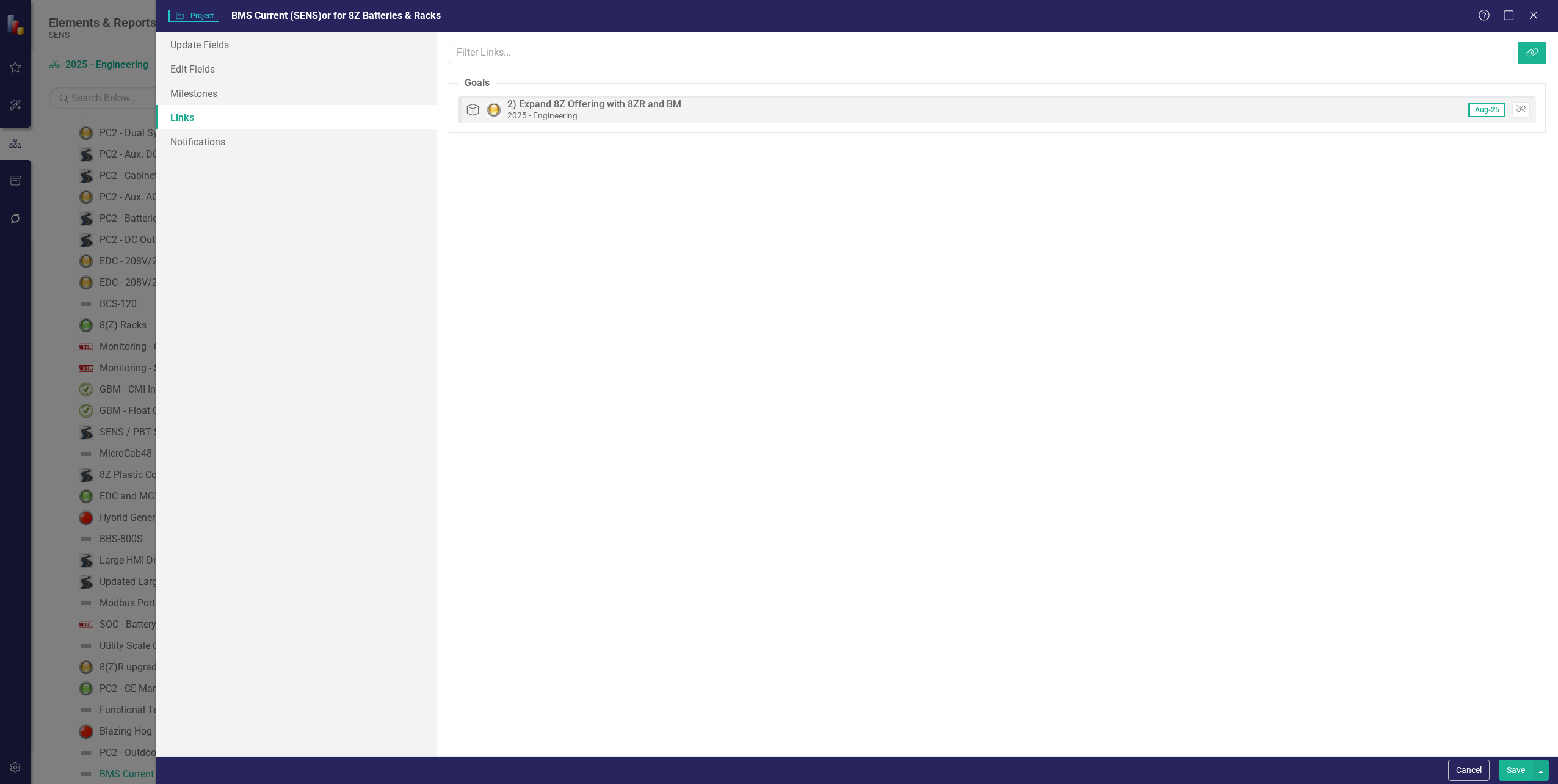
click at [1514, 763] on button "Save" at bounding box center [1516, 770] width 34 height 22
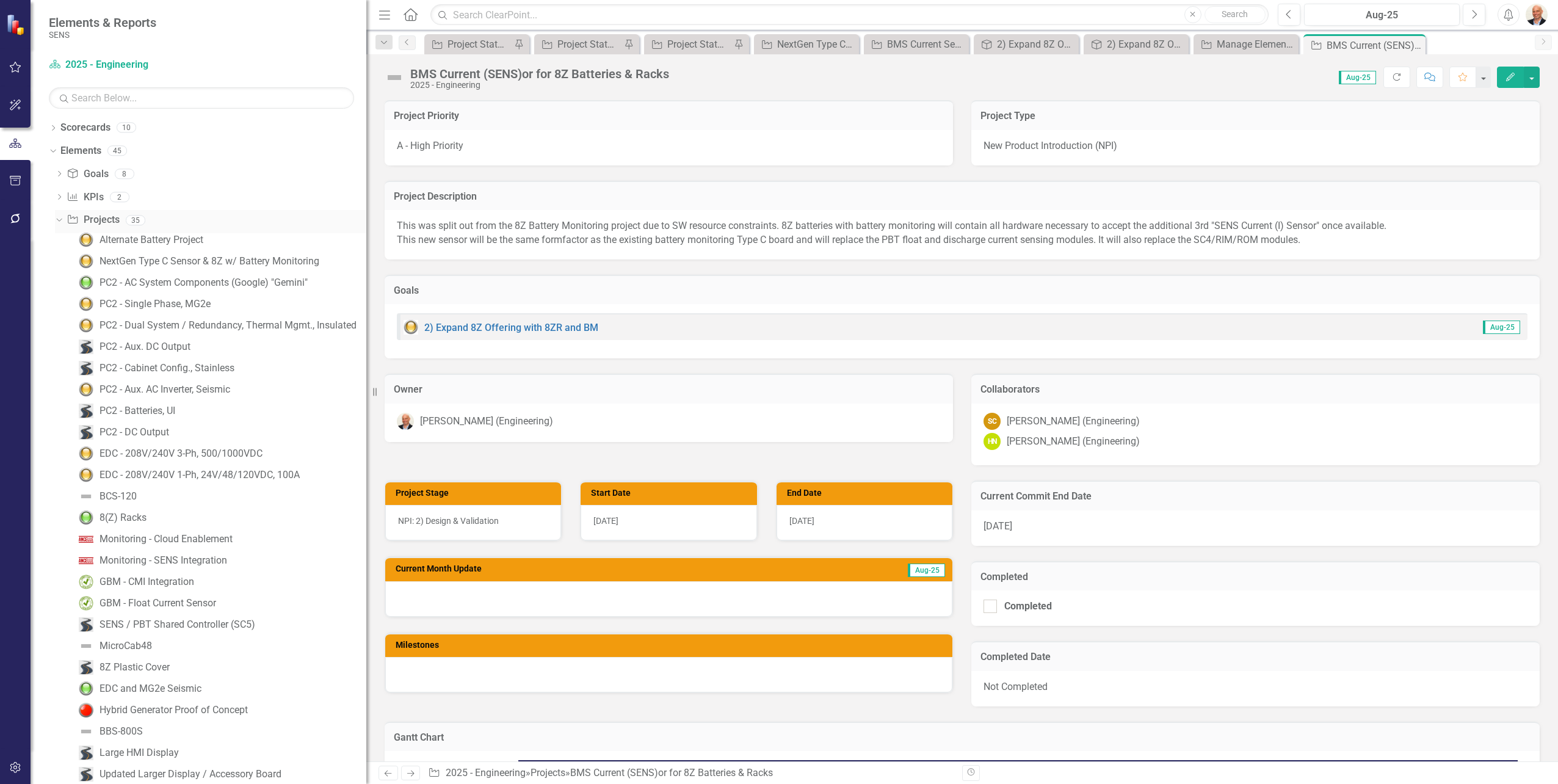
click at [105, 218] on link "Project Projects" at bounding box center [92, 220] width 52 height 14
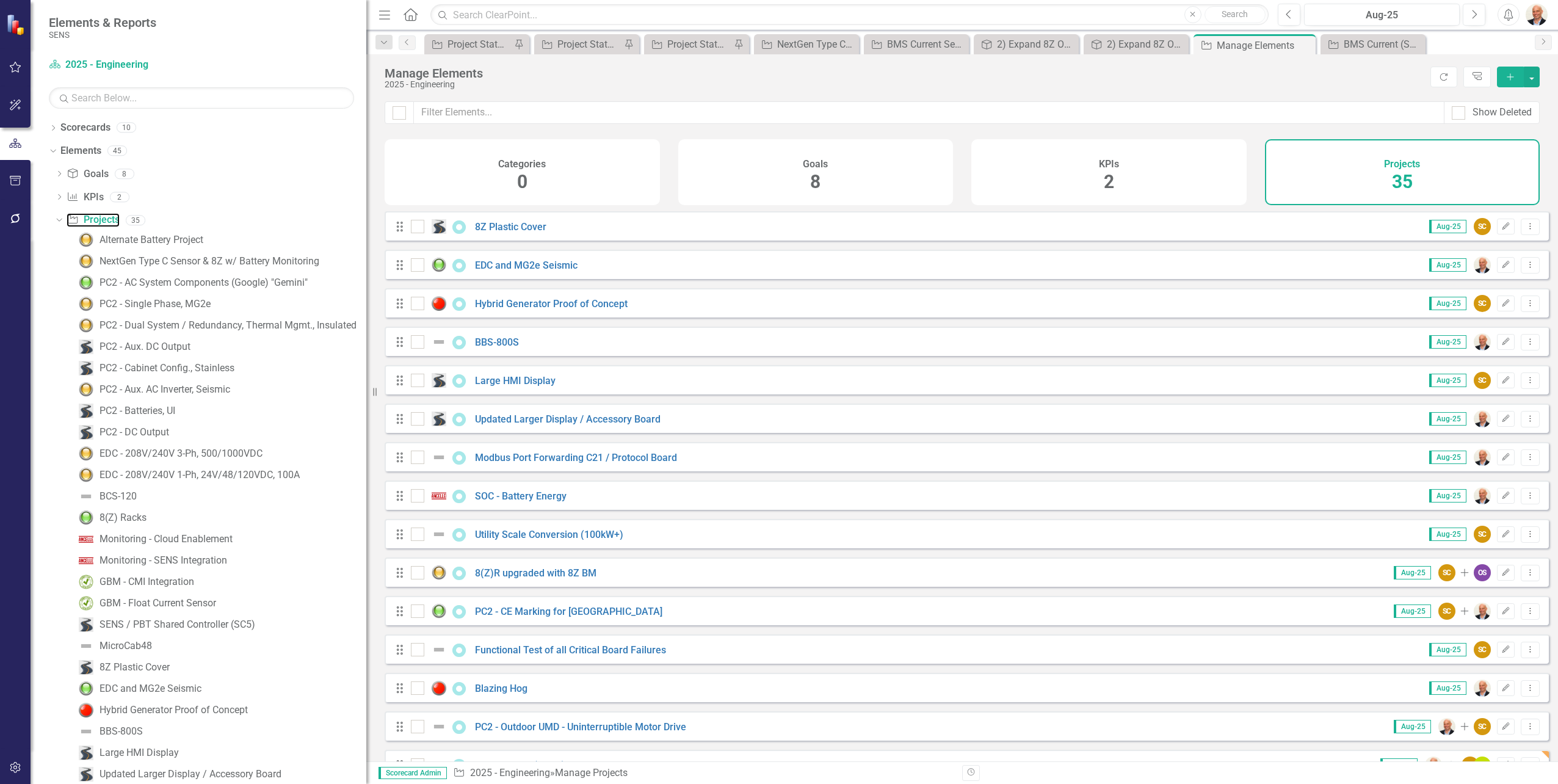
scroll to position [805, 0]
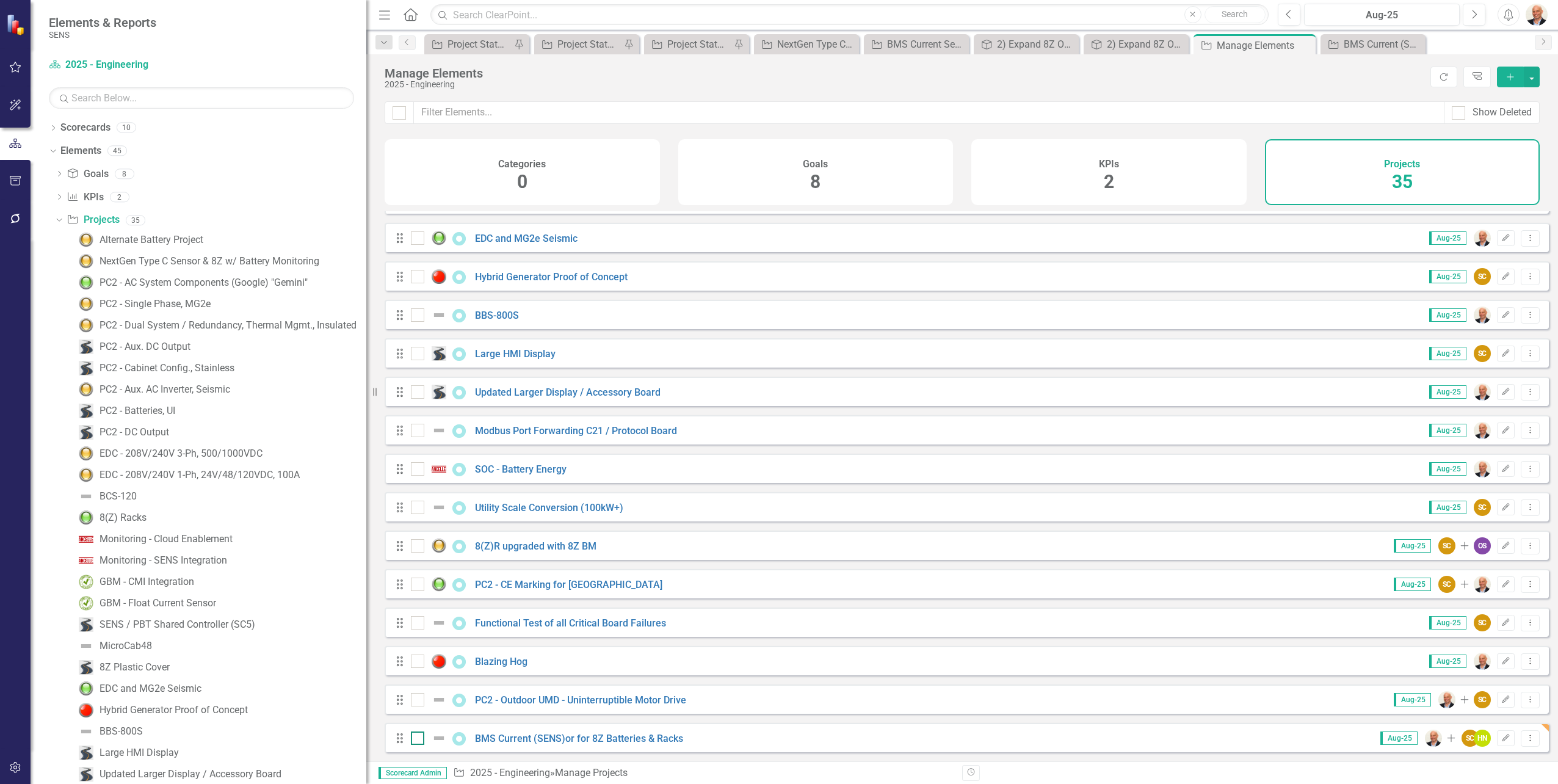
click at [441, 737] on img at bounding box center [438, 738] width 15 height 15
click at [419, 737] on input "checkbox" at bounding box center [414, 735] width 8 height 8
click at [431, 739] on div at bounding box center [431, 738] width 42 height 15
click at [419, 739] on input "checkbox" at bounding box center [414, 735] width 8 height 8
checkbox input "false"
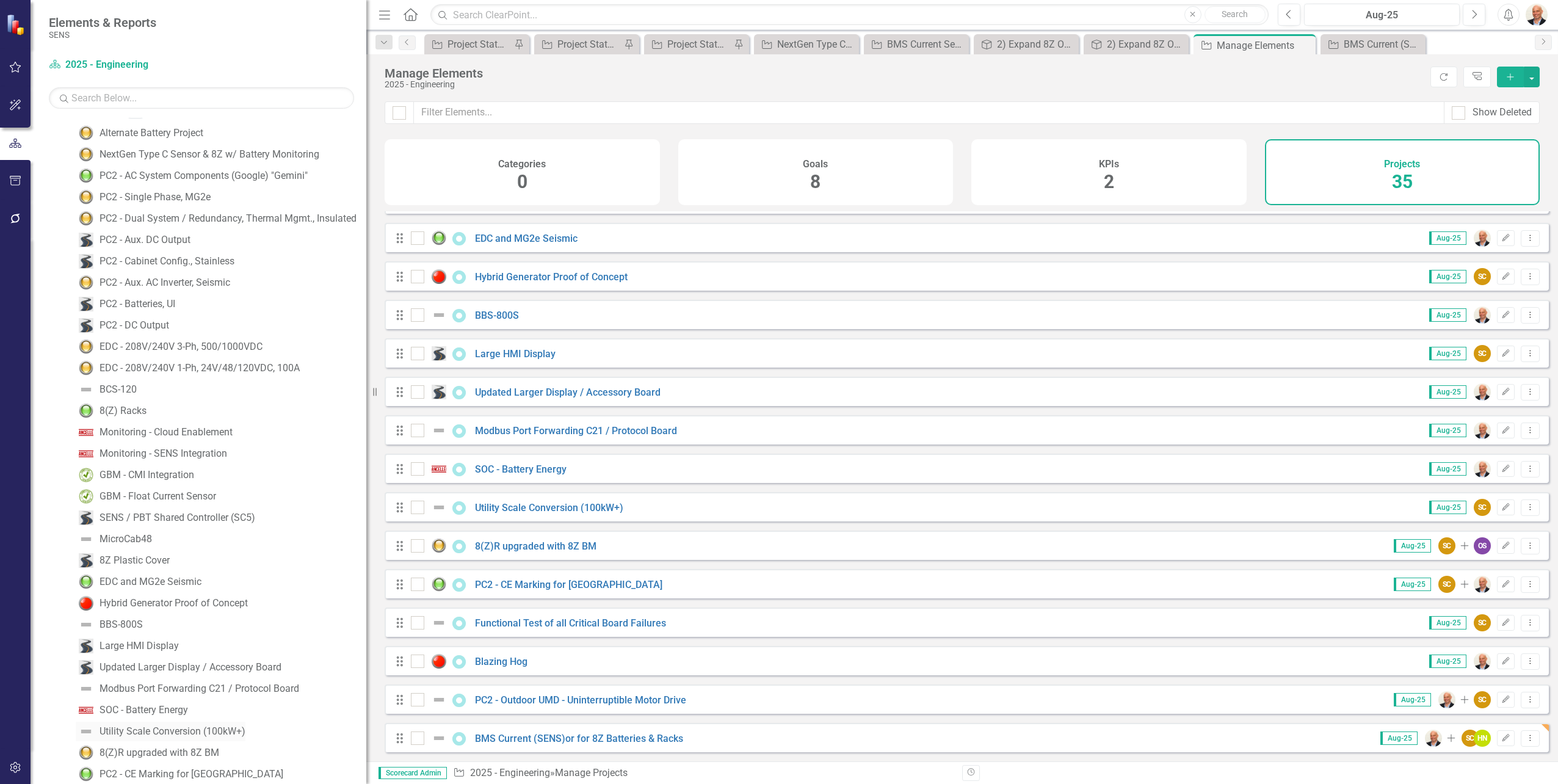
scroll to position [220, 0]
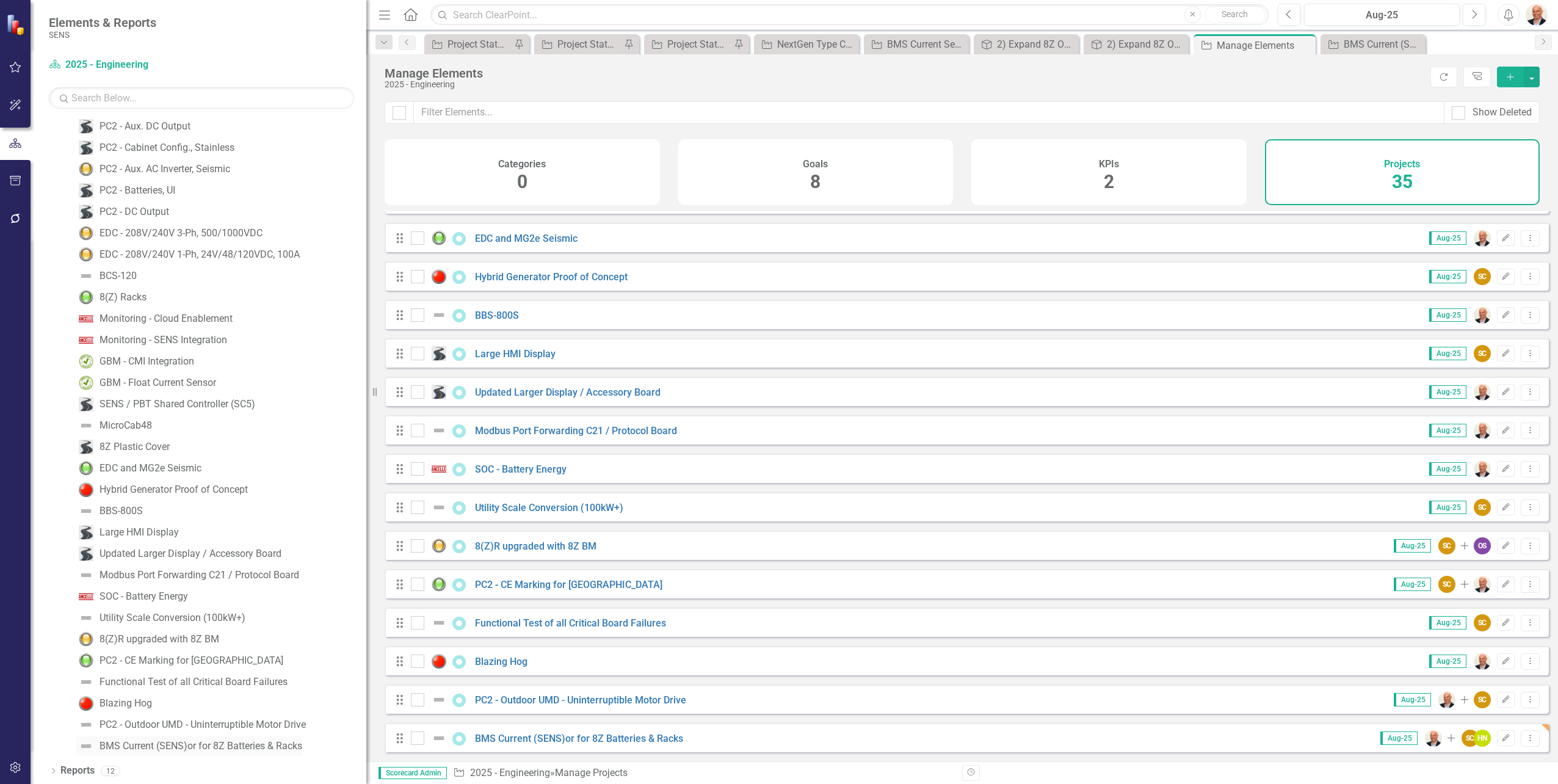
click at [199, 746] on div "BMS Current (SENS)or for 8Z Batteries & Racks" at bounding box center [200, 745] width 203 height 11
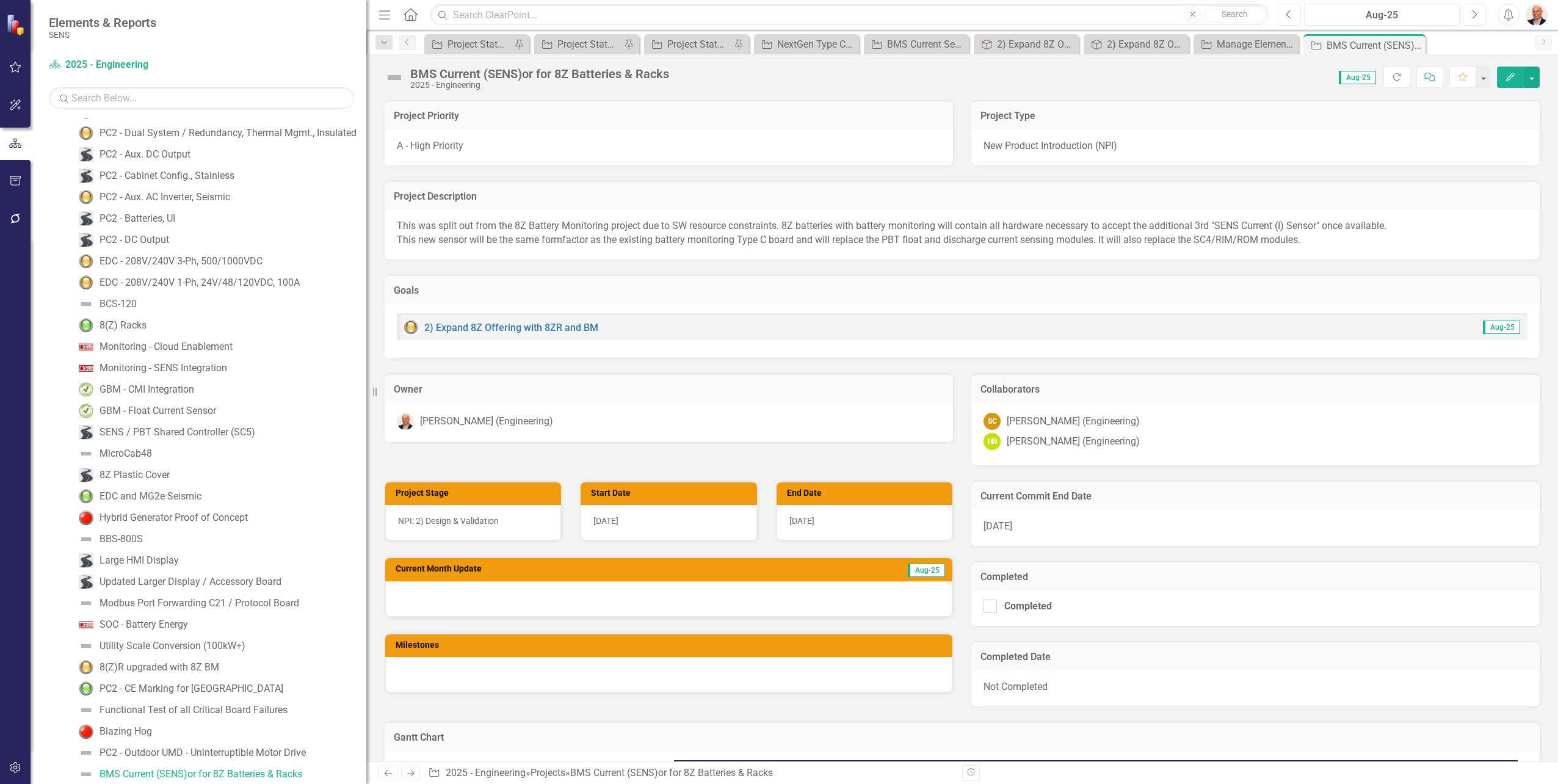
click at [1506, 75] on icon "Edit" at bounding box center [1510, 76] width 11 height 8
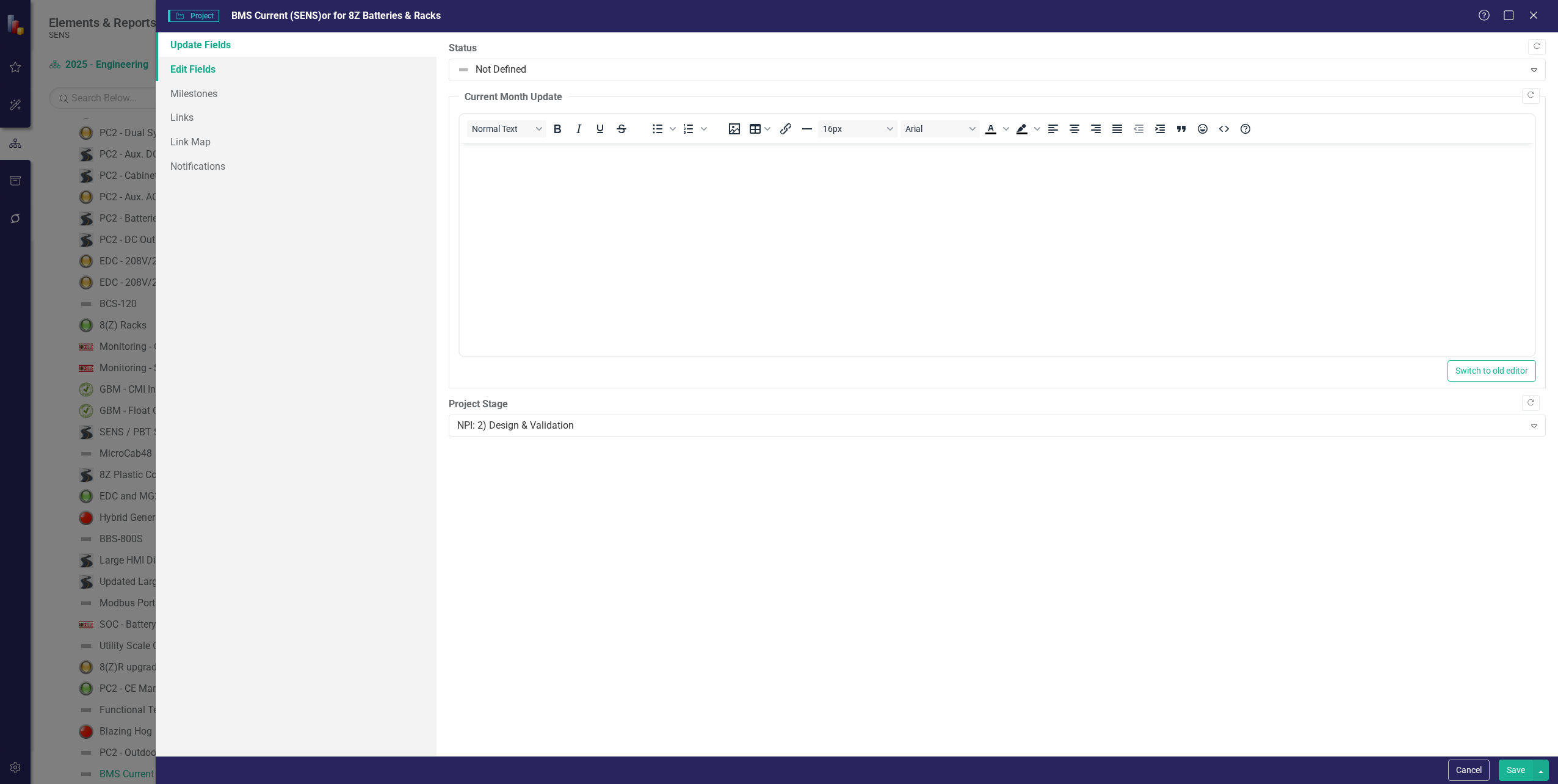
click at [221, 72] on link "Edit Fields" at bounding box center [296, 69] width 280 height 25
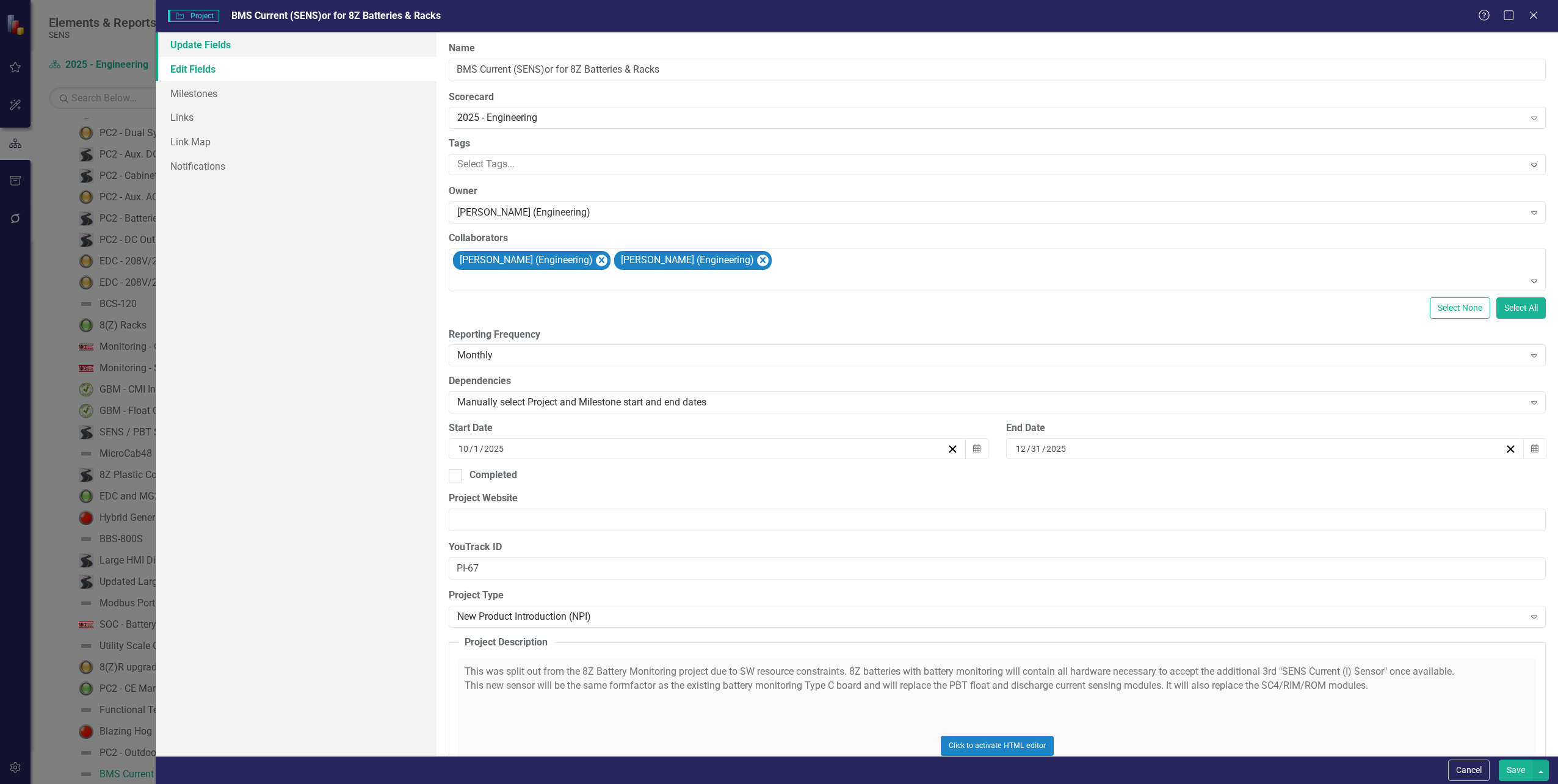
click at [216, 50] on link "Update Fields" at bounding box center [296, 45] width 280 height 25
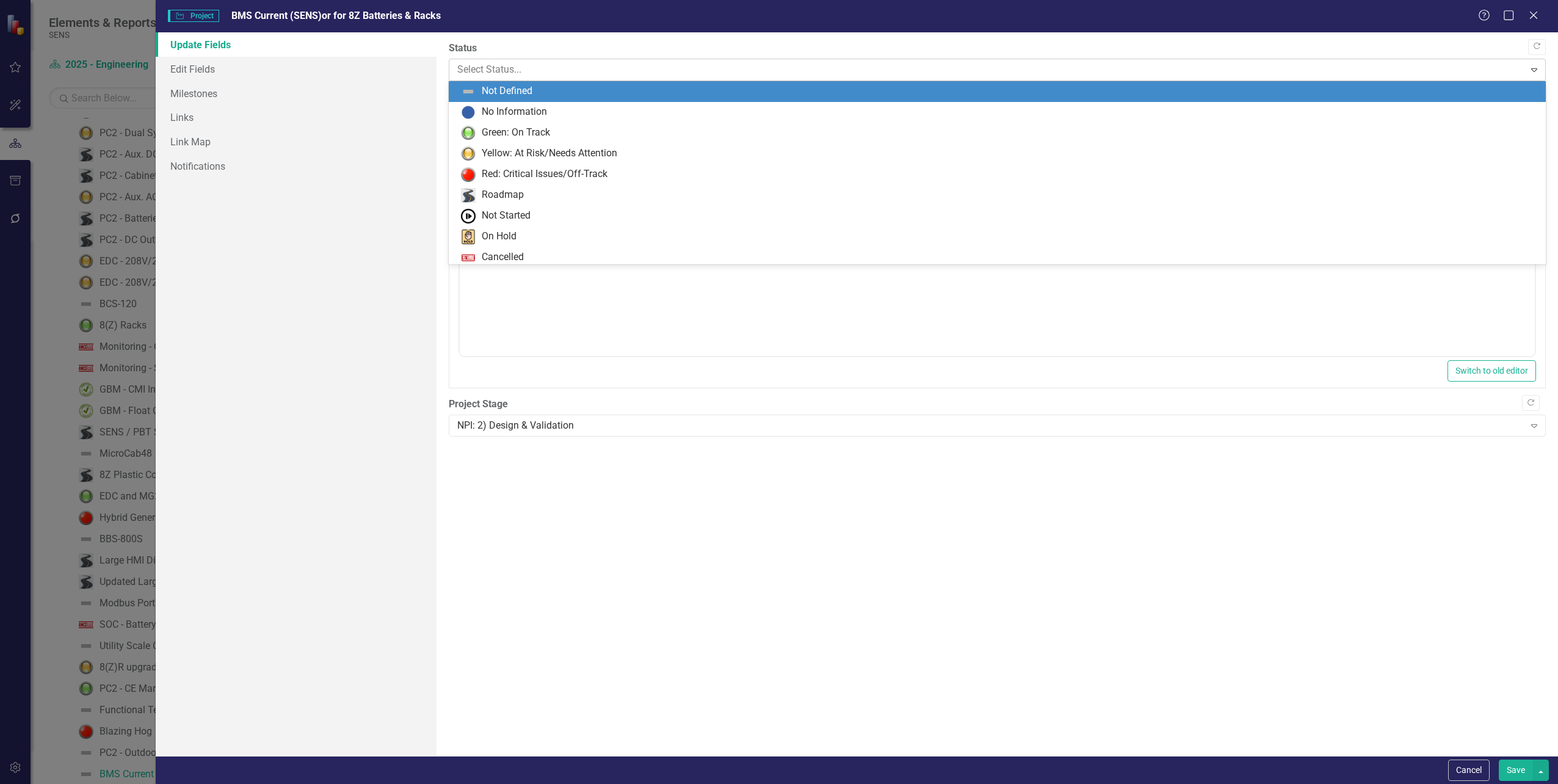
click at [499, 75] on div at bounding box center [987, 69] width 1060 height 16
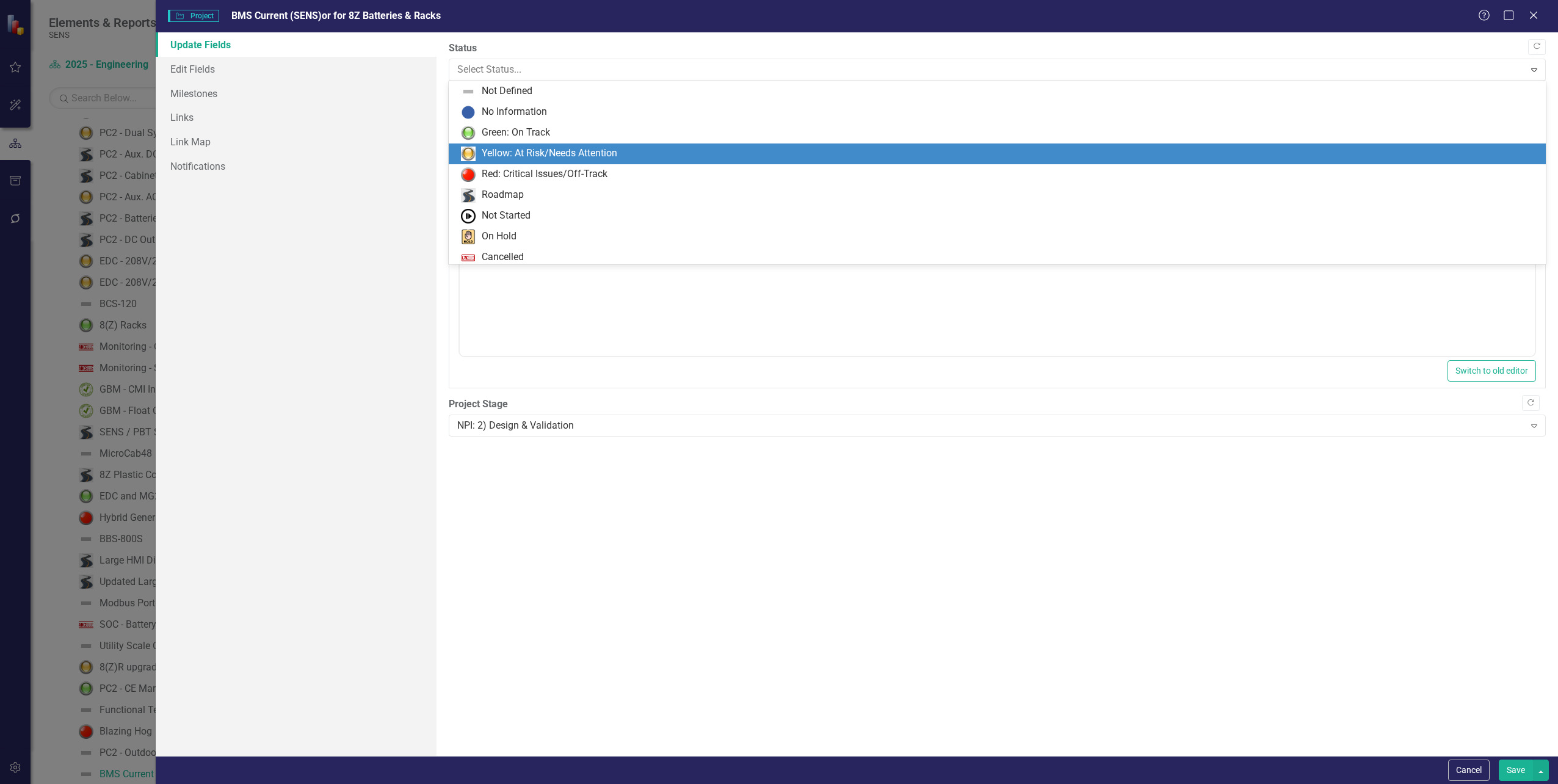
click at [506, 149] on div "Yellow: At Risk/Needs Attention" at bounding box center [549, 153] width 136 height 14
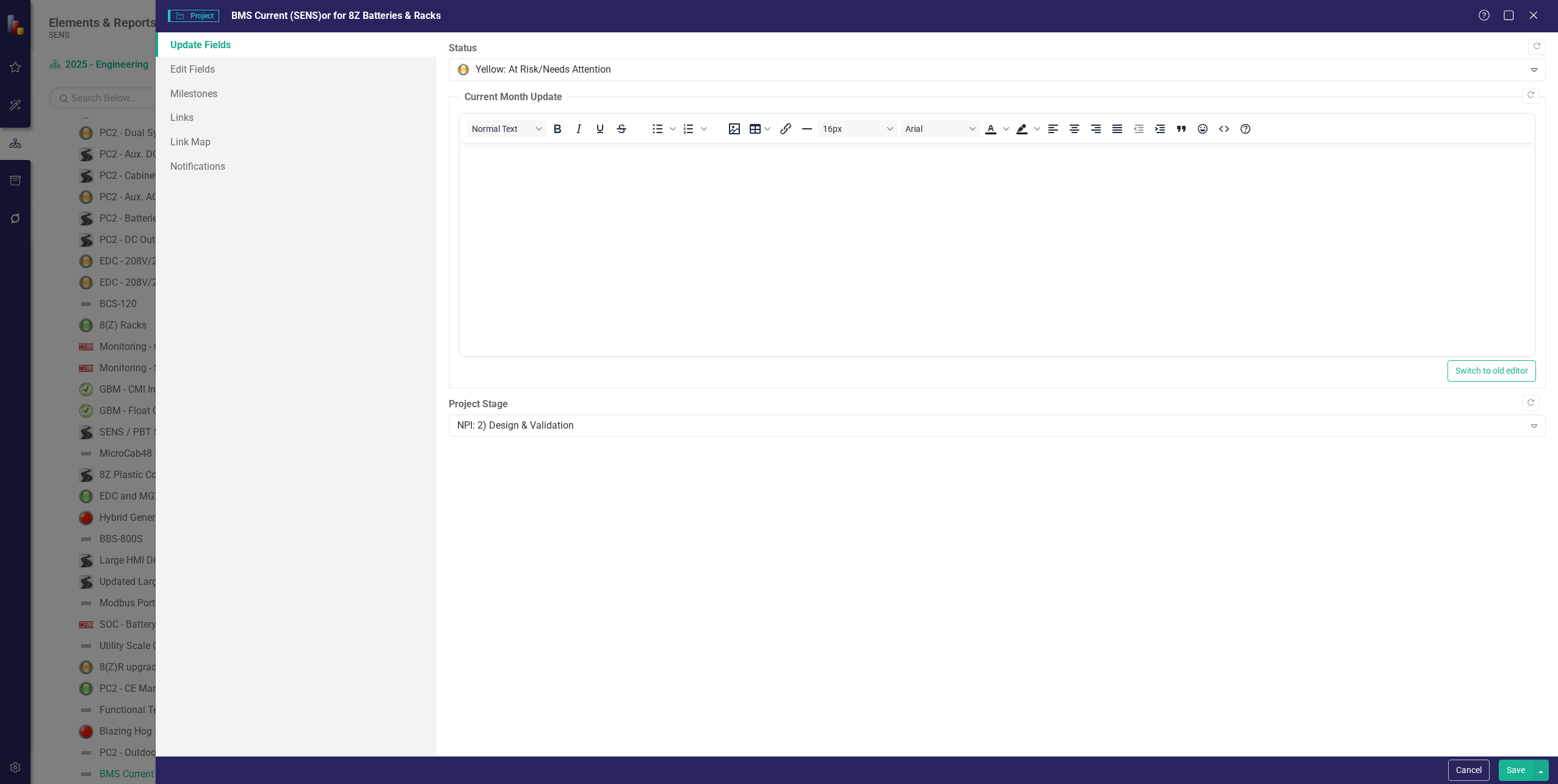
click at [1513, 772] on button "Save" at bounding box center [1516, 770] width 34 height 22
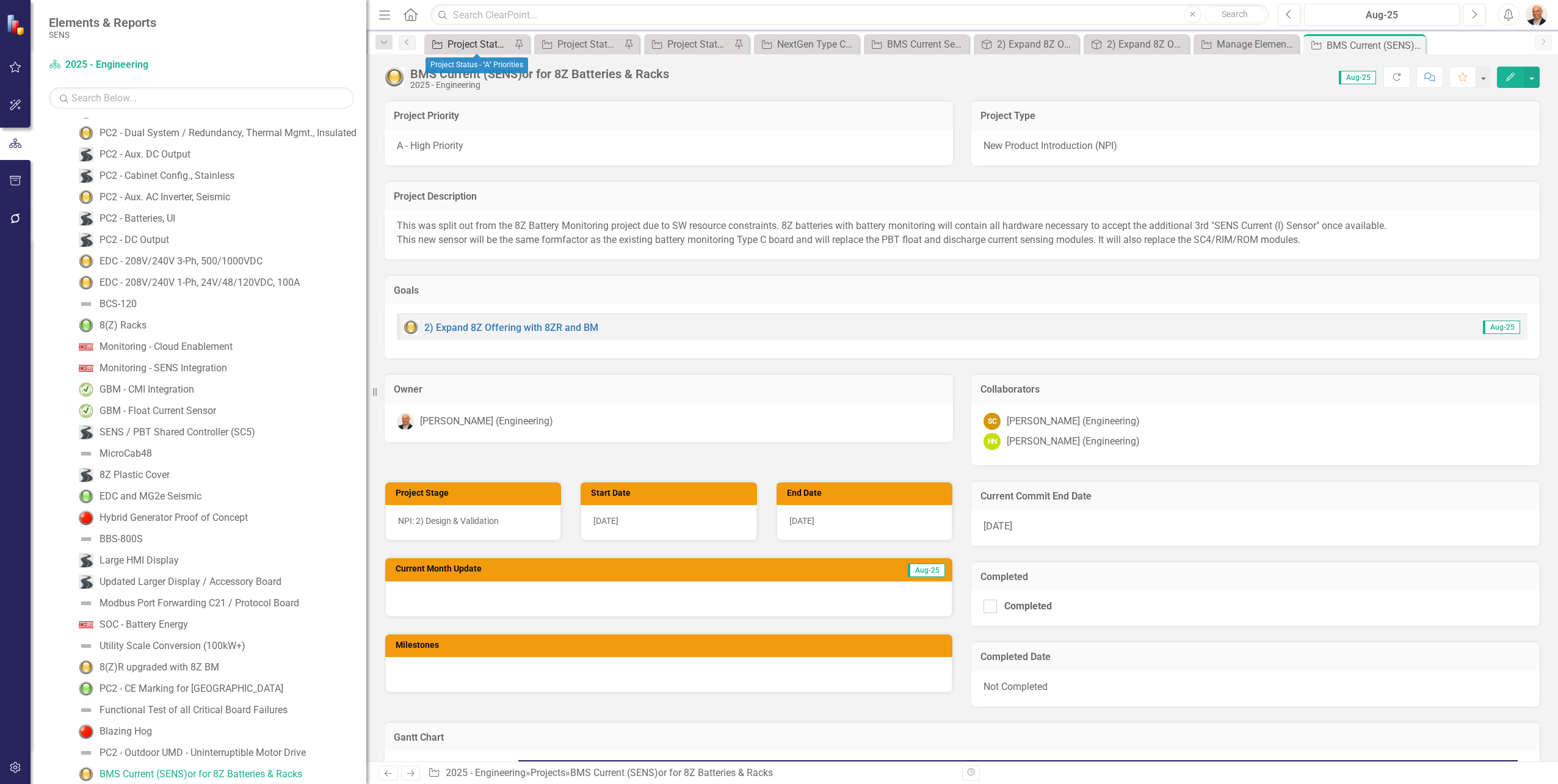
click at [464, 46] on div "Project Status - "A" Priorities" at bounding box center [479, 45] width 63 height 15
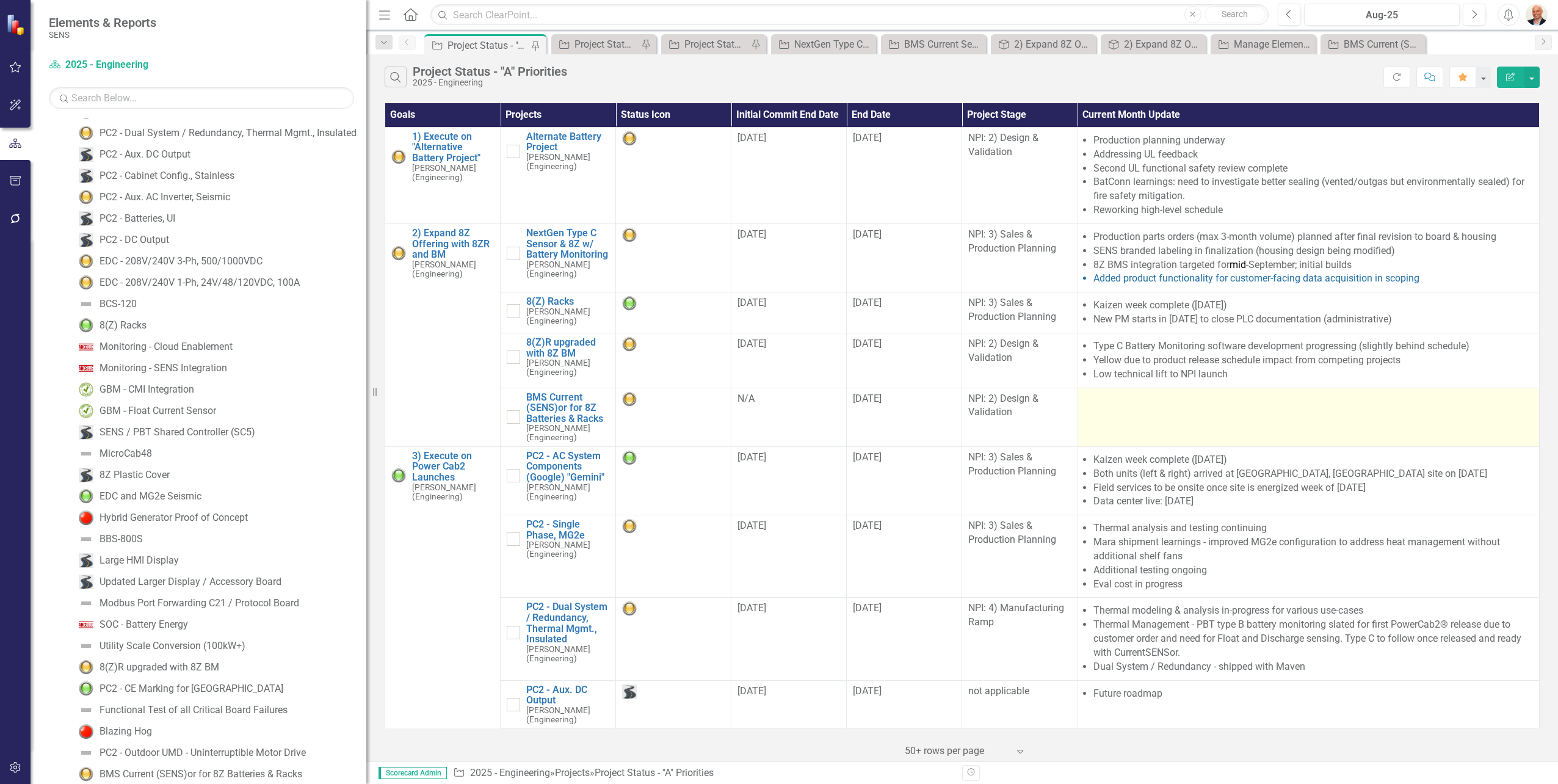
click at [1161, 412] on td at bounding box center [1308, 417] width 461 height 59
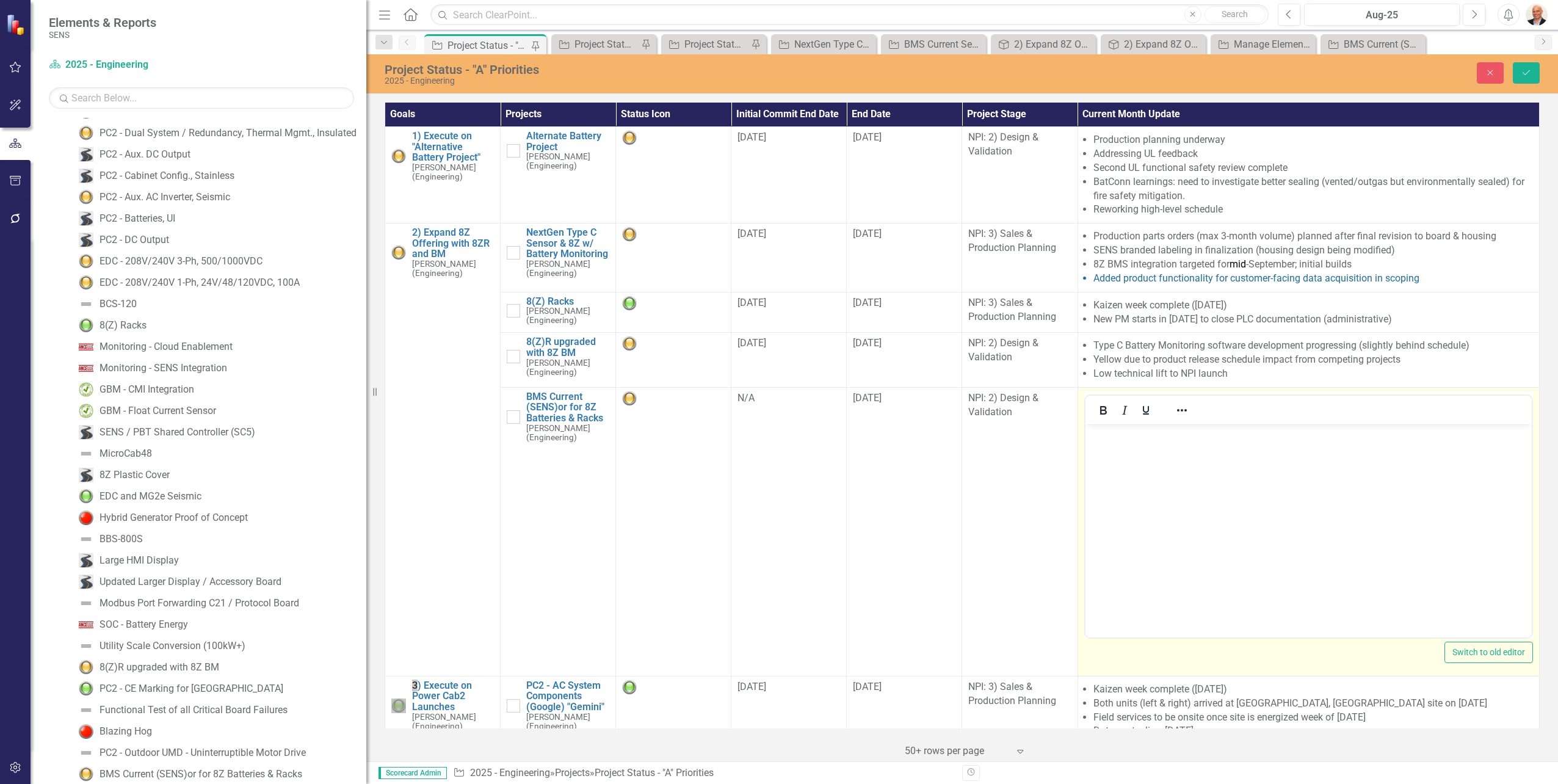
drag, startPoint x: 2247, startPoint y: 836, endPoint x: 1155, endPoint y: 442, distance: 1160.9
click at [1155, 442] on body "Rich Text Area. Press ALT-0 for help." at bounding box center [1307, 515] width 446 height 183
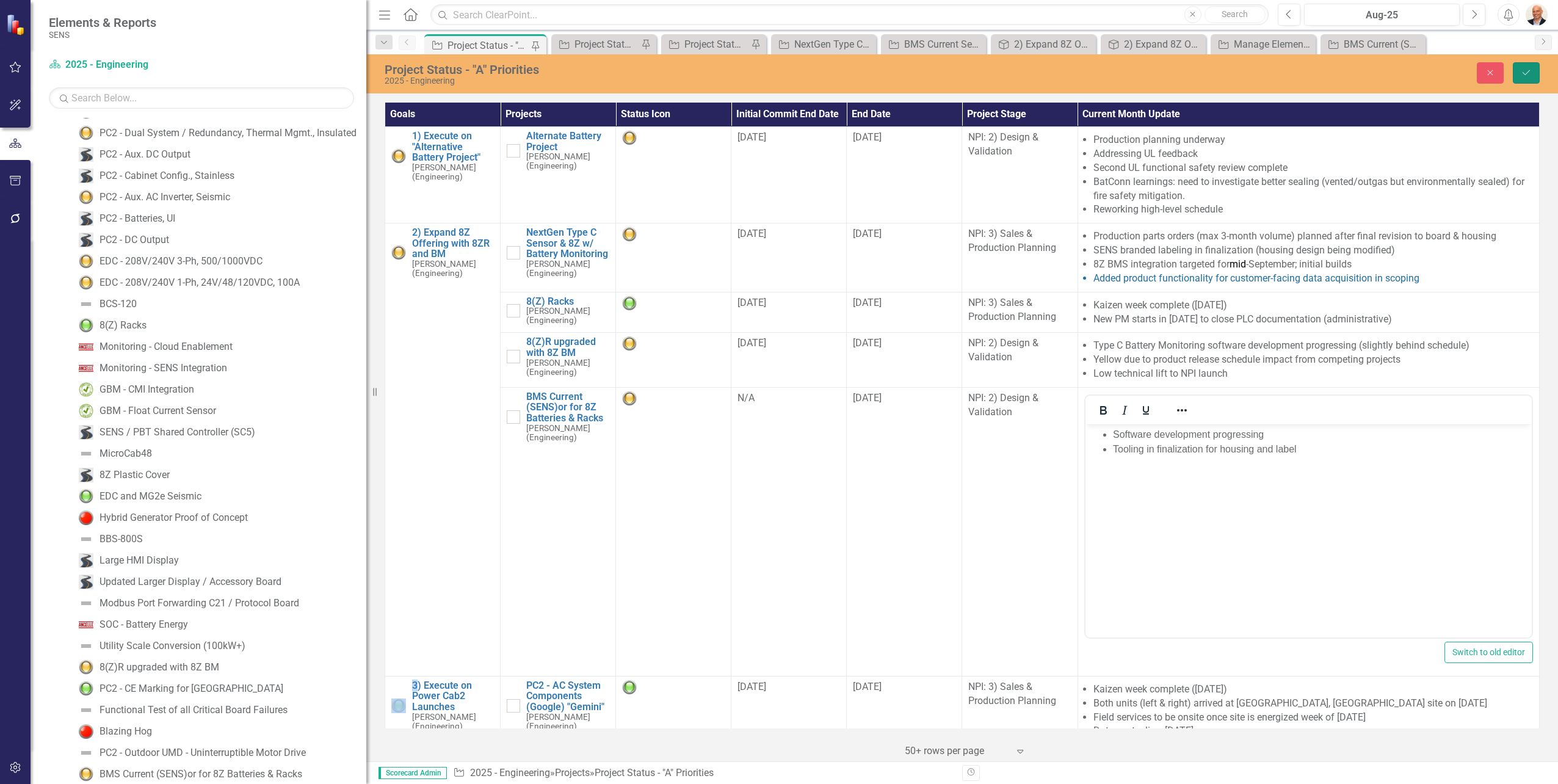
click at [1525, 66] on button "Save" at bounding box center [1526, 73] width 27 height 22
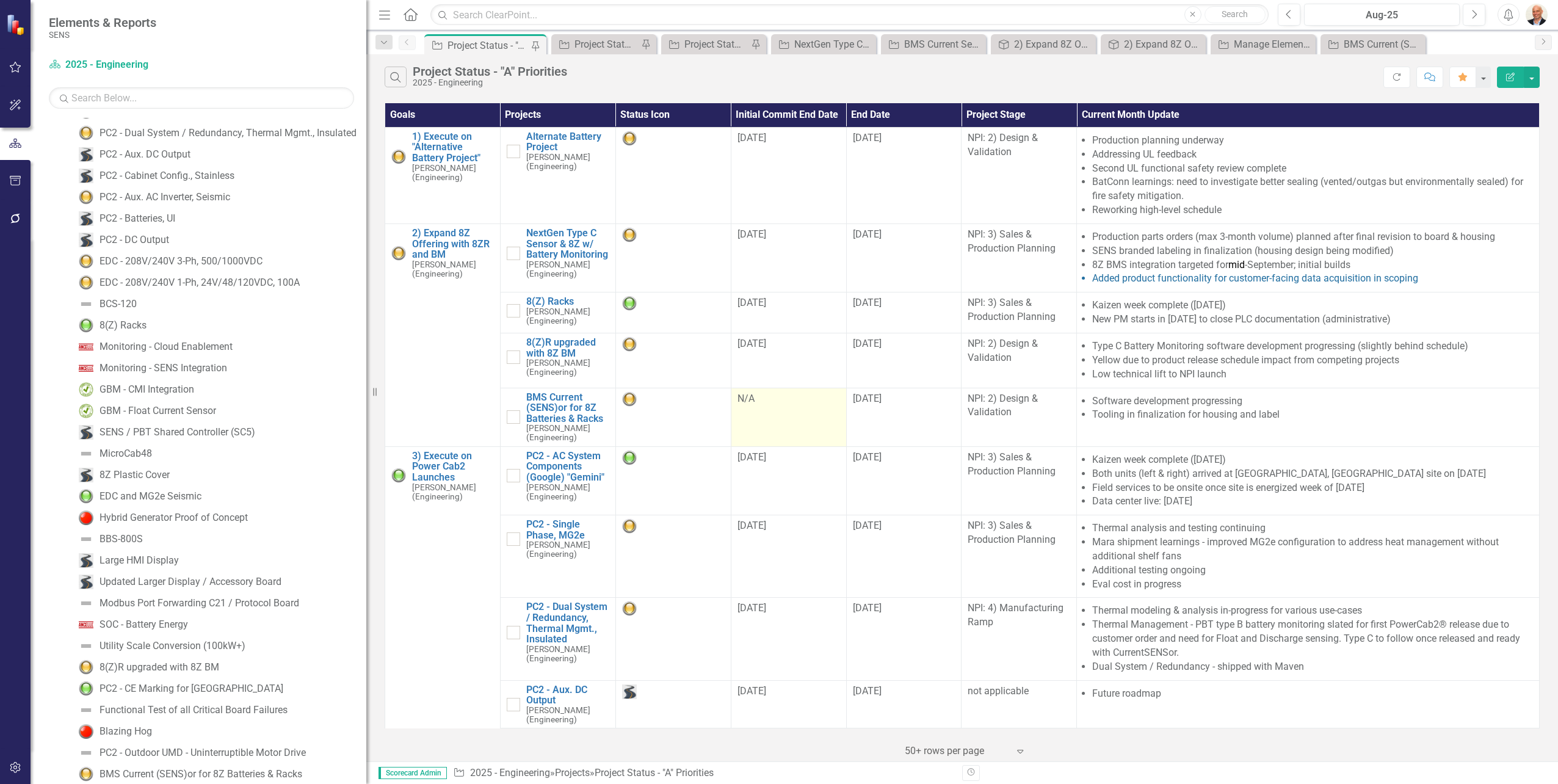
click at [766, 410] on td "N/A" at bounding box center [789, 417] width 116 height 59
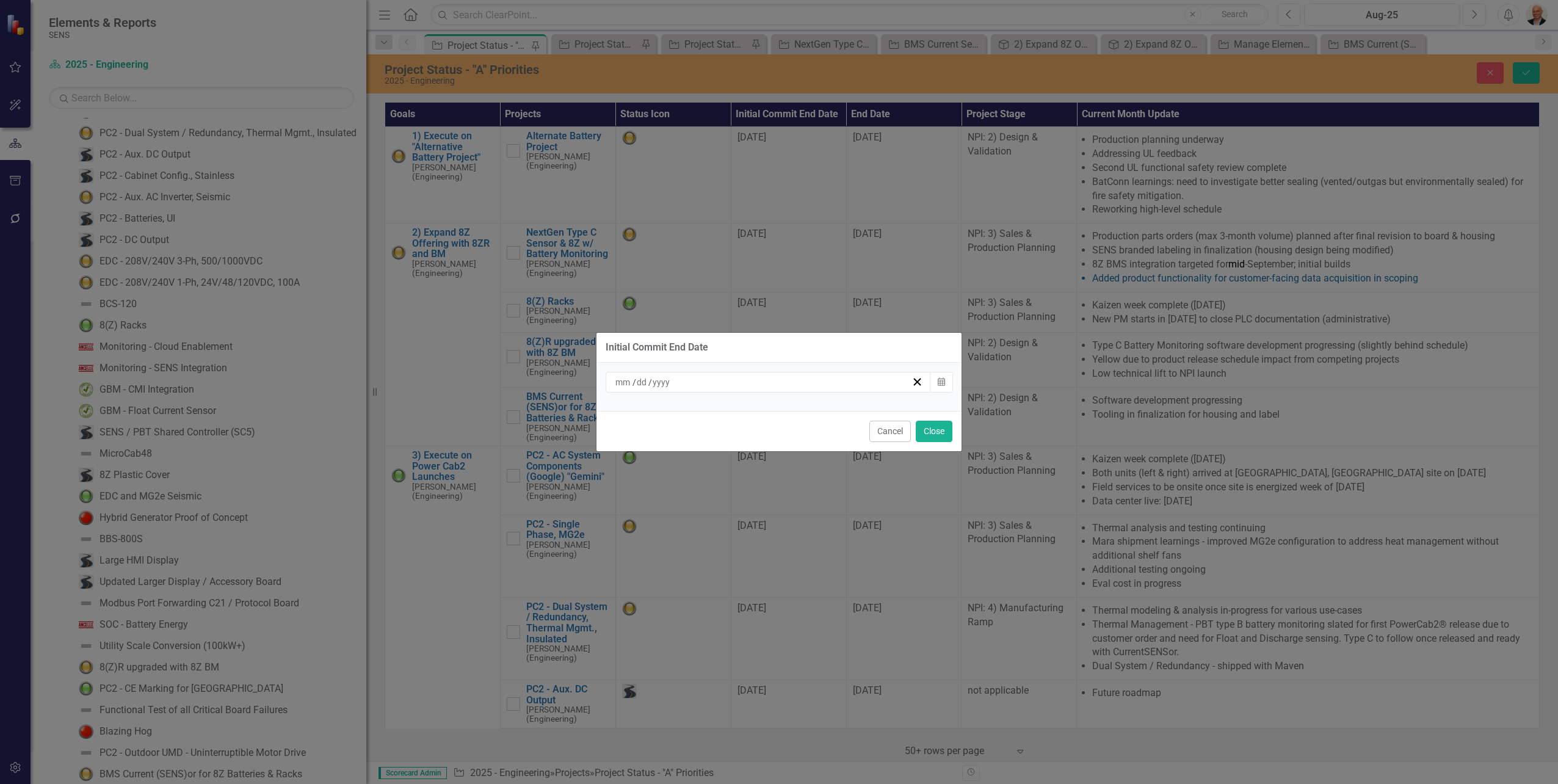
click at [829, 386] on div "/ /" at bounding box center [762, 382] width 298 height 12
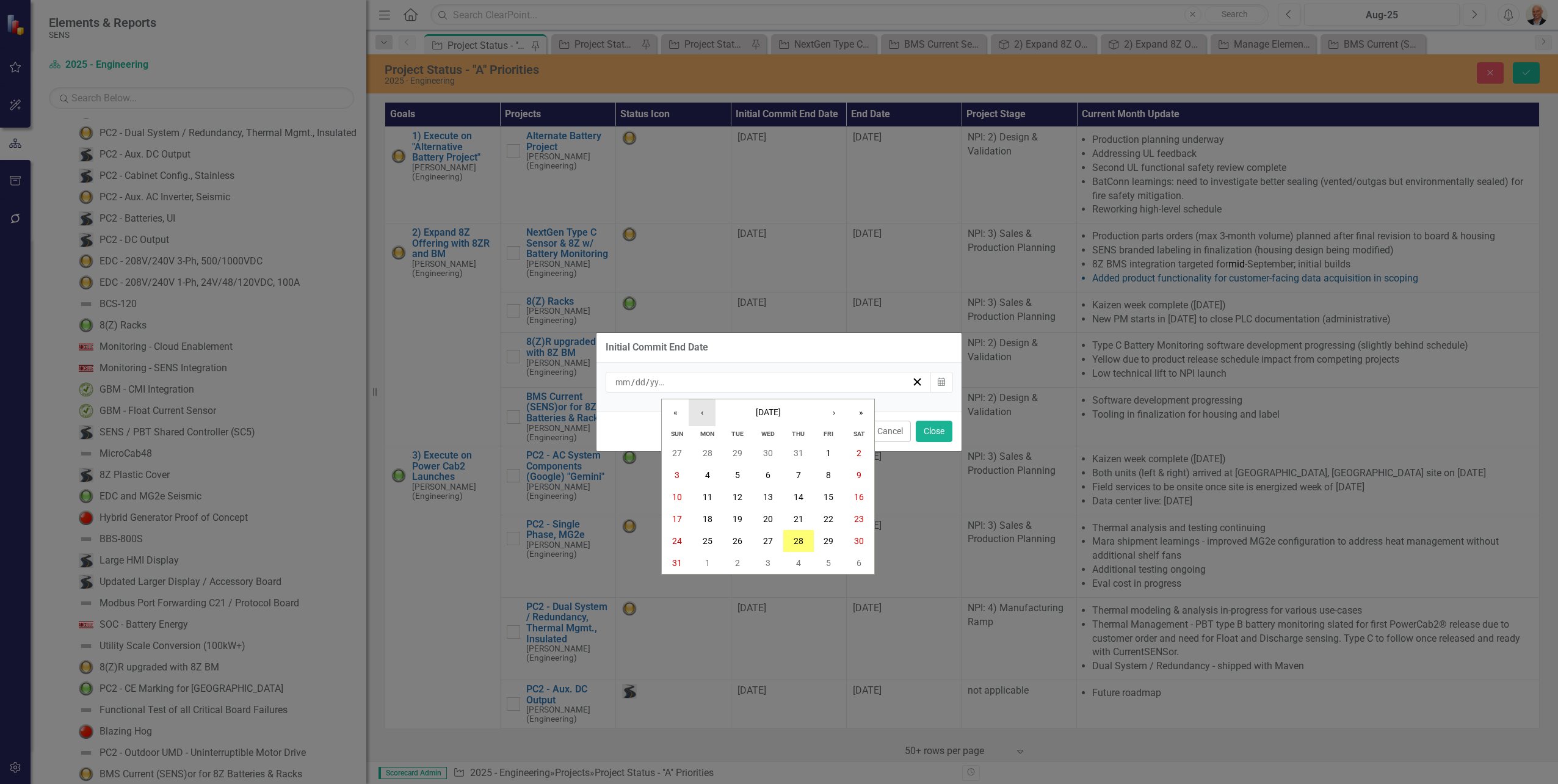
click at [707, 413] on button "‹" at bounding box center [702, 412] width 27 height 27
click at [800, 539] on abbr "31" at bounding box center [798, 541] width 10 height 10
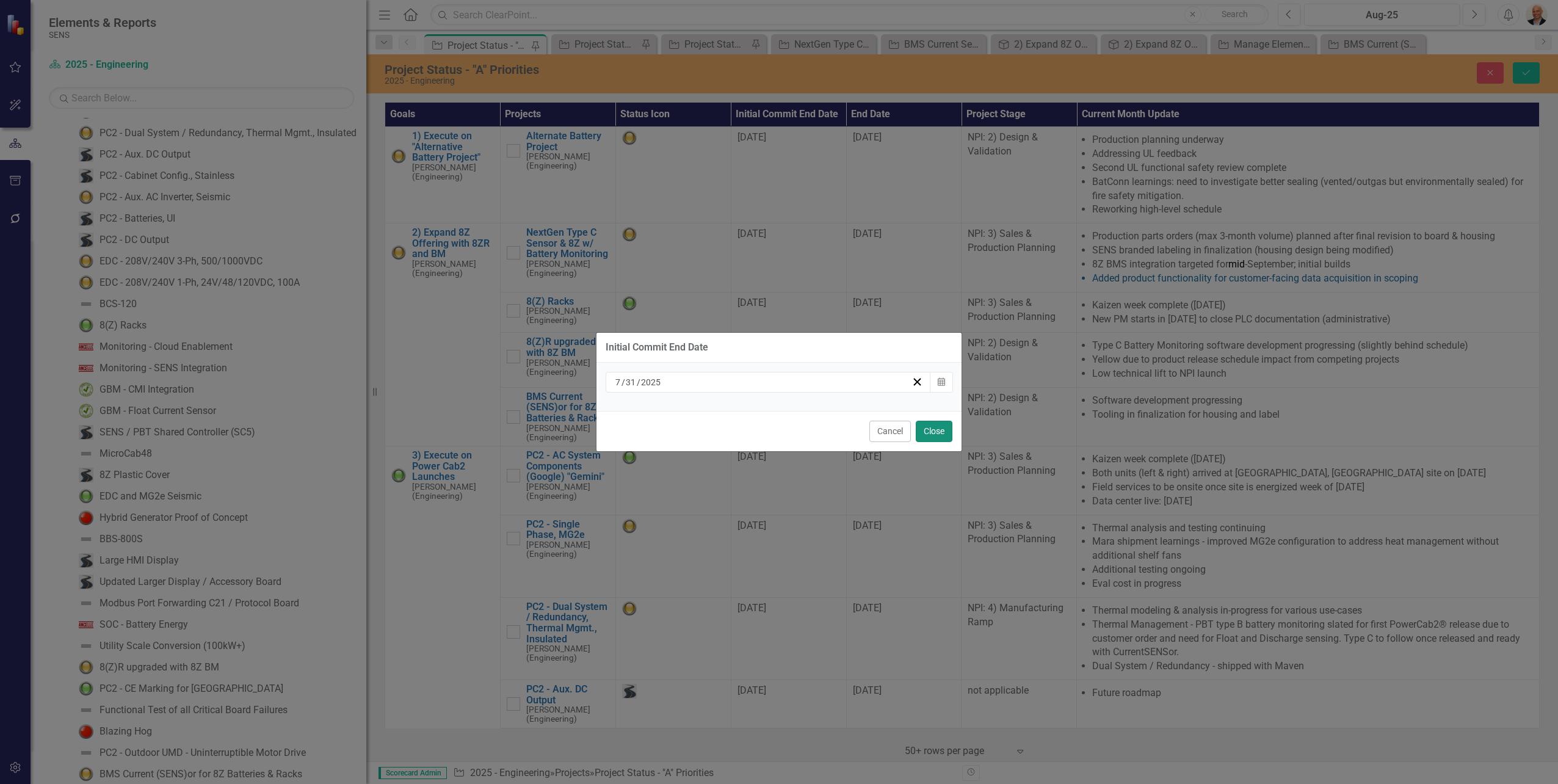
click at [927, 426] on button "Close" at bounding box center [934, 431] width 37 height 22
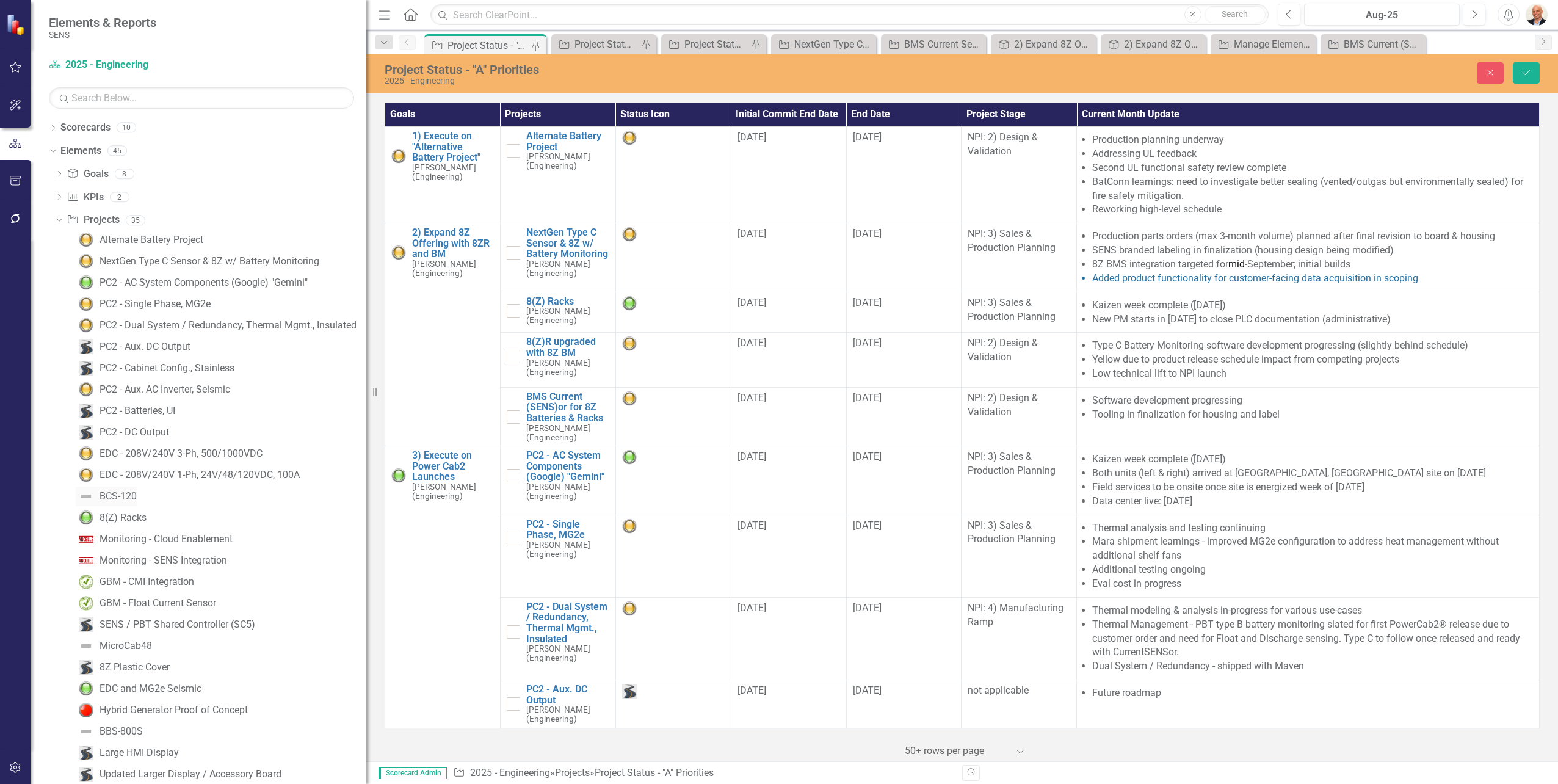
click at [119, 496] on div "BCS-120" at bounding box center [118, 496] width 37 height 11
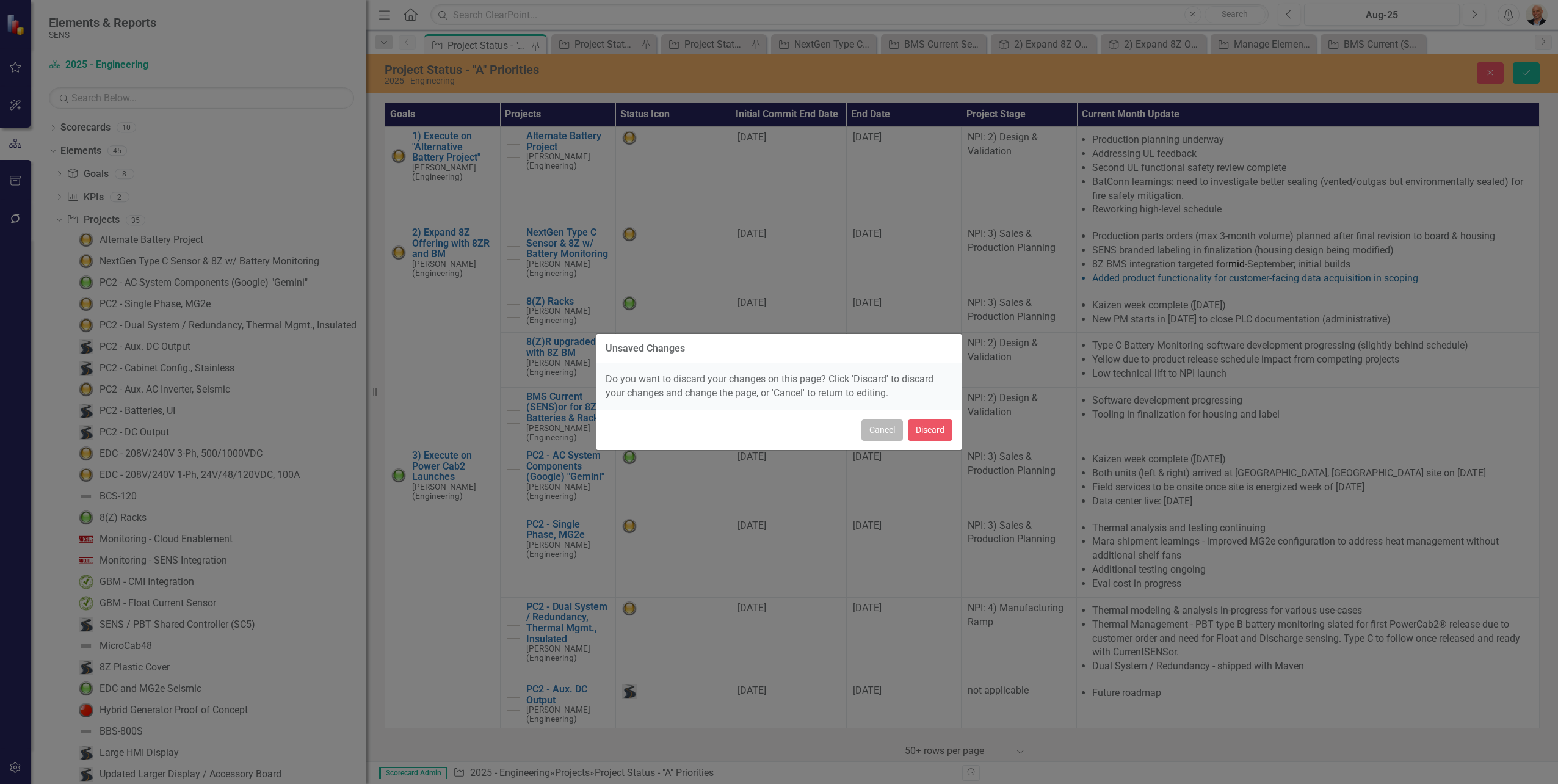
click at [885, 430] on button "Cancel" at bounding box center [882, 431] width 42 height 22
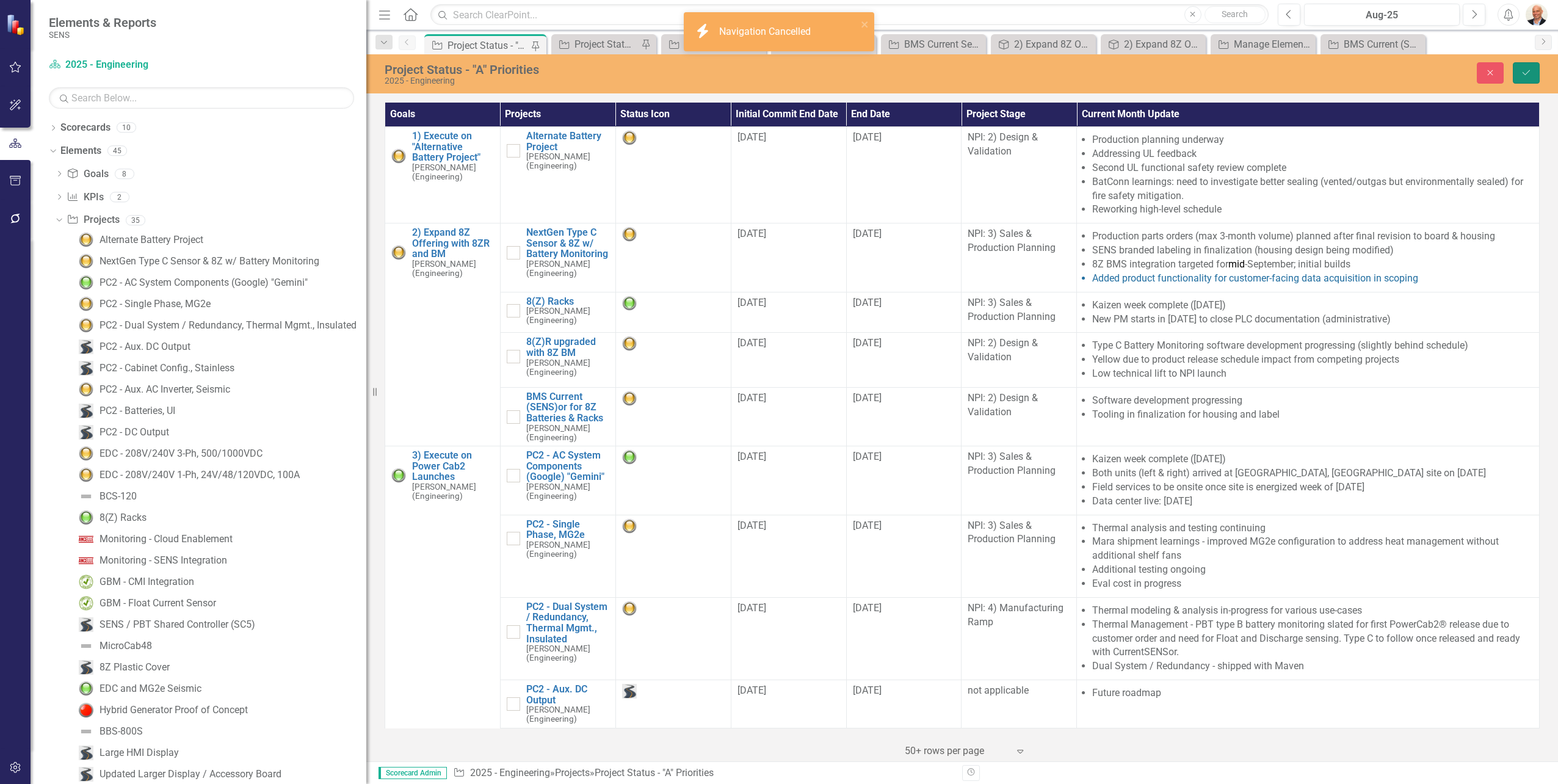
click at [1528, 69] on icon "Save" at bounding box center [1526, 72] width 11 height 8
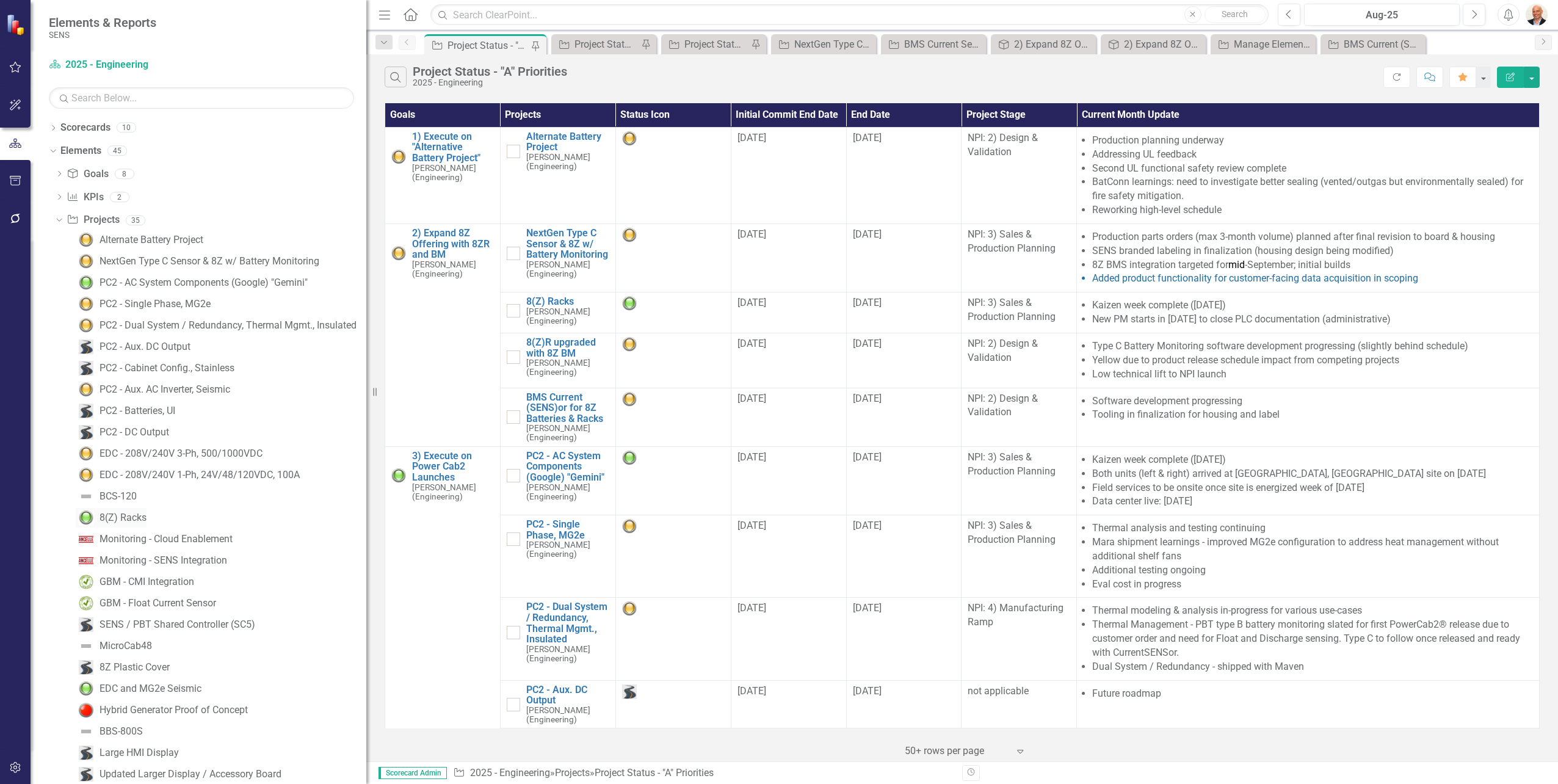
click at [113, 514] on div "8(Z) Racks" at bounding box center [122, 518] width 47 height 11
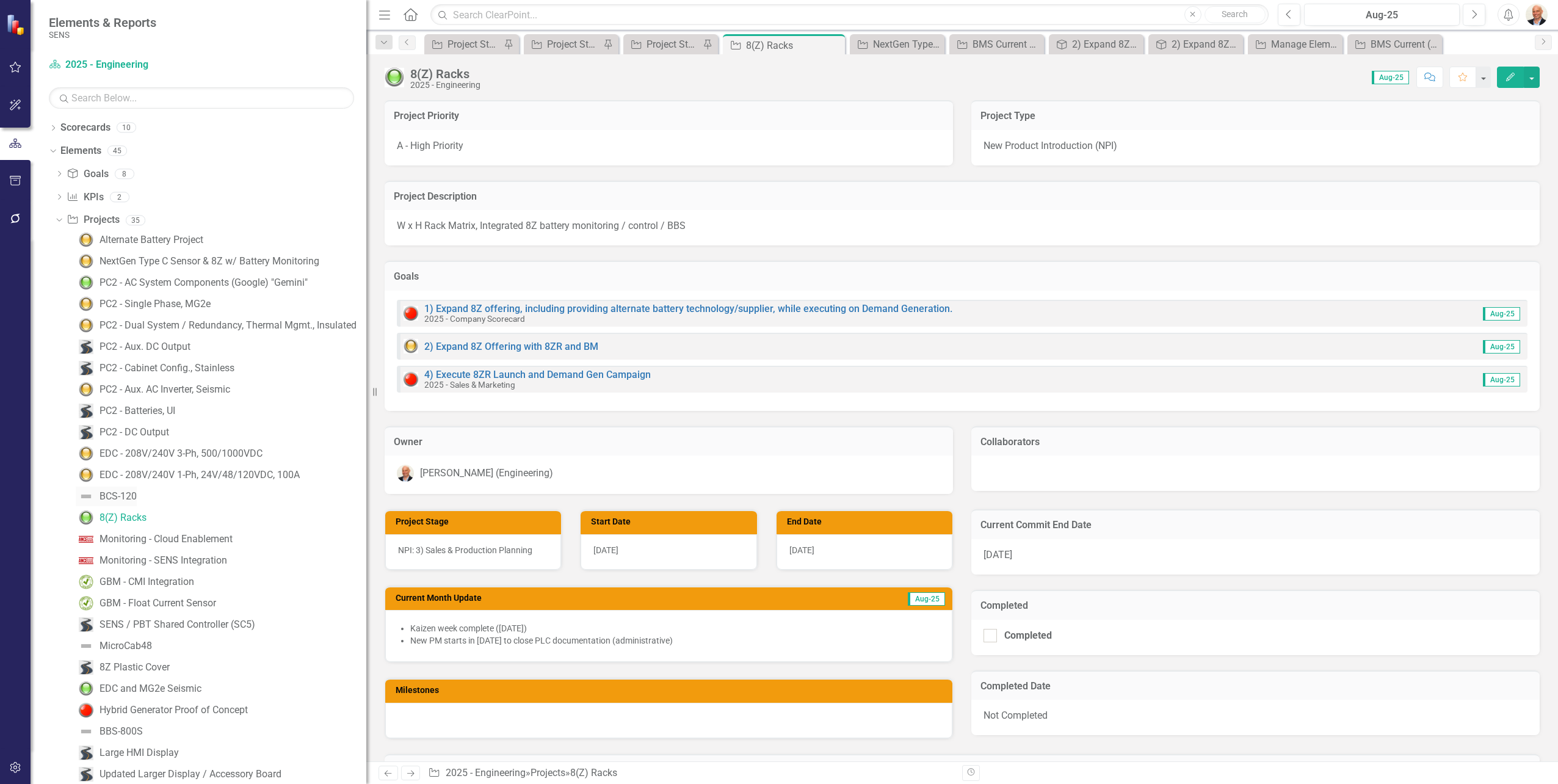
click at [125, 490] on link "BCS-120" at bounding box center [106, 496] width 61 height 19
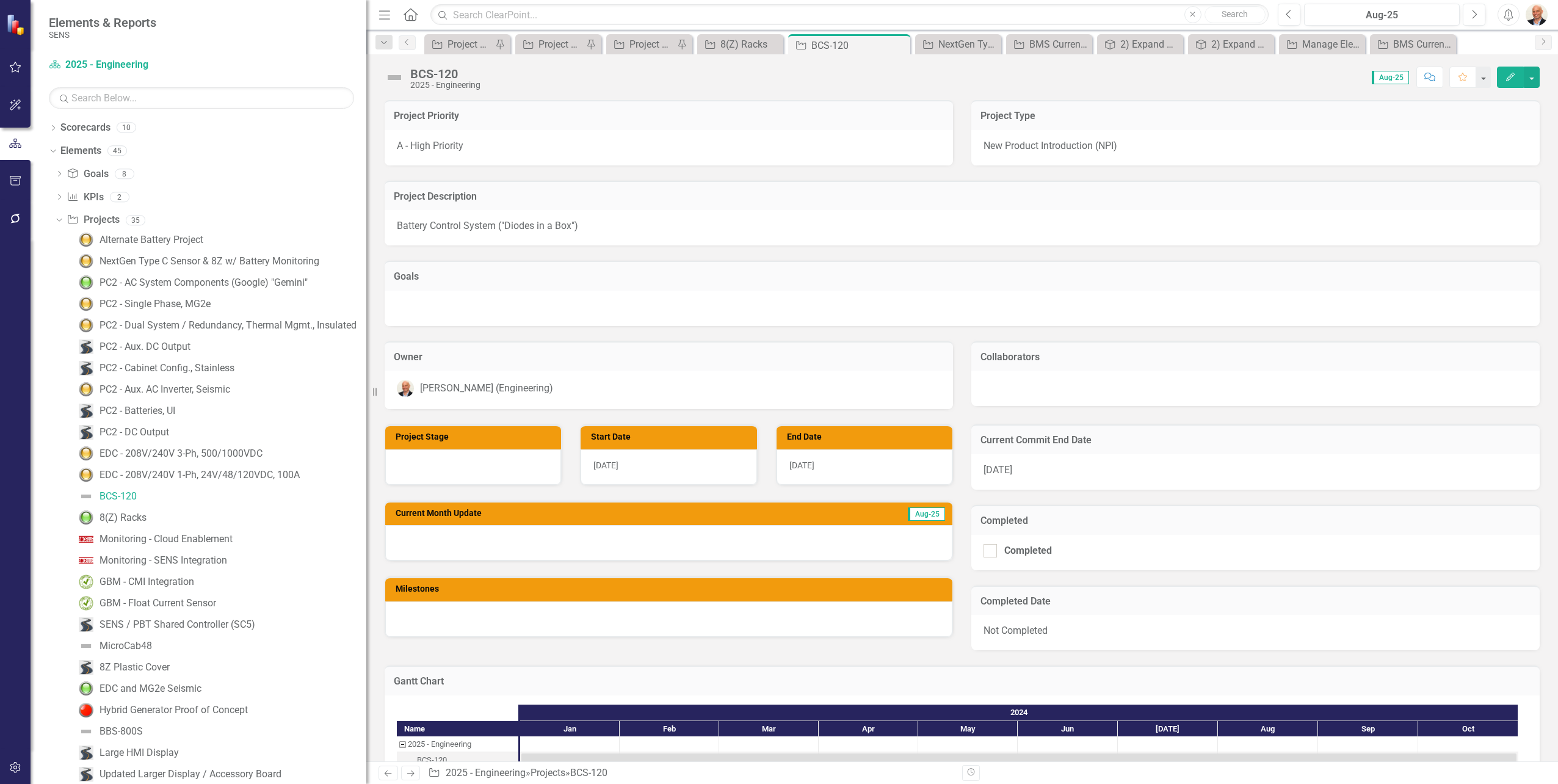
click at [1512, 81] on icon "Edit" at bounding box center [1510, 76] width 11 height 8
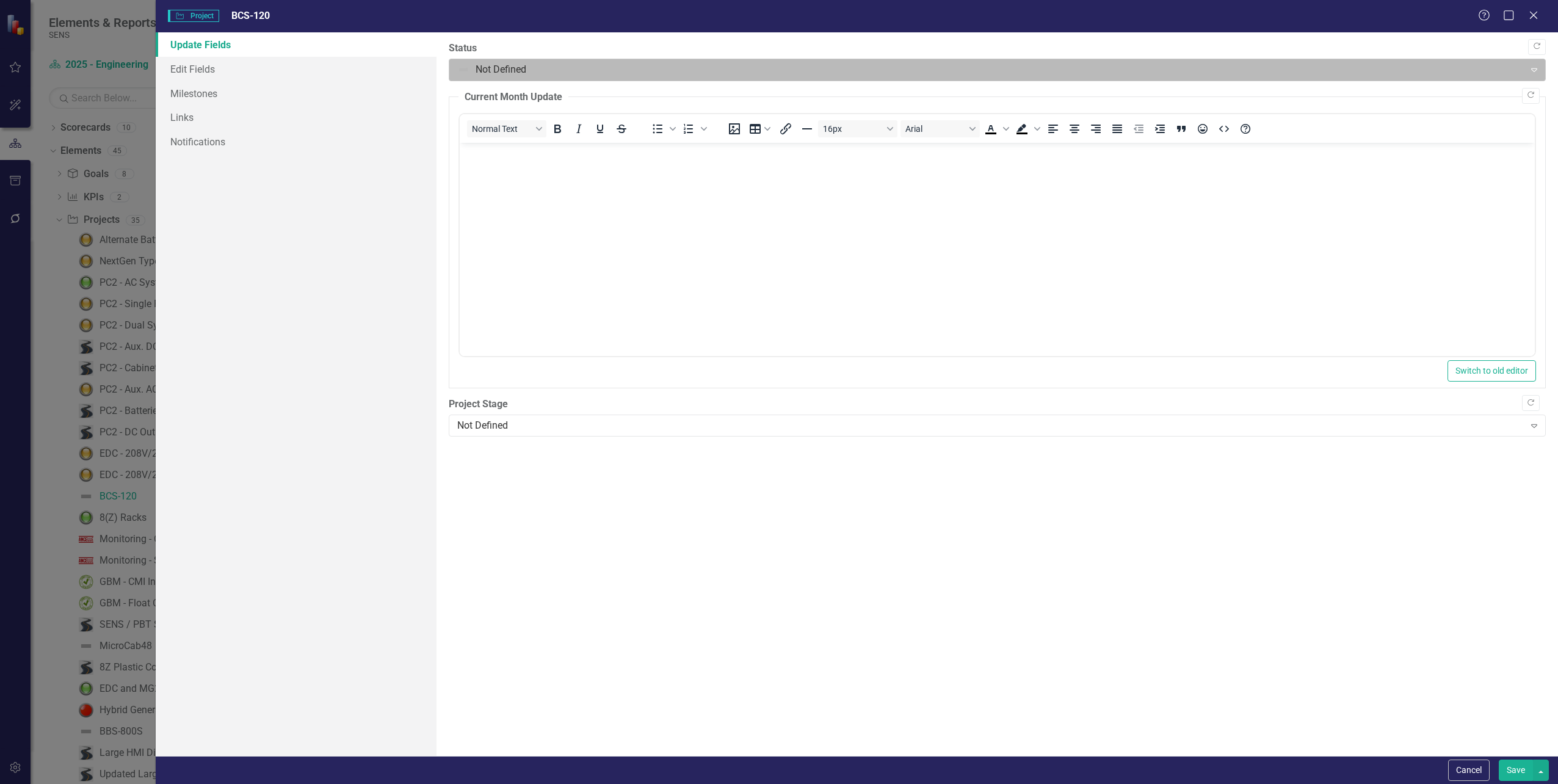
click at [511, 72] on div at bounding box center [987, 69] width 1060 height 16
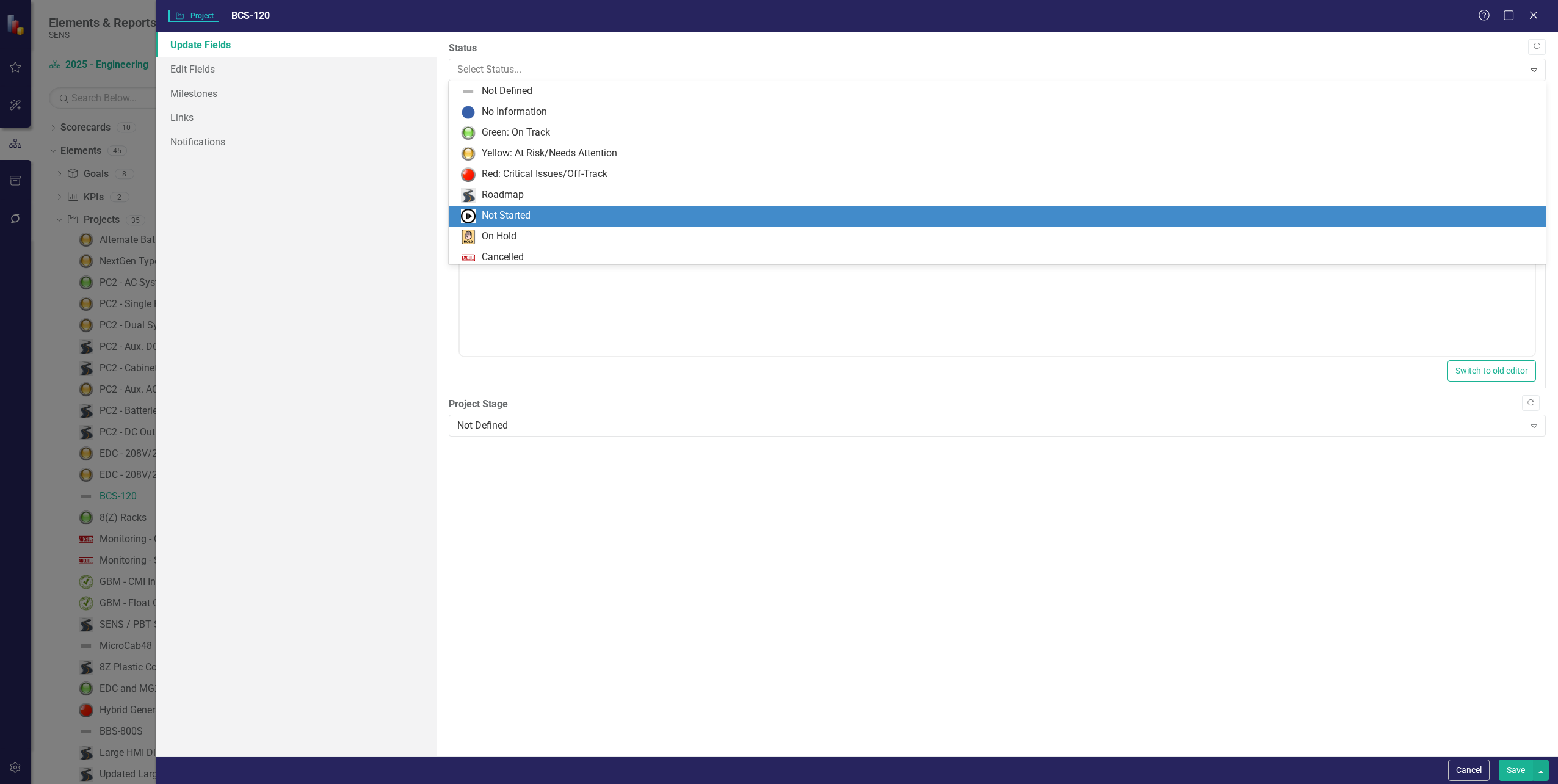
scroll to position [25, 0]
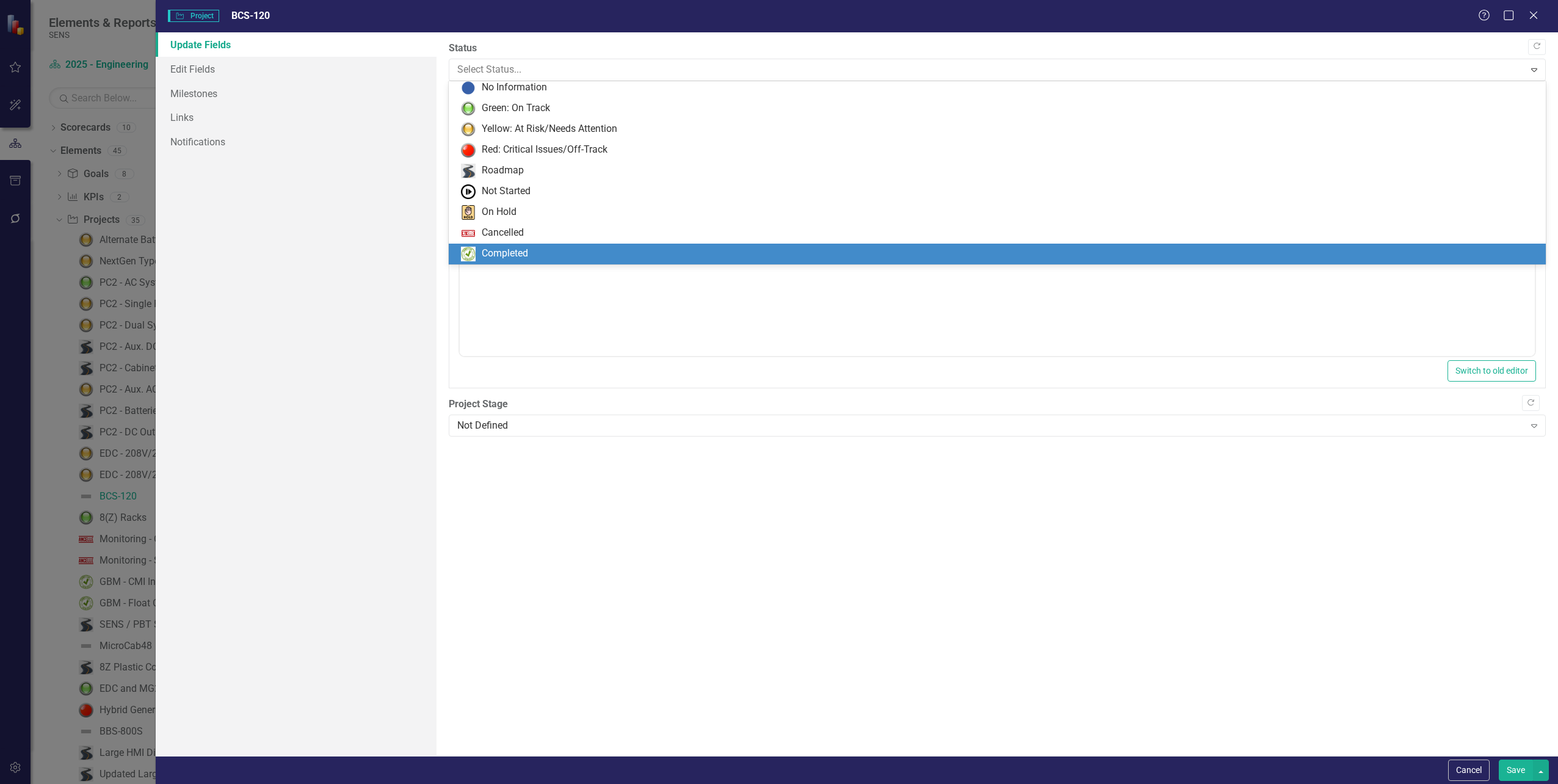
click at [536, 249] on div "Completed" at bounding box center [999, 253] width 1077 height 15
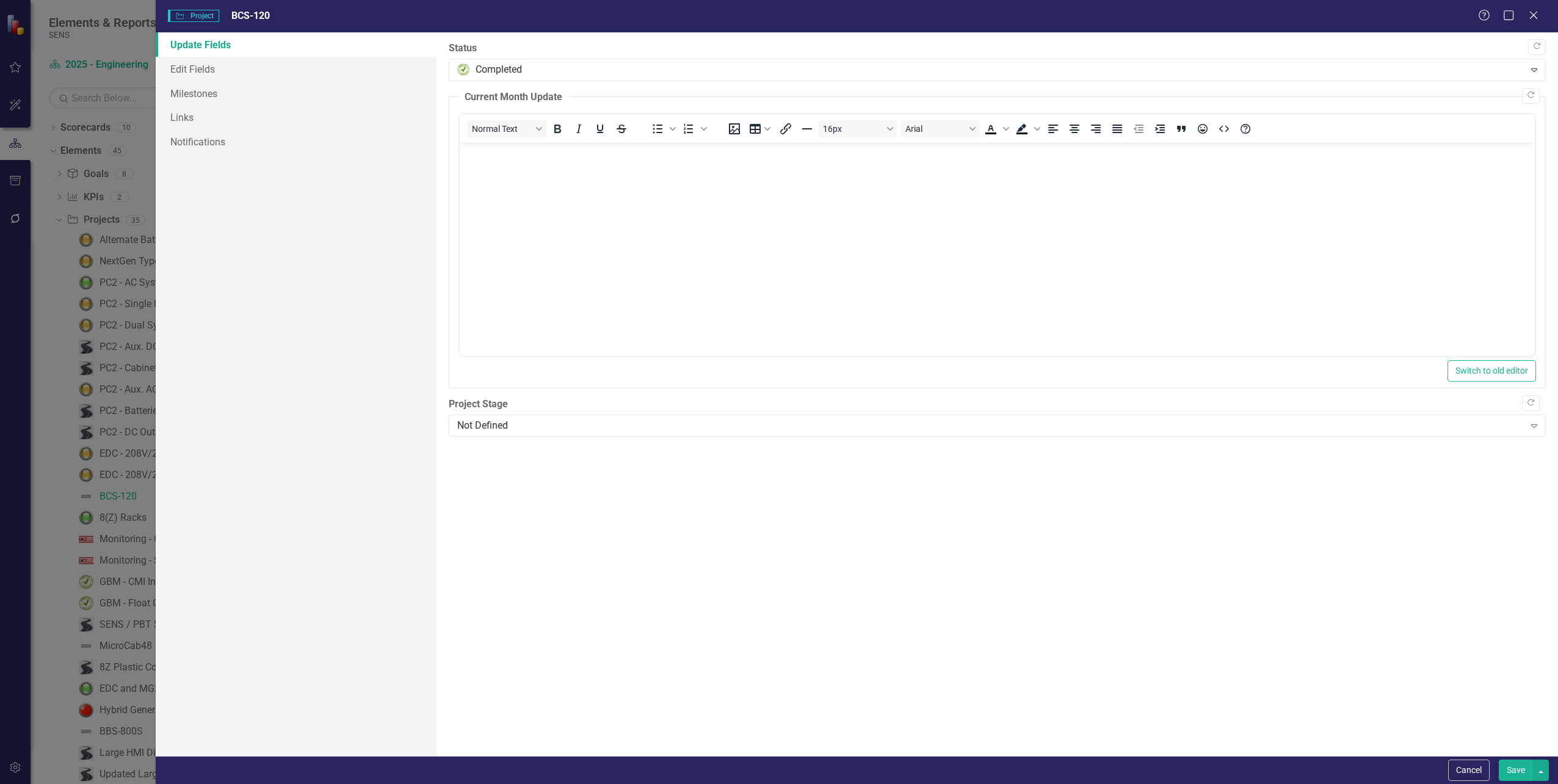
click at [1513, 766] on button "Save" at bounding box center [1516, 770] width 34 height 22
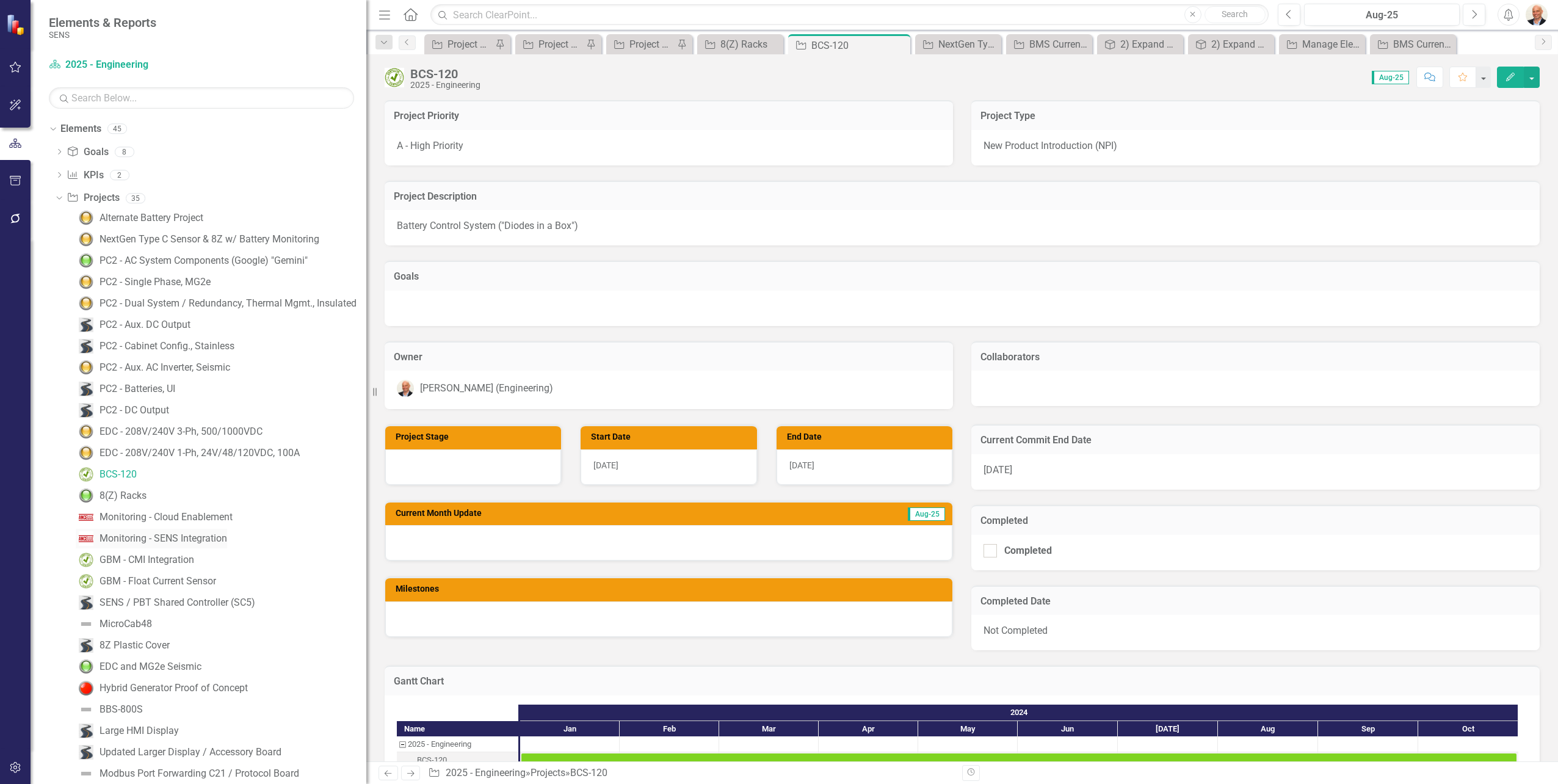
scroll to position [61, 0]
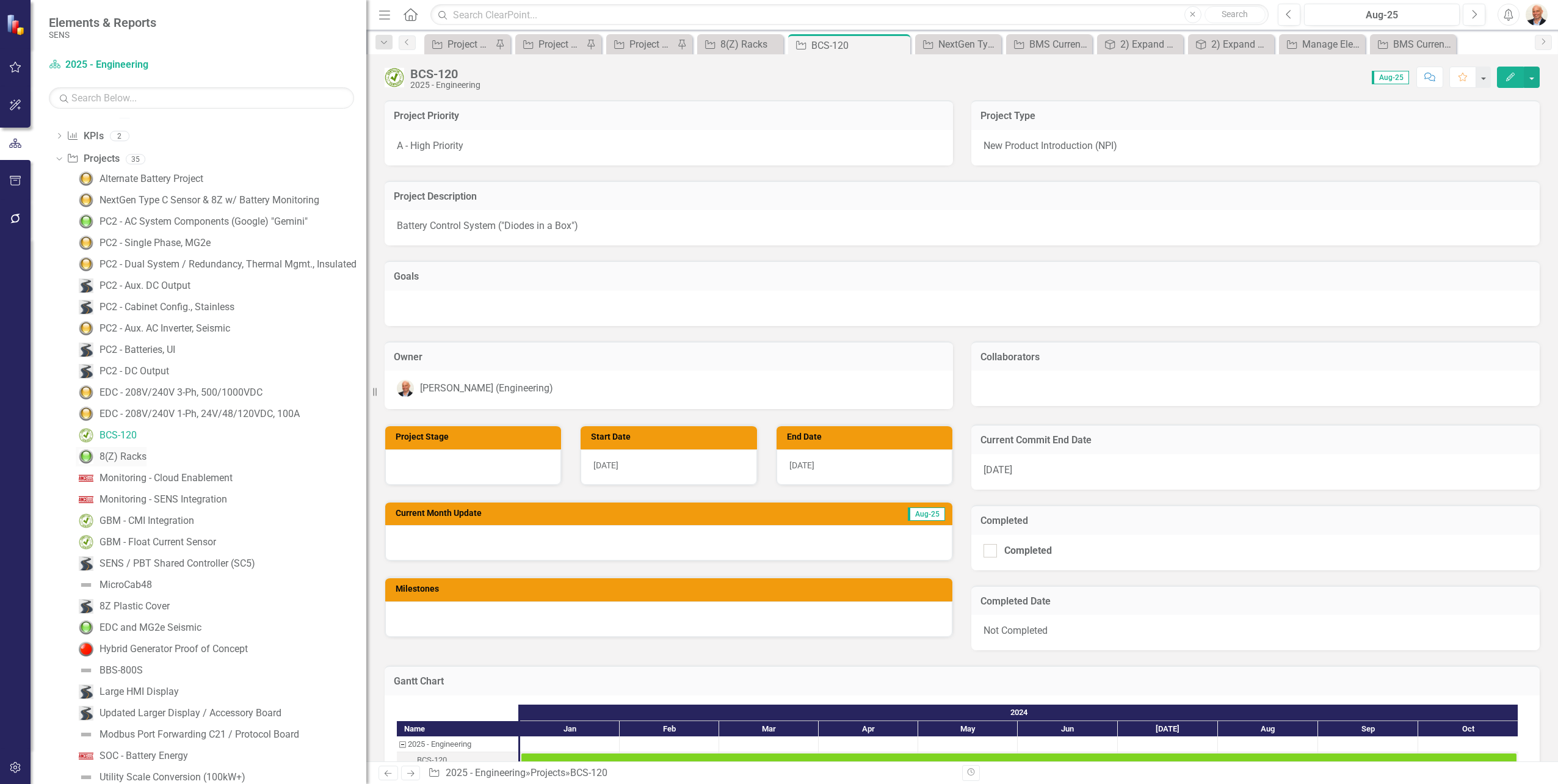
click at [119, 454] on div "8(Z) Racks" at bounding box center [122, 457] width 47 height 11
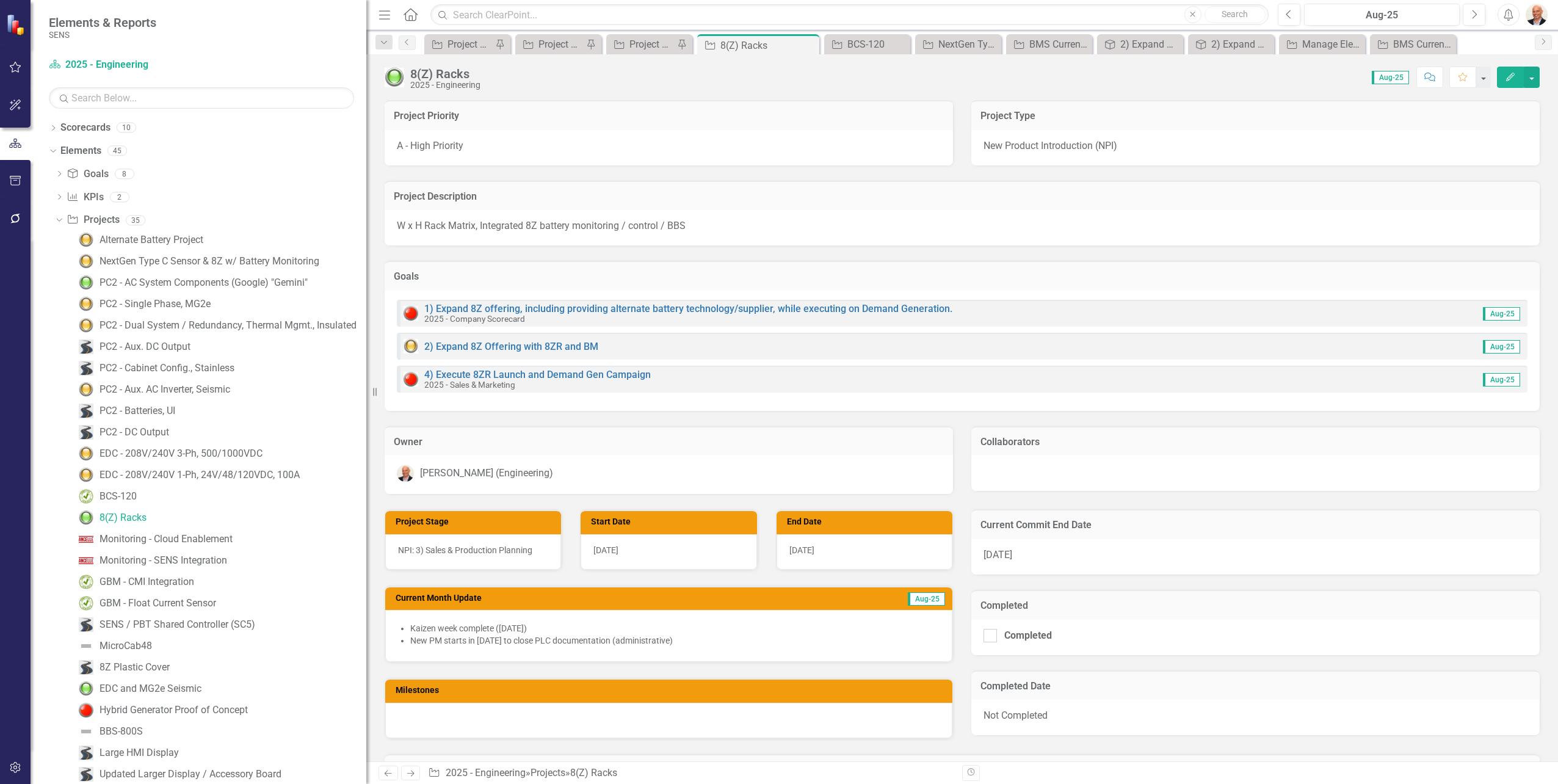
click at [435, 76] on div "8(Z) Racks" at bounding box center [445, 73] width 70 height 13
click at [1514, 75] on icon "Edit" at bounding box center [1510, 76] width 11 height 8
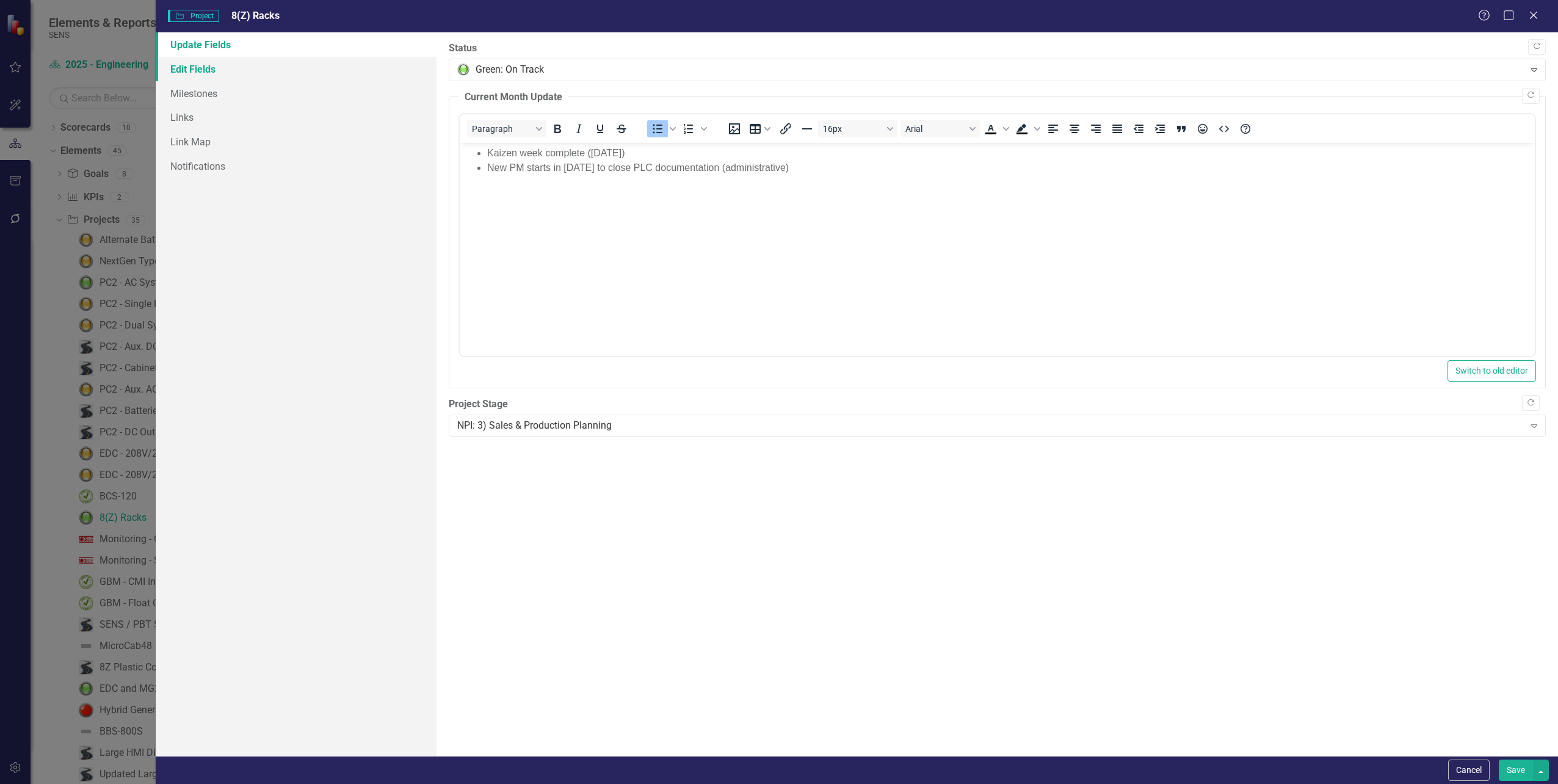
click at [210, 72] on link "Edit Fields" at bounding box center [296, 69] width 280 height 25
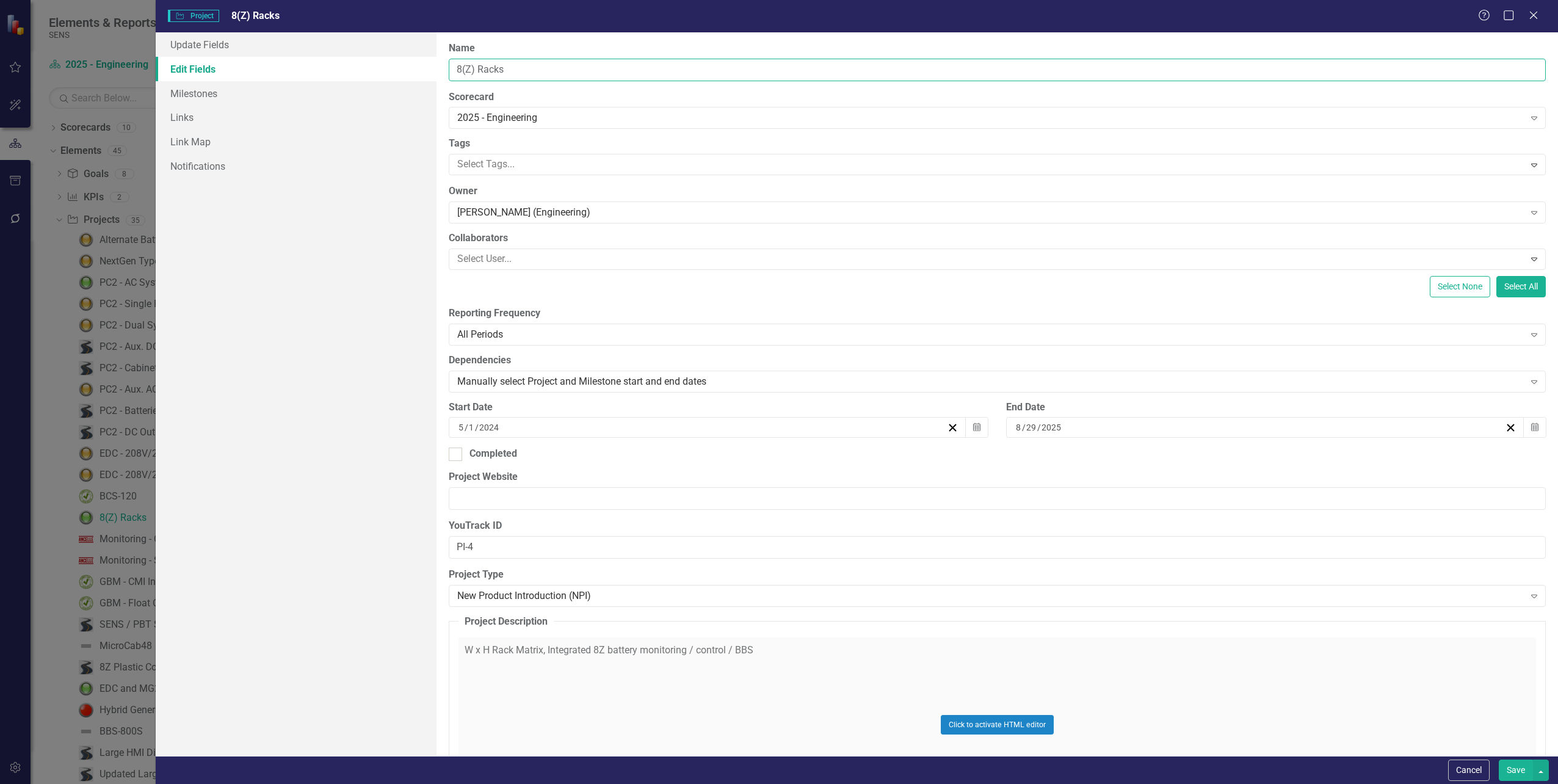
click at [478, 72] on input "8(Z) Racks" at bounding box center [997, 69] width 1097 height 22
click at [475, 70] on input "8(Z) Racks" at bounding box center [997, 69] width 1097 height 22
type input "8(Z)R Racks"
click at [1512, 772] on button "Save" at bounding box center [1516, 770] width 34 height 22
